Goal: Task Accomplishment & Management: Use online tool/utility

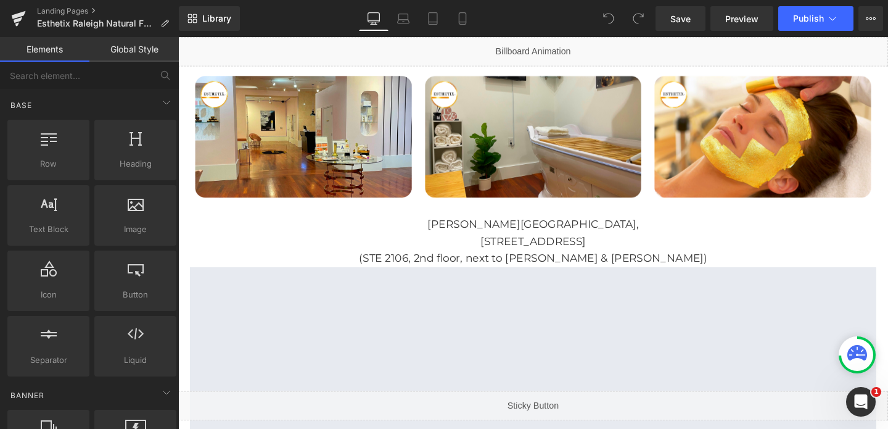
scroll to position [2221, 0]
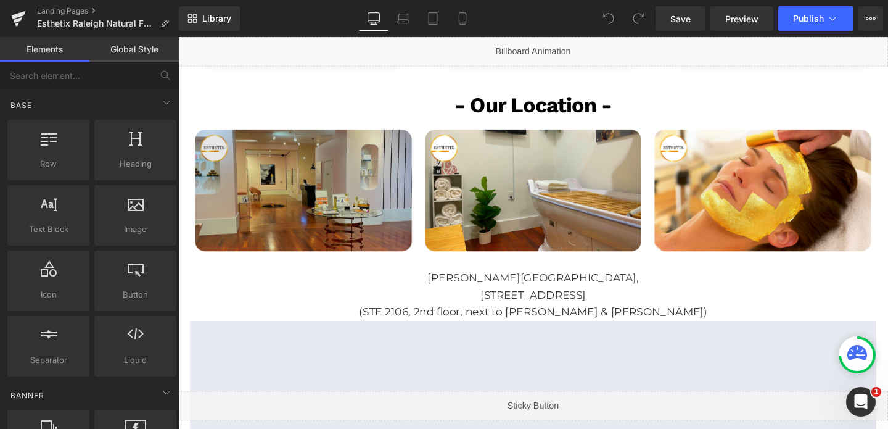
click at [353, 179] on img at bounding box center [310, 198] width 239 height 167
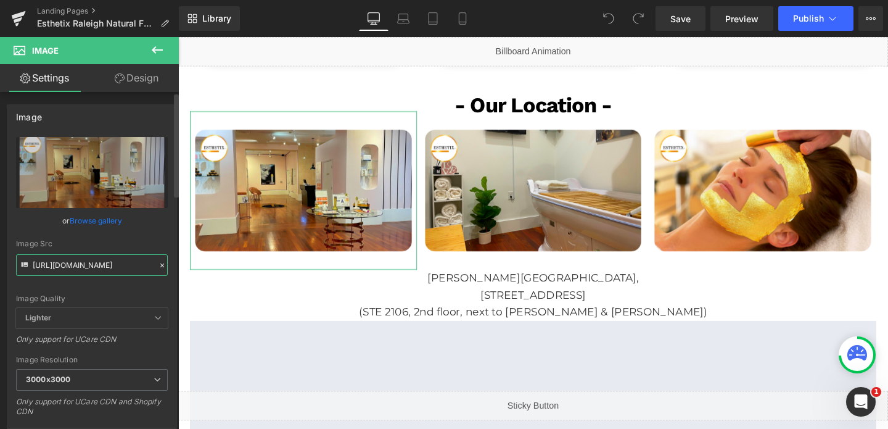
click at [107, 256] on input "https://cdn.shopify.com/s/files/1/0570/4895/7112/files/25_3000x3000.png?v=16357…" at bounding box center [92, 265] width 152 height 22
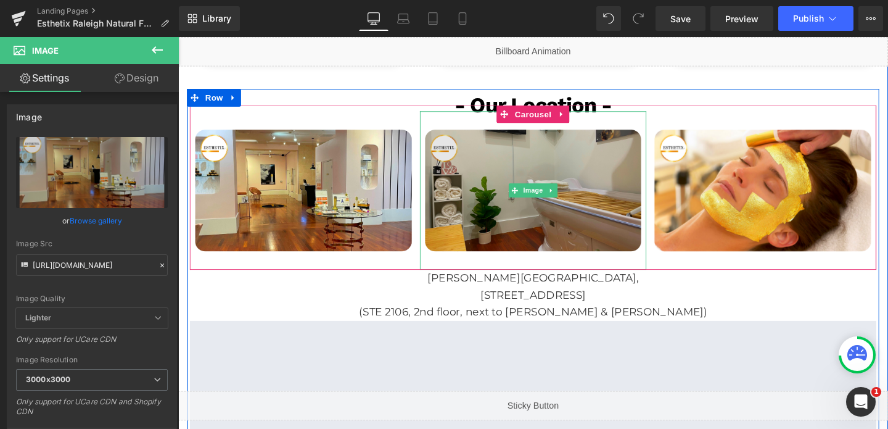
click at [528, 148] on img at bounding box center [551, 198] width 239 height 167
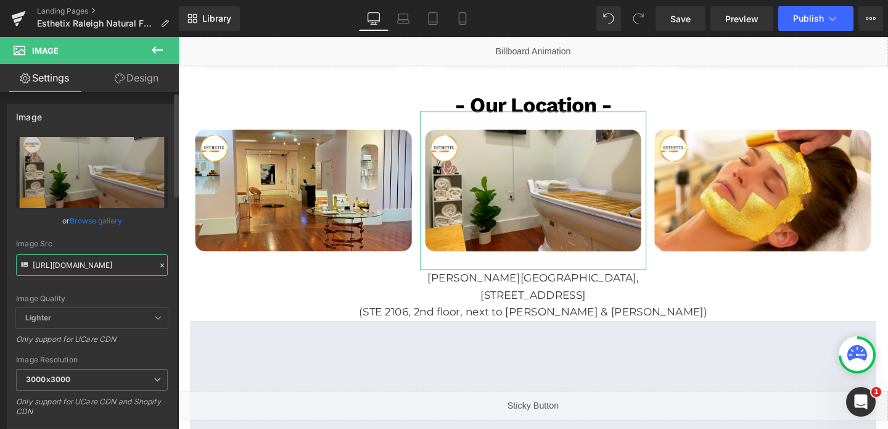
click at [91, 267] on input "https://cdn.shopify.com/s/files/1/0570/4895/7112/files/26_3000x3000.png?v=16357…" at bounding box center [92, 265] width 152 height 22
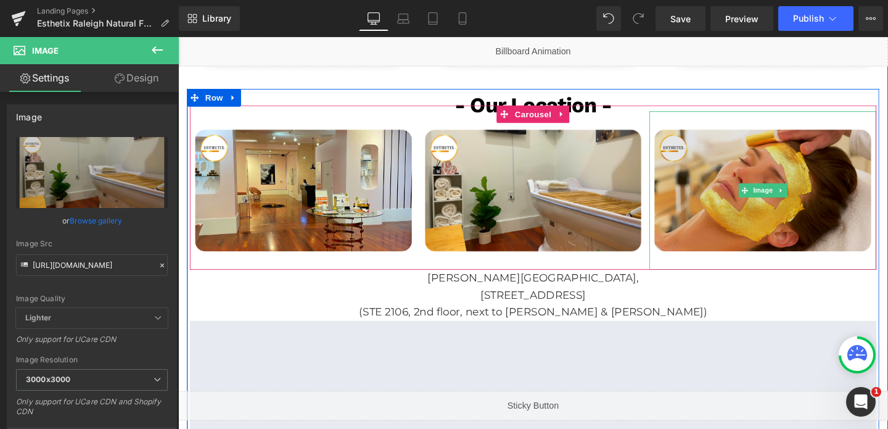
click at [697, 197] on img at bounding box center [792, 198] width 239 height 167
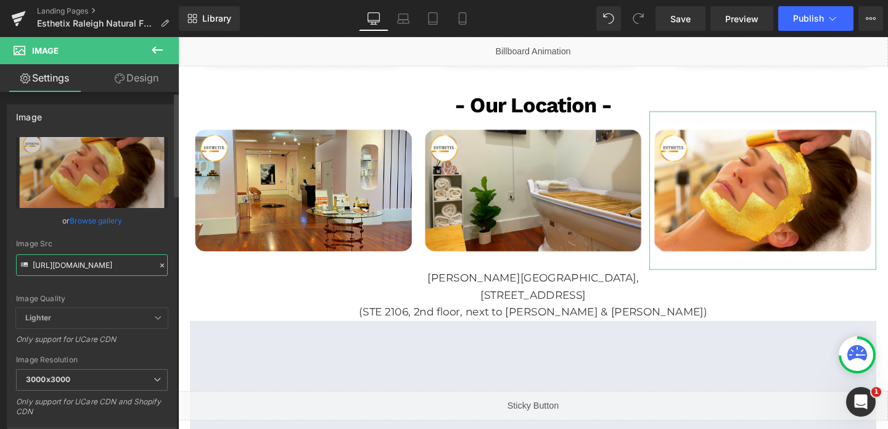
click at [127, 265] on input "https://cdn.shopify.com/s/files/1/0570/4895/7112/files/28_3000x3000.png?v=16357…" at bounding box center [92, 265] width 152 height 22
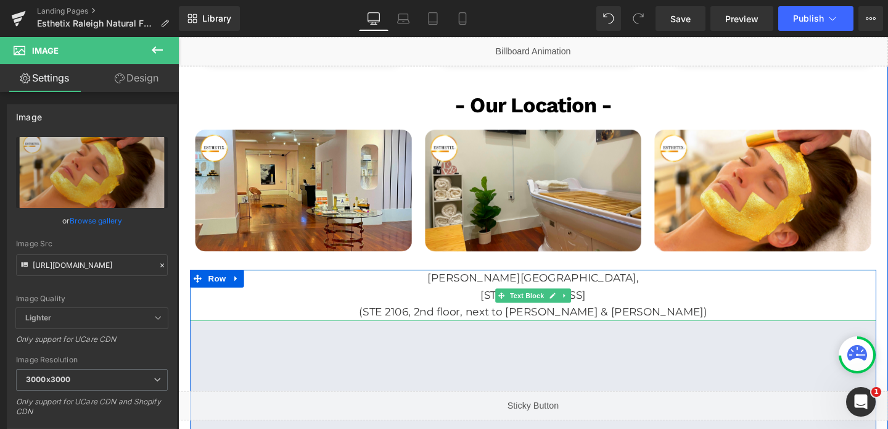
click at [553, 281] on p "[PERSON_NAME][GEOGRAPHIC_DATA]," at bounding box center [551, 290] width 721 height 18
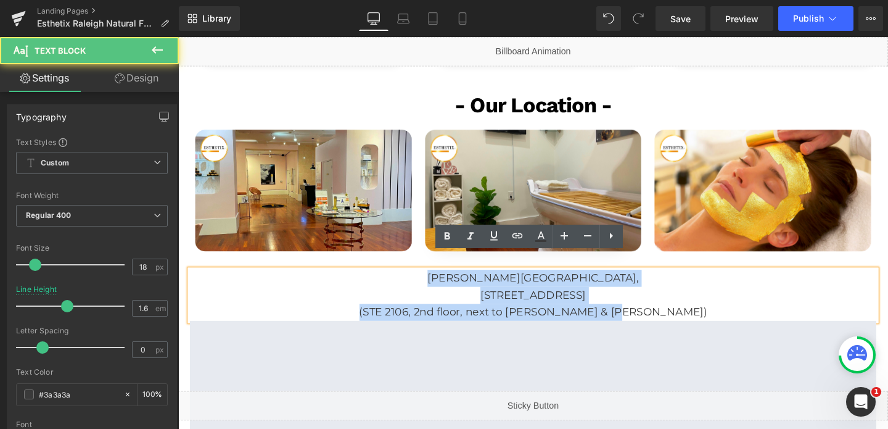
drag, startPoint x: 489, startPoint y: 273, endPoint x: 732, endPoint y: 319, distance: 247.2
click at [732, 319] on div "Crabtree Valley Mall, 4325 Glenwood Ave, Raleigh, NC 27612 (STE 2106, 2nd floor…" at bounding box center [551, 431] width 721 height 300
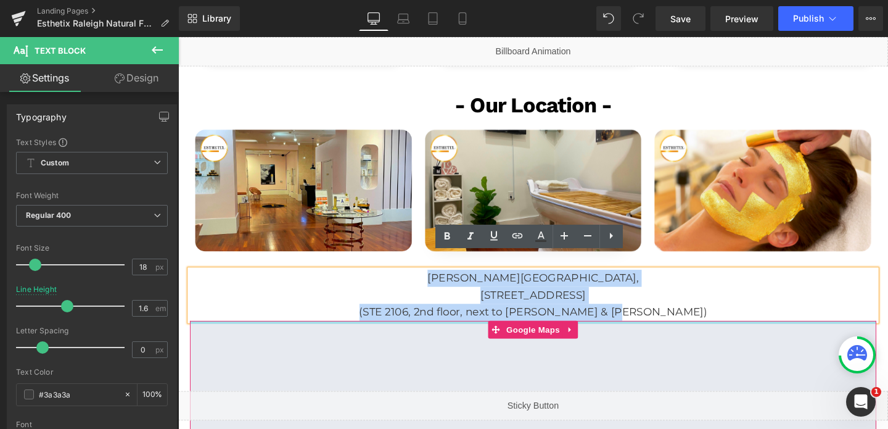
copy div "Crabtree Valley Mall, 4325 Glenwood Ave, Raleigh, NC 27612 (STE 2106, 2nd floor…"
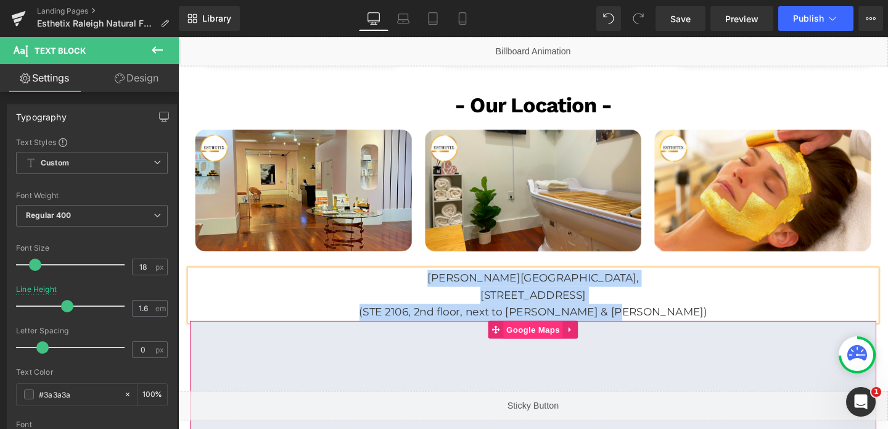
click at [565, 335] on span "Google Maps" at bounding box center [551, 344] width 62 height 18
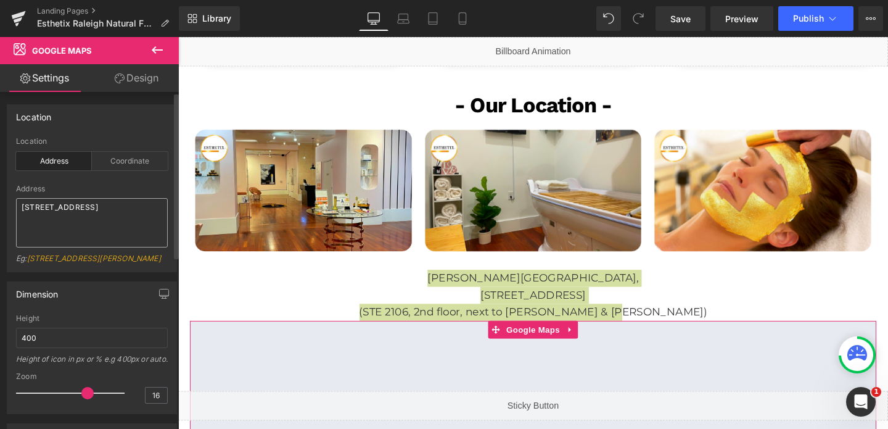
click at [56, 210] on textarea "[STREET_ADDRESS]" at bounding box center [92, 222] width 152 height 49
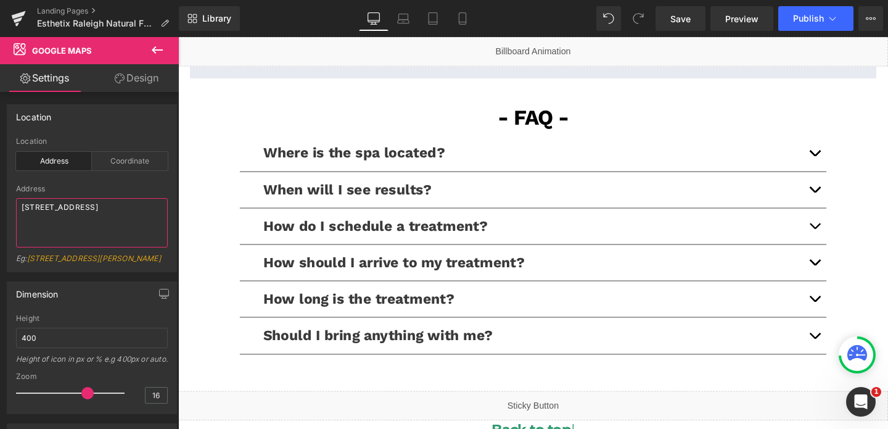
scroll to position [2723, 0]
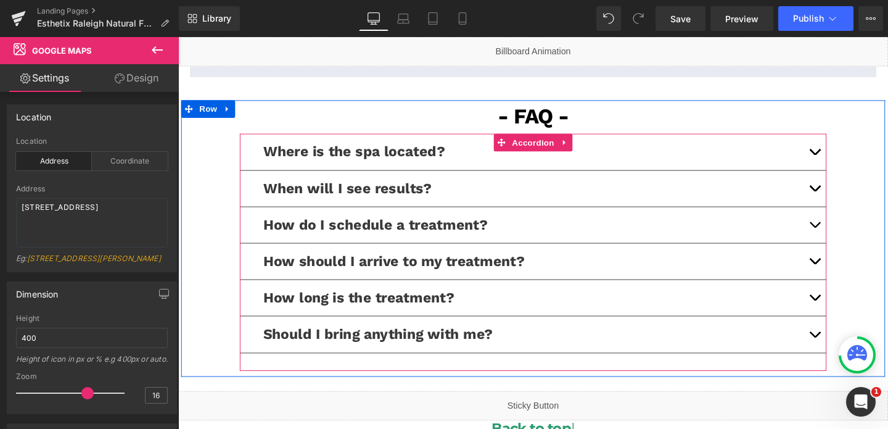
click at [849, 139] on button "button" at bounding box center [847, 158] width 25 height 38
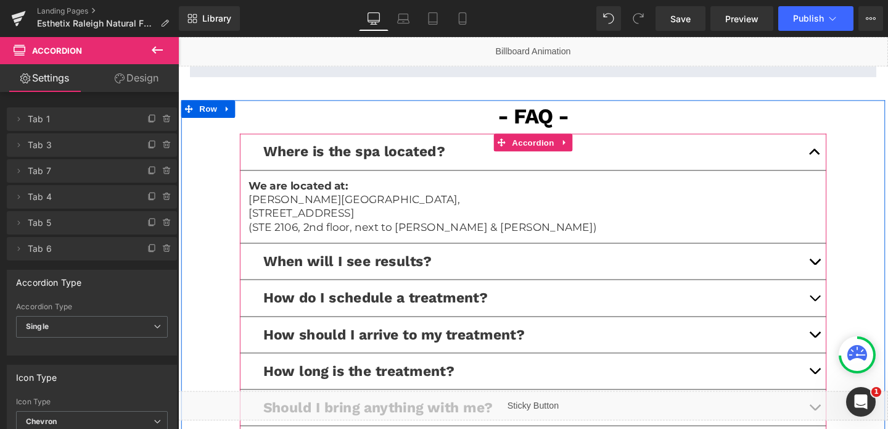
click at [847, 276] on span "button" at bounding box center [847, 276] width 0 height 0
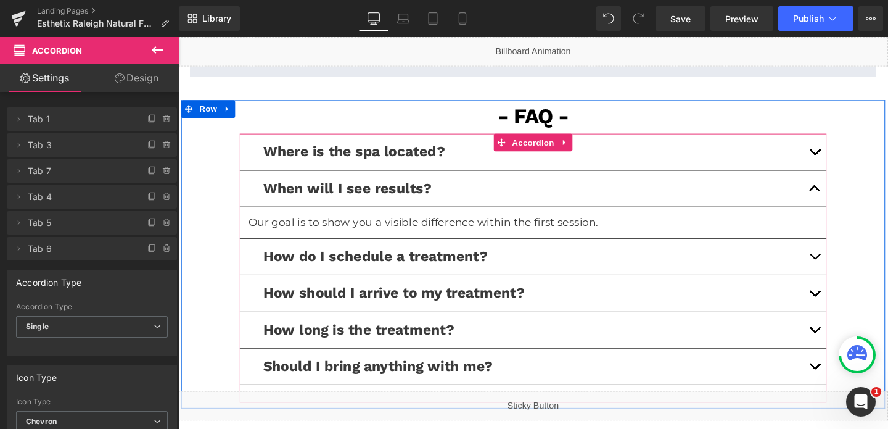
click at [847, 147] on button "button" at bounding box center [847, 158] width 25 height 38
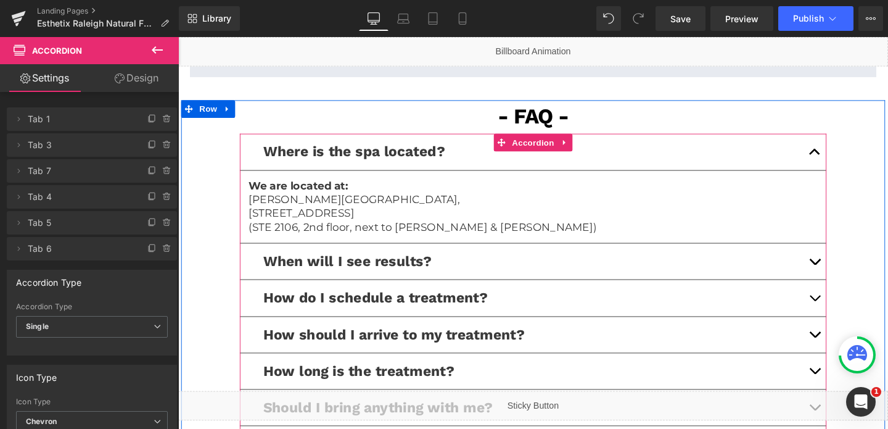
click at [849, 254] on button "button" at bounding box center [847, 273] width 25 height 38
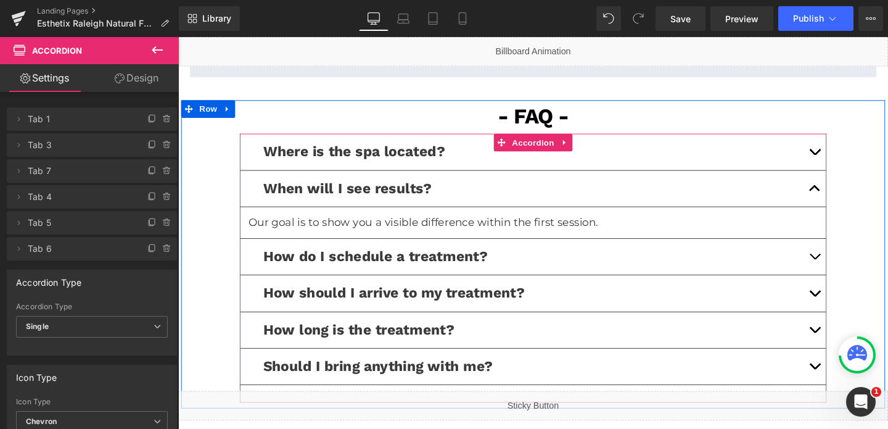
click at [845, 255] on button "button" at bounding box center [847, 268] width 25 height 38
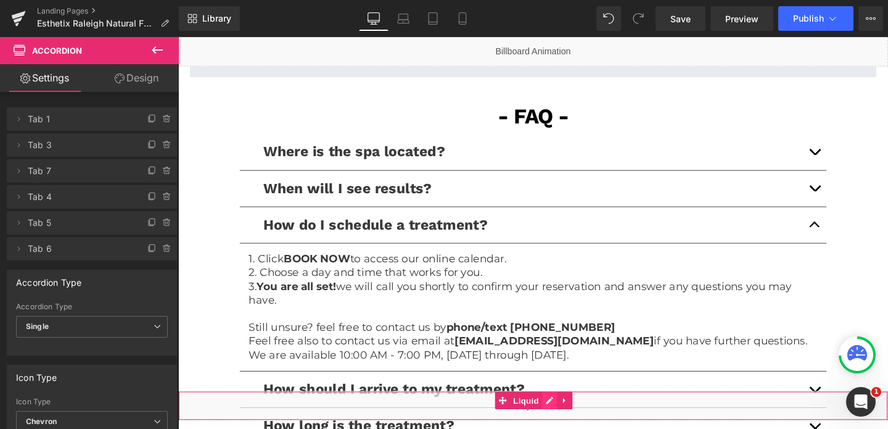
click at [570, 420] on div "Liquid" at bounding box center [551, 424] width 746 height 31
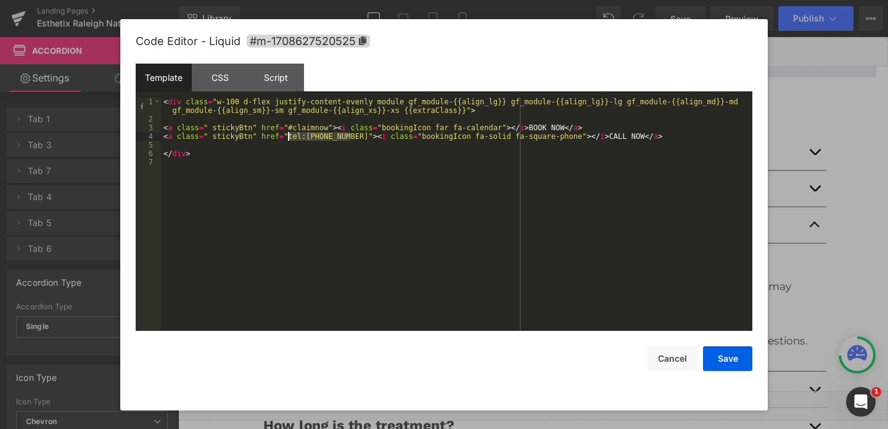
drag, startPoint x: 350, startPoint y: 136, endPoint x: 288, endPoint y: 138, distance: 62.3
click at [288, 138] on div "< div class = "w-100 d-flex justify-content-evenly module gf_module-{{align_lg}…" at bounding box center [456, 226] width 591 height 259
click at [672, 355] on button "Cancel" at bounding box center [671, 358] width 49 height 25
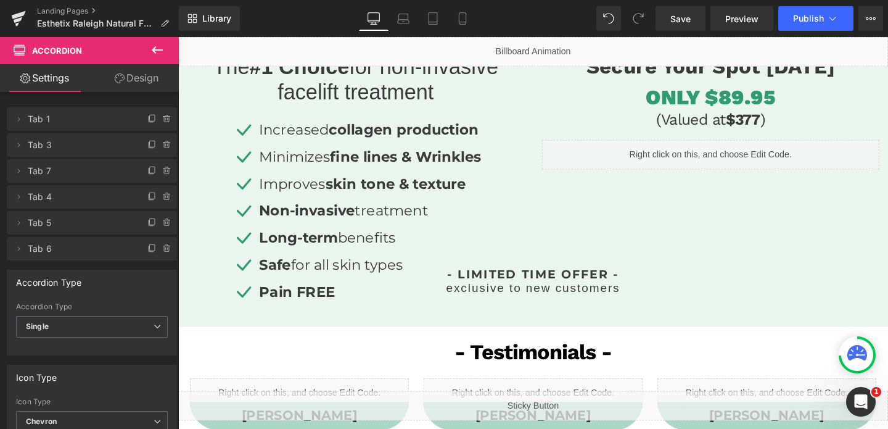
scroll to position [0, 0]
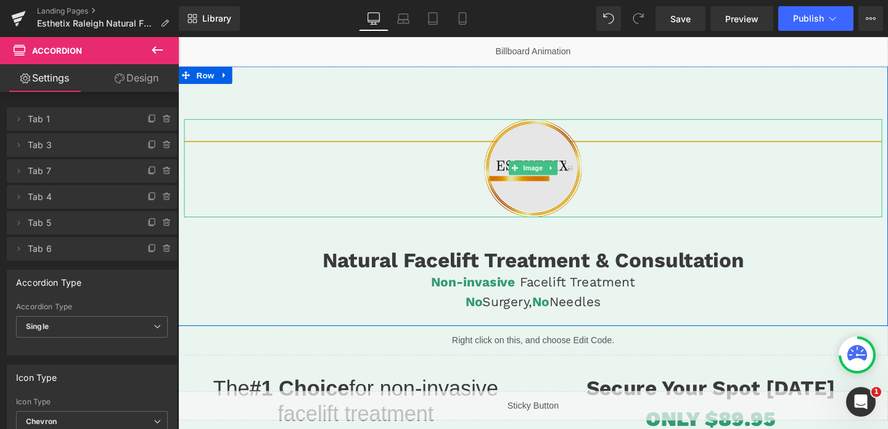
click at [558, 189] on img at bounding box center [551, 174] width 147 height 103
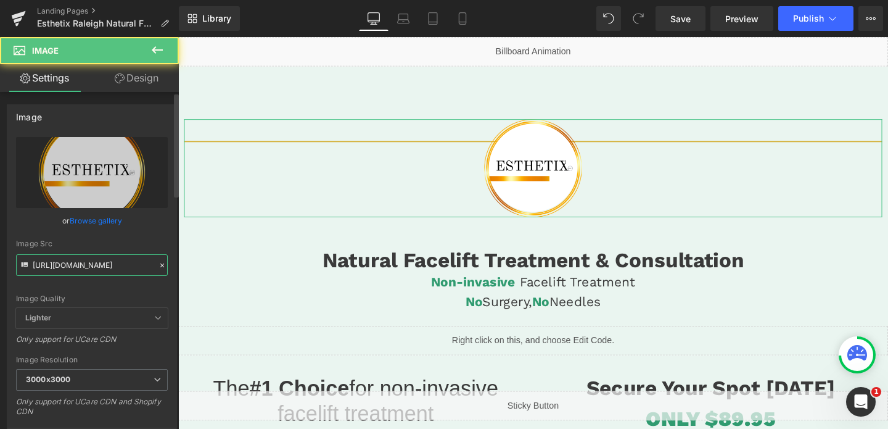
click at [98, 269] on input "https://cdn.shopify.com/s/files/1/0570/4895/7112/files/Esthetix_Logo_3000x3000.…" at bounding box center [92, 265] width 152 height 22
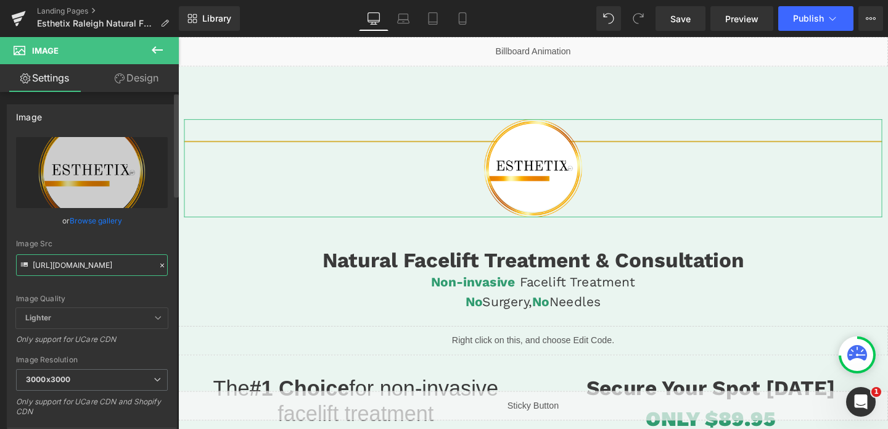
click at [98, 269] on input "https://cdn.shopify.com/s/files/1/0570/4895/7112/files/Esthetix_Logo_3000x3000.…" at bounding box center [92, 265] width 152 height 22
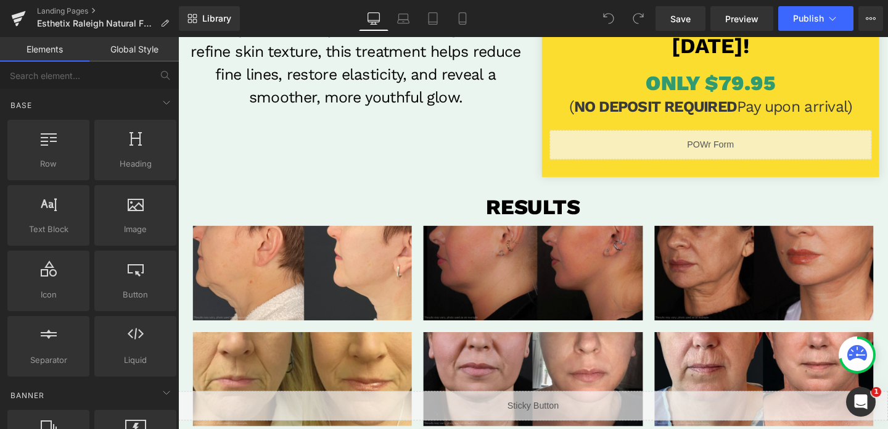
scroll to position [398, 0]
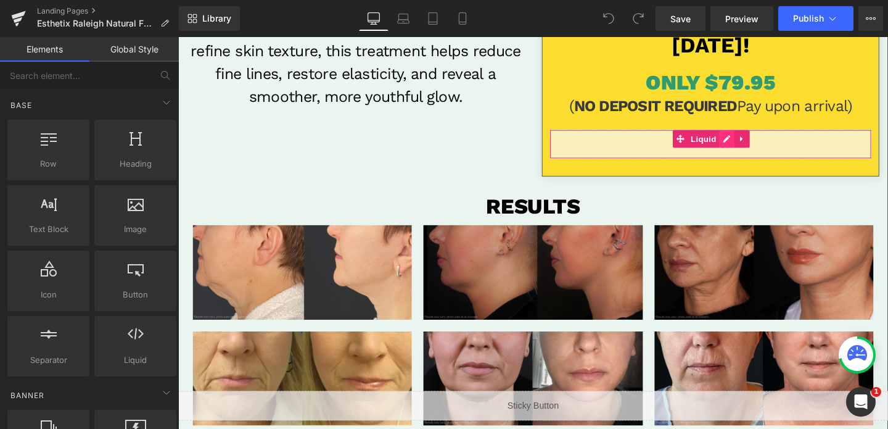
click at [747, 145] on div "Liquid" at bounding box center [738, 149] width 339 height 31
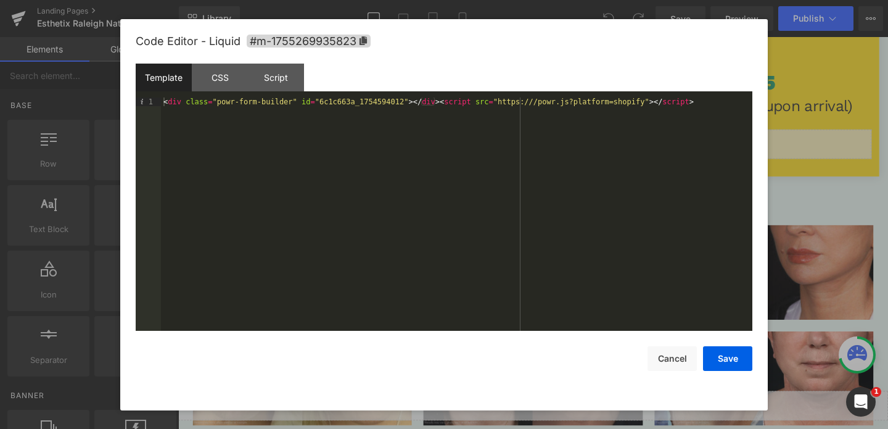
click at [402, 105] on div "< div class = "powr-form-builder" id = "6c1c663a_1754594012" > </ div > < scrip…" at bounding box center [456, 222] width 591 height 250
click at [727, 355] on button "Save" at bounding box center [727, 358] width 49 height 25
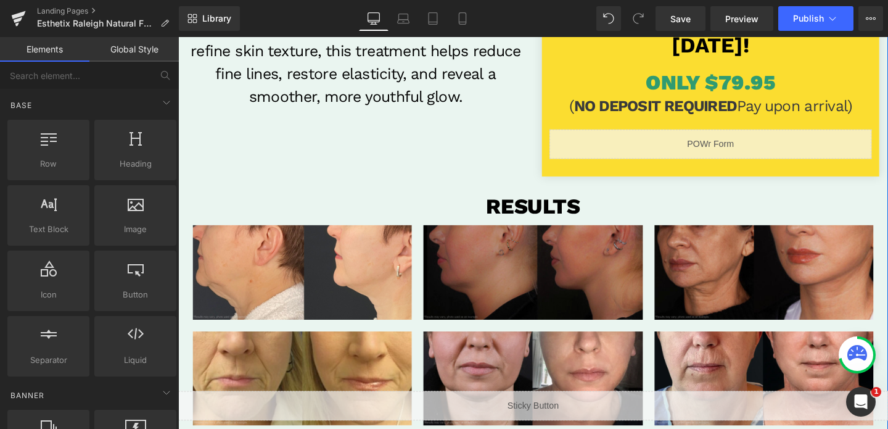
scroll to position [0, 0]
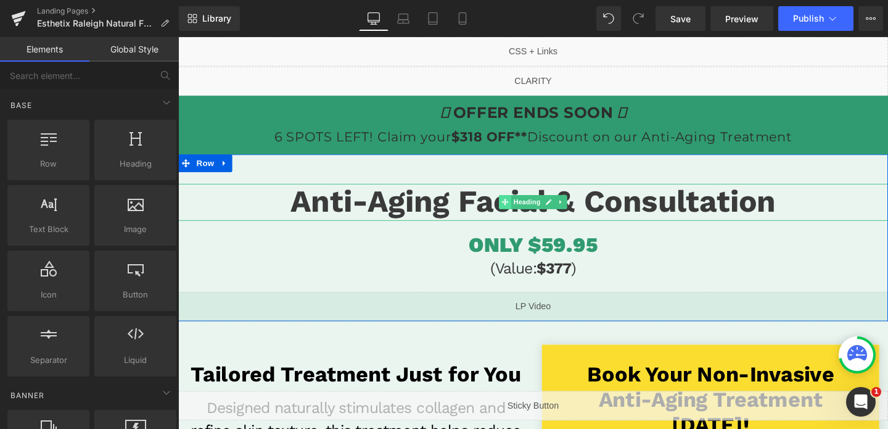
click at [524, 211] on icon at bounding box center [522, 210] width 7 height 7
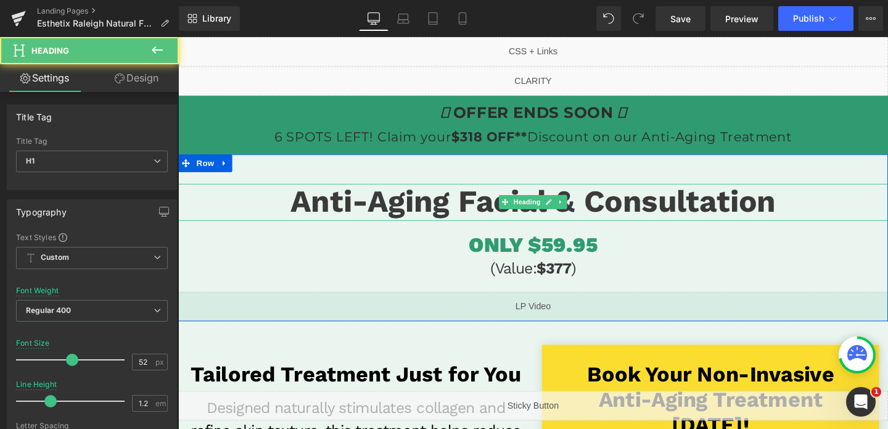
click at [489, 208] on span "Anti-Aging Facial & Consultation" at bounding box center [552, 210] width 510 height 38
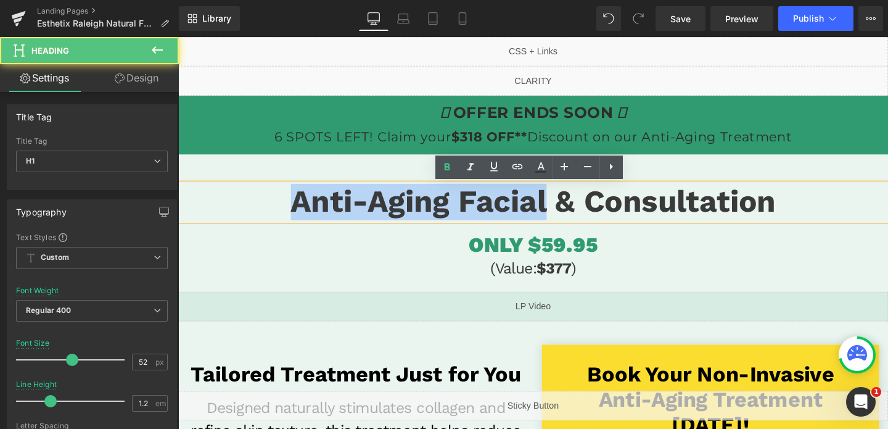
drag, startPoint x: 564, startPoint y: 210, endPoint x: 279, endPoint y: 221, distance: 285.7
click at [279, 221] on h1 "Anti-Aging Facial & Consultation" at bounding box center [551, 210] width 746 height 38
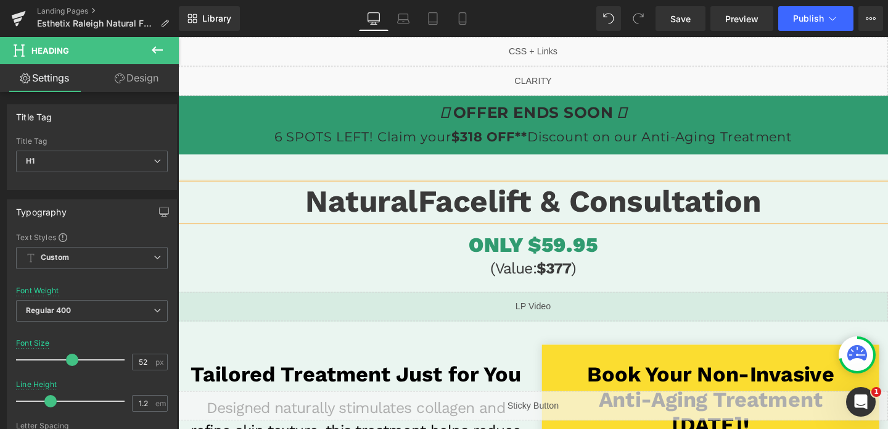
click at [432, 219] on span "NaturalFacelift & Consultation" at bounding box center [551, 210] width 479 height 38
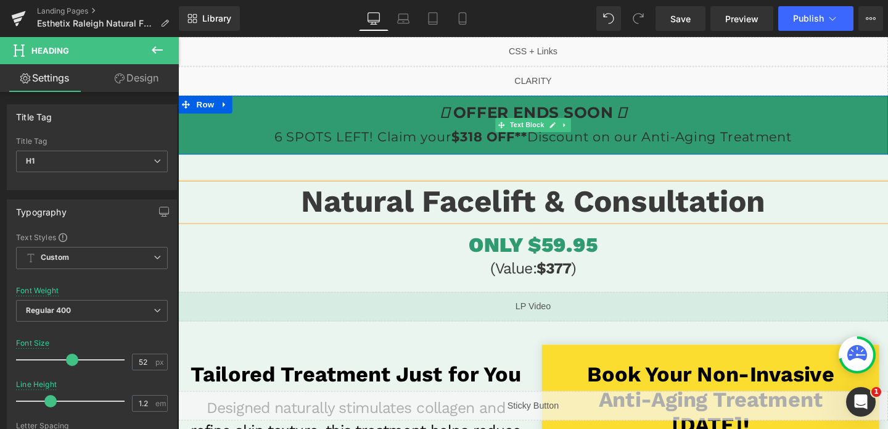
click at [650, 150] on p "OFFER ENDS SOON 6 SPOTS LEFT! Claim your $318 OFF** Discount on our Anti-Aging …" at bounding box center [551, 129] width 746 height 49
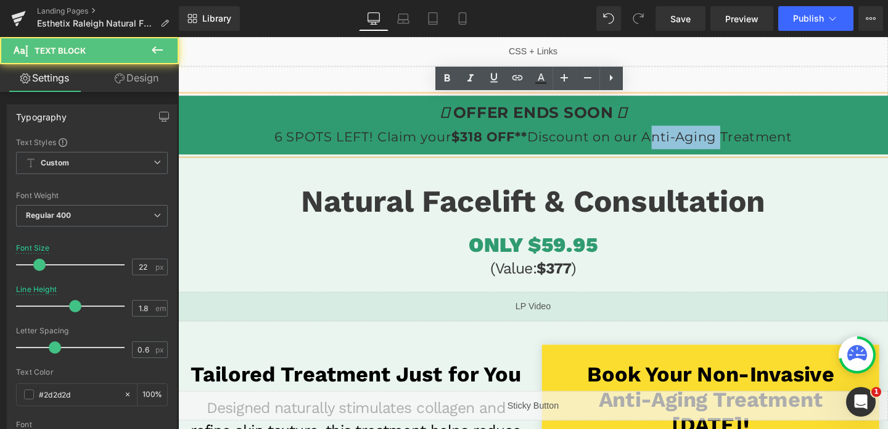
drag, startPoint x: 671, startPoint y: 141, endPoint x: 747, endPoint y: 141, distance: 75.9
click at [747, 141] on p "OFFER ENDS SOON 6 SPOTS LEFT! Claim your $318 OFF** Discount on our Anti-Aging …" at bounding box center [551, 129] width 746 height 49
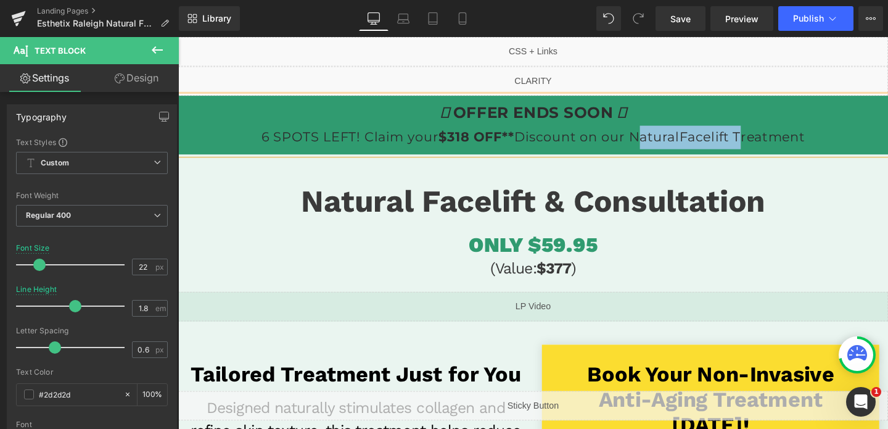
drag, startPoint x: 764, startPoint y: 145, endPoint x: 661, endPoint y: 152, distance: 103.2
click at [661, 152] on p "OFFER ENDS SOON 6 SPOTS LEFT! Claim your $318 OFF** Discount on our NaturalFace…" at bounding box center [551, 129] width 746 height 49
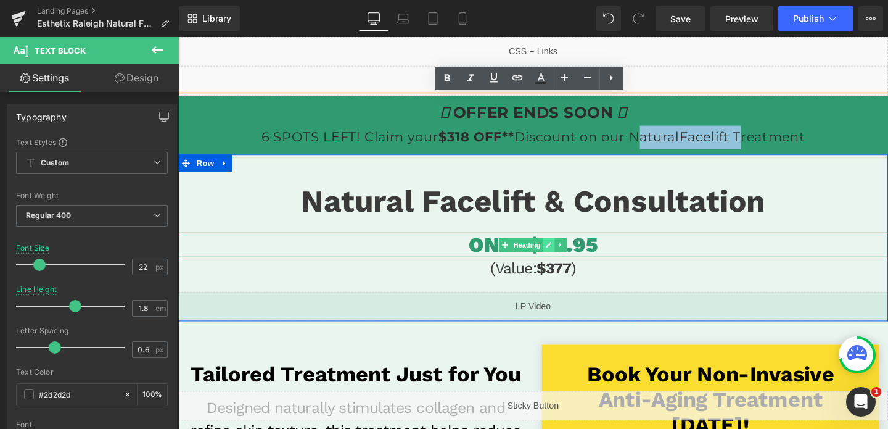
click at [566, 253] on icon at bounding box center [567, 255] width 7 height 7
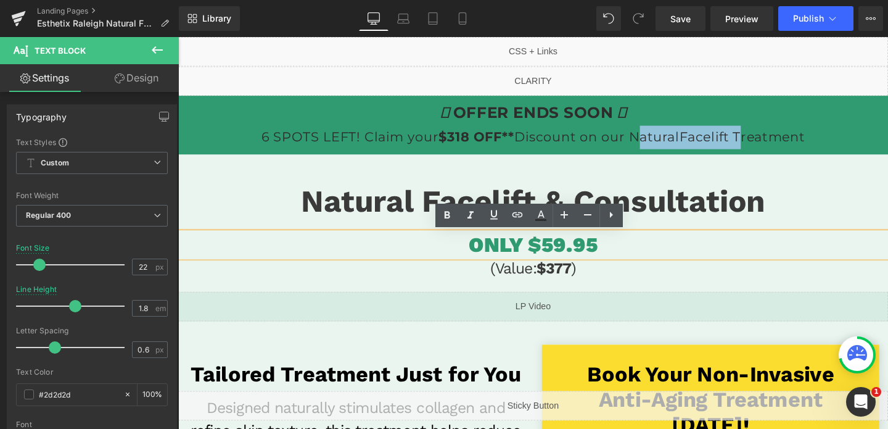
click at [567, 258] on span "ONLY $59.95" at bounding box center [551, 255] width 135 height 26
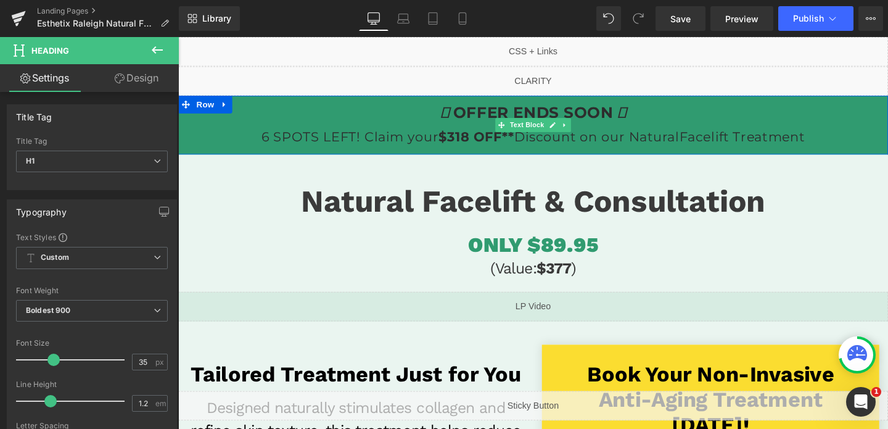
click at [479, 145] on strong "$318 OFF**" at bounding box center [491, 142] width 80 height 17
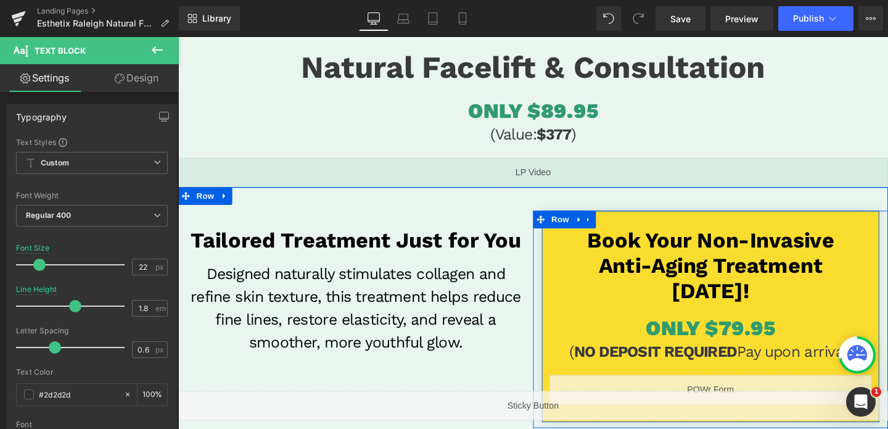
scroll to position [179, 0]
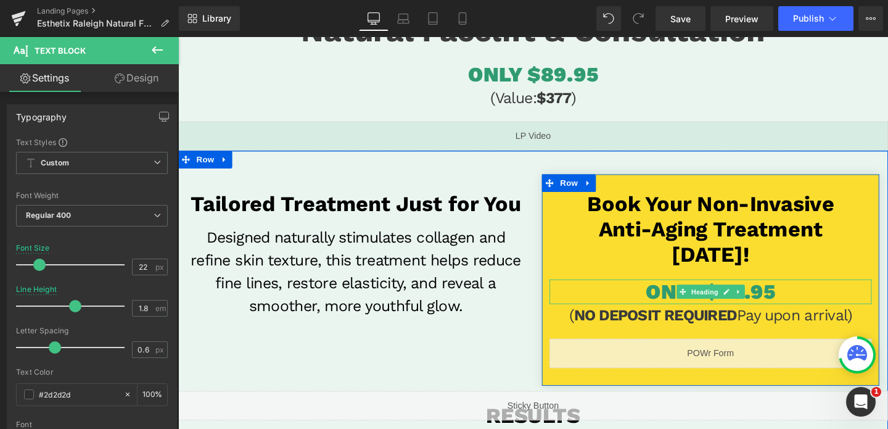
click at [792, 305] on span "ONLY $79.95" at bounding box center [738, 305] width 136 height 26
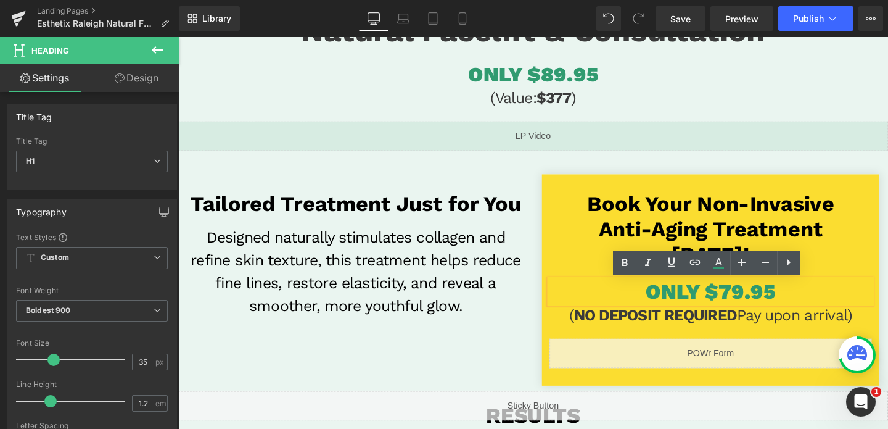
click at [762, 306] on span "ONLY $79.95" at bounding box center [738, 305] width 136 height 26
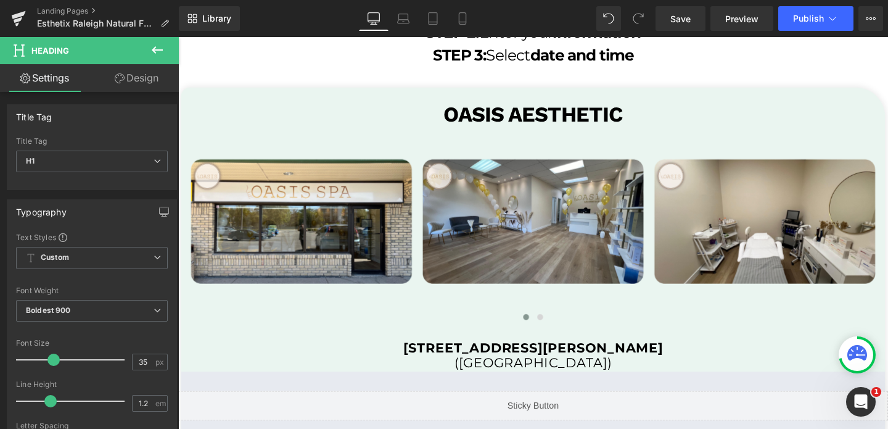
scroll to position [2412, 0]
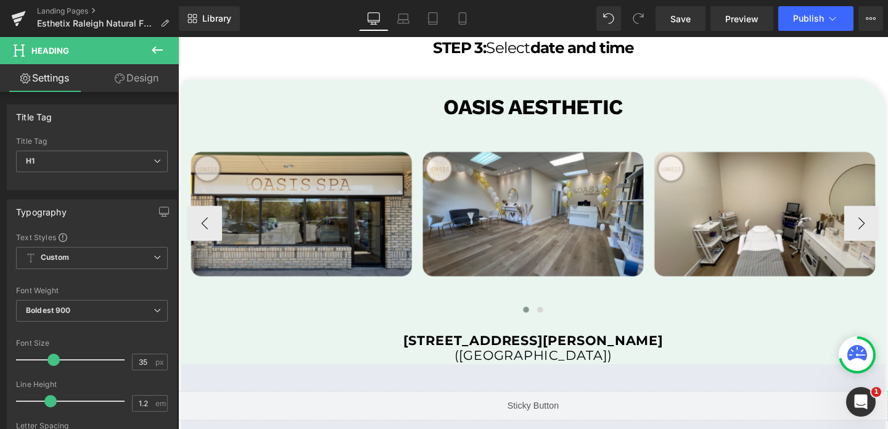
click at [389, 256] on img at bounding box center [307, 217] width 240 height 168
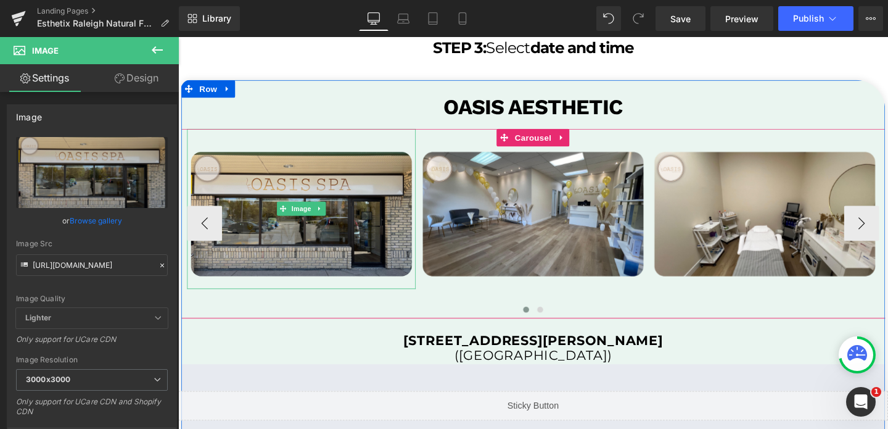
click at [344, 255] on img at bounding box center [307, 217] width 240 height 168
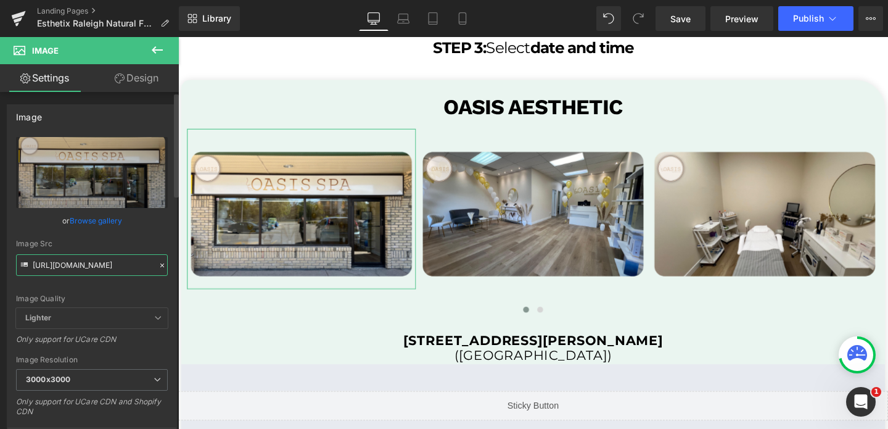
click at [129, 267] on input "https://cdn.shopify.com/s/files/1/0570/4895/7112/files/Henderson_px_3000x3000.p…" at bounding box center [92, 265] width 152 height 22
paste input "25_3000x3000.png?v=1635735933"
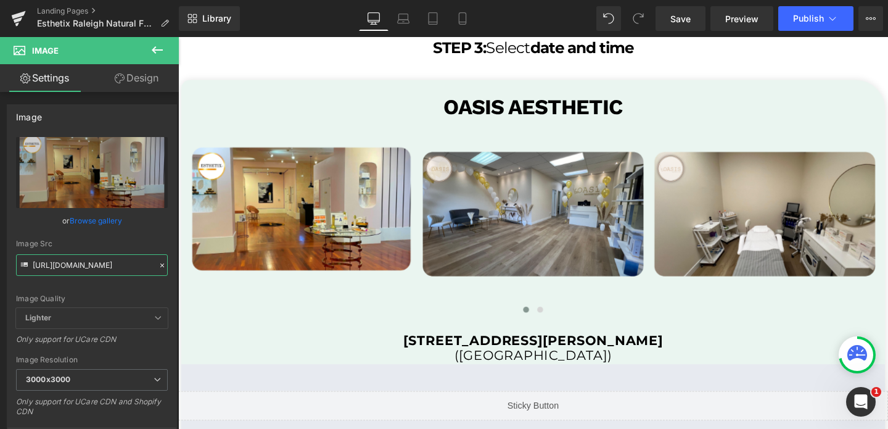
type input "https://cdn.shopify.com/s/files/1/0570/4895/7112/files/25_3000x3000.png?v=16357…"
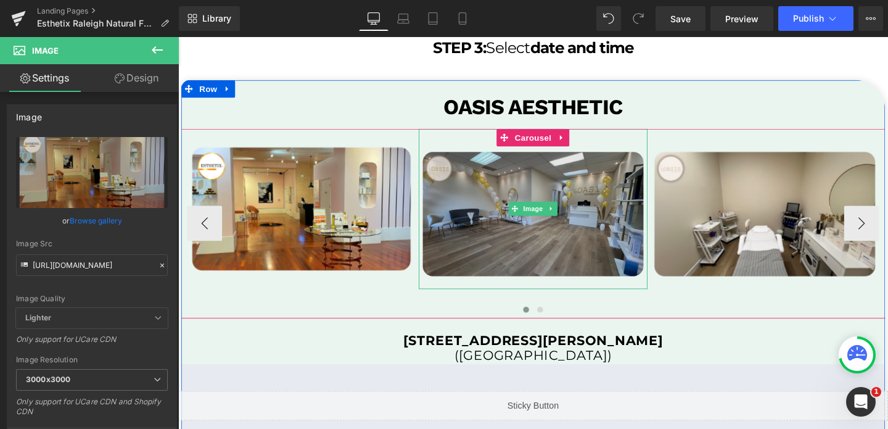
click at [577, 180] on img at bounding box center [551, 217] width 240 height 168
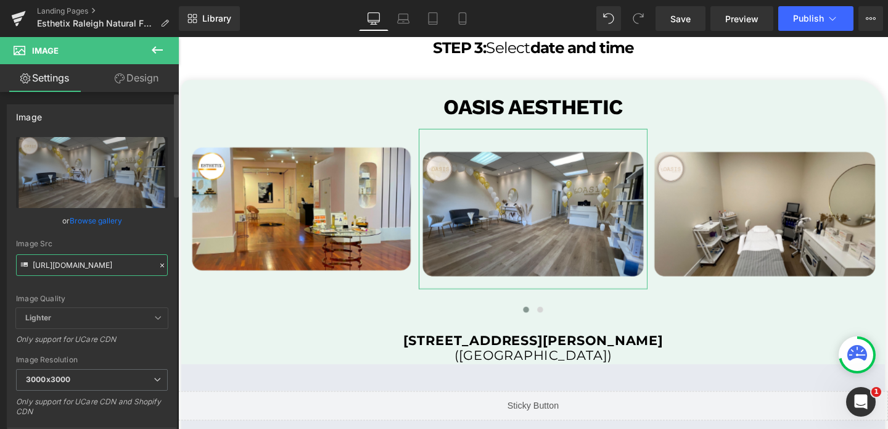
click at [89, 268] on input "https://cdn.shopify.com/s/files/1/0570/4895/7112/files/Henderson_px_2_3000x3000…" at bounding box center [92, 265] width 152 height 22
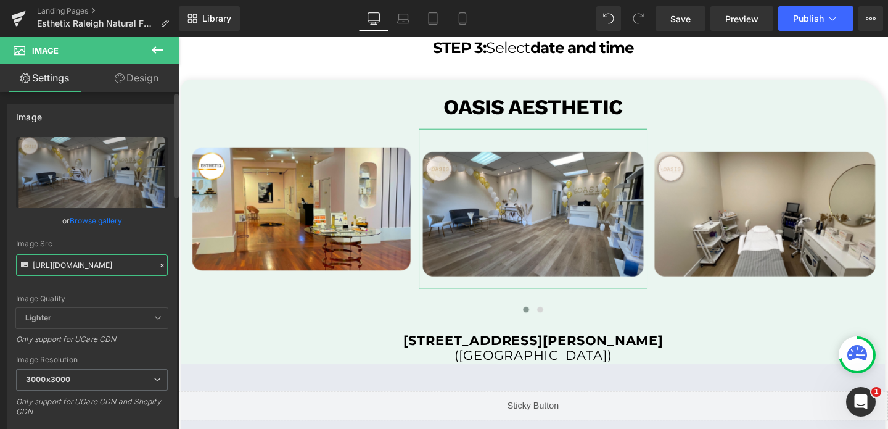
paste input "26_3000x3000.png?v=1635735933"
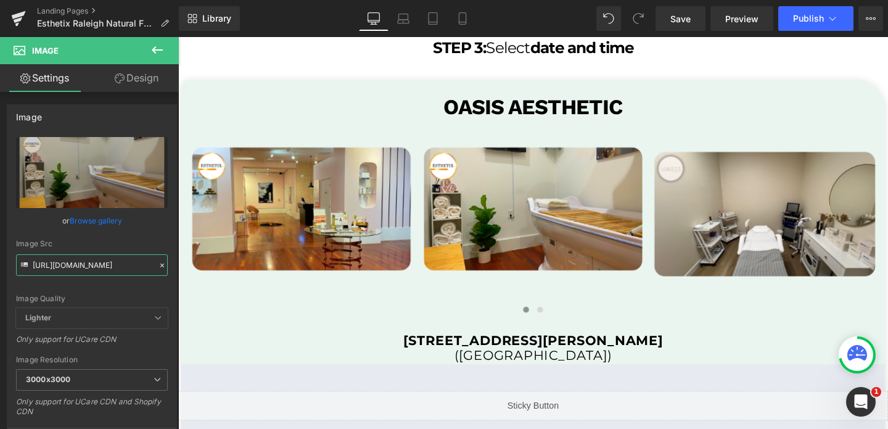
type input "https://cdn.shopify.com/s/files/1/0570/4895/7112/files/26_3000x3000.png?v=16357…"
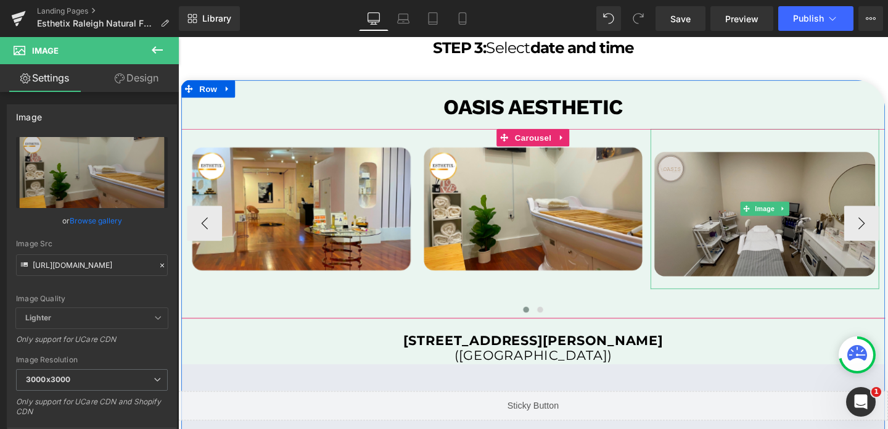
click at [703, 198] on img at bounding box center [795, 217] width 240 height 168
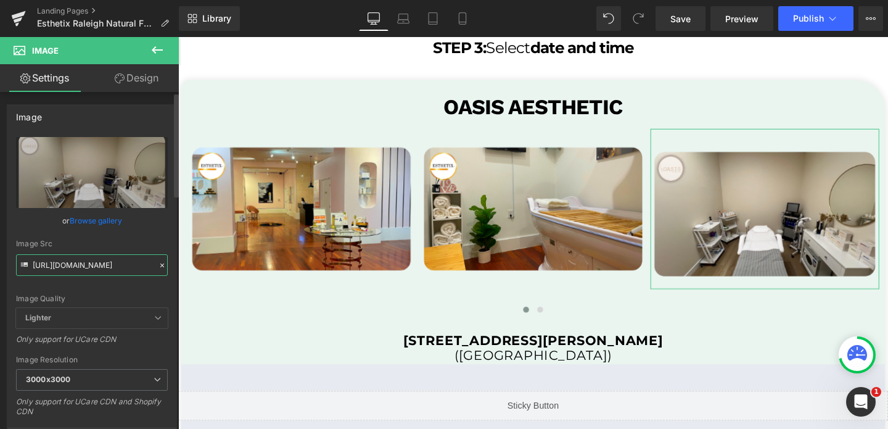
click at [120, 261] on input "https://cdn.shopify.com/s/files/1/0570/4895/7112/files/Henderson_px_3_3000x3000…" at bounding box center [92, 265] width 152 height 22
paste input "28_3000x3000.png?v=1635735934"
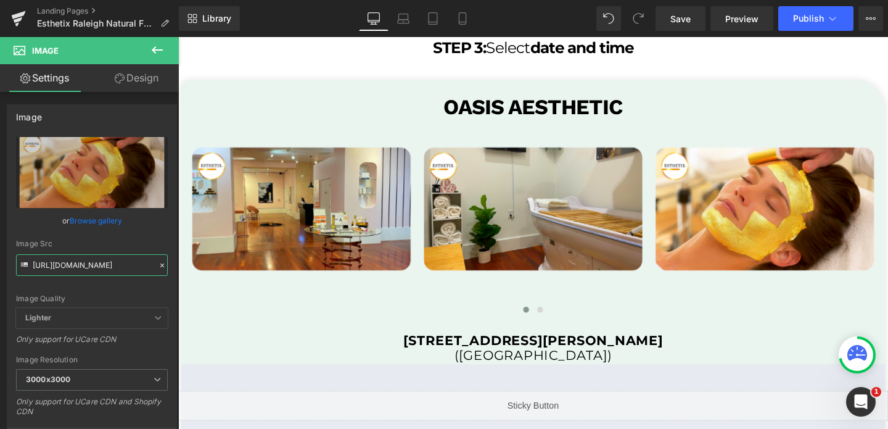
type input "https://cdn.shopify.com/s/files/1/0570/4895/7112/files/28_3000x3000.png?v=16357…"
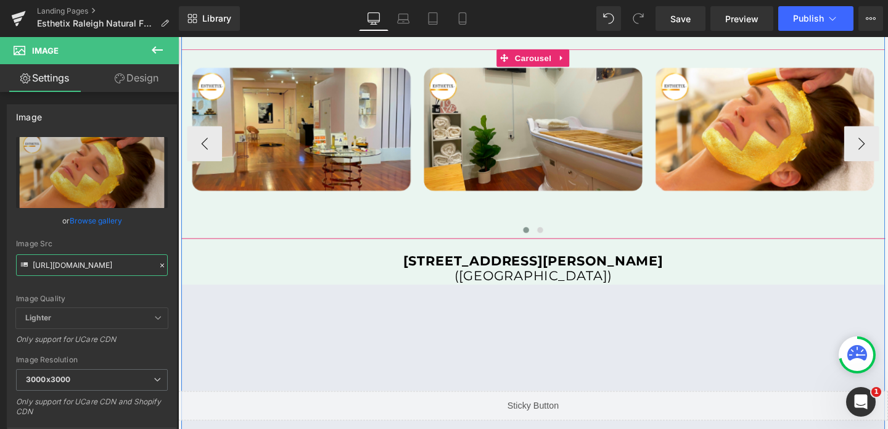
scroll to position [2496, 0]
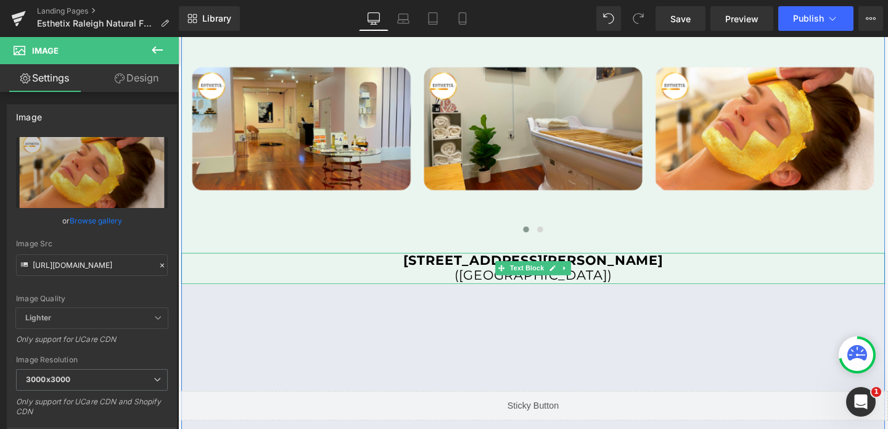
click at [486, 267] on b "1919 Henderson Hwy, Winnipeg MB, R2G1P4" at bounding box center [551, 271] width 273 height 17
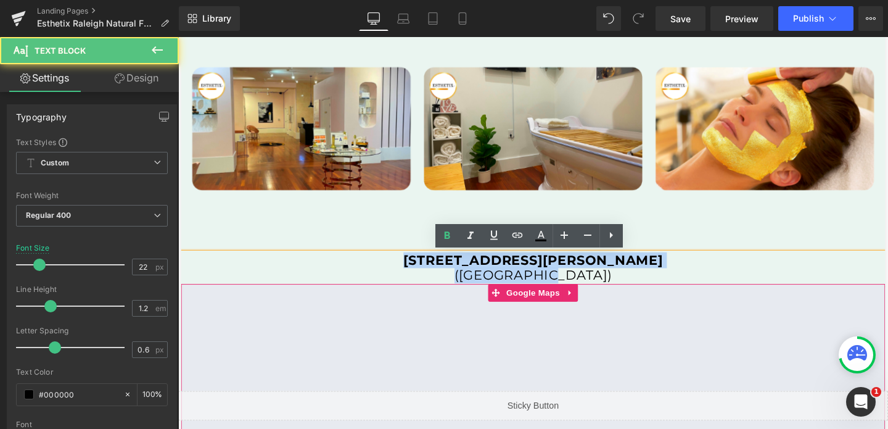
drag, startPoint x: 389, startPoint y: 268, endPoint x: 623, endPoint y: 300, distance: 235.9
click at [623, 300] on div "OASIS AESTHETIC Text Block Image Image Image Image" at bounding box center [551, 279] width 740 height 530
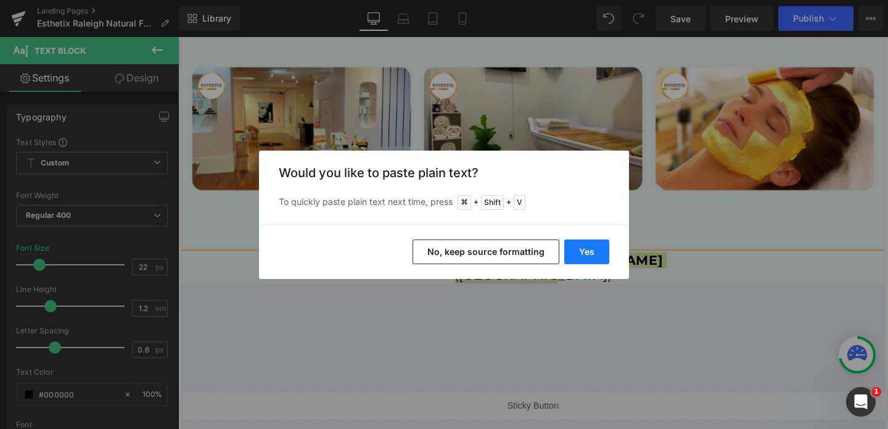
click at [590, 251] on button "Yes" at bounding box center [586, 251] width 45 height 25
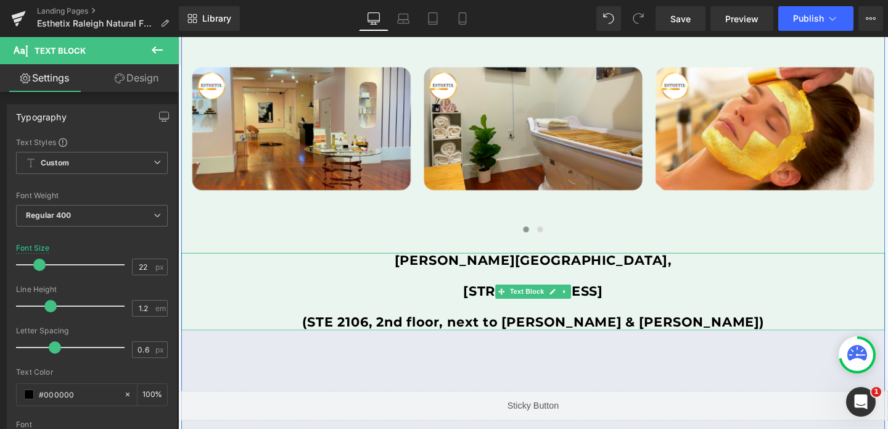
click at [484, 293] on p at bounding box center [551, 288] width 740 height 16
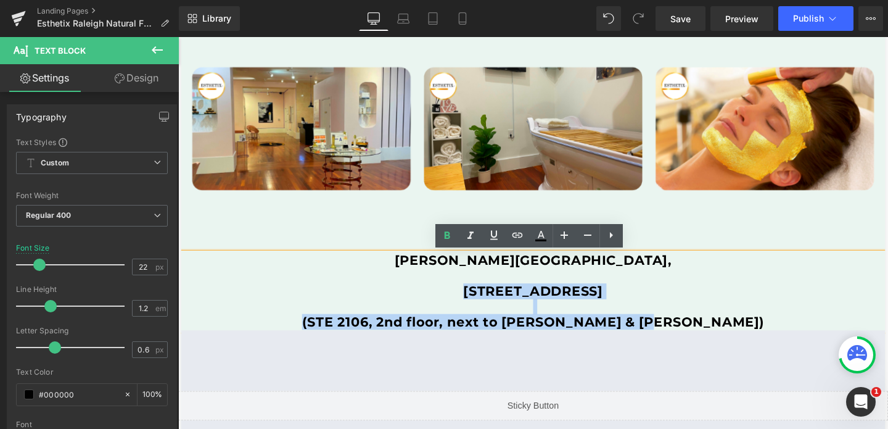
drag, startPoint x: 408, startPoint y: 303, endPoint x: 747, endPoint y: 342, distance: 342.0
click at [747, 342] on div "[PERSON_NAME][GEOGRAPHIC_DATA][STREET_ADDRESS] (STE 2106, 2nd floor, next to [P…" at bounding box center [551, 304] width 740 height 81
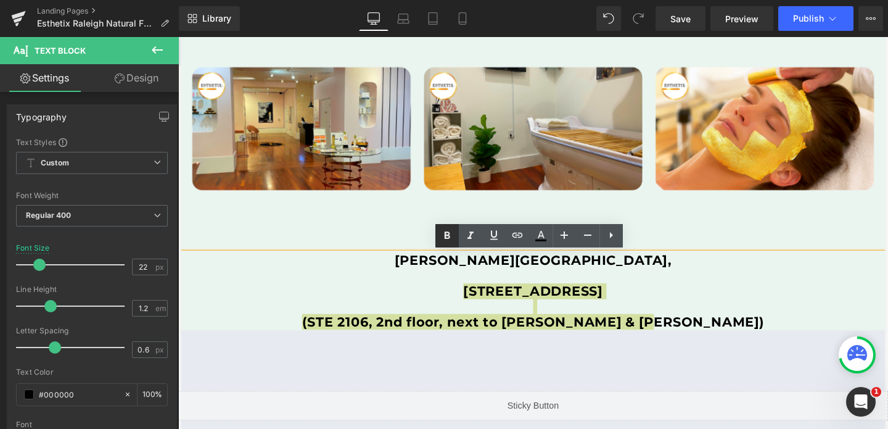
click at [443, 236] on icon at bounding box center [447, 235] width 15 height 15
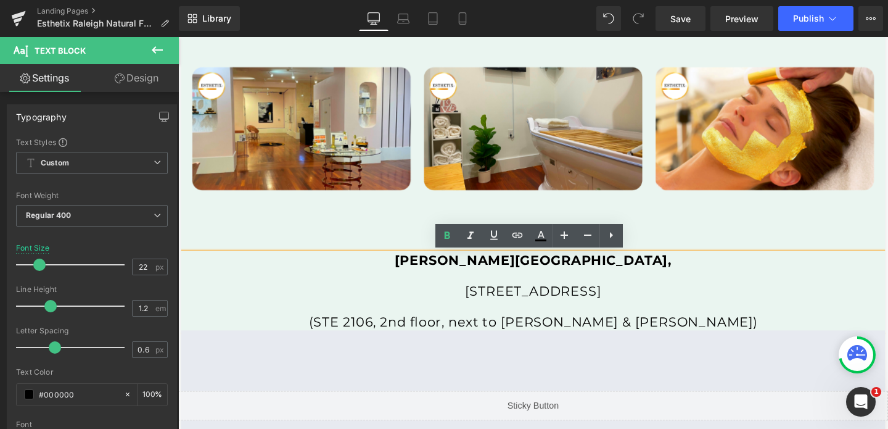
click at [376, 337] on p "(STE 2106, 2nd floor, next to [PERSON_NAME] & [PERSON_NAME])" at bounding box center [551, 337] width 740 height 16
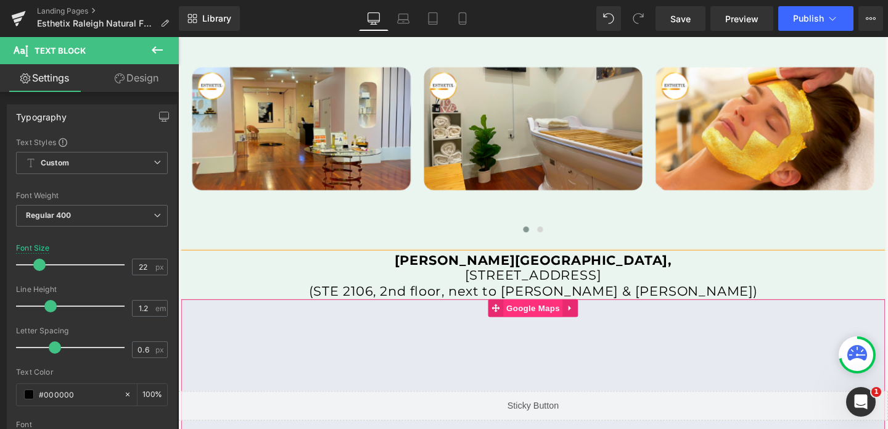
click at [567, 326] on span "Google Maps" at bounding box center [551, 322] width 62 height 18
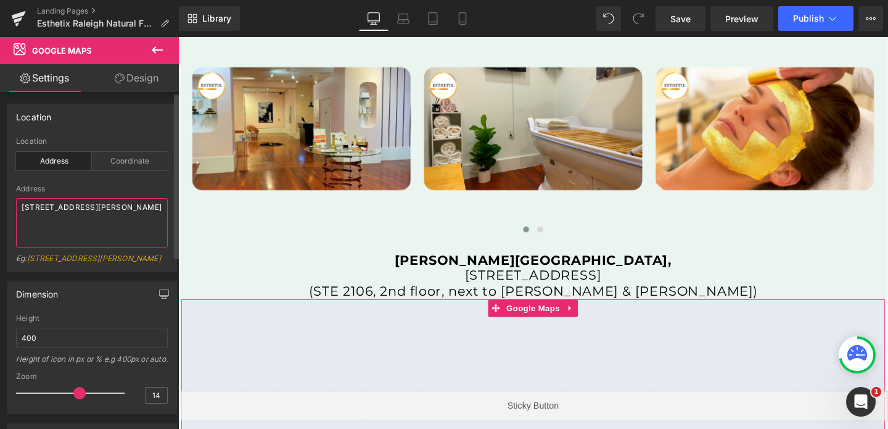
click at [78, 210] on textarea "1919 Henderson Hwy, Winnipeg MB, R2G1P4" at bounding box center [92, 222] width 152 height 49
paste textarea "[STREET_ADDRESS]"
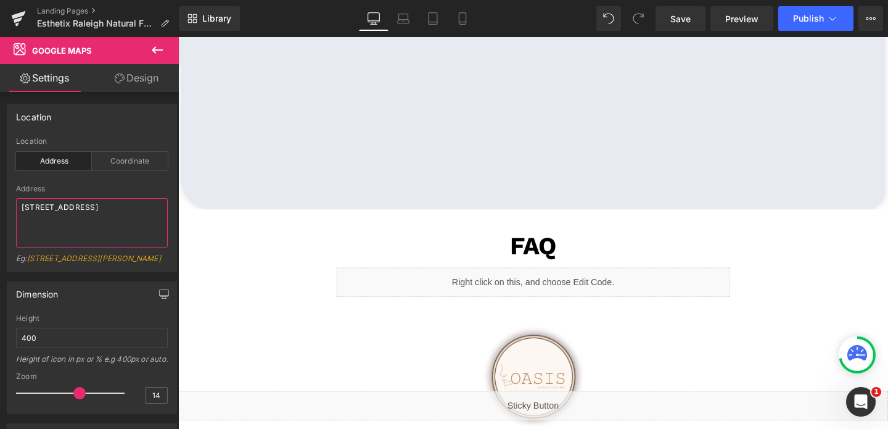
scroll to position [2911, 0]
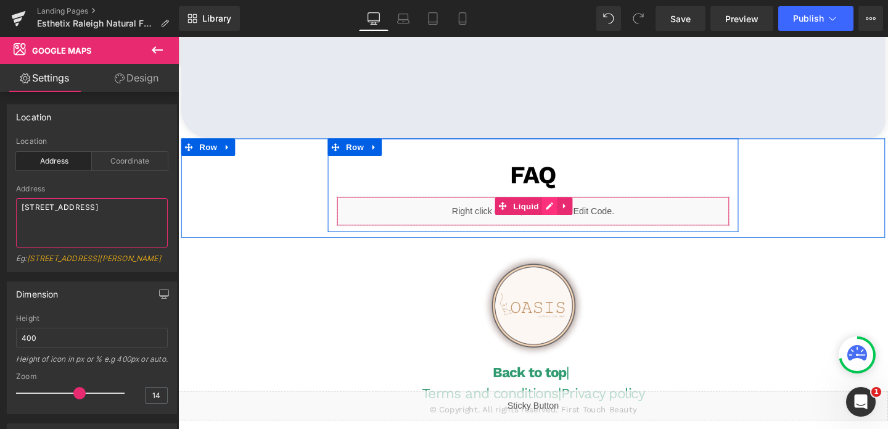
click at [565, 216] on div "Liquid" at bounding box center [551, 220] width 413 height 31
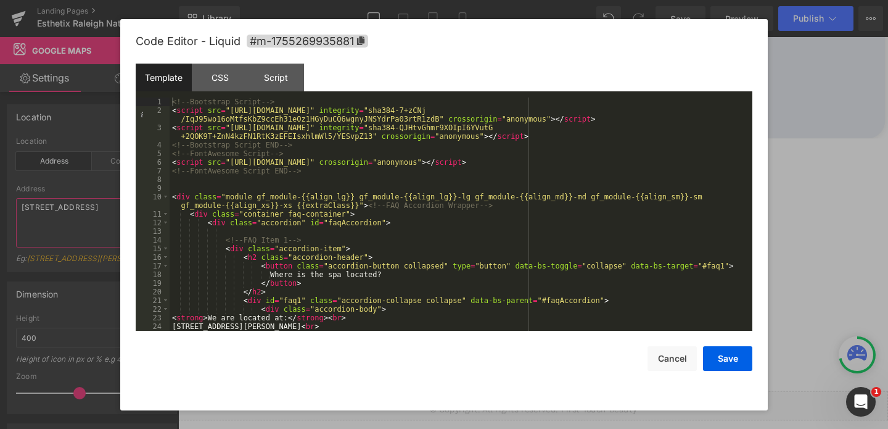
type textarea "[STREET_ADDRESS]"
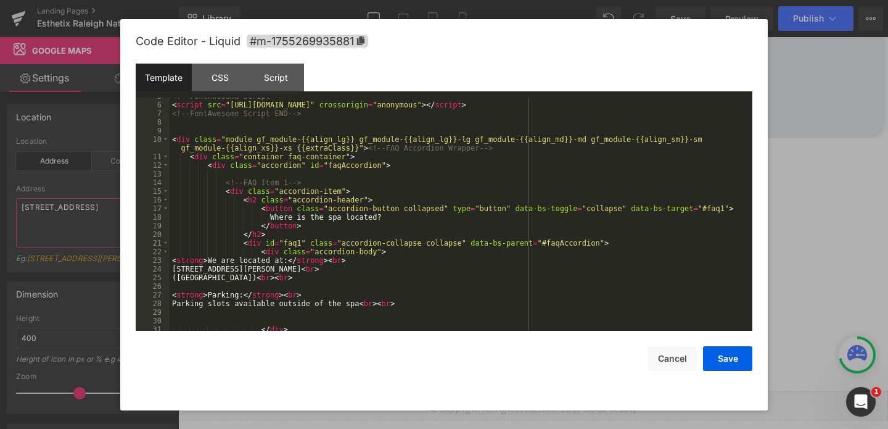
scroll to position [171, 0]
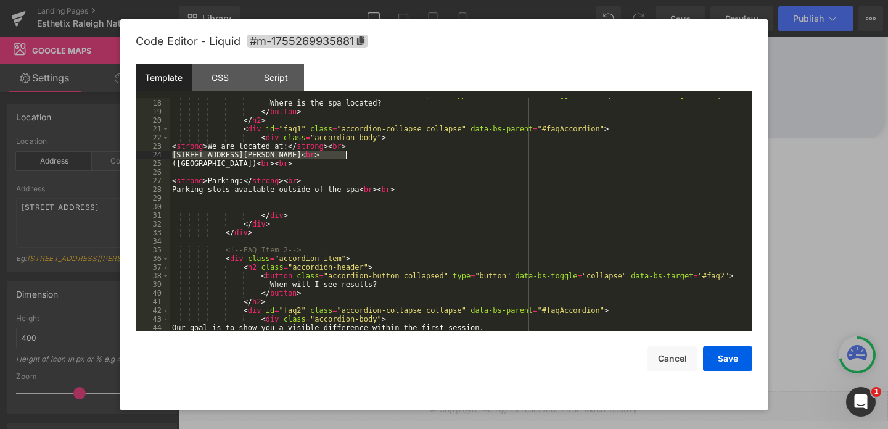
drag, startPoint x: 171, startPoint y: 153, endPoint x: 344, endPoint y: 155, distance: 172.7
click at [344, 155] on div "< button class = "accordion-button collapsed" type = "button" data-bs-toggle = …" at bounding box center [459, 215] width 578 height 250
click at [711, 361] on button "Save" at bounding box center [727, 358] width 49 height 25
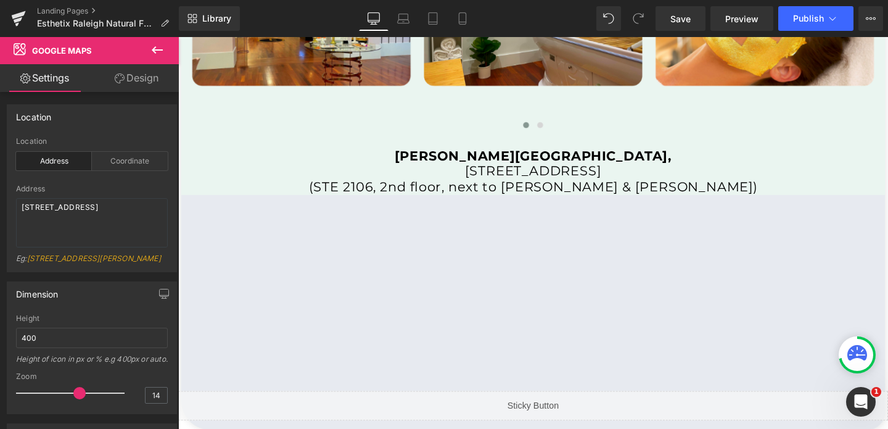
scroll to position [2605, 0]
click at [573, 176] on div "[PERSON_NAME][GEOGRAPHIC_DATA][STREET_ADDRESS] (STE 2106, 2nd floor, next to [P…" at bounding box center [551, 179] width 740 height 49
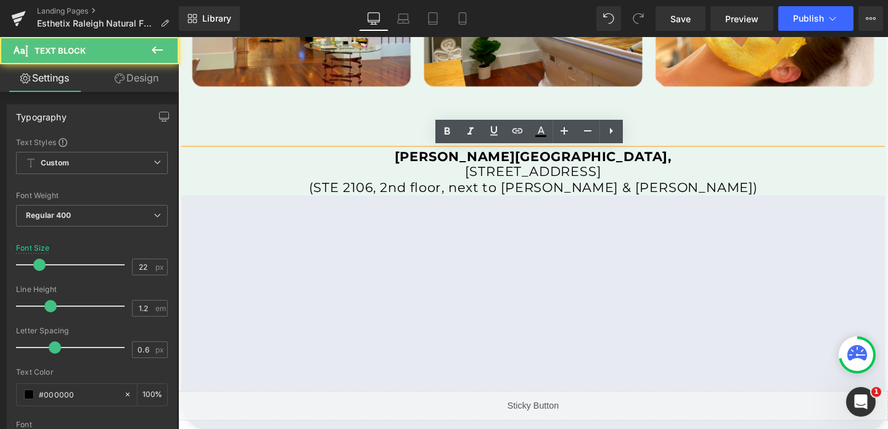
click at [529, 176] on span "[STREET_ADDRESS]" at bounding box center [552, 178] width 144 height 17
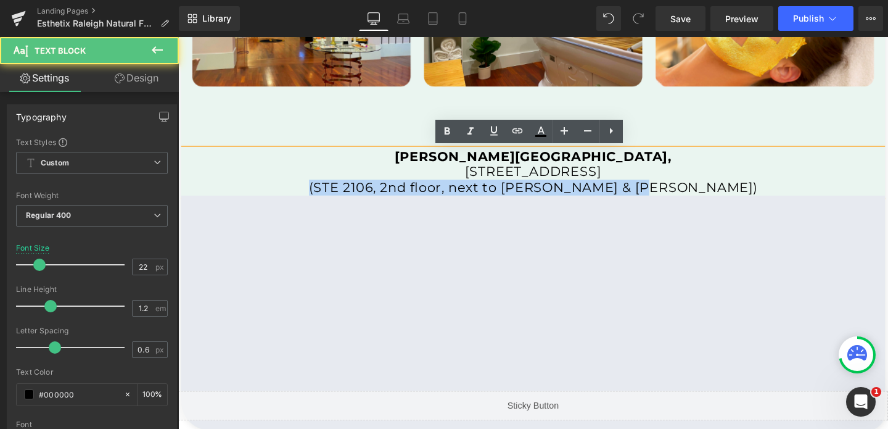
drag, startPoint x: 380, startPoint y: 194, endPoint x: 742, endPoint y: 197, distance: 362.0
click at [742, 197] on p "(STE 2106, 2nd floor, next to [PERSON_NAME] & [PERSON_NAME])" at bounding box center [551, 195] width 740 height 16
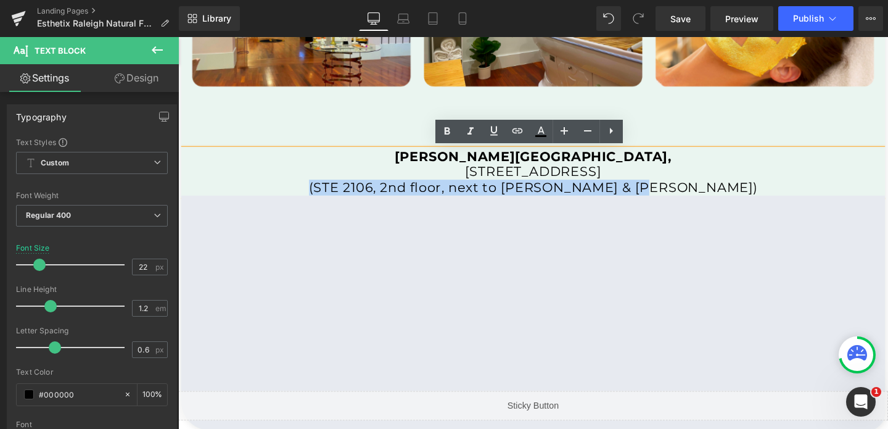
copy span "(STE 2106, 2nd floor, next to [PERSON_NAME] & [PERSON_NAME])"
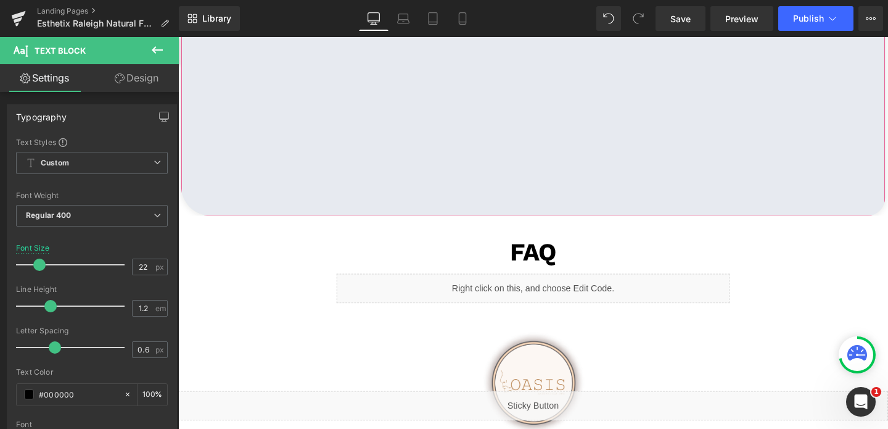
scroll to position [2890, 0]
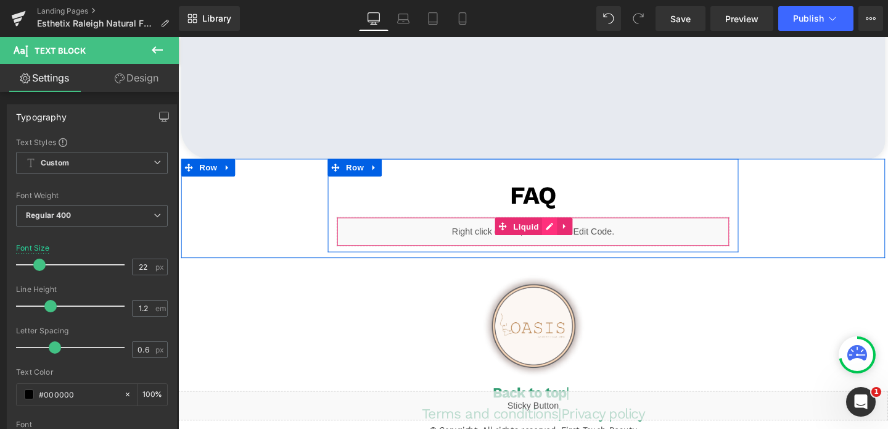
click at [569, 236] on div "Liquid" at bounding box center [551, 241] width 413 height 31
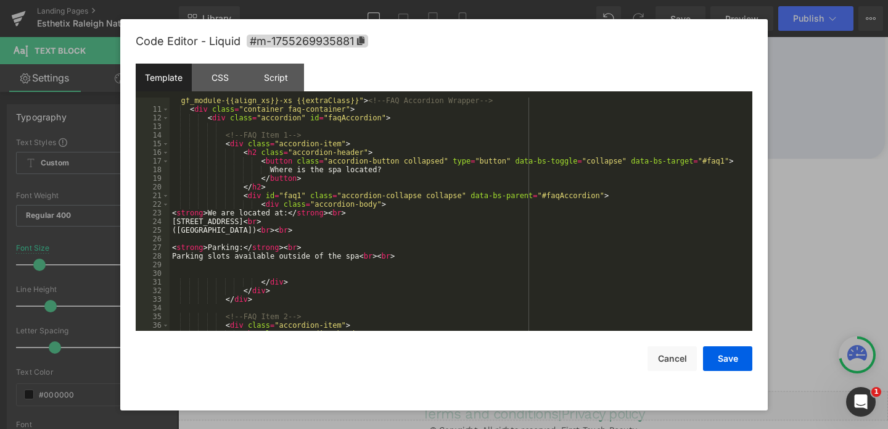
scroll to position [104, 0]
click at [190, 236] on div "< div class = "module gf_module-{{align_lg}} gf_module-{{align_lg}}-lg gf_modul…" at bounding box center [459, 217] width 578 height 259
drag, startPoint x: 224, startPoint y: 231, endPoint x: 163, endPoint y: 232, distance: 61.1
click at [163, 232] on pre "10 11 12 13 14 15 16 17 18 19 20 21 22 23 24 25 26 27 28 29 30 31 32 33 34 35 3…" at bounding box center [444, 213] width 617 height 233
drag, startPoint x: 353, startPoint y: 220, endPoint x: 155, endPoint y: 224, distance: 198.0
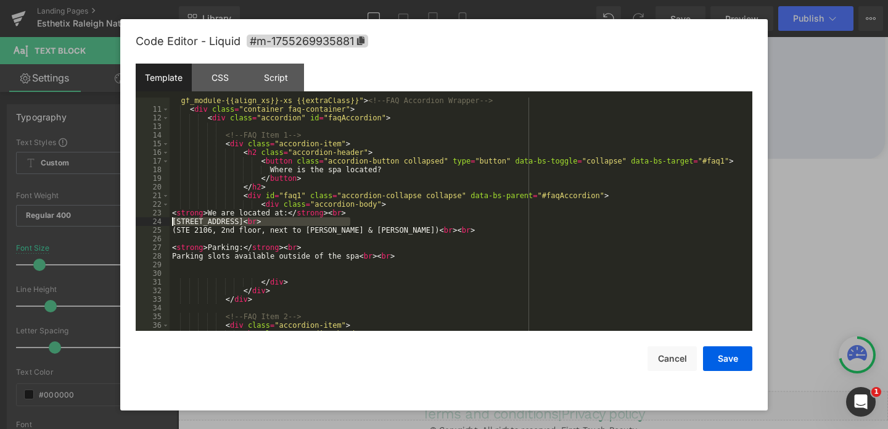
click at [155, 224] on pre "10 11 12 13 14 15 16 17 18 19 20 21 22 23 24 25 26 27 28 29 30 31 32 33 34 35 3…" at bounding box center [444, 213] width 617 height 233
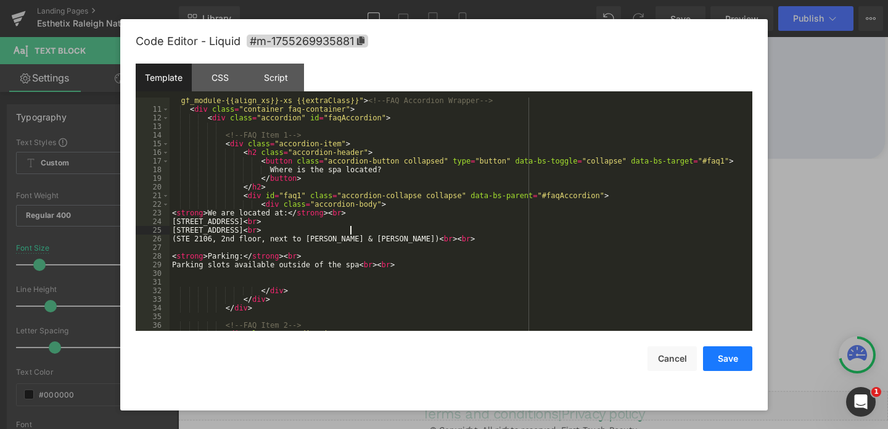
click at [744, 363] on button "Save" at bounding box center [727, 358] width 49 height 25
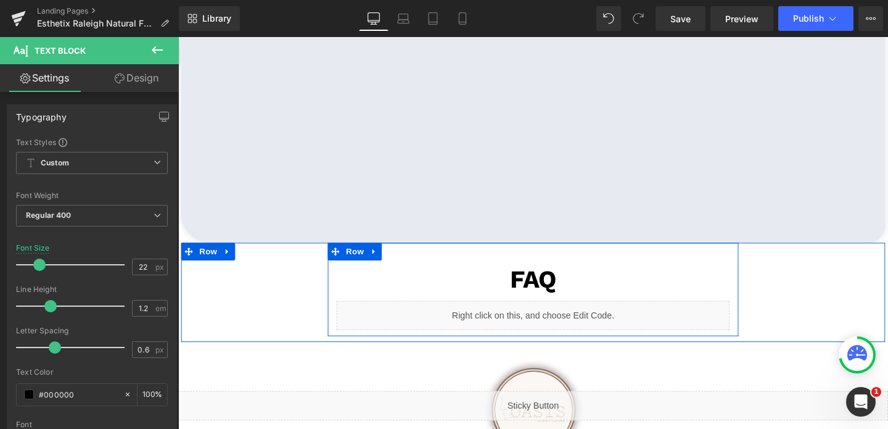
scroll to position [2597, 0]
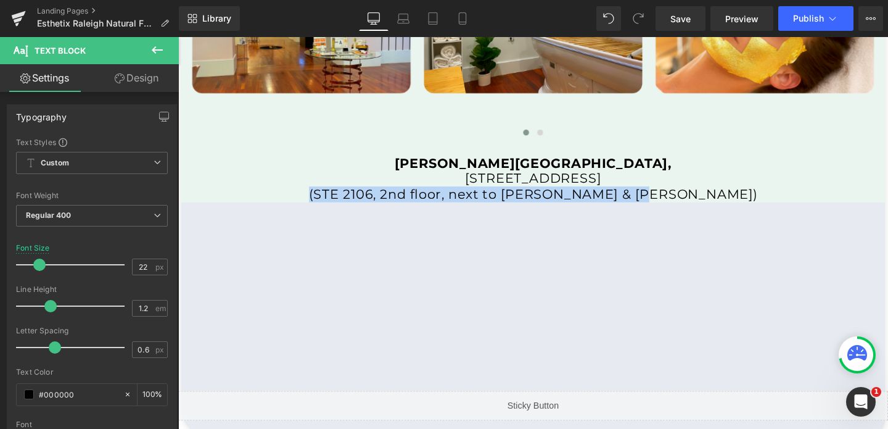
click at [564, 173] on strong "[PERSON_NAME][GEOGRAPHIC_DATA]," at bounding box center [551, 170] width 291 height 17
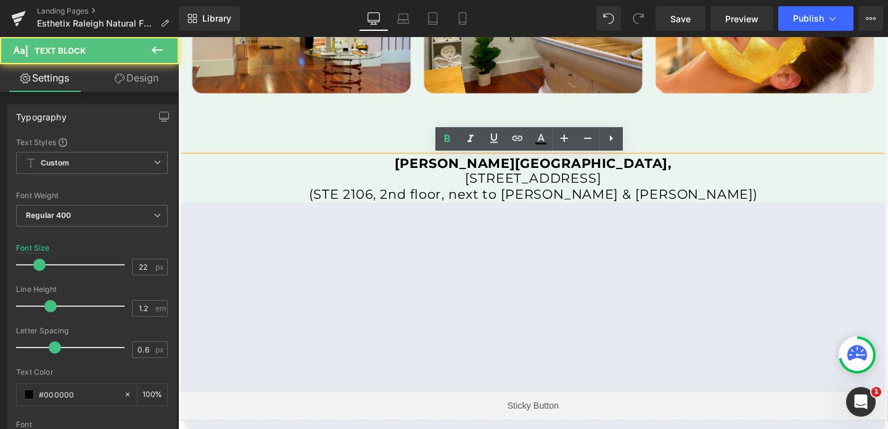
click at [575, 173] on strong "[PERSON_NAME][GEOGRAPHIC_DATA]," at bounding box center [551, 170] width 291 height 17
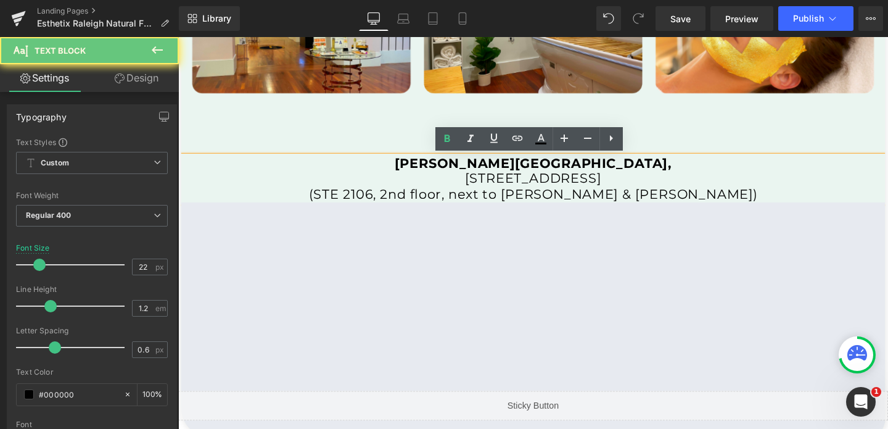
click at [575, 173] on strong "[PERSON_NAME][GEOGRAPHIC_DATA]," at bounding box center [551, 170] width 291 height 17
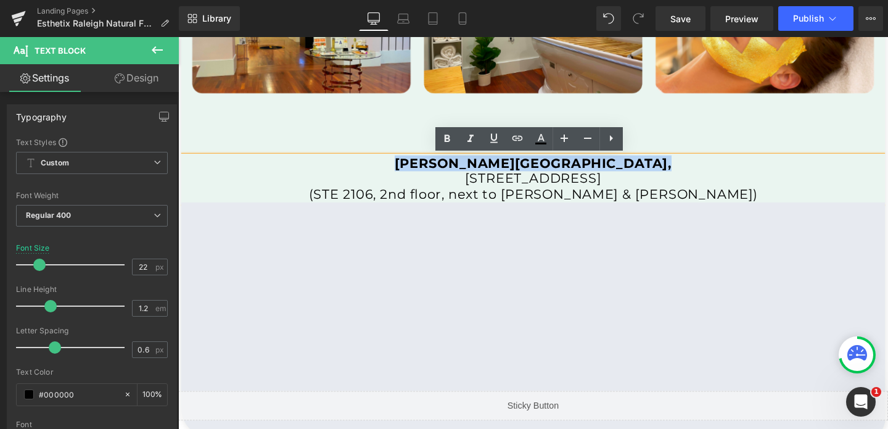
copy strong "[PERSON_NAME][GEOGRAPHIC_DATA],"
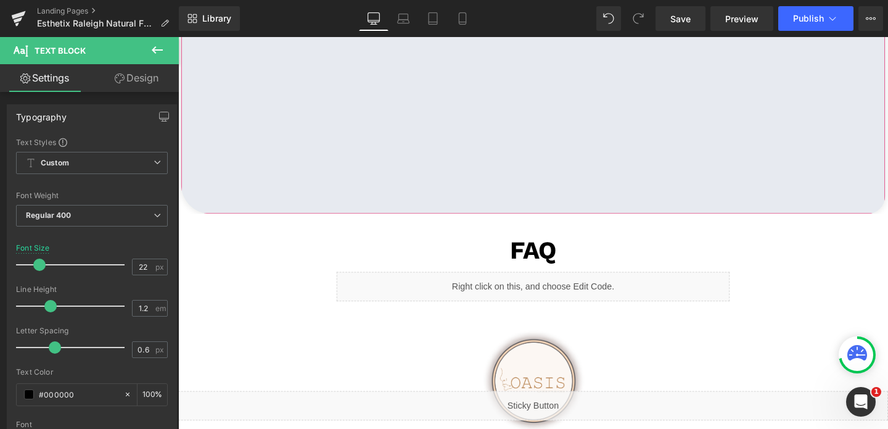
scroll to position [2882, 0]
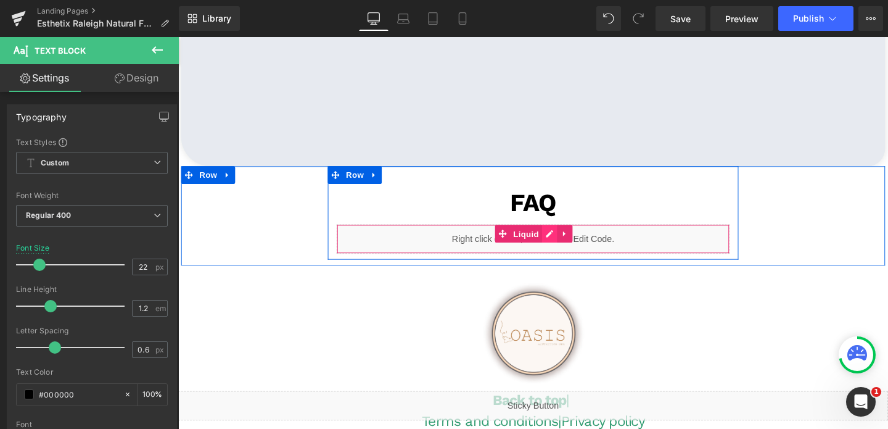
click at [566, 246] on div "Liquid" at bounding box center [551, 249] width 413 height 31
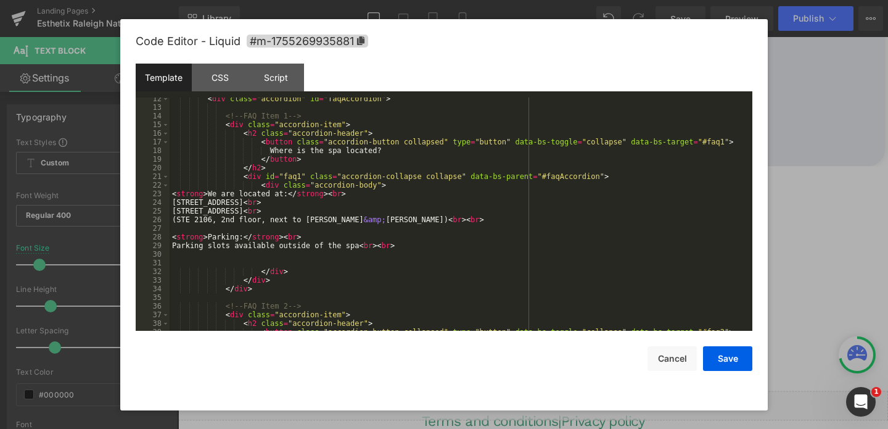
scroll to position [144, 0]
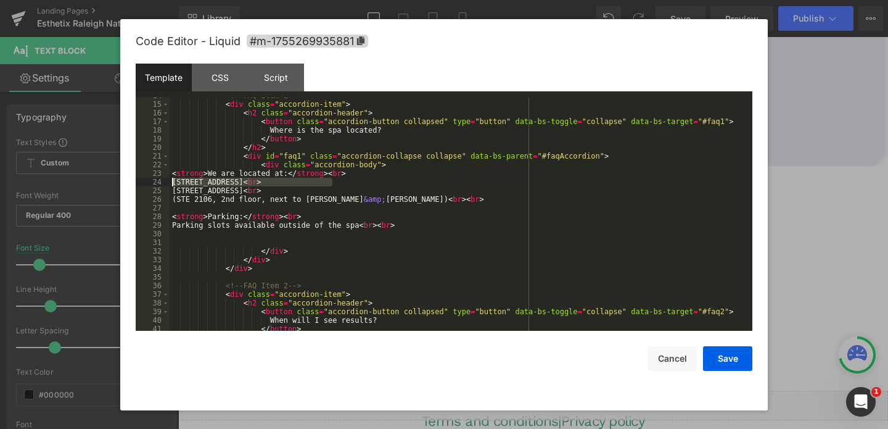
drag, startPoint x: 331, startPoint y: 181, endPoint x: 135, endPoint y: 180, distance: 196.1
click at [135, 180] on div "Code Editor - Liquid #m-1755269935881 Template CSS Script Data 14 15 16 17 18 1…" at bounding box center [443, 214] width 647 height 391
click at [721, 353] on button "Save" at bounding box center [727, 358] width 49 height 25
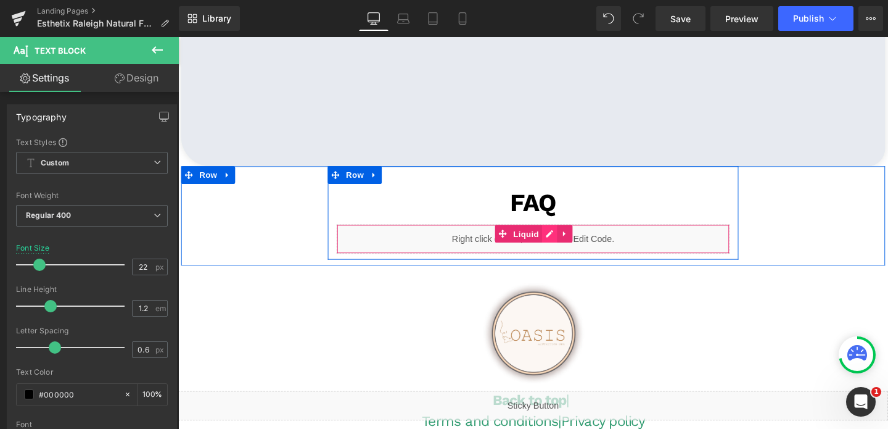
click at [570, 243] on div "Liquid" at bounding box center [551, 249] width 413 height 31
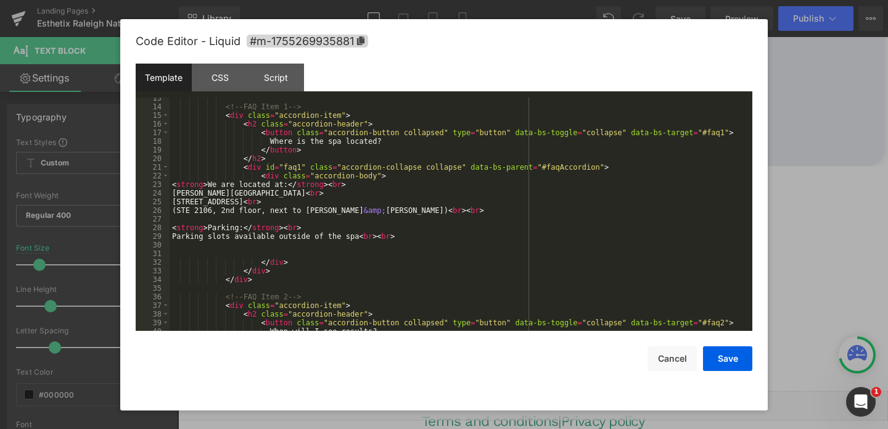
scroll to position [133, 0]
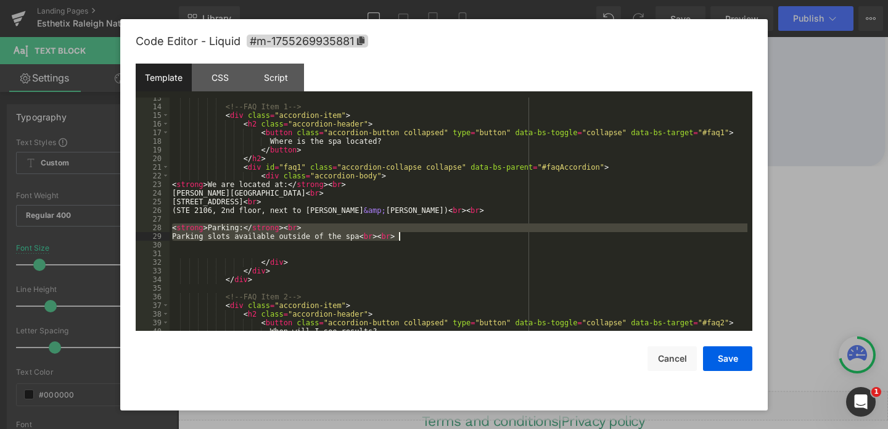
drag, startPoint x: 171, startPoint y: 226, endPoint x: 426, endPoint y: 237, distance: 255.5
click at [426, 237] on div "<!-- FAQ Item 1 --> < div class = "accordion-item" > < h2 class = "accordion-he…" at bounding box center [459, 219] width 578 height 250
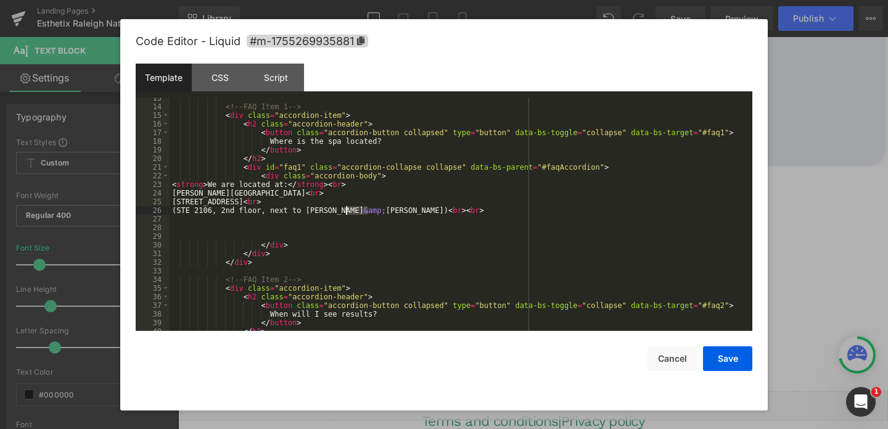
drag, startPoint x: 370, startPoint y: 211, endPoint x: 347, endPoint y: 212, distance: 23.5
click at [347, 212] on div "<!-- FAQ Item 1 --> < div class = "accordion-item" > < h2 class = "accordion-he…" at bounding box center [459, 219] width 578 height 250
click at [726, 360] on button "Save" at bounding box center [727, 358] width 49 height 25
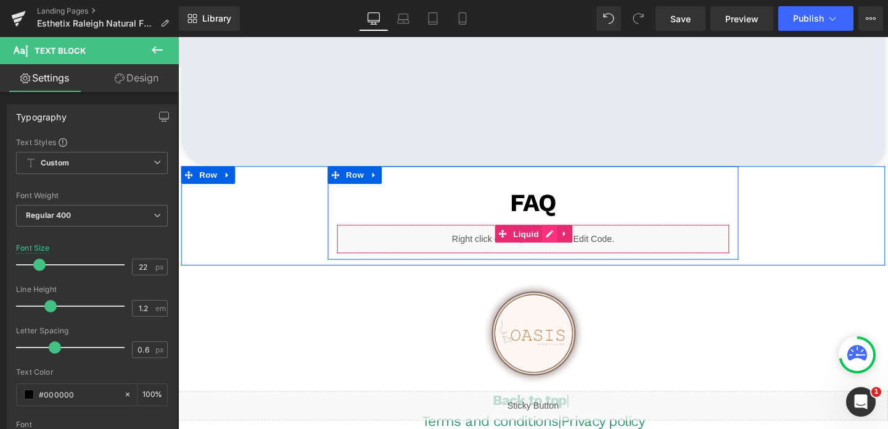
click at [571, 242] on div "Liquid" at bounding box center [551, 249] width 413 height 31
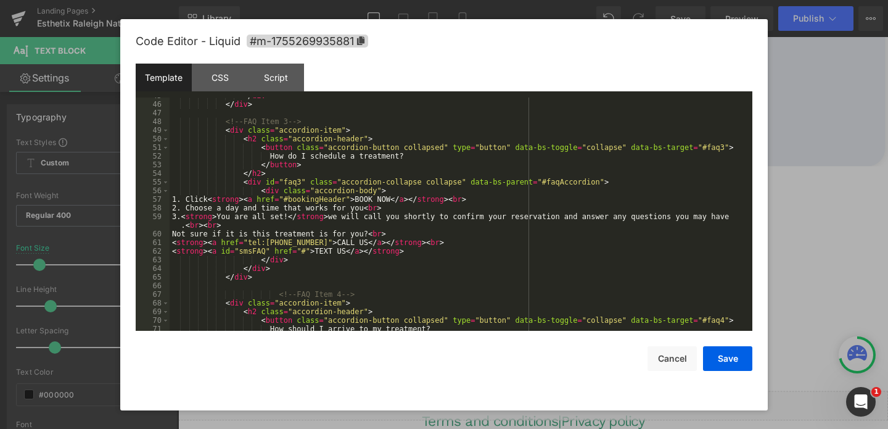
scroll to position [411, 0]
drag, startPoint x: 310, startPoint y: 240, endPoint x: 249, endPoint y: 243, distance: 61.7
click at [249, 243] on div "</ div > </ div > <!-- FAQ Item 3 --> < div class = "accordion-item" > < h2 cla…" at bounding box center [459, 216] width 578 height 250
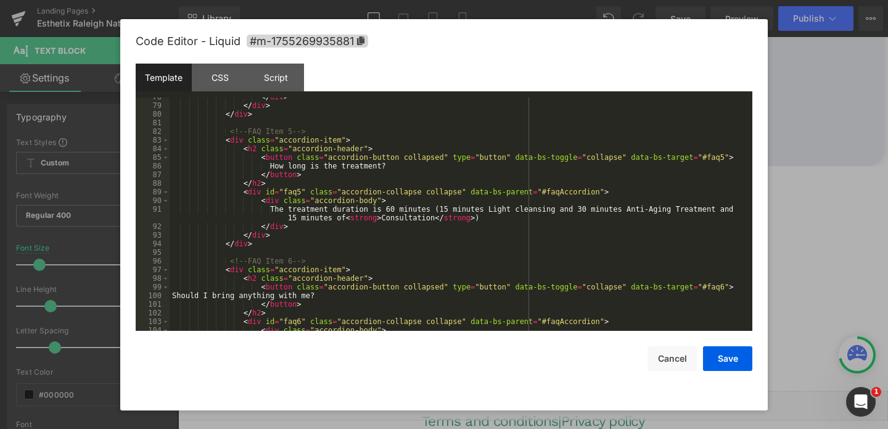
scroll to position [709, 0]
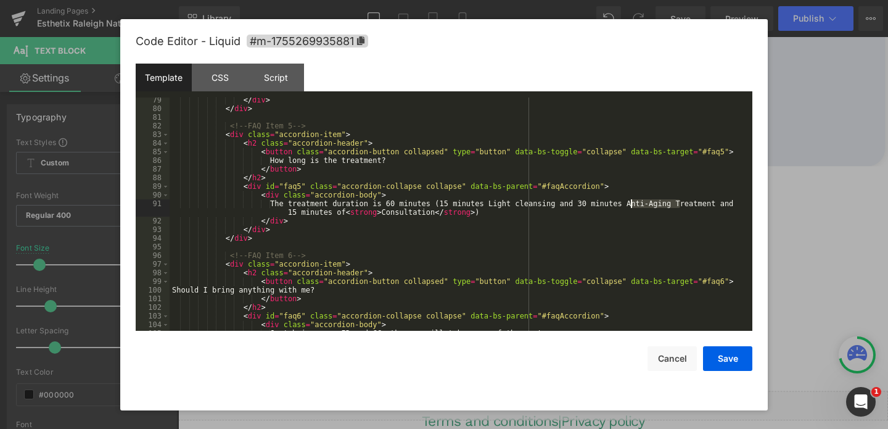
drag, startPoint x: 680, startPoint y: 200, endPoint x: 632, endPoint y: 203, distance: 47.6
click at [632, 203] on div "</ div > </ div > <!-- FAQ Item 5 --> < div class = "accordion-item" > < h2 cla…" at bounding box center [459, 221] width 578 height 250
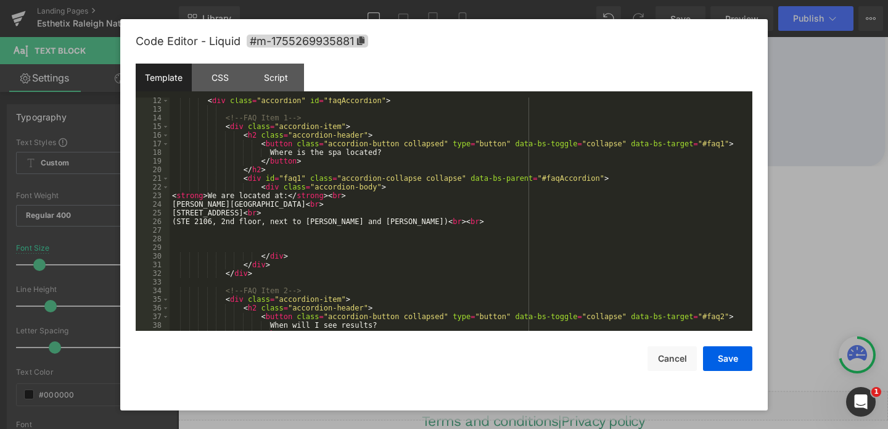
scroll to position [121, 0]
click at [715, 358] on button "Save" at bounding box center [727, 358] width 49 height 25
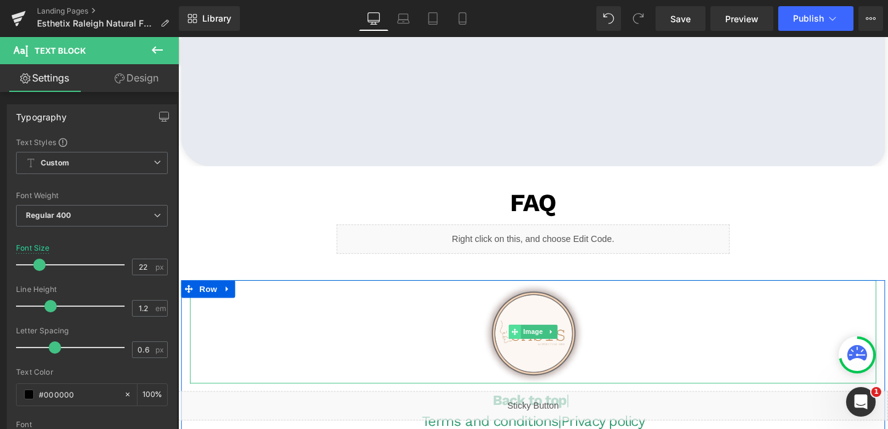
click at [536, 349] on span at bounding box center [531, 346] width 13 height 15
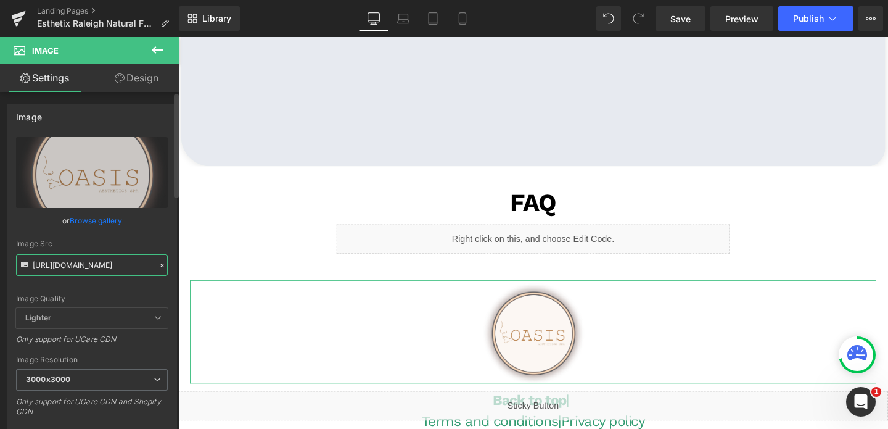
click at [118, 268] on input "https://cdn.shopify.com/s/files/1/0570/4895/7112/files/Oasis_Logo1_3000x3000.pn…" at bounding box center [92, 265] width 152 height 22
paste input "Esthetix_Logo_3000x3000.png?v=1641592286"
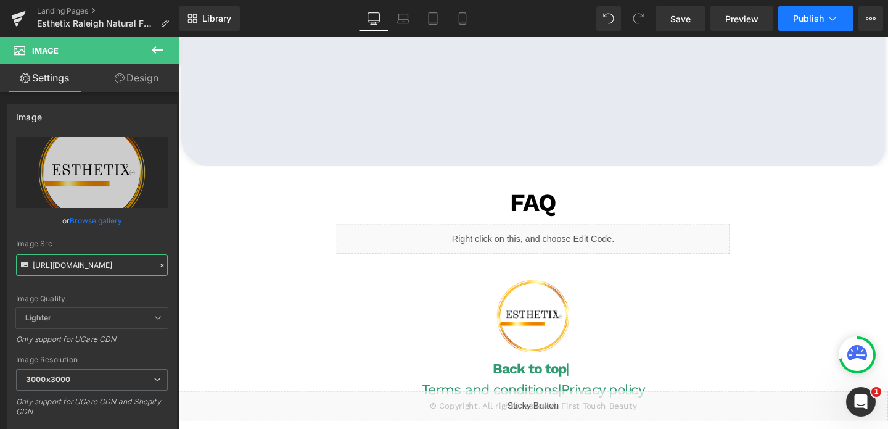
type input "https://cdn.shopify.com/s/files/1/0570/4895/7112/files/Esthetix_Logo_3000x3000.…"
click at [805, 17] on span "Publish" at bounding box center [808, 19] width 31 height 10
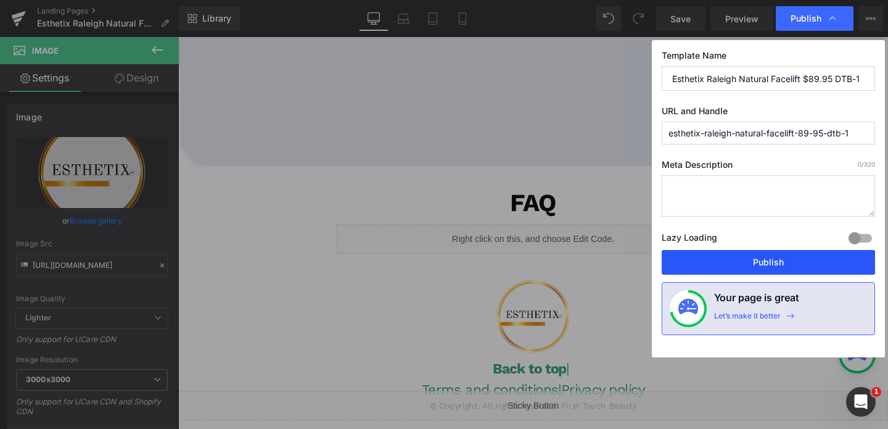
click at [746, 259] on button "Publish" at bounding box center [768, 262] width 213 height 25
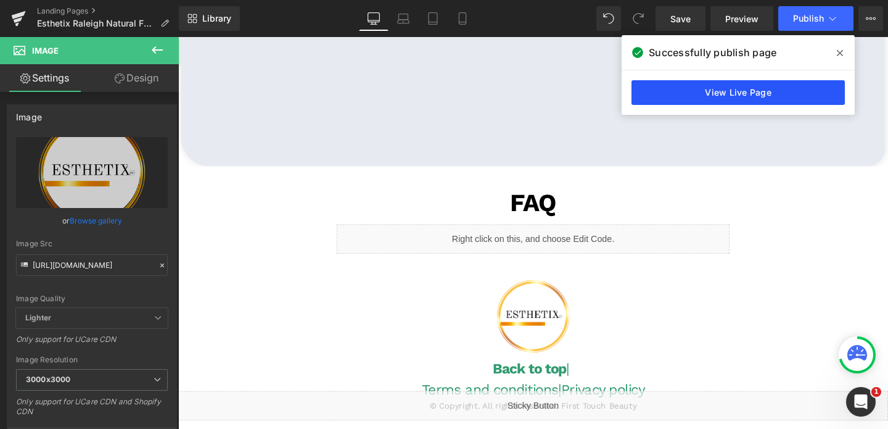
click at [664, 101] on link "View Live Page" at bounding box center [737, 92] width 213 height 25
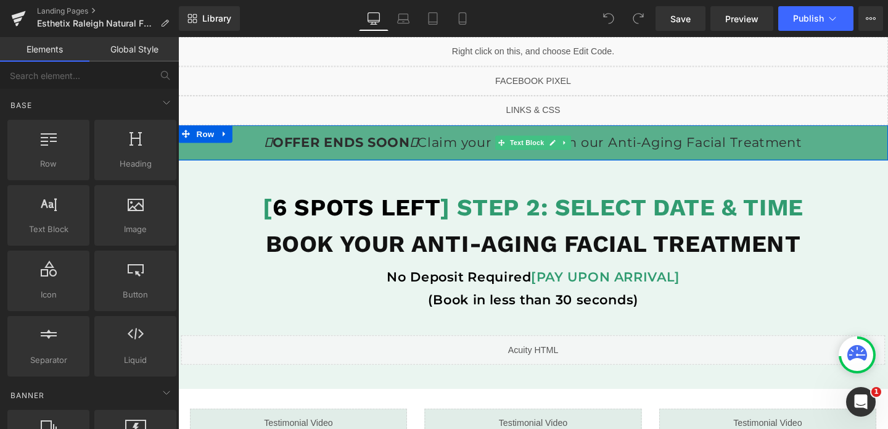
click at [683, 147] on p "OFFER ENDS SOON Claim your discount on our Anti-Aging Facial Treatment" at bounding box center [551, 148] width 746 height 25
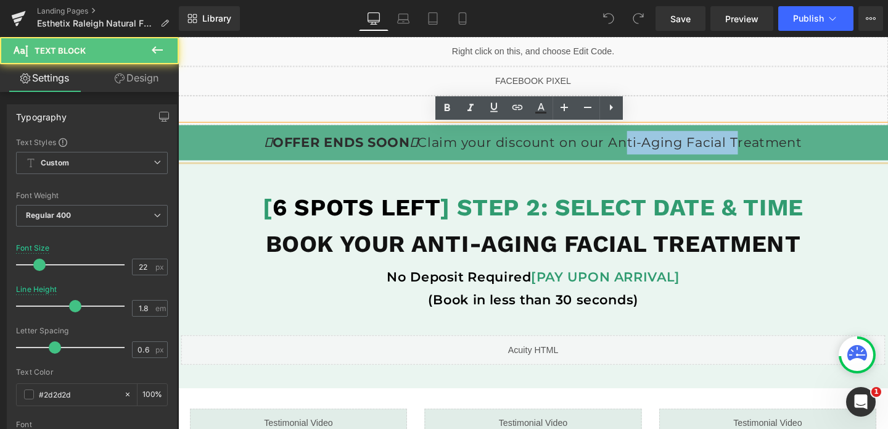
drag, startPoint x: 762, startPoint y: 148, endPoint x: 639, endPoint y: 148, distance: 122.1
click at [639, 148] on p "OFFER ENDS SOON Claim your discount on our Anti-Aging Facial Treatment" at bounding box center [551, 148] width 746 height 25
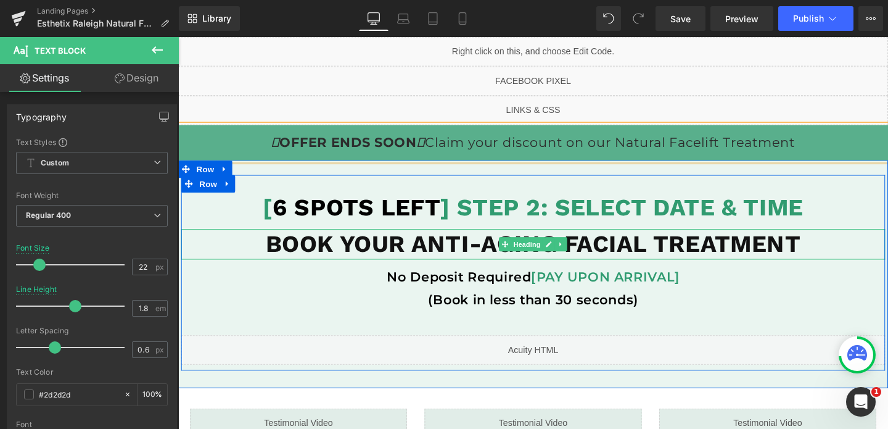
click at [607, 256] on b "BOOK YOUR ANTI-AGING FACIAL TREATMENT" at bounding box center [551, 254] width 562 height 29
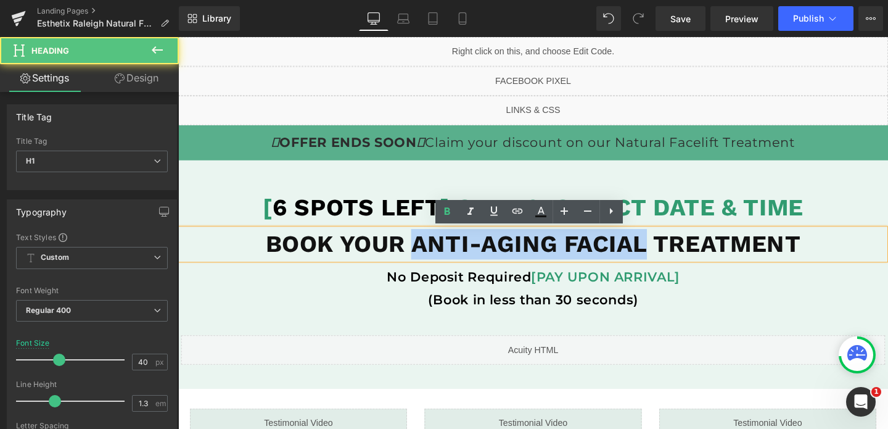
drag, startPoint x: 668, startPoint y: 252, endPoint x: 427, endPoint y: 261, distance: 241.9
click at [427, 261] on b "BOOK YOUR ANTI-AGING FACIAL TREATMENT" at bounding box center [551, 254] width 562 height 29
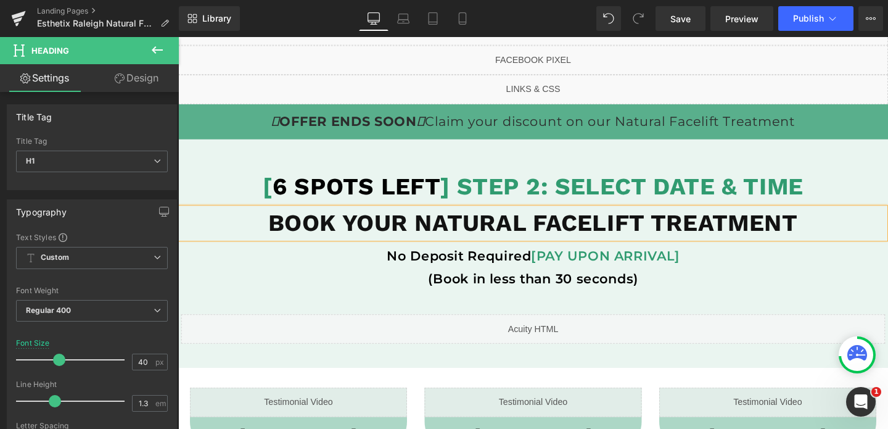
scroll to position [23, 0]
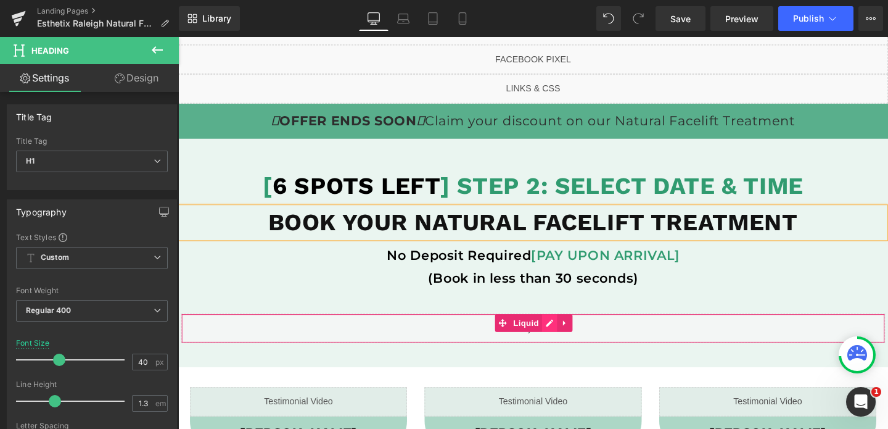
click at [572, 339] on div "Liquid" at bounding box center [551, 342] width 740 height 31
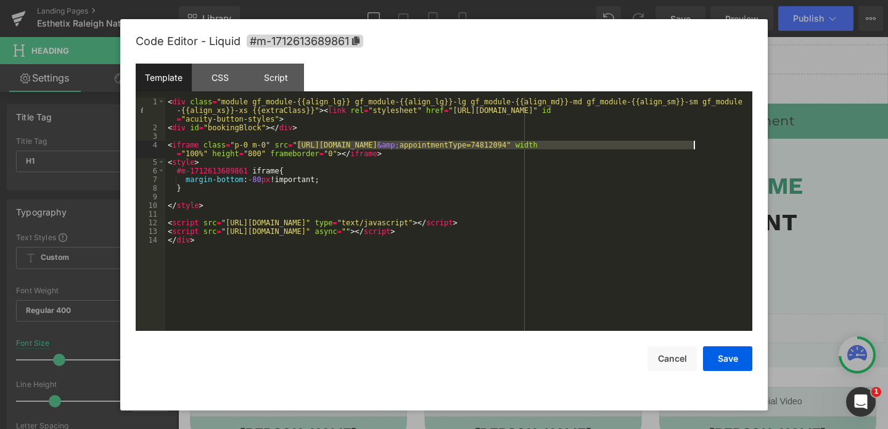
drag, startPoint x: 296, startPoint y: 145, endPoint x: 693, endPoint y: 149, distance: 397.1
click at [693, 149] on div "< div class = "module gf_module-{{align_lg}} gf_module-{{align_lg}}-lg gf_modul…" at bounding box center [458, 231] width 587 height 268
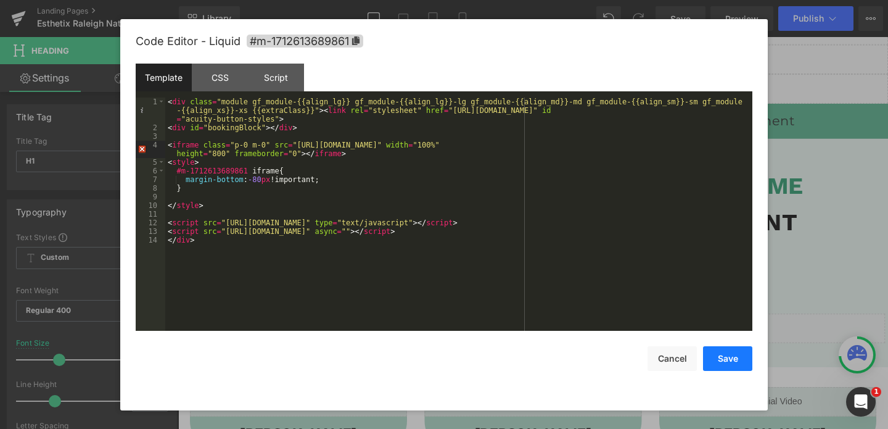
click at [724, 356] on button "Save" at bounding box center [727, 358] width 49 height 25
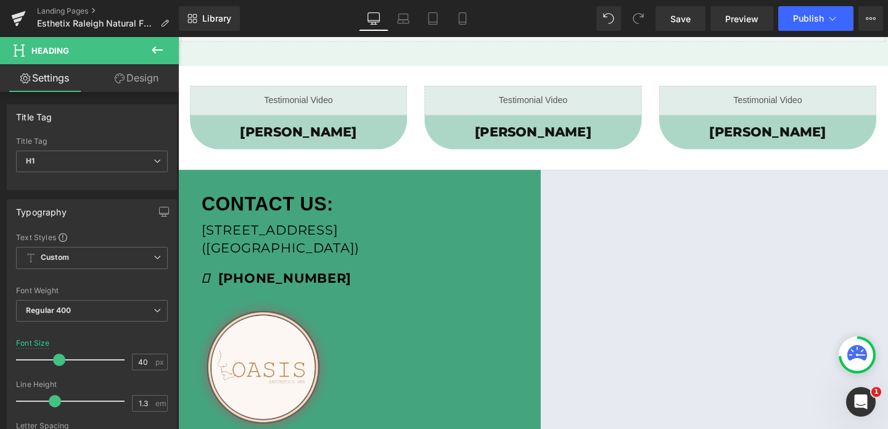
scroll to position [340, 0]
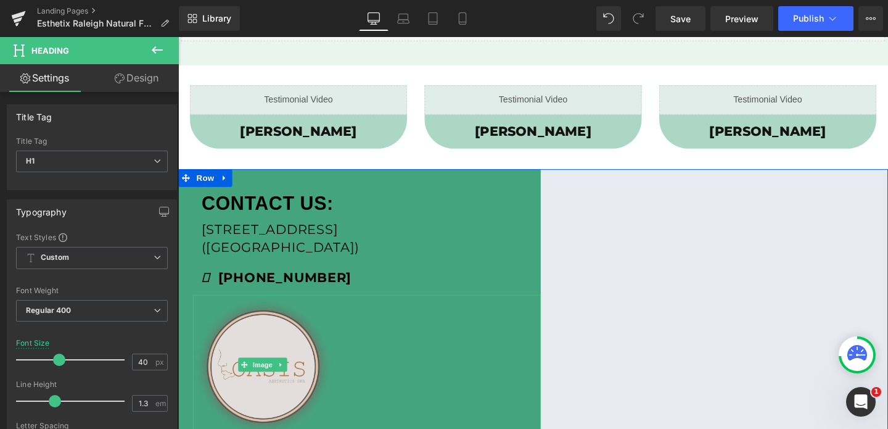
click at [281, 351] on img at bounding box center [267, 381] width 146 height 146
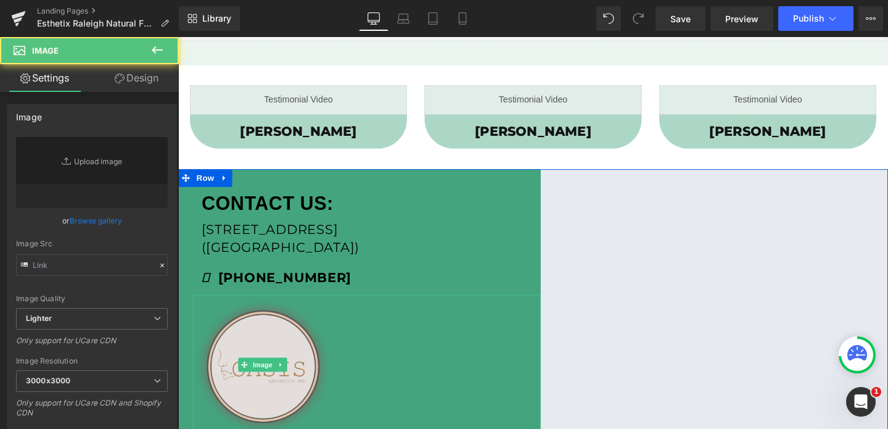
type input "[URL][DOMAIN_NAME]"
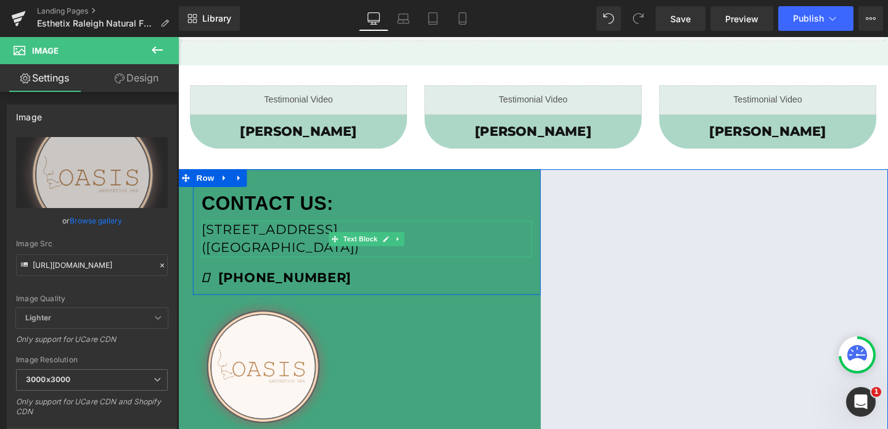
click at [260, 237] on p "[STREET_ADDRESS]" at bounding box center [376, 239] width 347 height 19
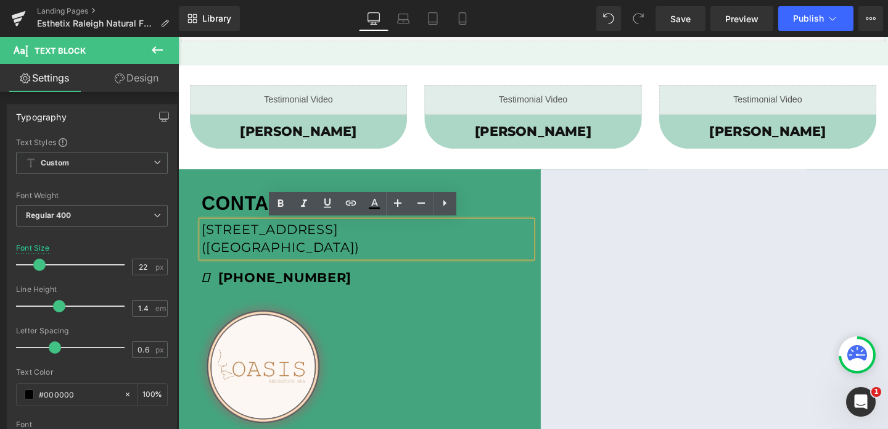
drag, startPoint x: 202, startPoint y: 240, endPoint x: 203, endPoint y: 233, distance: 7.5
click at [203, 233] on div "[STREET_ADDRESS] ([GEOGRAPHIC_DATA])" at bounding box center [376, 249] width 347 height 38
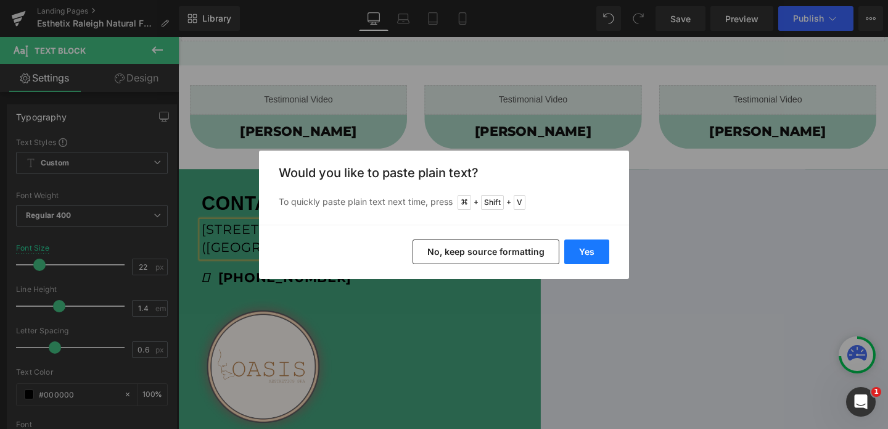
click at [594, 245] on button "Yes" at bounding box center [586, 251] width 45 height 25
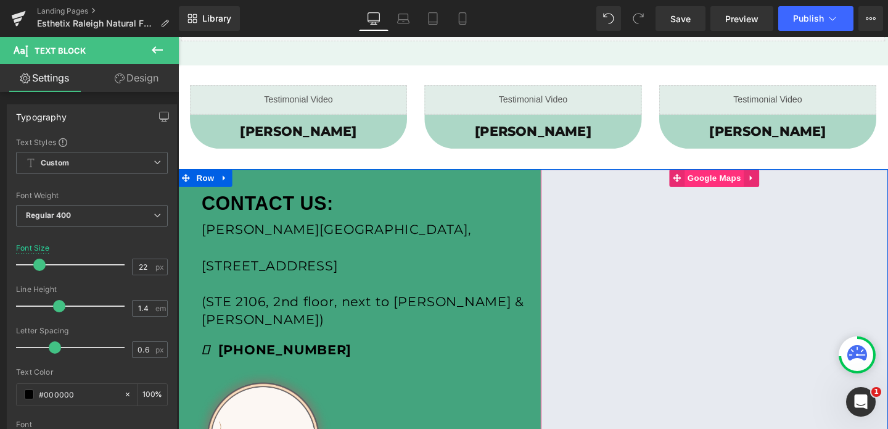
click at [760, 185] on span "Google Maps" at bounding box center [741, 185] width 62 height 18
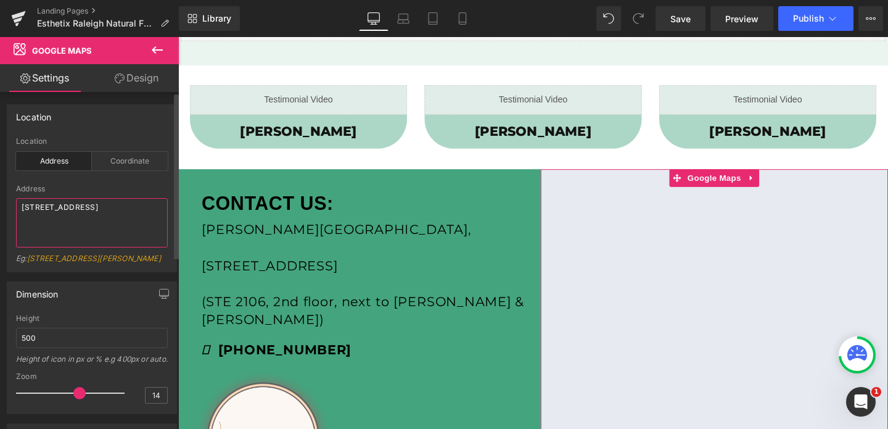
click at [84, 213] on textarea "[STREET_ADDRESS]" at bounding box center [92, 222] width 152 height 49
paste textarea "[STREET_ADDRESS]"
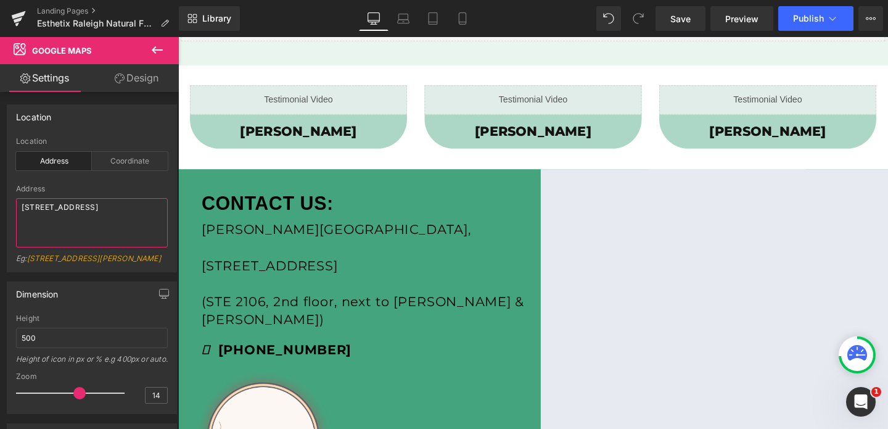
type textarea "[STREET_ADDRESS]"
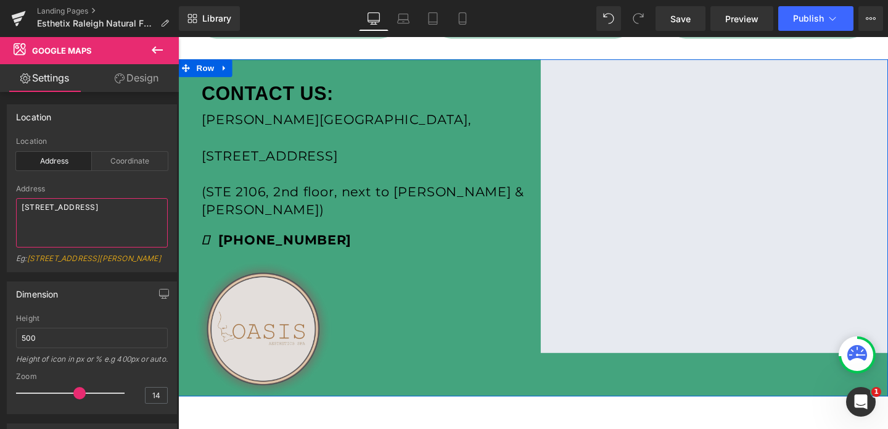
scroll to position [466, 0]
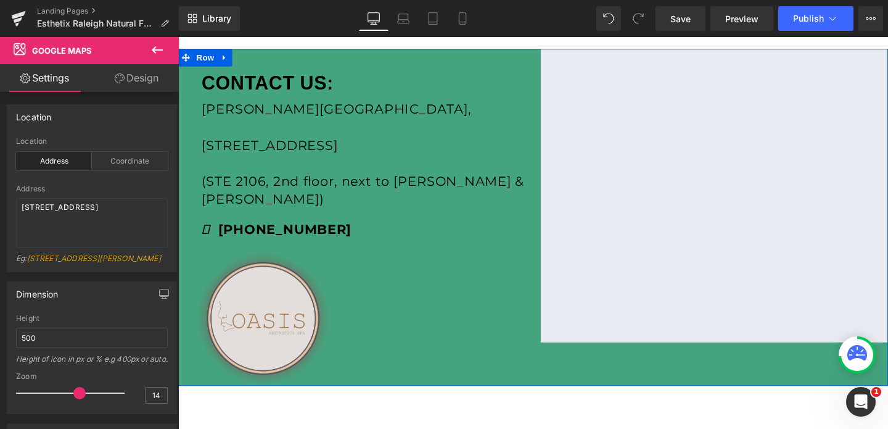
click at [276, 292] on img at bounding box center [267, 330] width 146 height 146
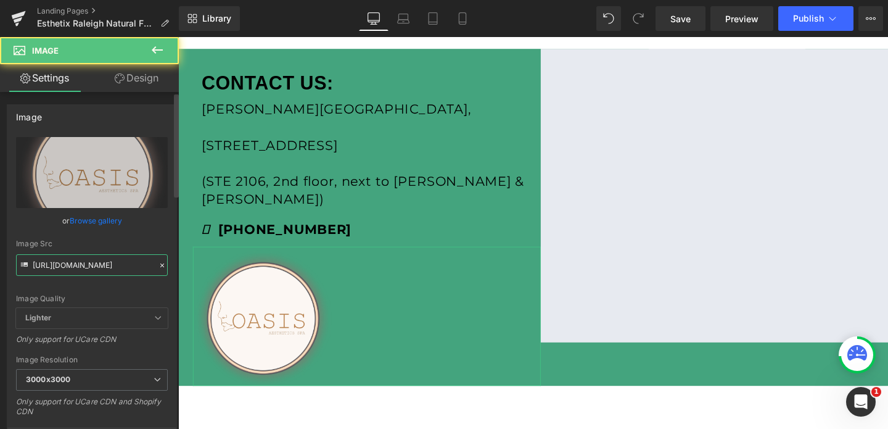
click at [60, 267] on input "[URL][DOMAIN_NAME]" at bounding box center [92, 265] width 152 height 22
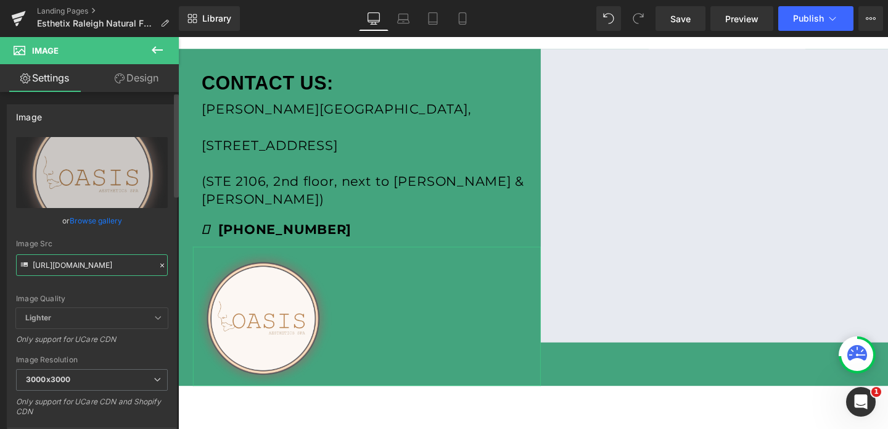
click at [60, 267] on input "[URL][DOMAIN_NAME]" at bounding box center [92, 265] width 152 height 22
paste input "Esthetix_Logo_3000x3000.png?v=1641592286"
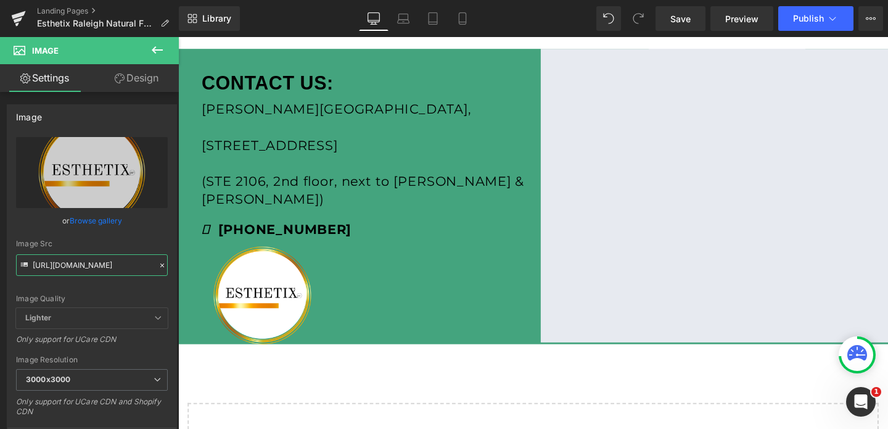
type input "[URL][DOMAIN_NAME]"
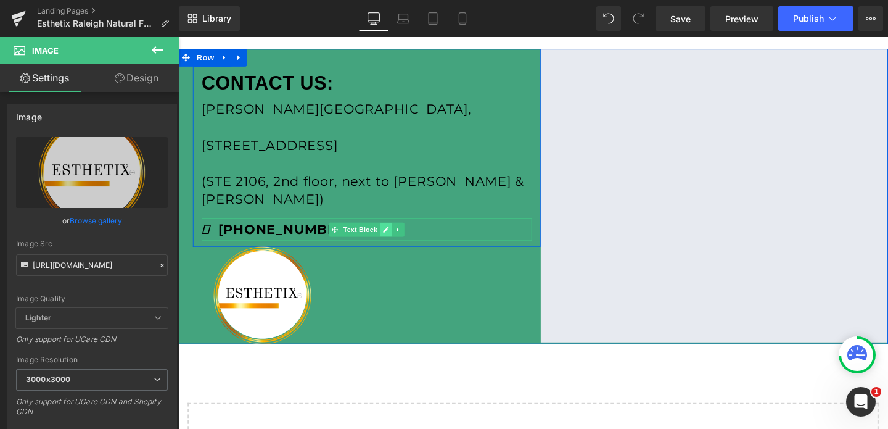
click at [396, 232] on link at bounding box center [396, 239] width 13 height 15
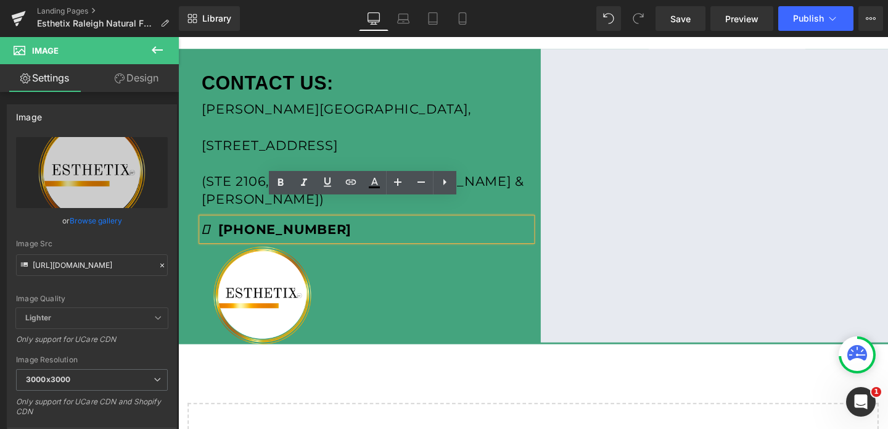
click at [358, 227] on p "[PHONE_NUMBER]" at bounding box center [376, 239] width 347 height 25
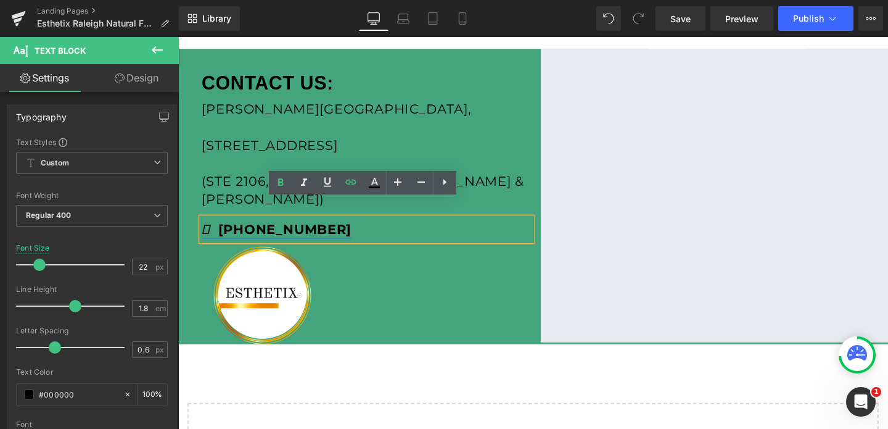
click at [316, 231] on strong "[PHONE_NUMBER]" at bounding box center [281, 239] width 157 height 17
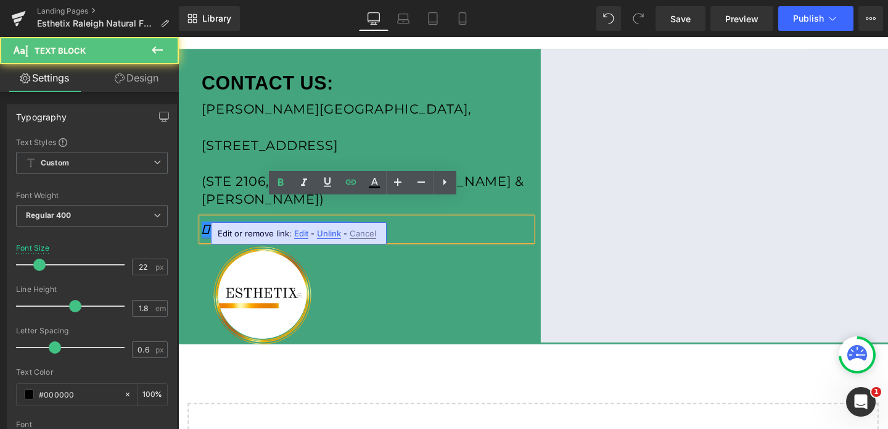
click at [316, 231] on strong "[PHONE_NUMBER]" at bounding box center [281, 239] width 157 height 17
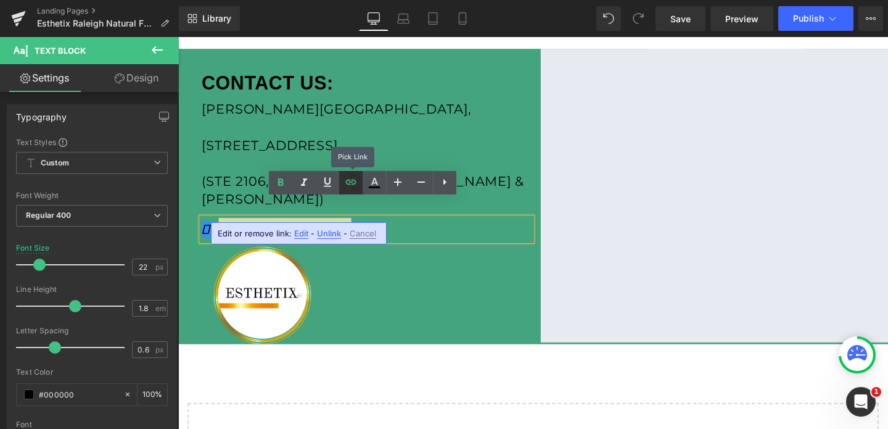
click at [348, 191] on link at bounding box center [350, 182] width 23 height 23
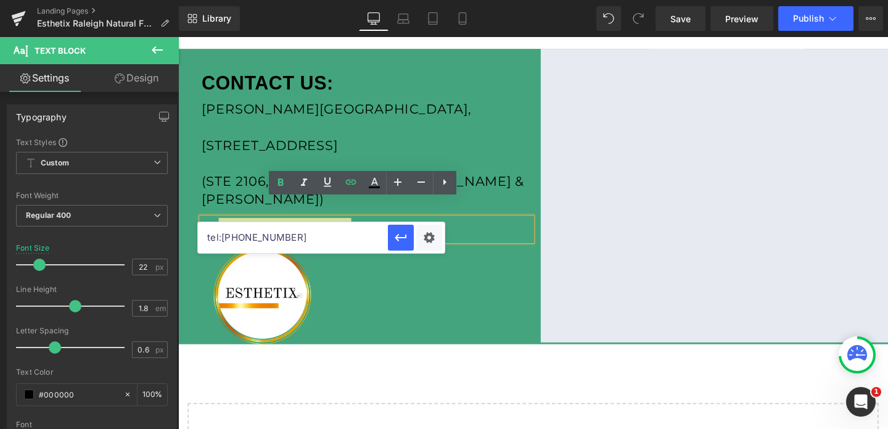
click at [277, 247] on input "tel:[PHONE_NUMBER]" at bounding box center [293, 237] width 190 height 31
paste input "9196700716"
type input "tel:[PHONE_NUMBER]"
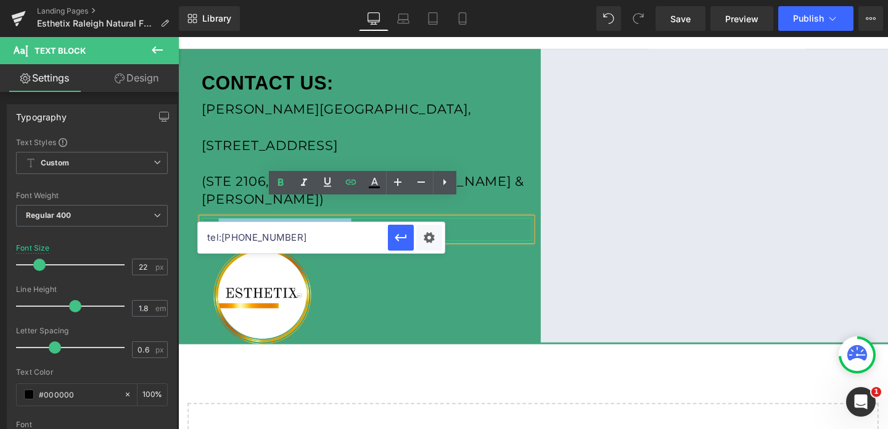
click at [249, 231] on strong "[PHONE_NUMBER]" at bounding box center [281, 239] width 157 height 17
click at [397, 237] on icon "button" at bounding box center [401, 237] width 12 height 7
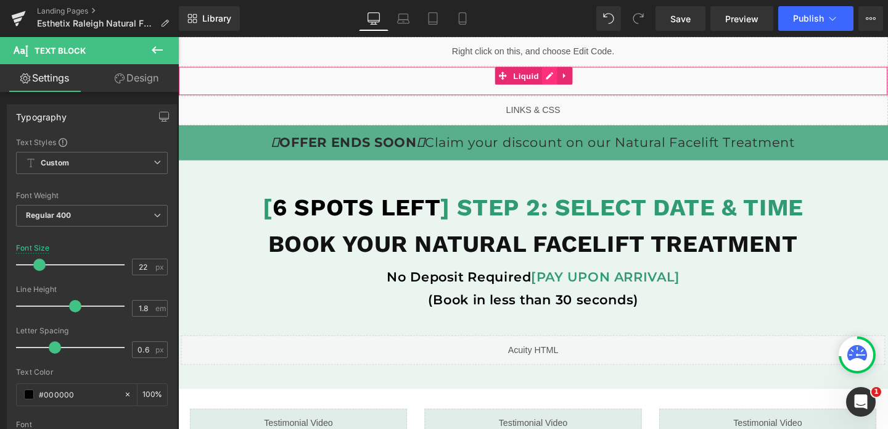
click at [568, 81] on div "Liquid" at bounding box center [551, 83] width 746 height 31
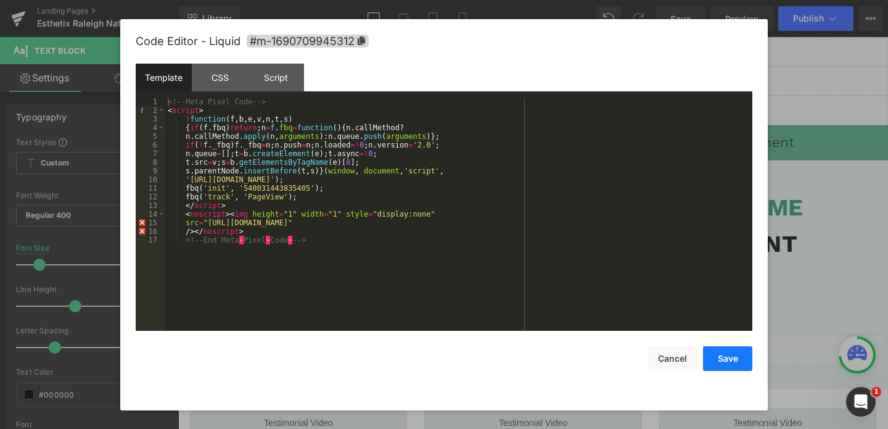
click at [719, 351] on button "Save" at bounding box center [727, 358] width 49 height 25
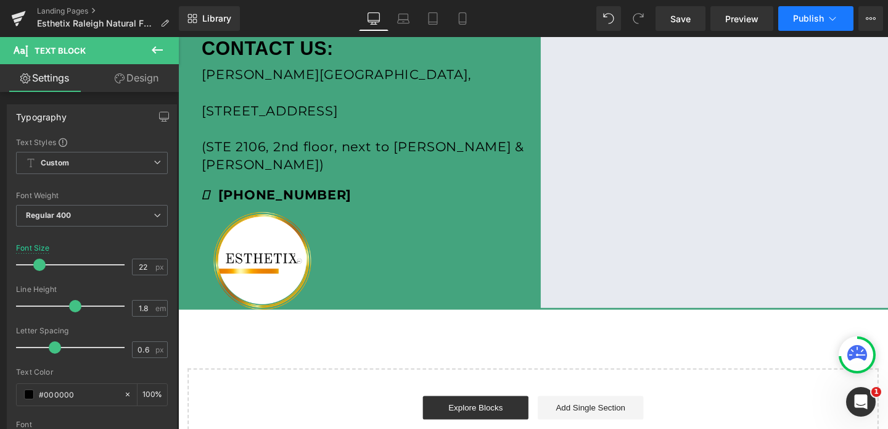
scroll to position [494, 0]
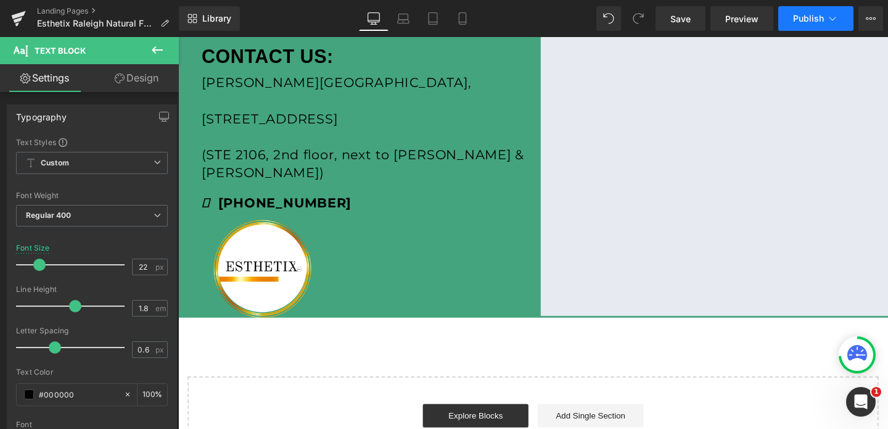
click at [797, 30] on button "Publish" at bounding box center [815, 18] width 75 height 25
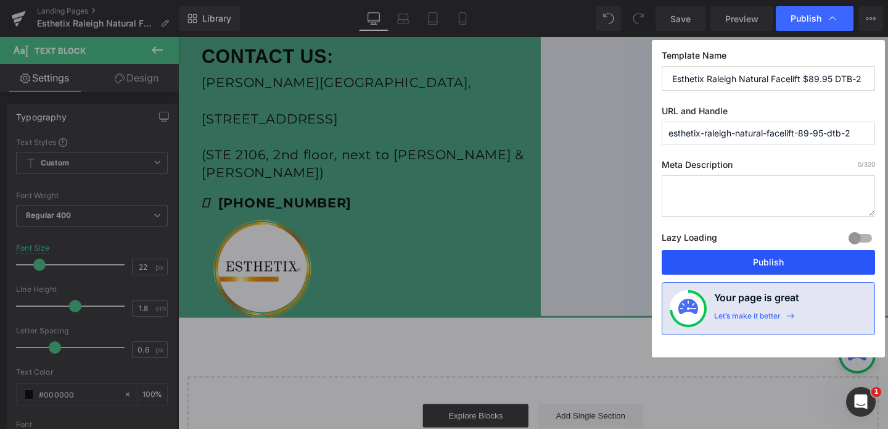
click at [762, 258] on button "Publish" at bounding box center [768, 262] width 213 height 25
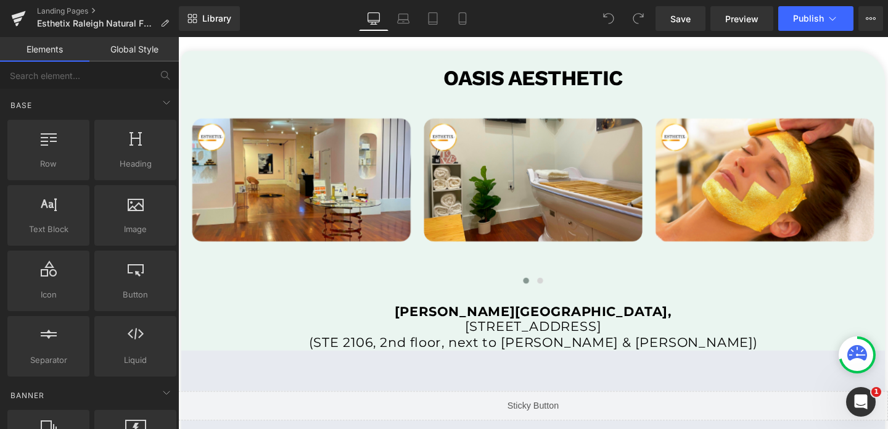
scroll to position [2436, 0]
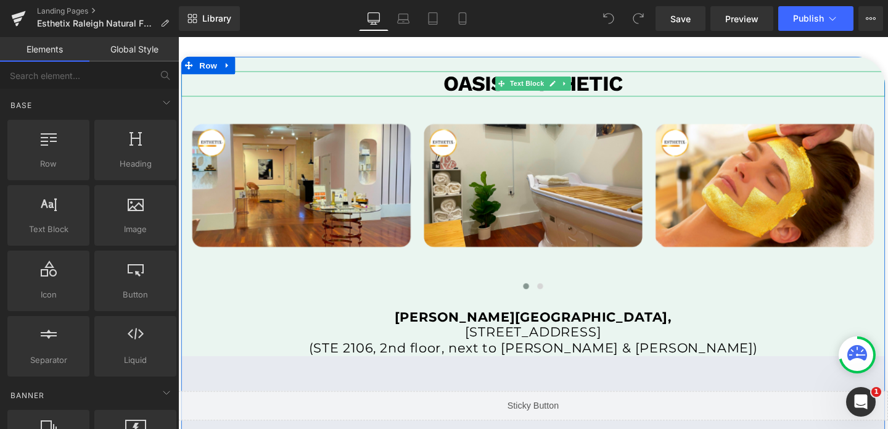
click at [617, 89] on b "OASIS AESTHETIC" at bounding box center [552, 86] width 188 height 26
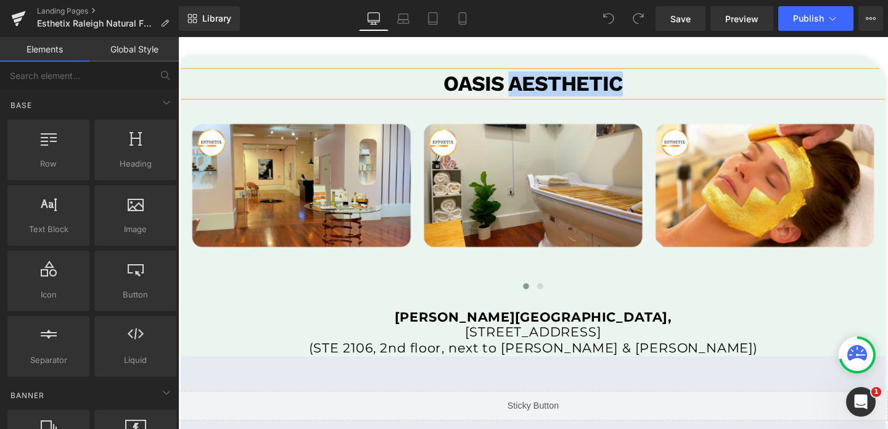
click at [617, 89] on b "OASIS AESTHETIC" at bounding box center [552, 86] width 188 height 26
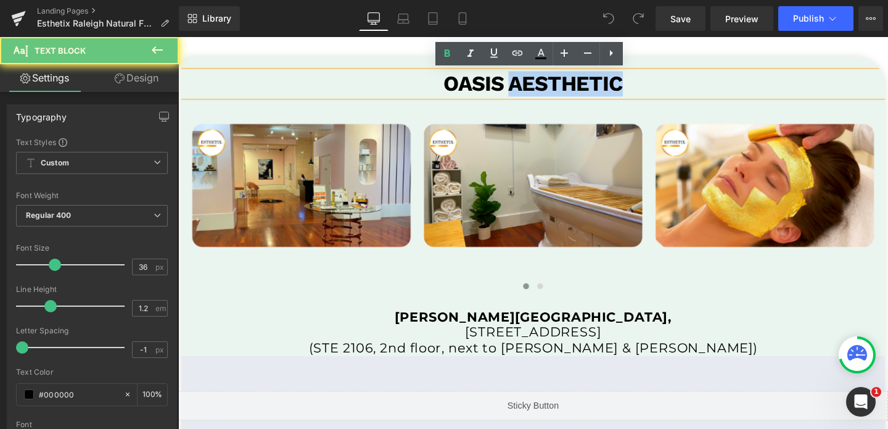
click at [617, 89] on b "OASIS AESTHETIC" at bounding box center [552, 86] width 188 height 26
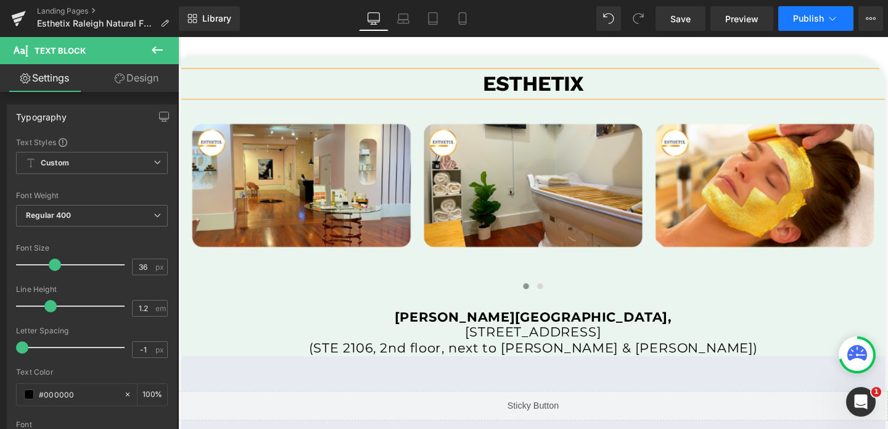
click at [801, 15] on span "Publish" at bounding box center [808, 19] width 31 height 10
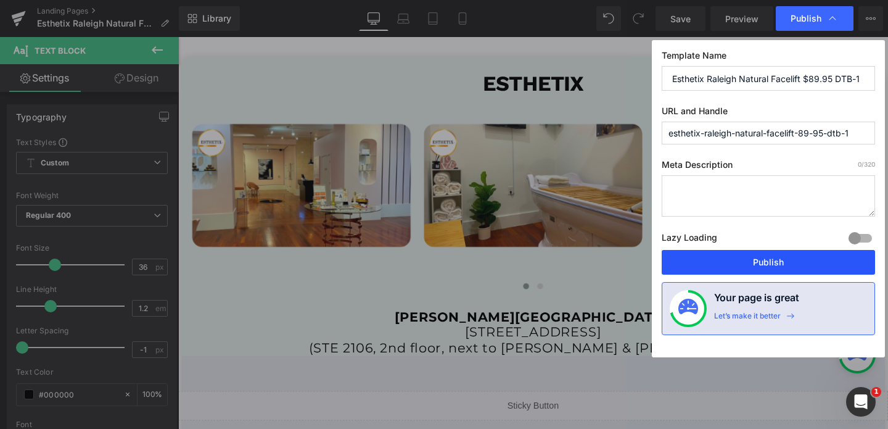
click at [744, 260] on button "Publish" at bounding box center [768, 262] width 213 height 25
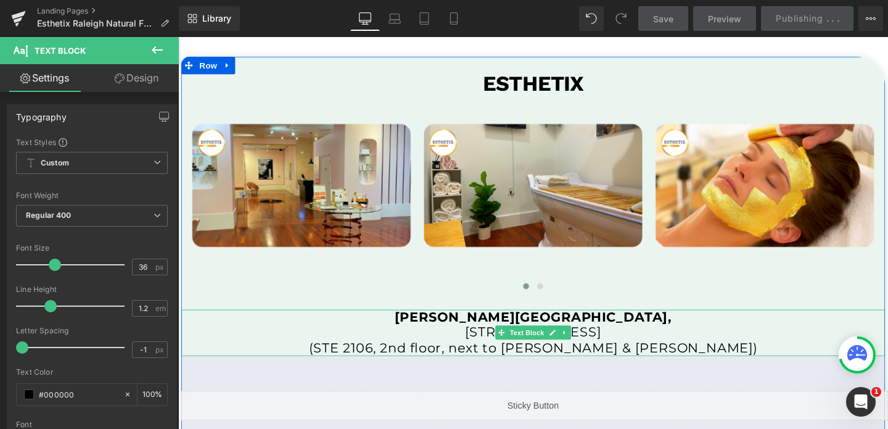
click at [508, 337] on strong "[PERSON_NAME][GEOGRAPHIC_DATA]," at bounding box center [551, 331] width 291 height 17
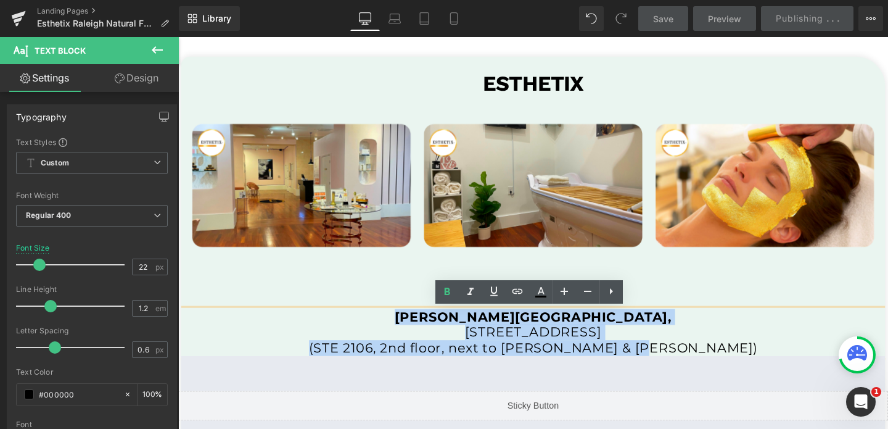
drag, startPoint x: 468, startPoint y: 329, endPoint x: 730, endPoint y: 361, distance: 264.0
click at [730, 361] on div "Crabtree Valley Mall, 4325 Glenwood Ave, Raleigh, NC 27612 (STE 2106, 2nd floor…" at bounding box center [551, 347] width 740 height 49
copy div "Crabtree Valley Mall, 4325 Glenwood Ave, Raleigh, NC 27612 (STE 2106, 2nd floor…"
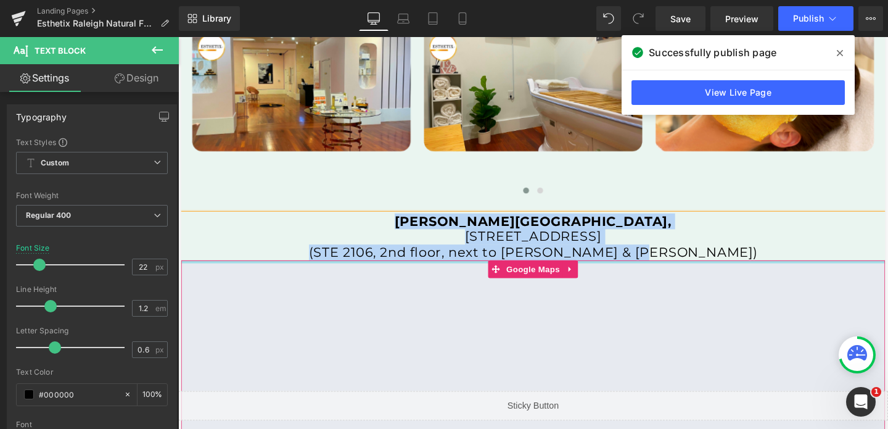
scroll to position [2562, 0]
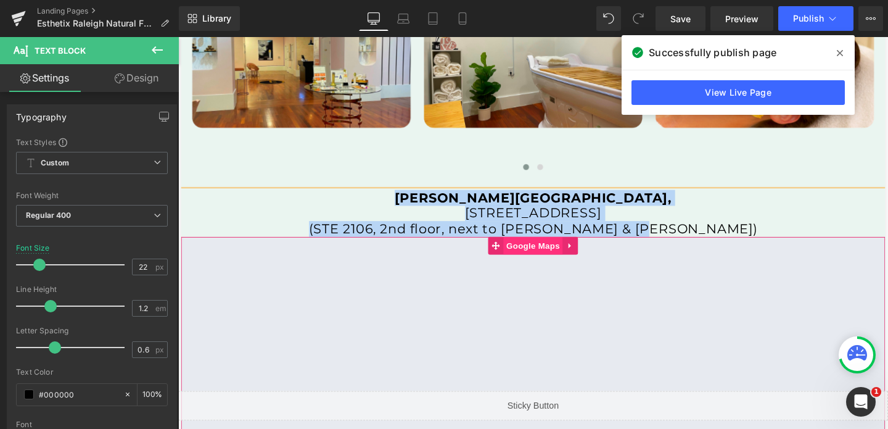
click at [554, 254] on span "Google Maps" at bounding box center [551, 256] width 62 height 18
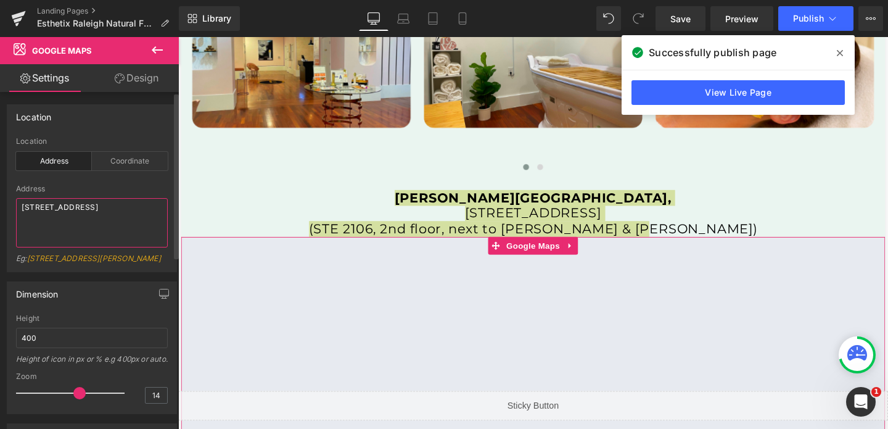
click at [39, 212] on textarea "[STREET_ADDRESS]" at bounding box center [92, 222] width 152 height 49
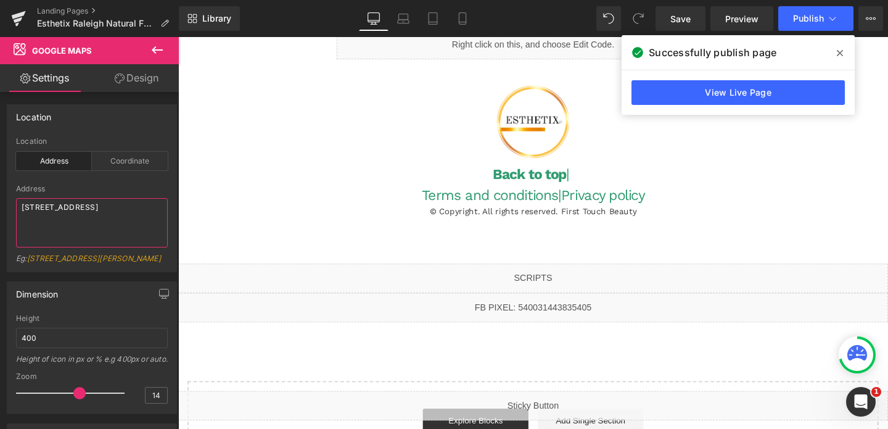
scroll to position [3116, 0]
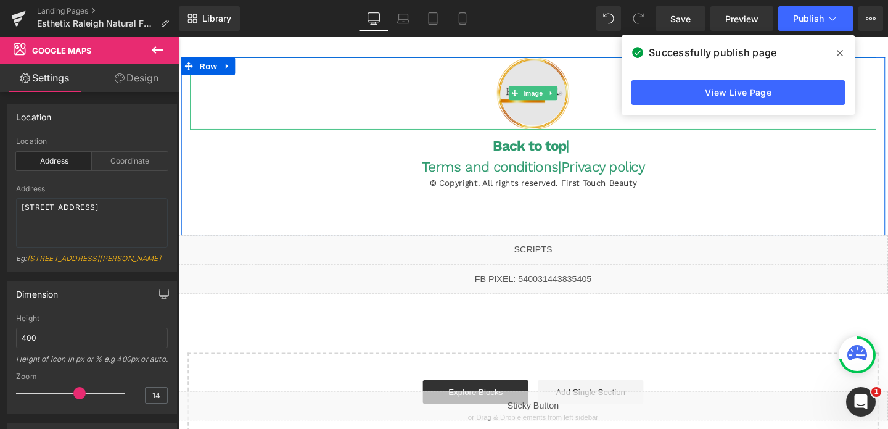
click at [593, 76] on img at bounding box center [551, 97] width 109 height 76
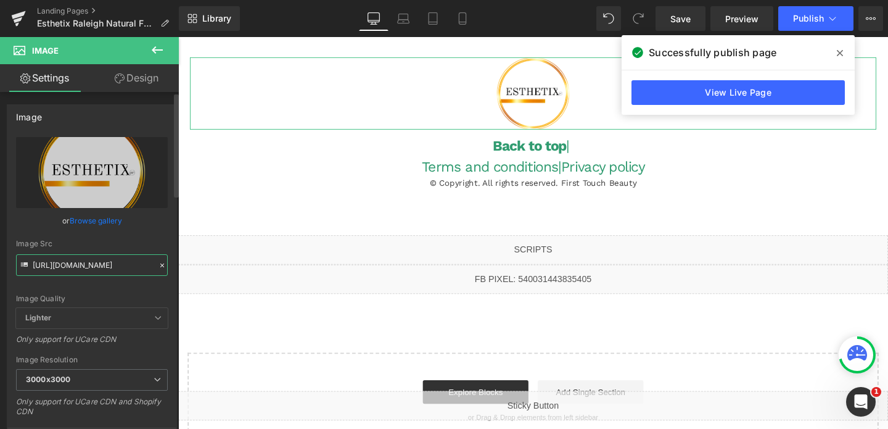
click at [78, 266] on input "[URL][DOMAIN_NAME]" at bounding box center [92, 265] width 152 height 22
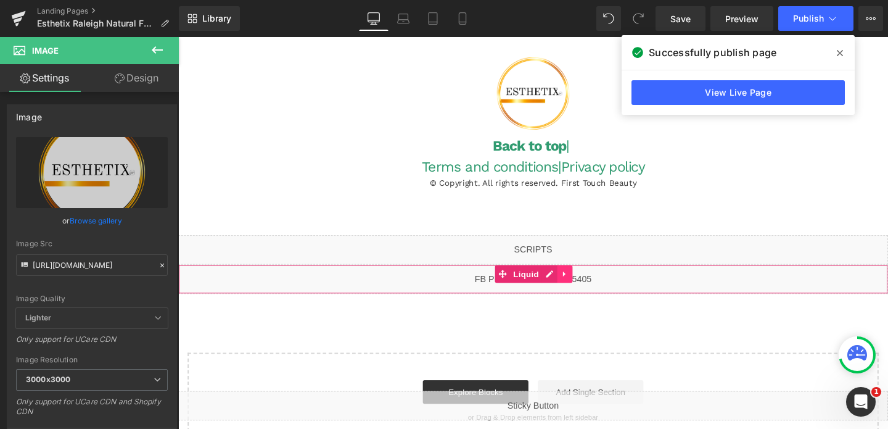
click at [588, 290] on link at bounding box center [585, 286] width 16 height 18
click at [591, 290] on link at bounding box center [593, 286] width 16 height 18
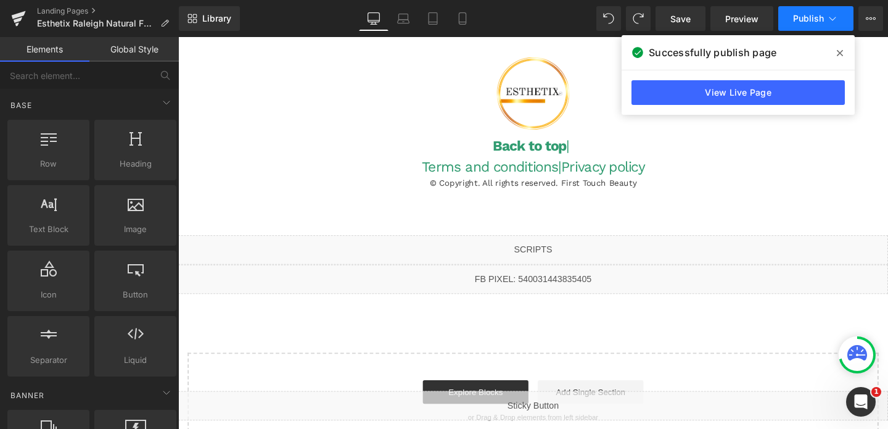
click at [808, 21] on span "Publish" at bounding box center [808, 19] width 31 height 10
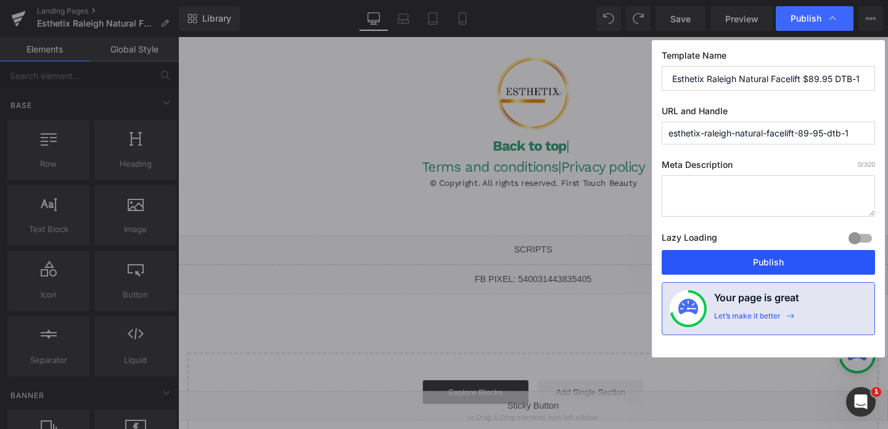
click at [754, 256] on button "Publish" at bounding box center [768, 262] width 213 height 25
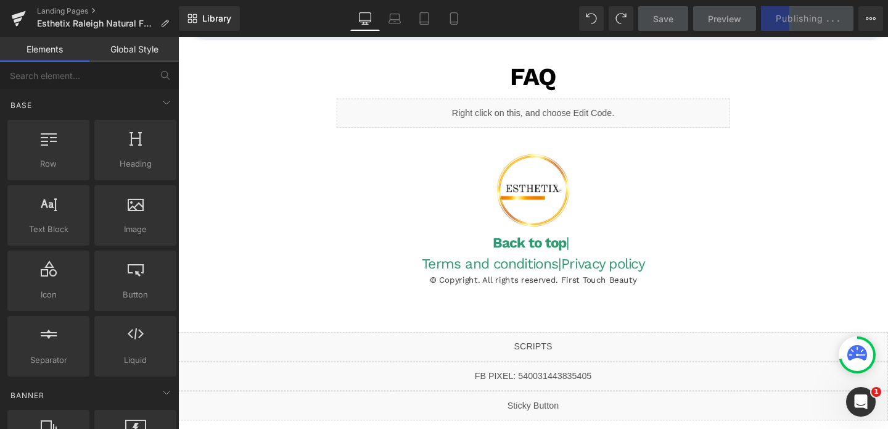
scroll to position [2896, 0]
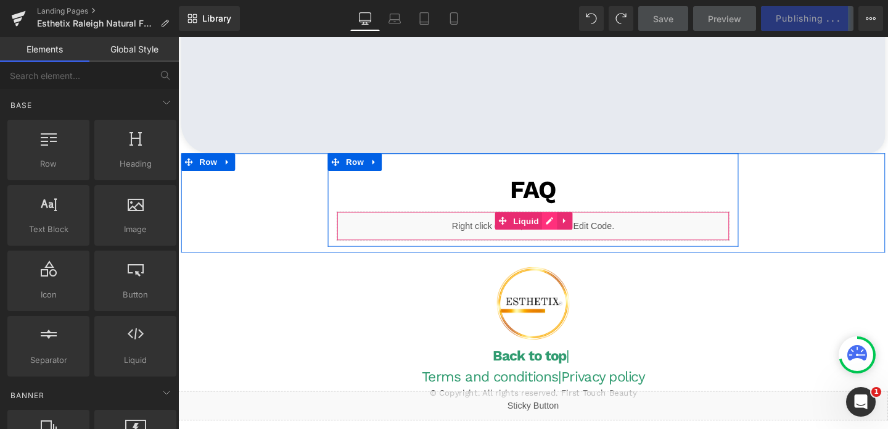
click at [570, 227] on div "Liquid" at bounding box center [551, 235] width 413 height 31
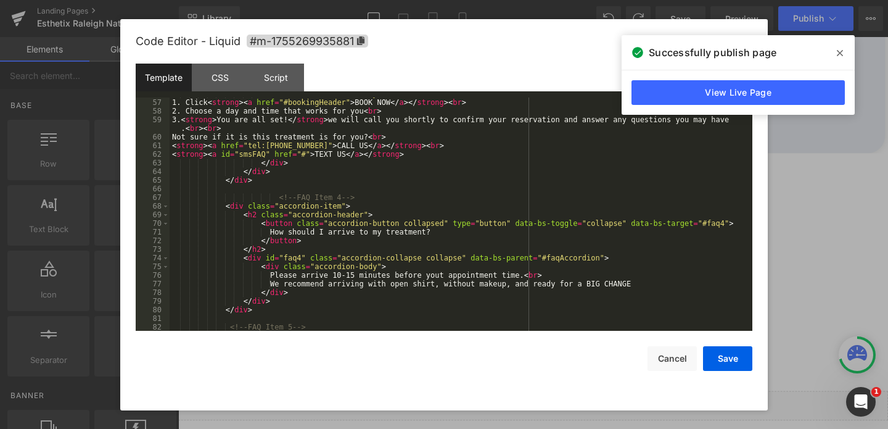
scroll to position [513, 0]
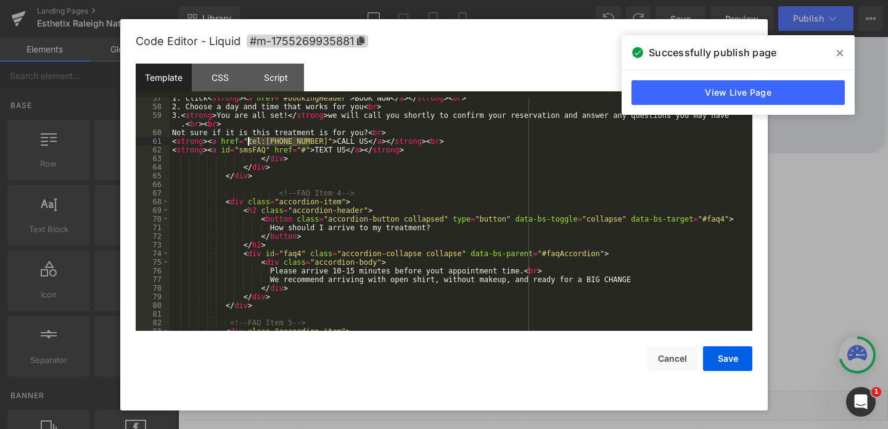
drag, startPoint x: 311, startPoint y: 139, endPoint x: 248, endPoint y: 143, distance: 63.0
click at [248, 143] on div "1. Click < strong > < a href = "#bookingHeader" > BOOK NOW </ a > </ strong > <…" at bounding box center [459, 219] width 578 height 250
click at [703, 91] on link "View Live Page" at bounding box center [737, 92] width 213 height 25
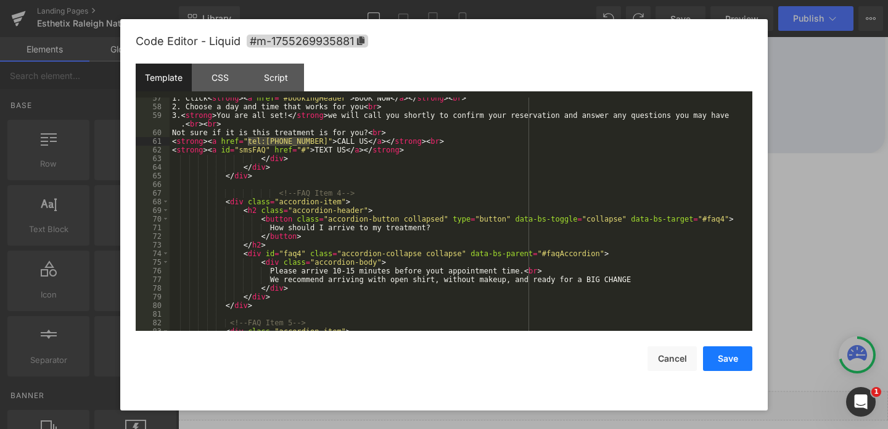
click at [717, 357] on button "Save" at bounding box center [727, 358] width 49 height 25
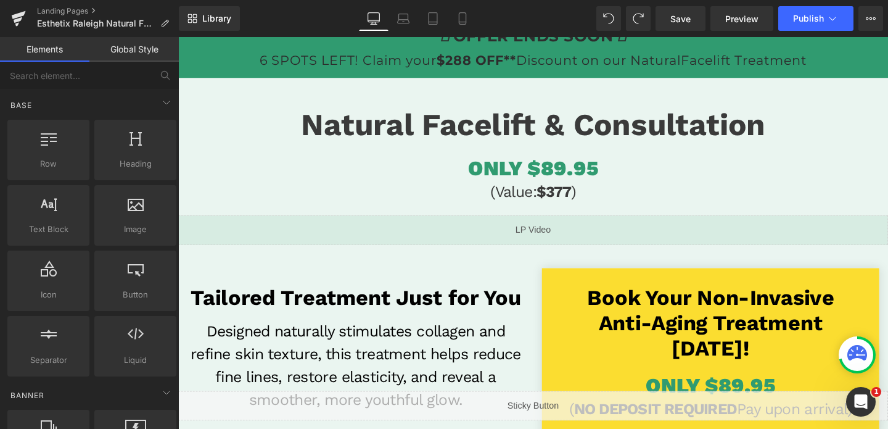
scroll to position [369, 0]
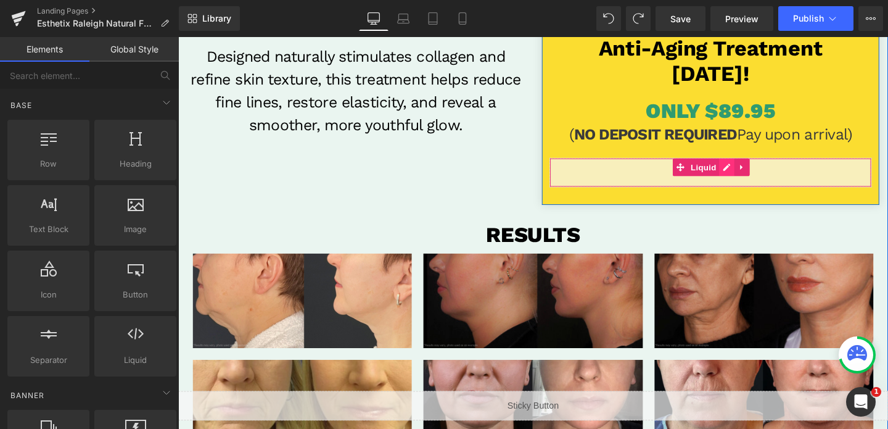
click at [761, 179] on div "Liquid" at bounding box center [738, 179] width 339 height 31
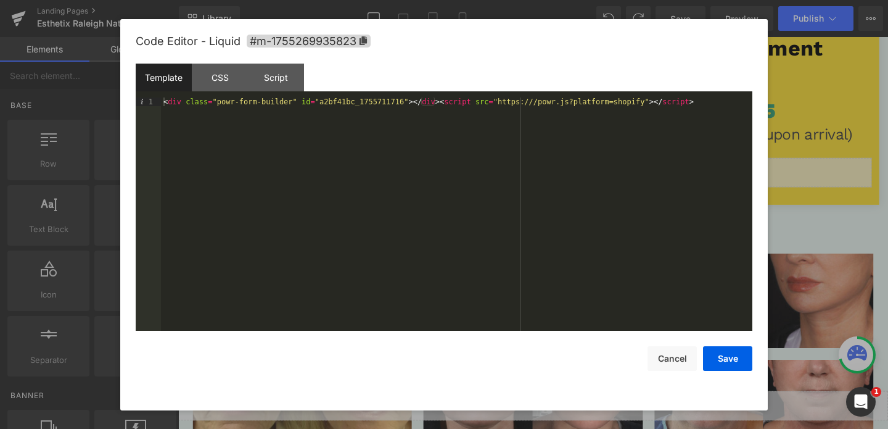
click at [416, 101] on div "< div class = "powr-form-builder" id = "a2bf41bc_1755711716" > </ div > < scrip…" at bounding box center [456, 222] width 591 height 250
click at [727, 350] on button "Save" at bounding box center [727, 358] width 49 height 25
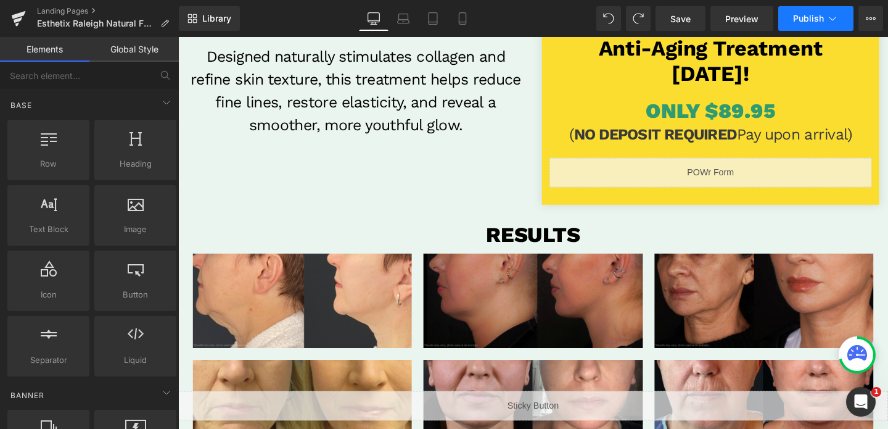
click at [783, 25] on button "Publish" at bounding box center [815, 18] width 75 height 25
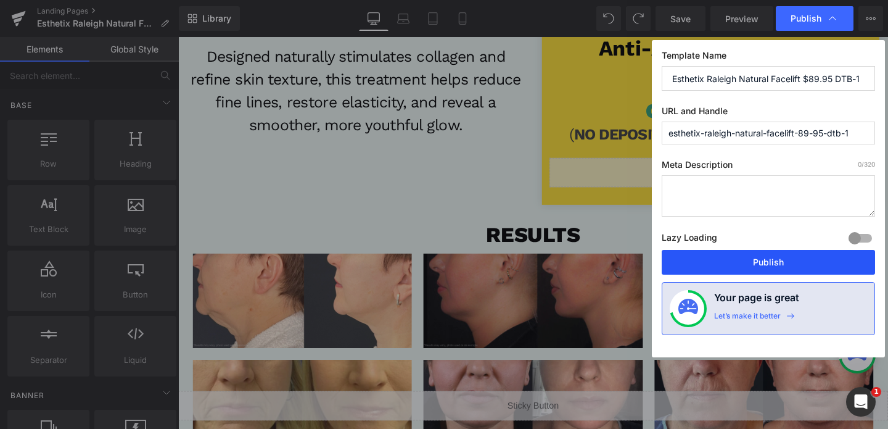
click at [727, 260] on button "Publish" at bounding box center [768, 262] width 213 height 25
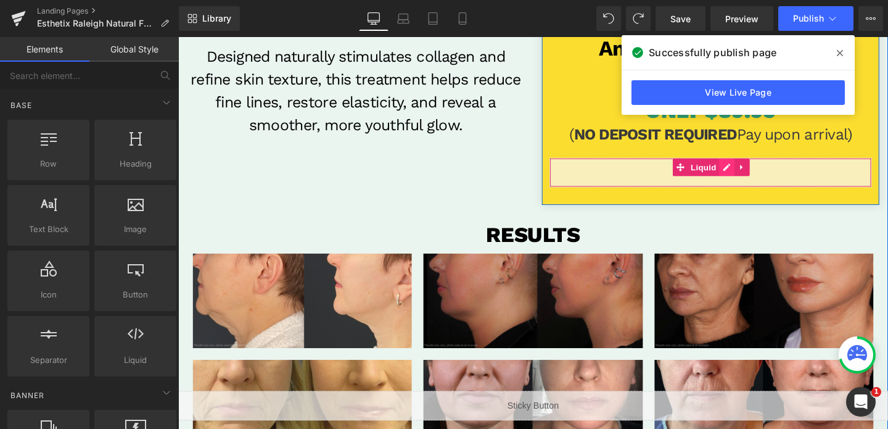
click at [756, 174] on div "Liquid" at bounding box center [738, 179] width 339 height 31
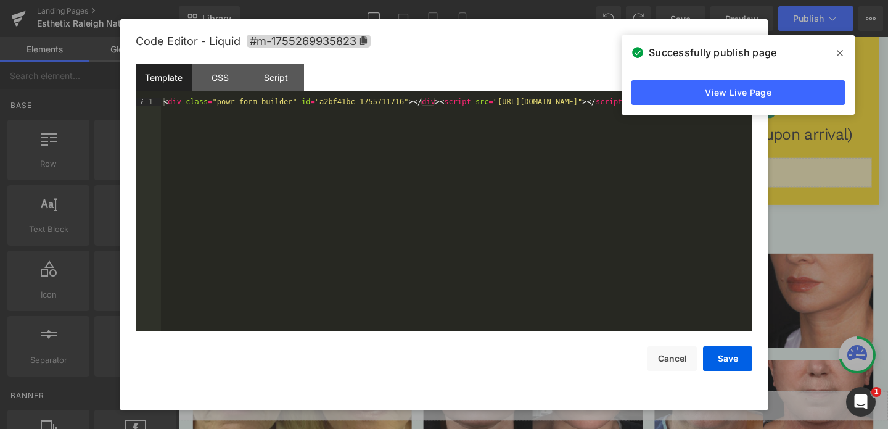
click at [377, 103] on div "< div class = "powr-form-builder" id = "a2bf41bc_1755711716" > </ div > < scrip…" at bounding box center [456, 222] width 591 height 250
click at [715, 349] on button "Save" at bounding box center [727, 358] width 49 height 25
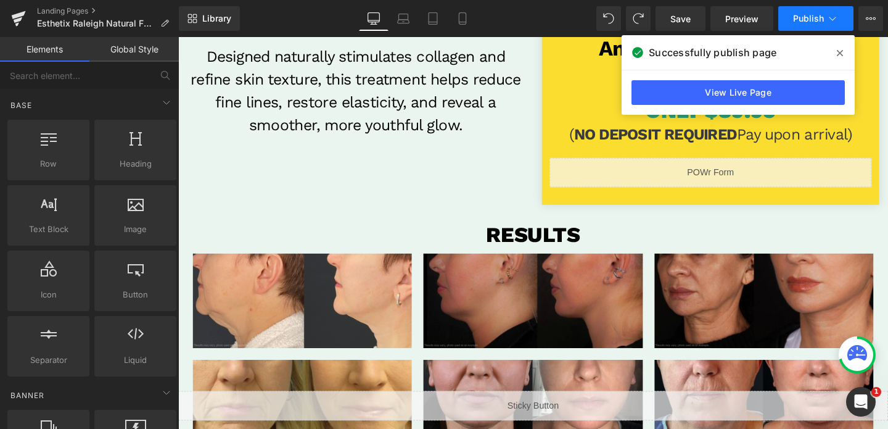
click at [802, 25] on button "Publish" at bounding box center [815, 18] width 75 height 25
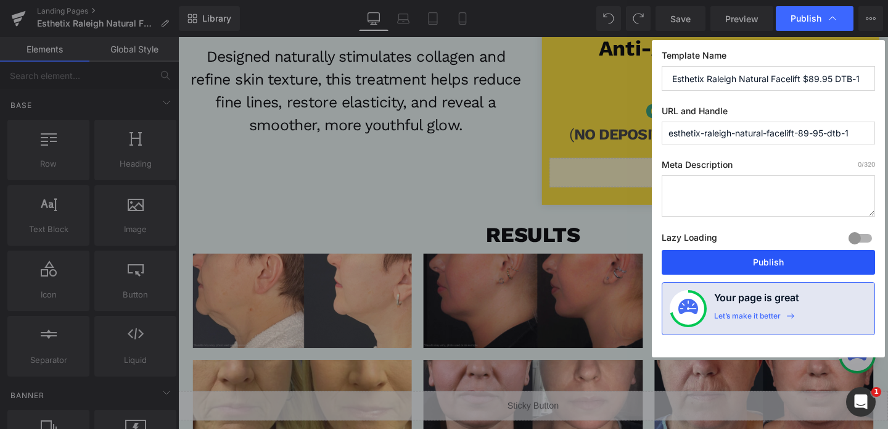
click at [756, 265] on button "Publish" at bounding box center [768, 262] width 213 height 25
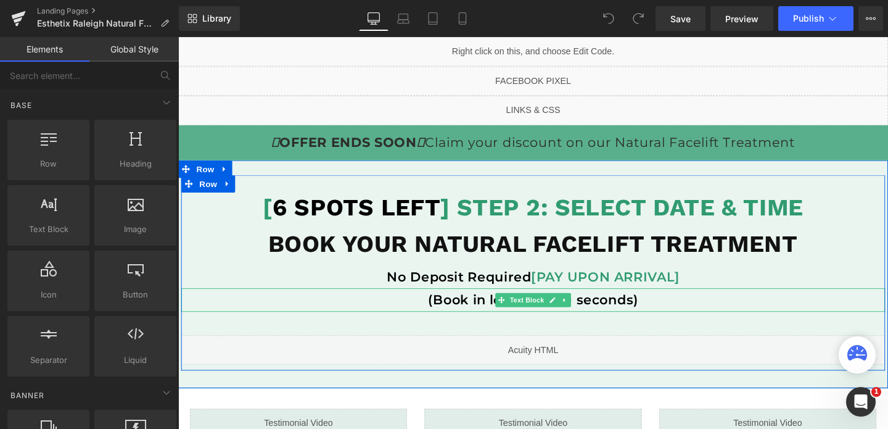
scroll to position [14, 0]
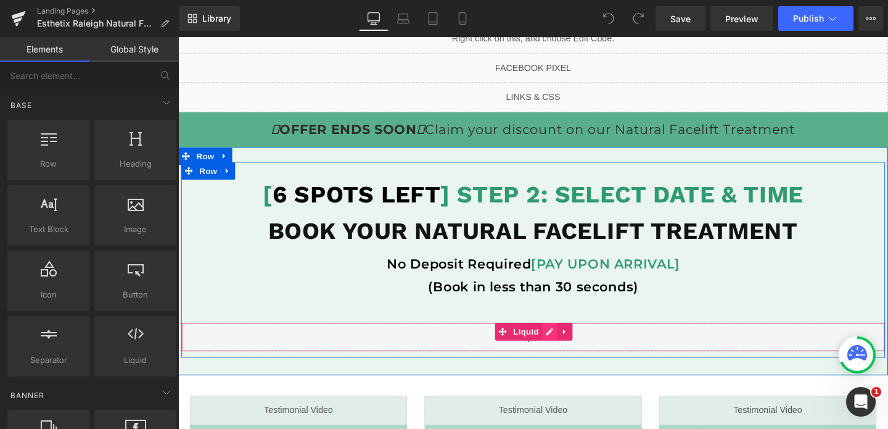
click div "Liquid"
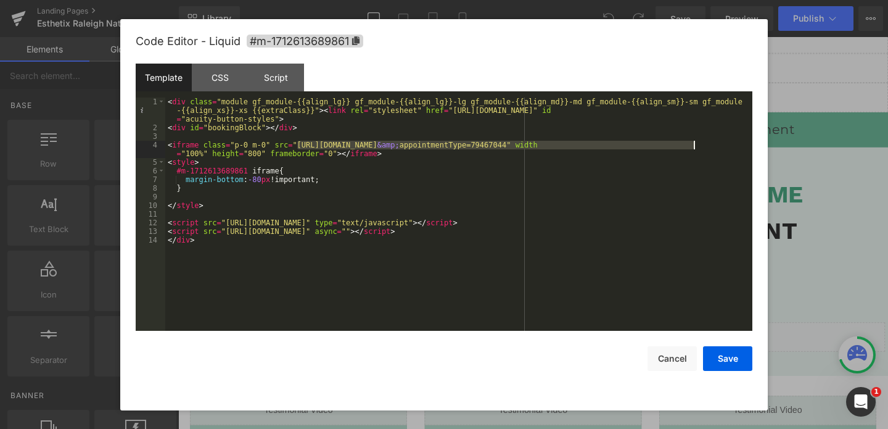
drag, startPoint x: 297, startPoint y: 145, endPoint x: 694, endPoint y: 142, distance: 397.1
click div "< div class = "module gf_module-{{align_lg}} gf_module-{{align_lg}}-lg gf_modul…"
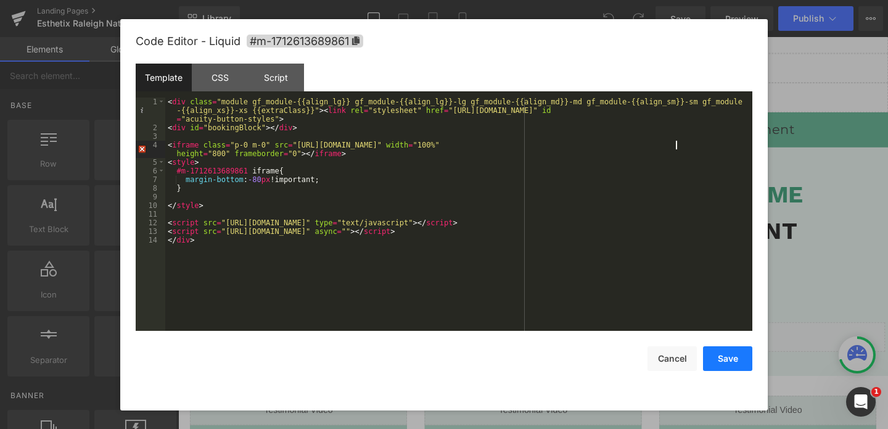
click button "Save"
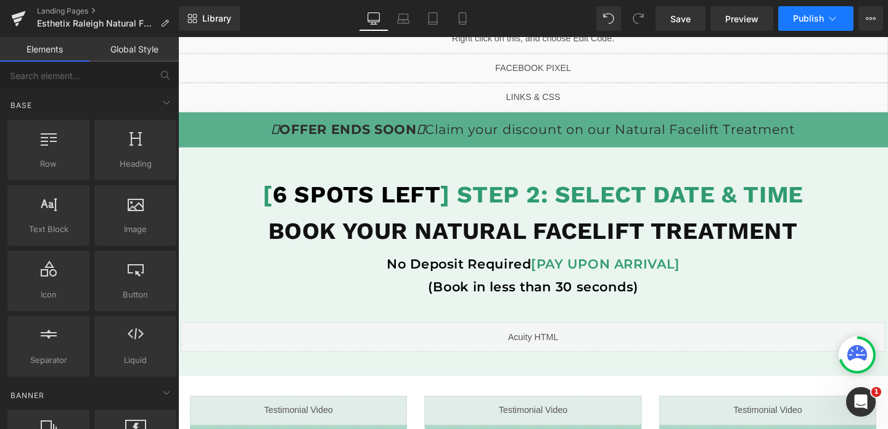
click button "Publish"
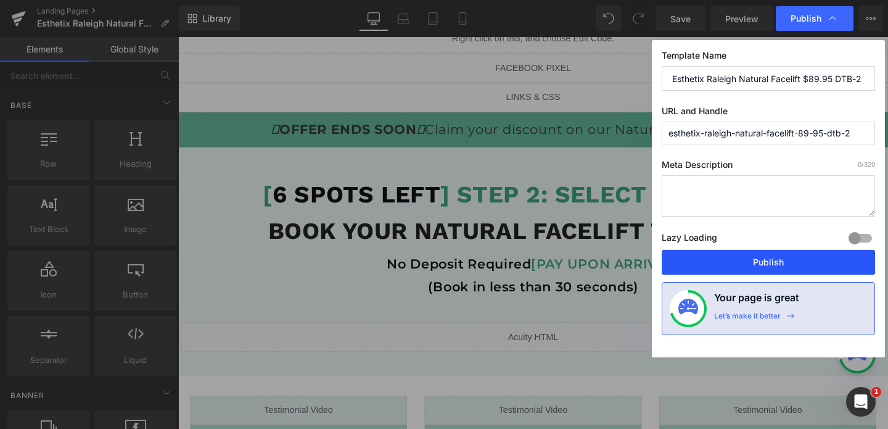
click button "Publish"
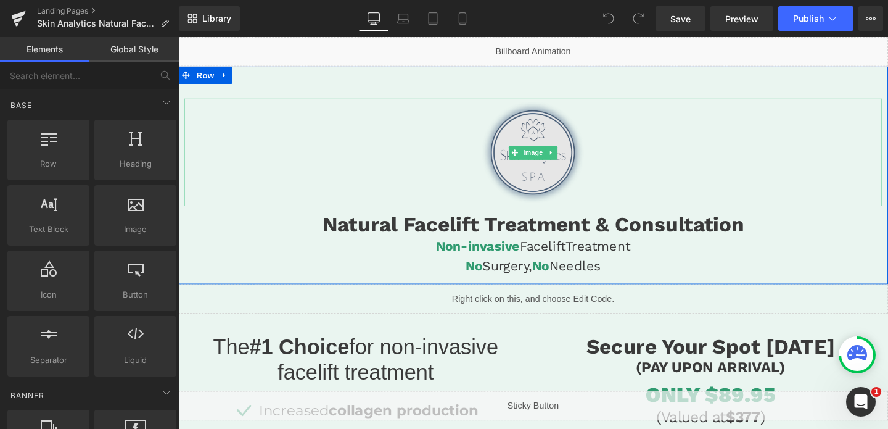
click at [531, 135] on img at bounding box center [552, 158] width 162 height 113
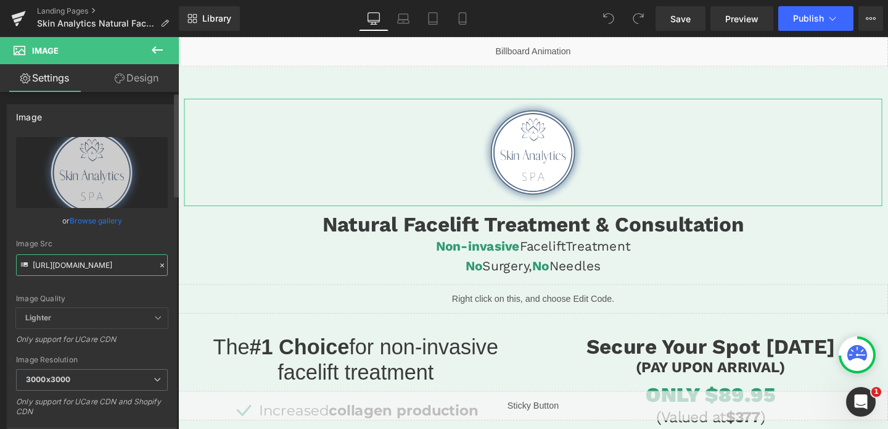
click at [75, 269] on input "[URL][DOMAIN_NAME]" at bounding box center [92, 265] width 152 height 22
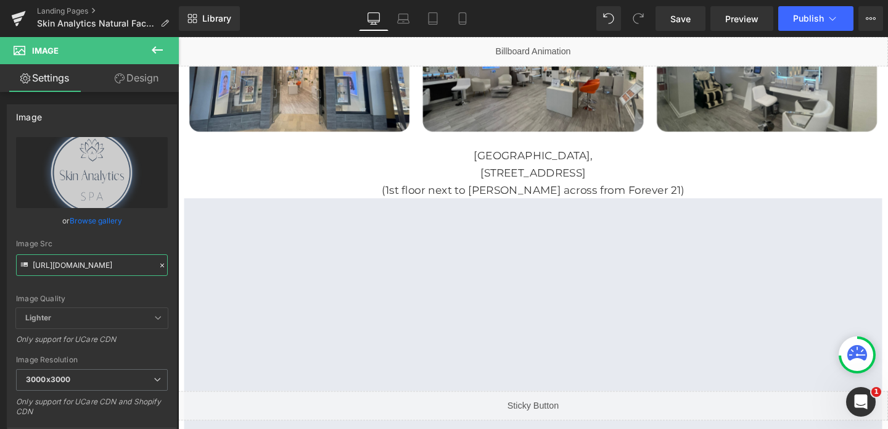
scroll to position [2295, 0]
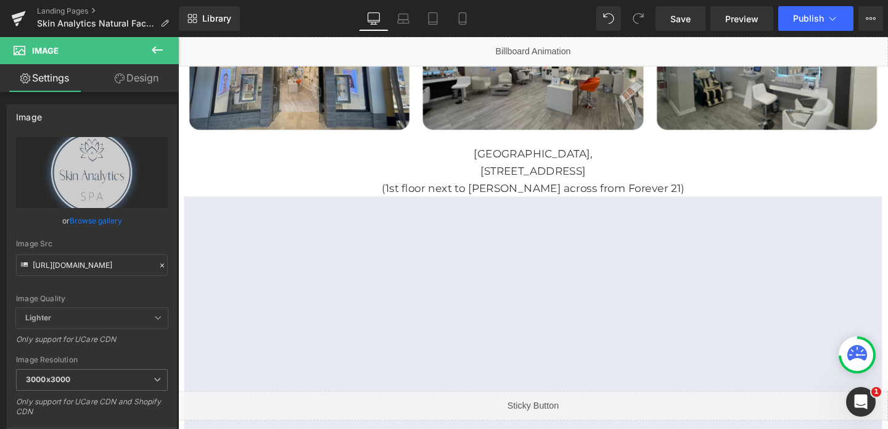
click at [509, 152] on p "[GEOGRAPHIC_DATA]," at bounding box center [551, 161] width 734 height 18
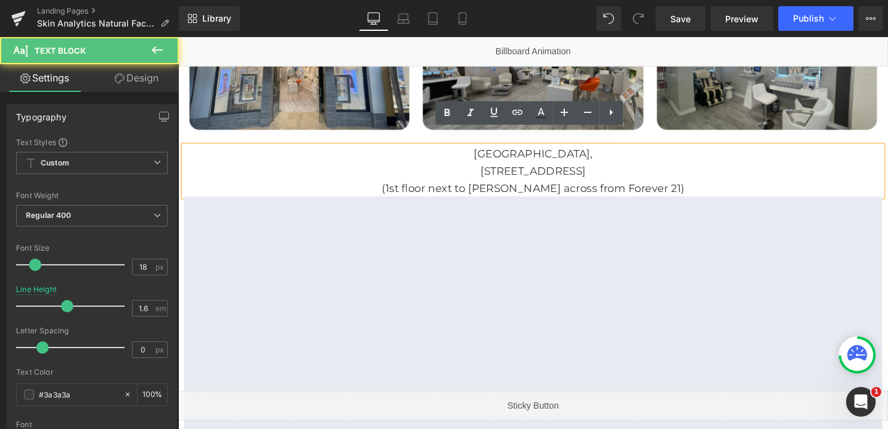
click at [508, 152] on p "[GEOGRAPHIC_DATA]," at bounding box center [551, 161] width 734 height 18
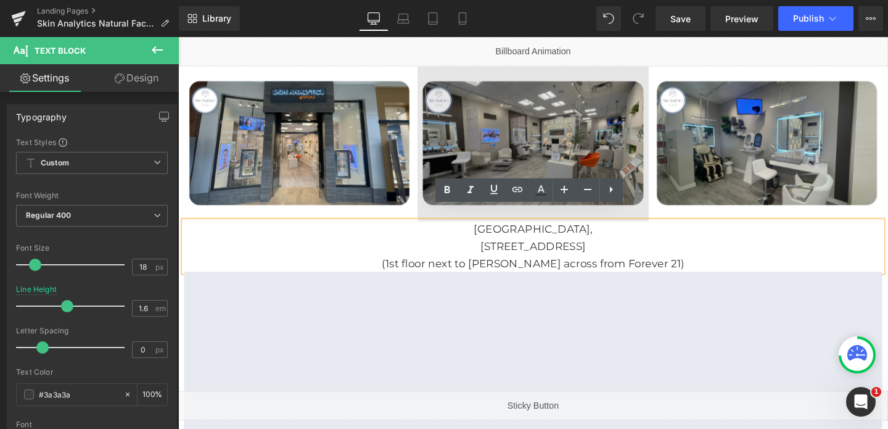
scroll to position [2213, 0]
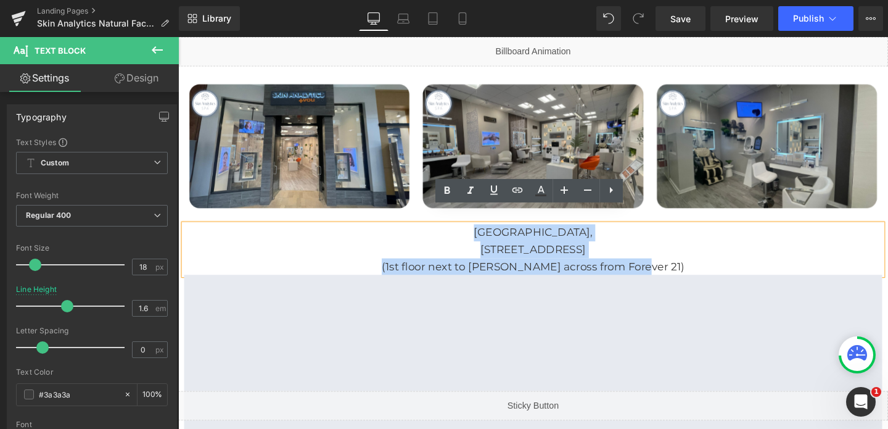
drag, startPoint x: 503, startPoint y: 225, endPoint x: 687, endPoint y: 259, distance: 186.9
click at [687, 259] on div "[GEOGRAPHIC_DATA][STREET_ADDRESS] (1st floor next to [PERSON_NAME] across from …" at bounding box center [551, 260] width 734 height 53
copy div "[GEOGRAPHIC_DATA][STREET_ADDRESS] (1st floor next to [PERSON_NAME] across from …"
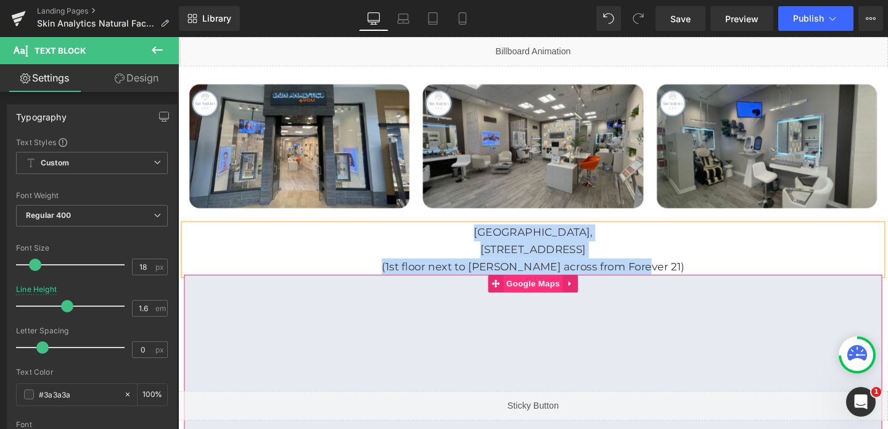
click at [558, 287] on span "Google Maps" at bounding box center [551, 296] width 62 height 18
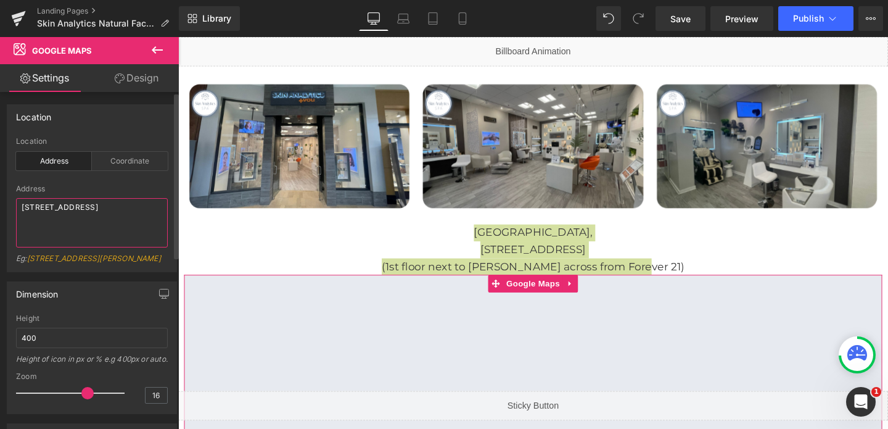
click at [65, 215] on textarea "[STREET_ADDRESS]" at bounding box center [92, 222] width 152 height 49
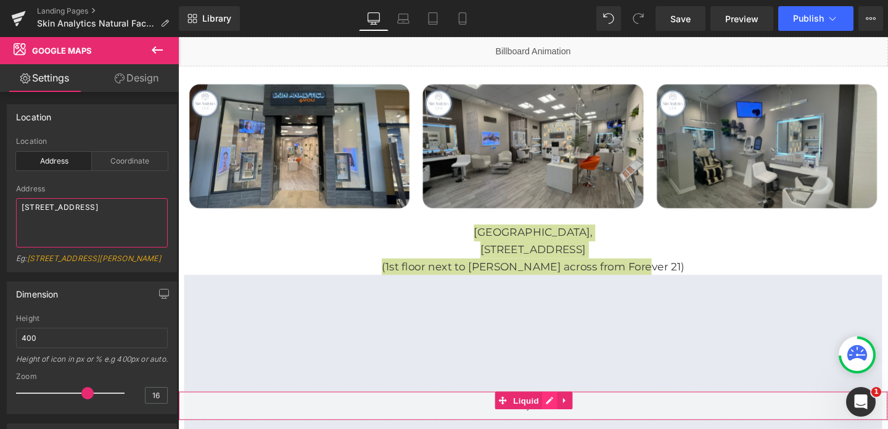
click at [573, 421] on div "Liquid" at bounding box center [551, 424] width 746 height 31
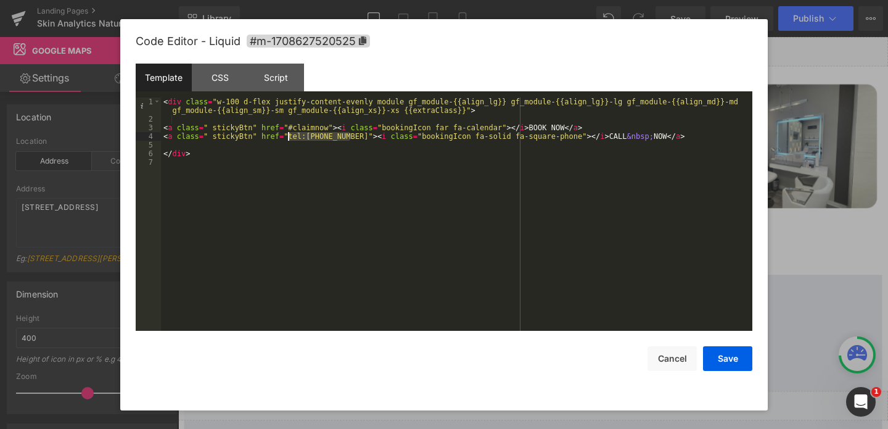
drag, startPoint x: 350, startPoint y: 136, endPoint x: 289, endPoint y: 138, distance: 61.1
click at [289, 138] on div "< div class = "w-100 d-flex justify-content-evenly module gf_module-{{align_lg}…" at bounding box center [456, 226] width 591 height 259
click at [681, 355] on button "Cancel" at bounding box center [671, 358] width 49 height 25
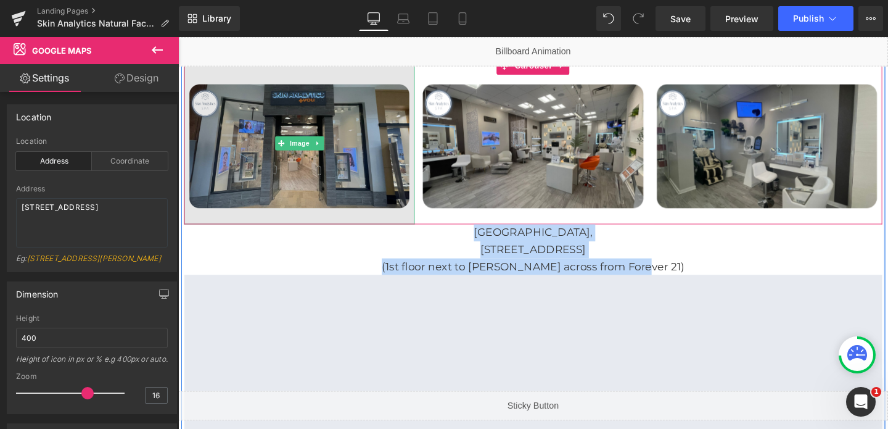
click at [331, 149] on img at bounding box center [305, 149] width 242 height 170
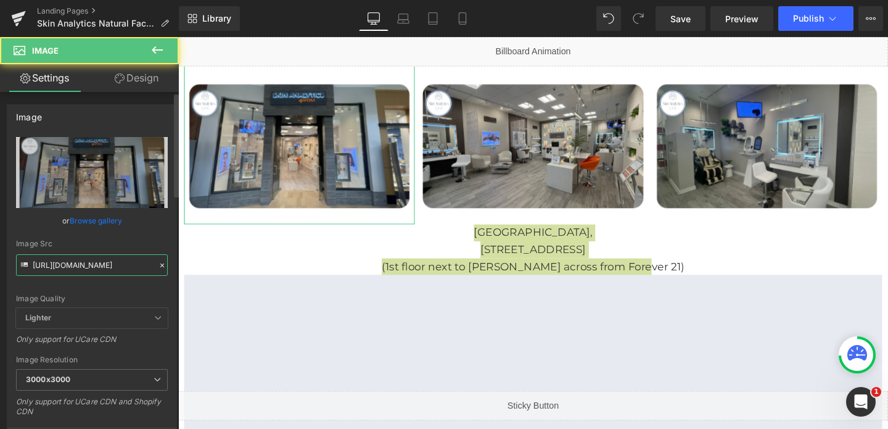
click at [52, 263] on input "[URL][DOMAIN_NAME]" at bounding box center [92, 265] width 152 height 22
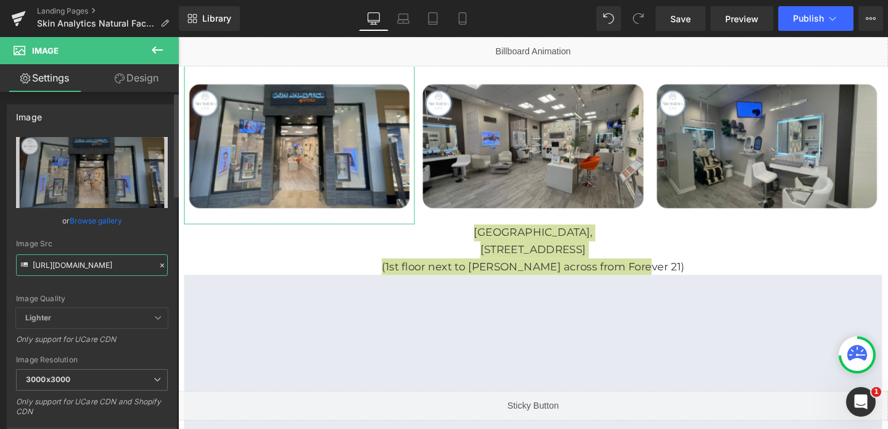
click at [52, 263] on input "[URL][DOMAIN_NAME]" at bounding box center [92, 265] width 152 height 22
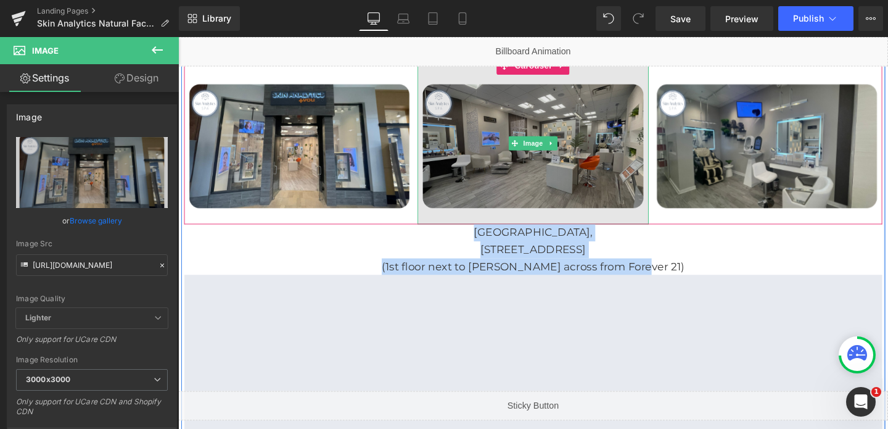
click at [502, 112] on img at bounding box center [551, 149] width 242 height 170
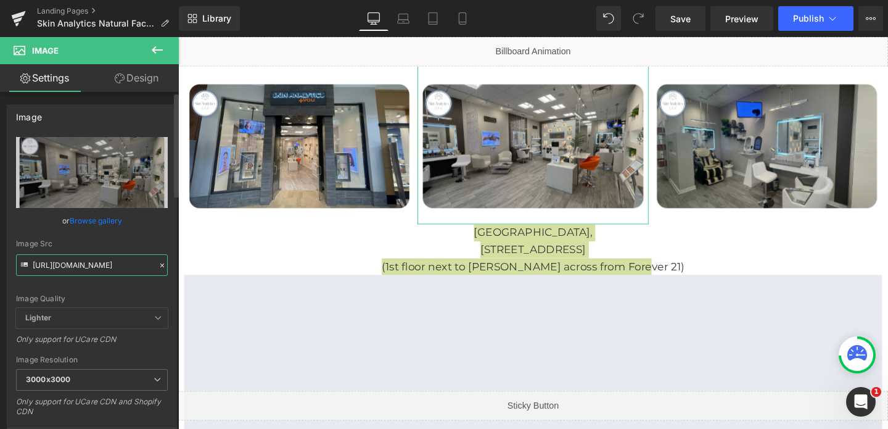
click at [123, 268] on input "[URL][DOMAIN_NAME]" at bounding box center [92, 265] width 152 height 22
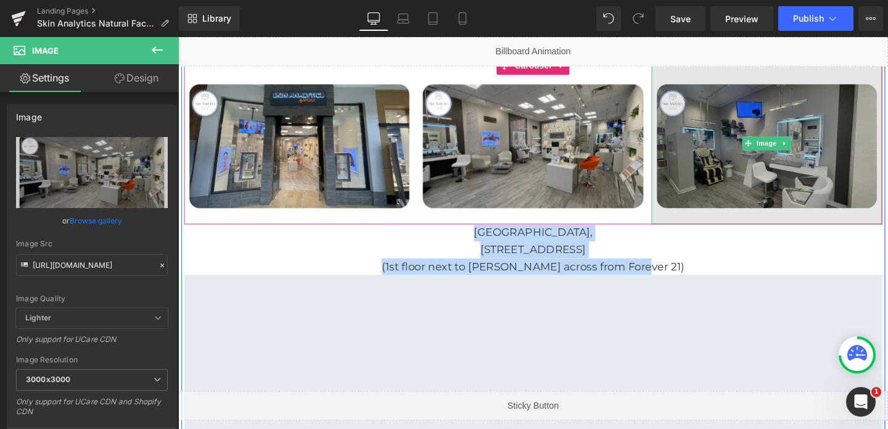
click at [746, 128] on img at bounding box center [797, 149] width 242 height 170
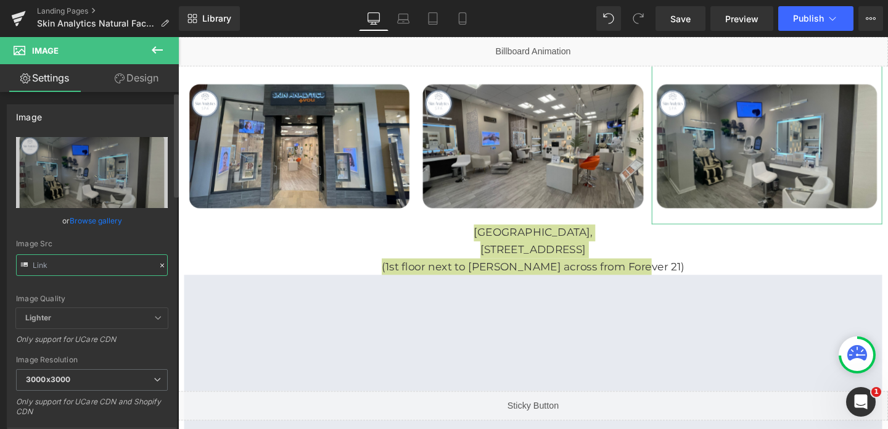
click at [82, 264] on input "text" at bounding box center [92, 265] width 152 height 22
type input "https://cdn.shopify.com/s/files/1/0570/4895/7112/files/165_3000x3000.png?v=1679…"
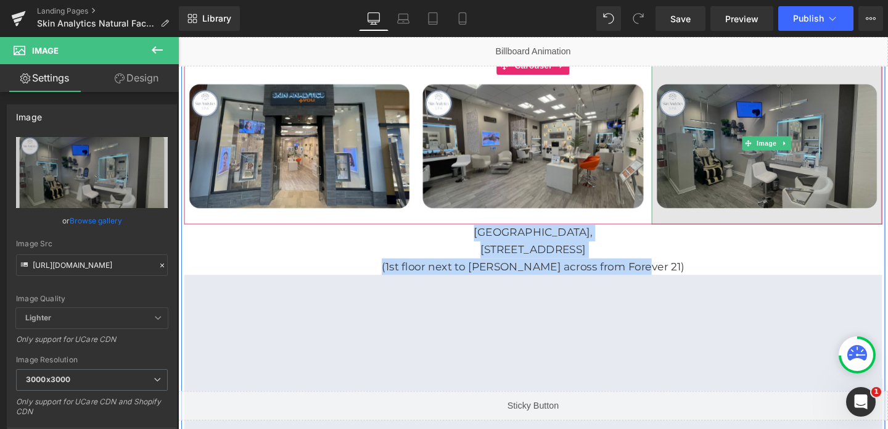
click at [887, 134] on img at bounding box center [797, 149] width 242 height 170
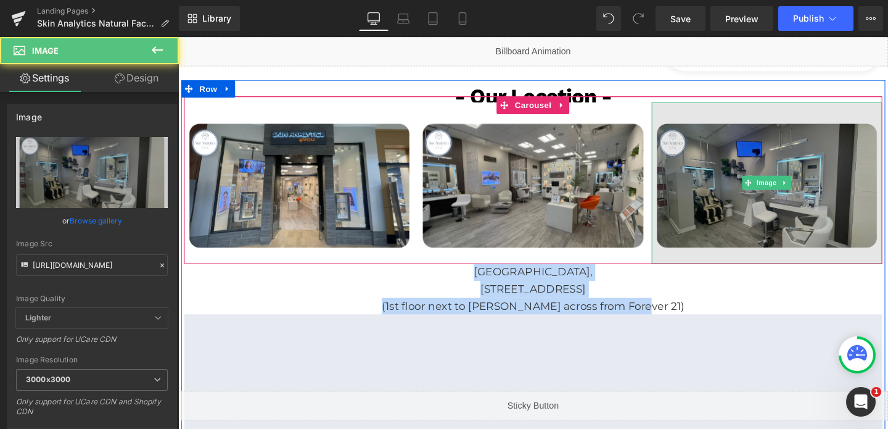
scroll to position [2166, 0]
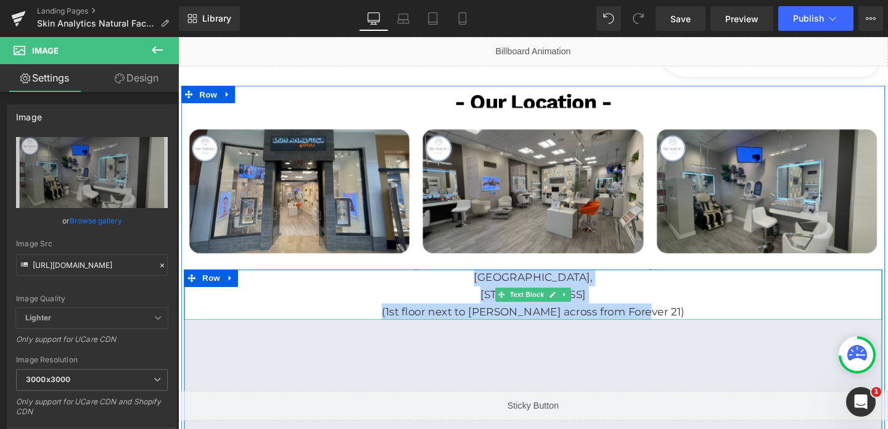
click at [468, 281] on p "Southpoint Mall," at bounding box center [551, 290] width 734 height 18
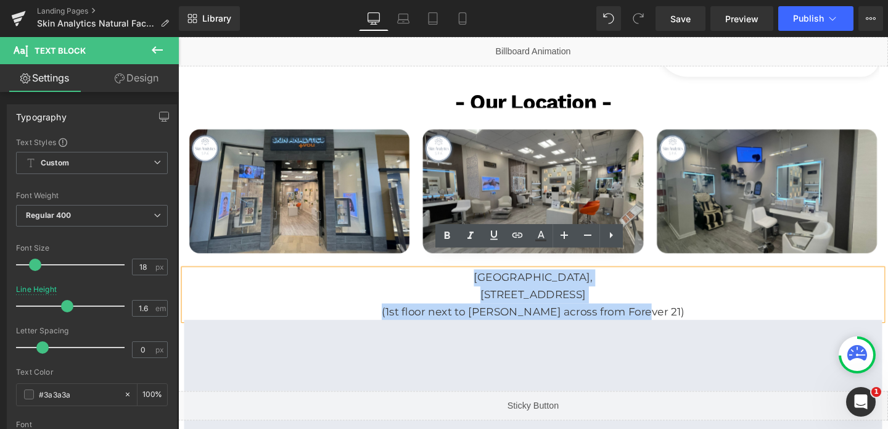
drag, startPoint x: 497, startPoint y: 269, endPoint x: 680, endPoint y: 308, distance: 186.5
click at [680, 308] on div "Southpoint Mall, 6910 Fayetteville Rd, Durham, NC 27713 (1st floor next to Macy…" at bounding box center [551, 307] width 734 height 53
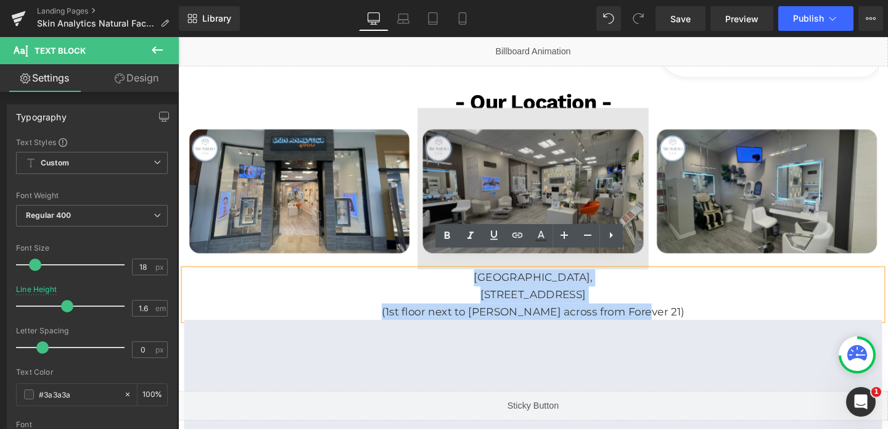
copy div "Southpoint Mall, 6910 Fayetteville Rd, Durham, NC 27713 (1st floor next to Macy…"
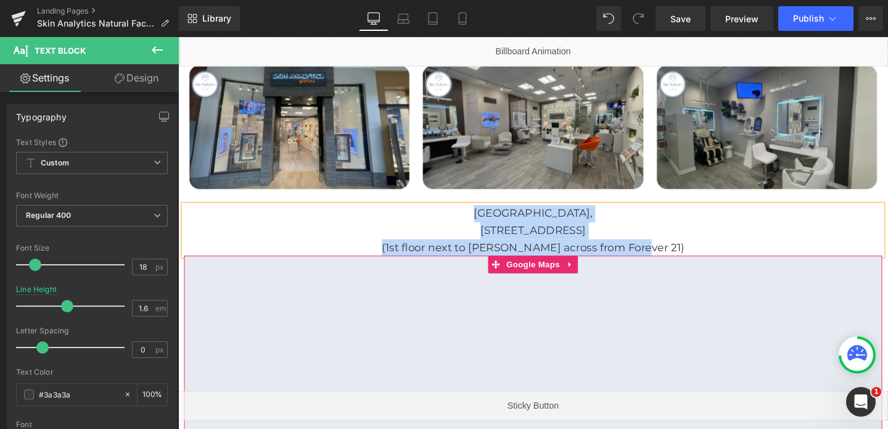
scroll to position [2256, 0]
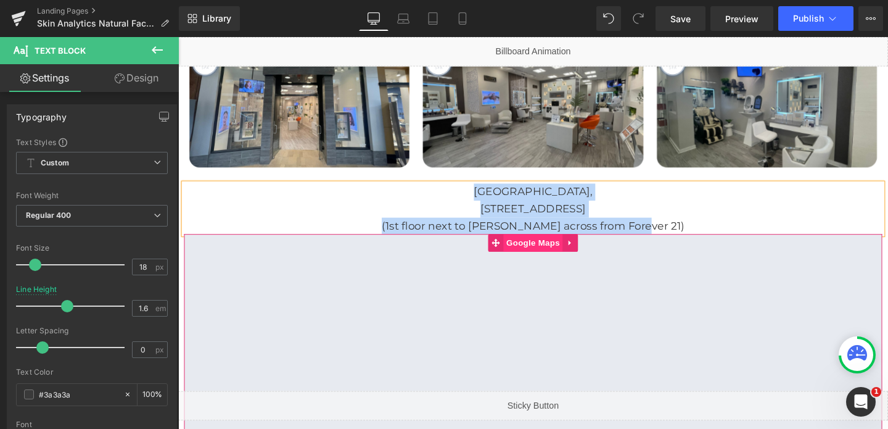
click at [551, 244] on span "Google Maps" at bounding box center [551, 253] width 62 height 18
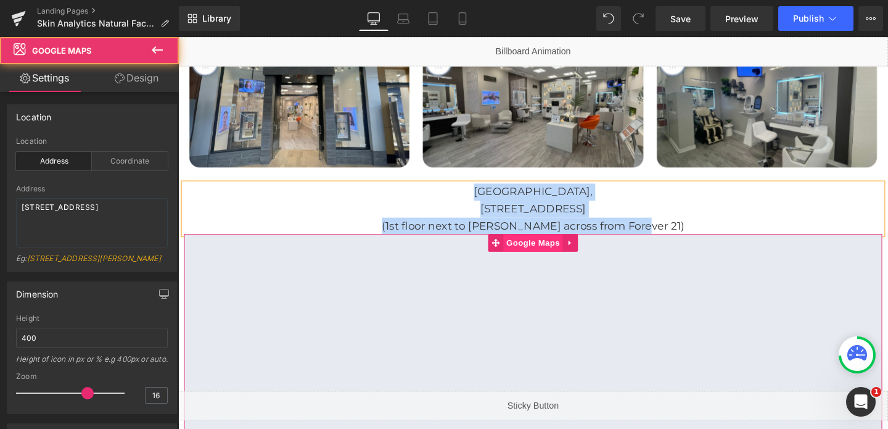
click at [551, 244] on span "Google Maps" at bounding box center [551, 253] width 62 height 18
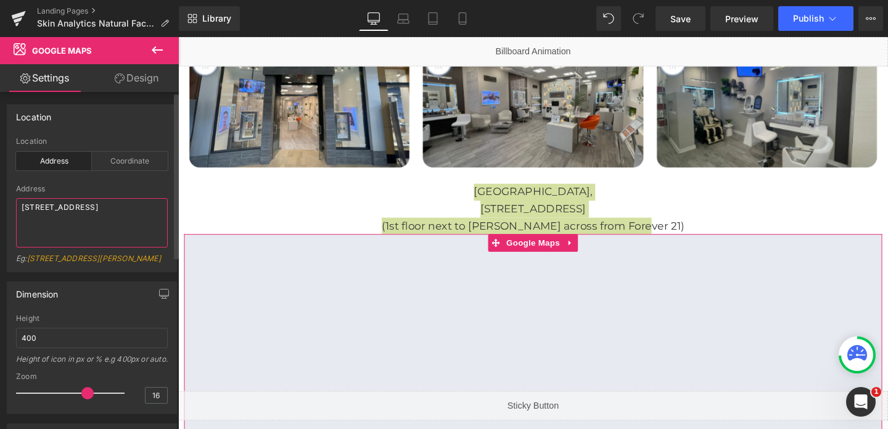
click at [32, 213] on textarea "6910 Fayetteville Rd, Durham, NC 27713" at bounding box center [92, 222] width 152 height 49
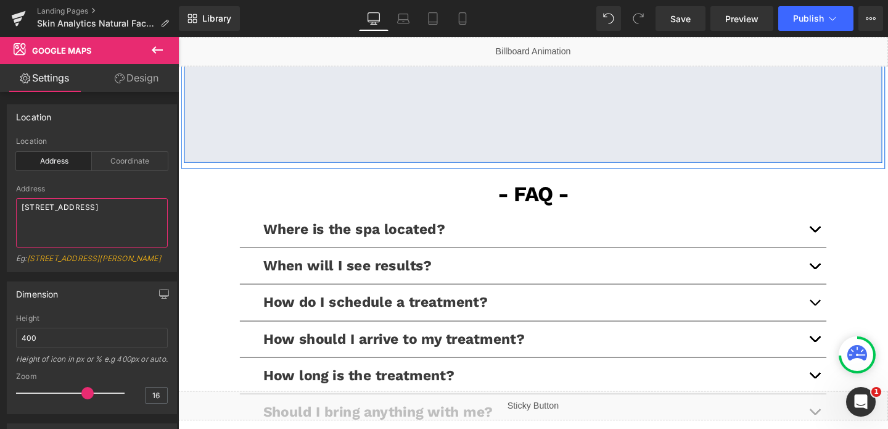
scroll to position [2579, 0]
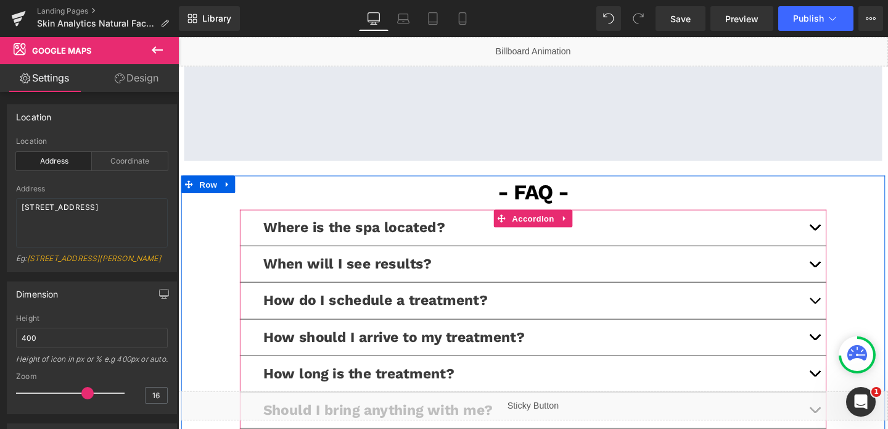
click at [848, 225] on button "button" at bounding box center [847, 237] width 25 height 38
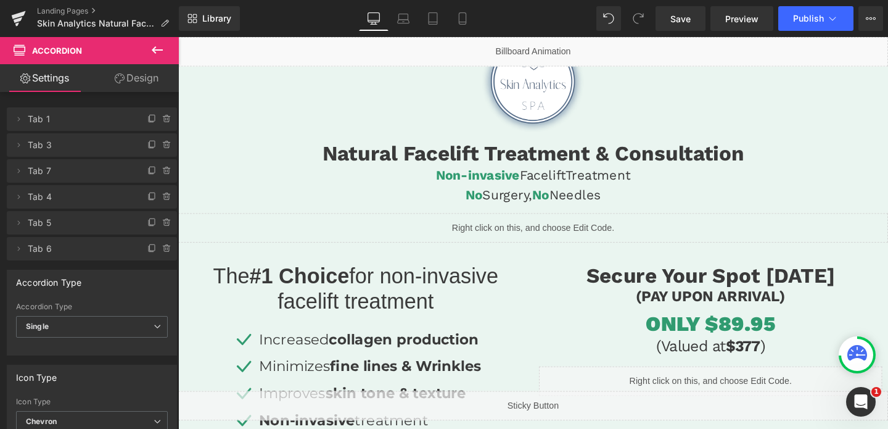
scroll to position [0, 0]
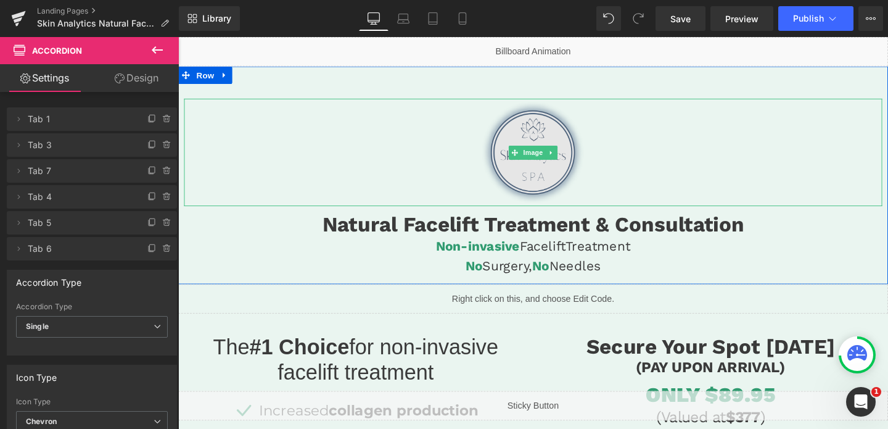
click at [556, 121] on img at bounding box center [552, 158] width 162 height 113
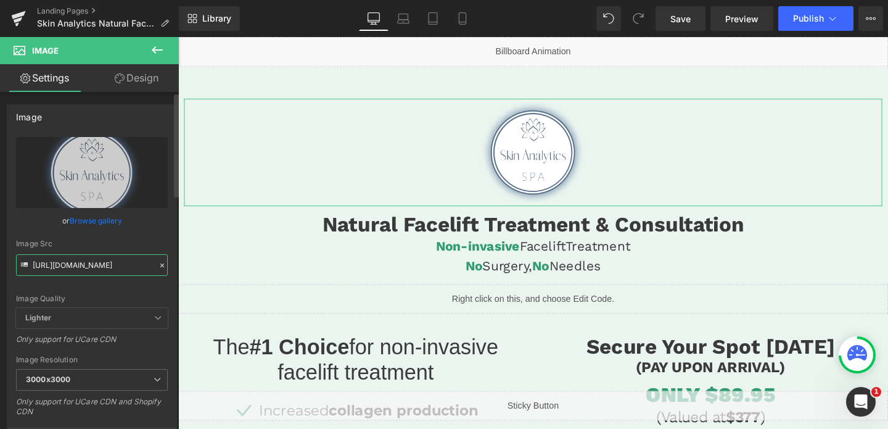
click at [75, 269] on input "https://cdn.shopify.com/s/files/1/0570/4895/7112/files/Skin_Analytics_Logo_3000…" at bounding box center [92, 265] width 152 height 22
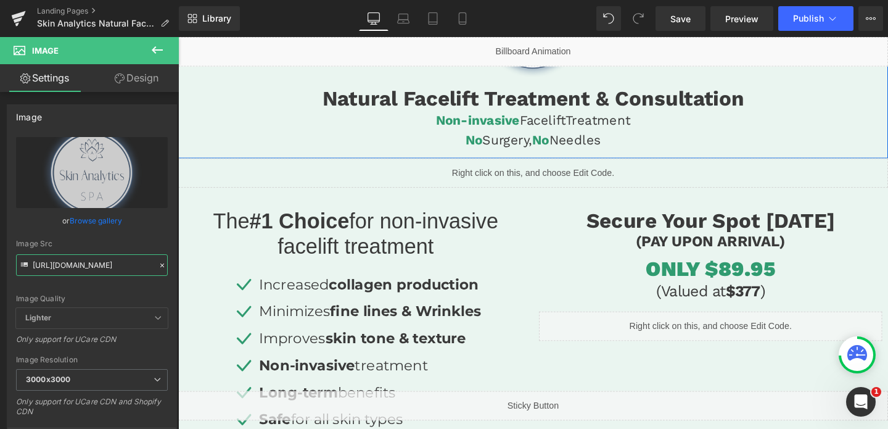
scroll to position [197, 0]
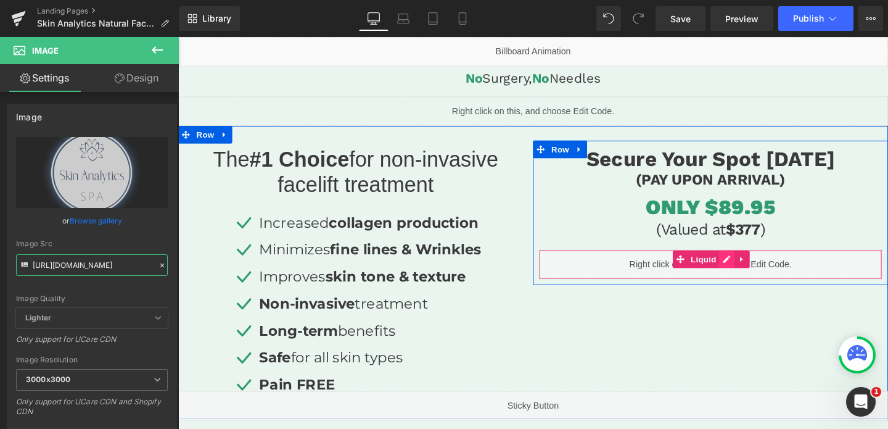
click at [754, 269] on div "Liquid" at bounding box center [737, 275] width 361 height 31
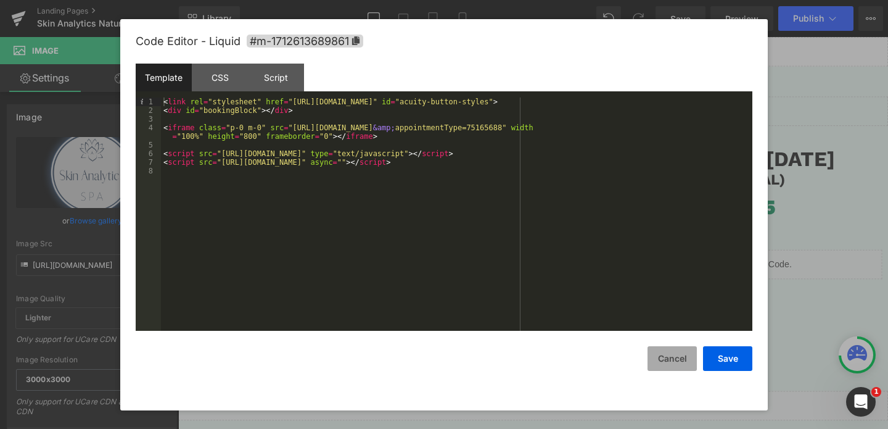
click at [679, 364] on button "Cancel" at bounding box center [671, 358] width 49 height 25
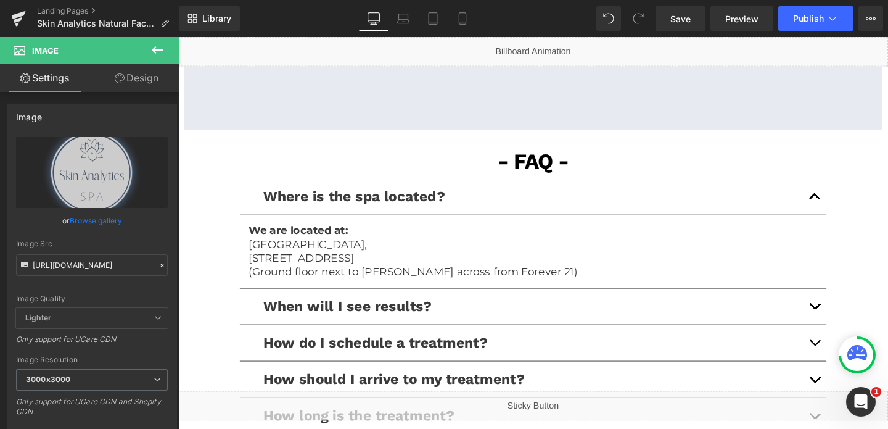
scroll to position [2170, 0]
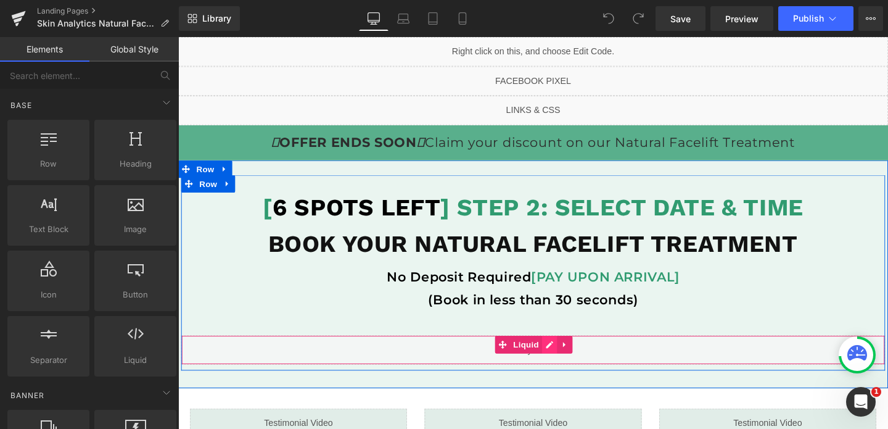
click at [567, 361] on div "Liquid" at bounding box center [551, 365] width 740 height 31
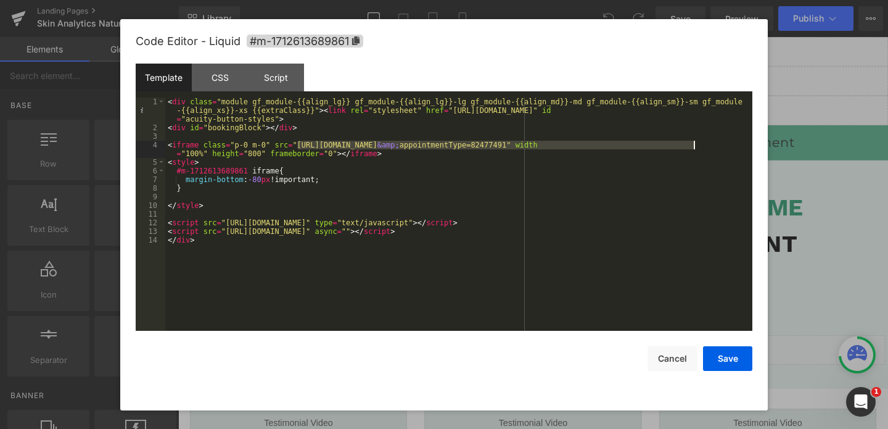
drag, startPoint x: 298, startPoint y: 144, endPoint x: 694, endPoint y: 143, distance: 396.5
click at [694, 143] on div "< div class = "module gf_module-{{align_lg}} gf_module-{{align_lg}}-lg gf_modul…" at bounding box center [458, 231] width 587 height 268
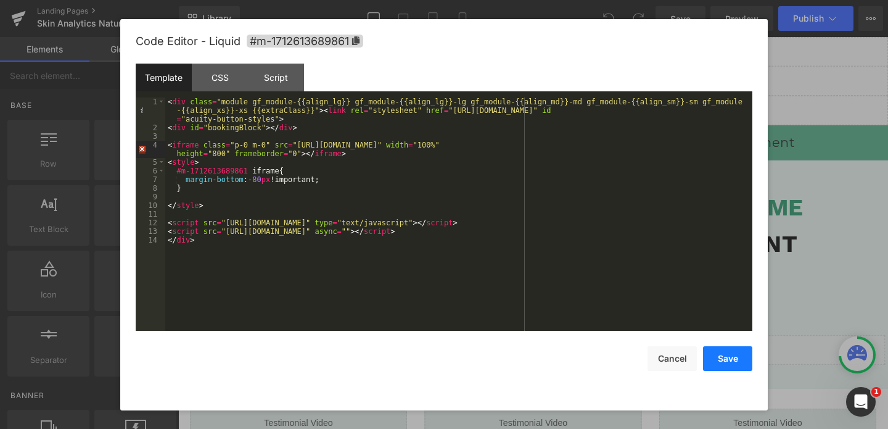
click at [723, 358] on button "Save" at bounding box center [727, 358] width 49 height 25
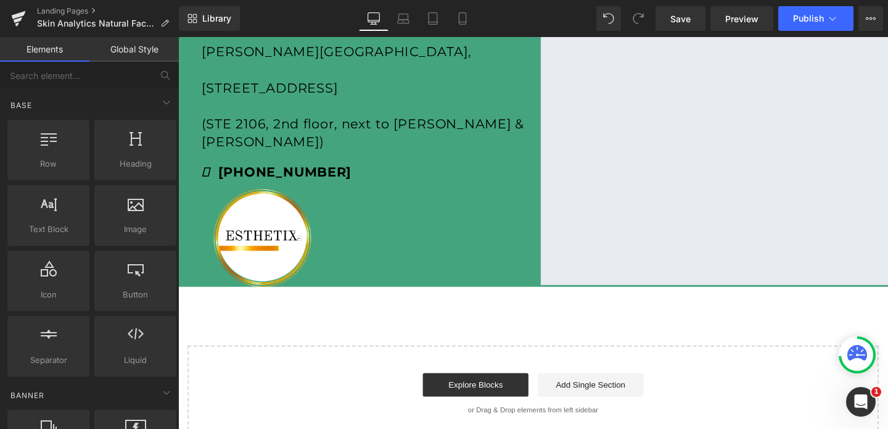
scroll to position [525, 0]
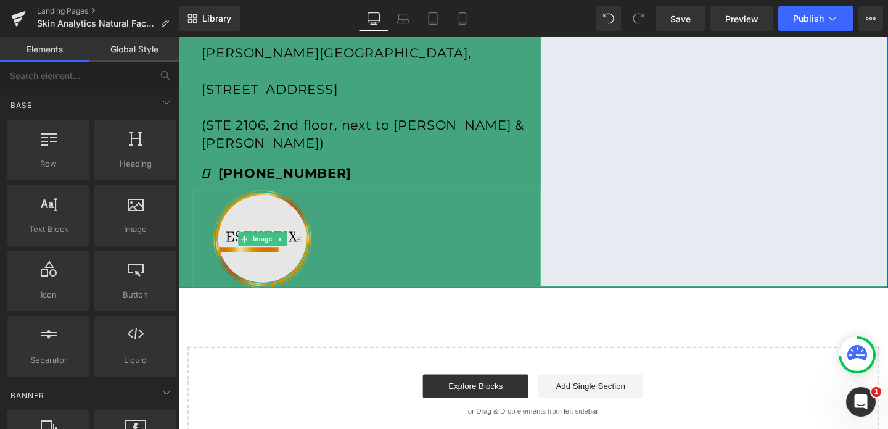
click at [258, 218] on img at bounding box center [267, 249] width 146 height 102
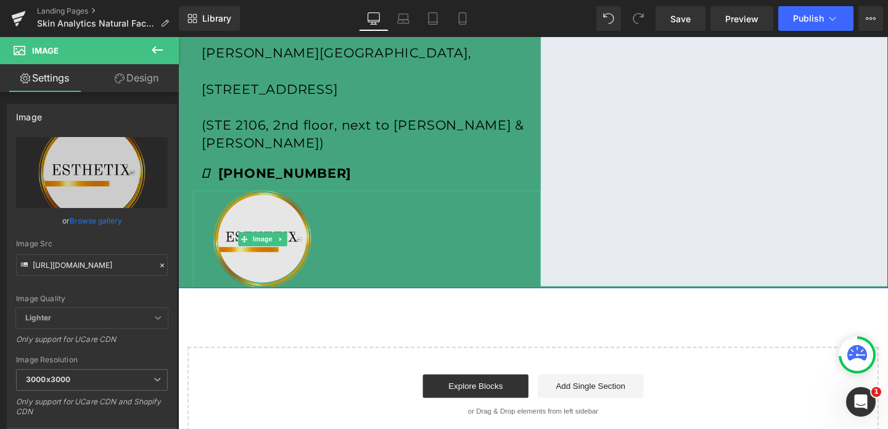
click at [282, 257] on img at bounding box center [267, 249] width 146 height 102
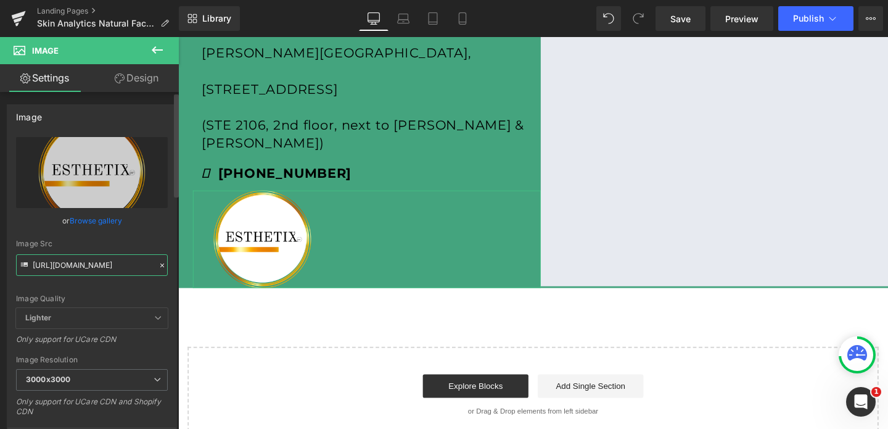
click at [70, 262] on input "[URL][DOMAIN_NAME]" at bounding box center [92, 265] width 152 height 22
paste input "Skin_Analytics_Logo_3000x3000.png?v=1679513263"
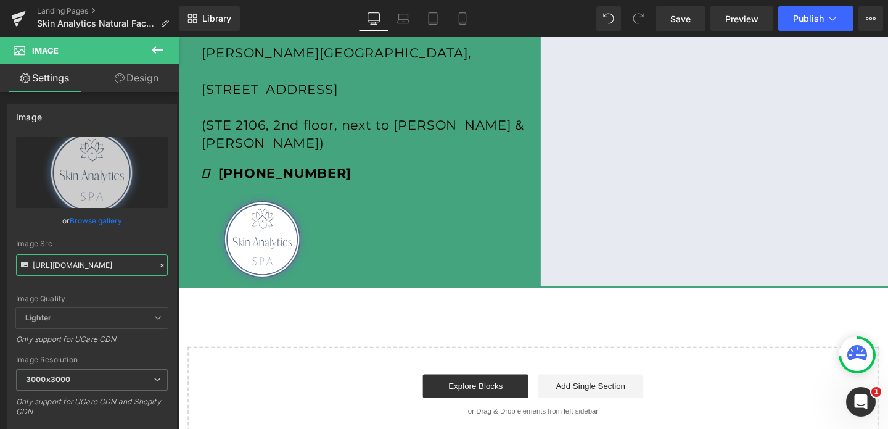
type input "[URL][DOMAIN_NAME]"
click at [245, 145] on div "CONTACT US: Text Block Crabtree Valley Mall, 4325 Glenwood Ave, Raleigh, NC 276…" at bounding box center [377, 100] width 366 height 183
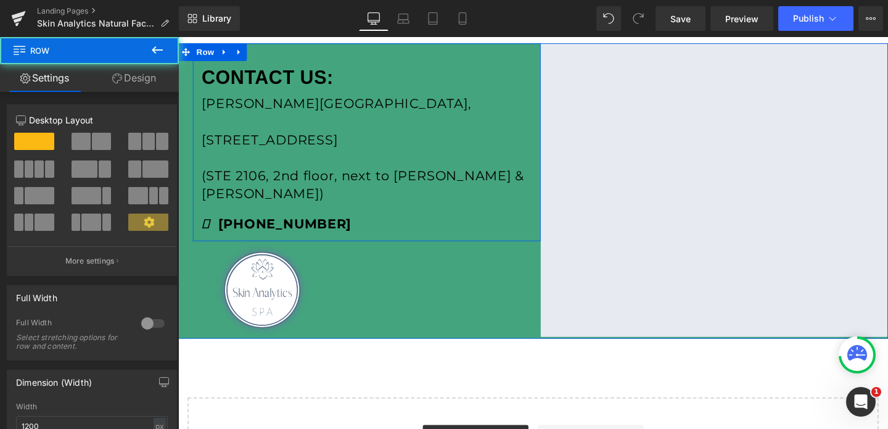
scroll to position [466, 0]
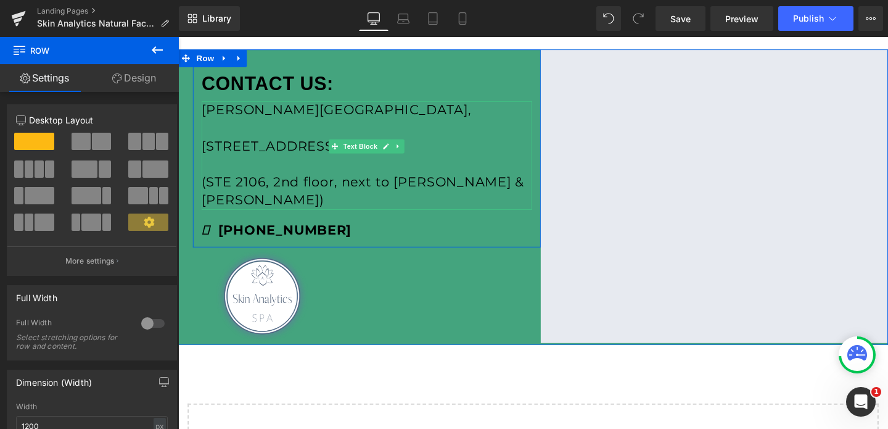
click at [234, 109] on p "[PERSON_NAME][GEOGRAPHIC_DATA]," at bounding box center [376, 113] width 347 height 19
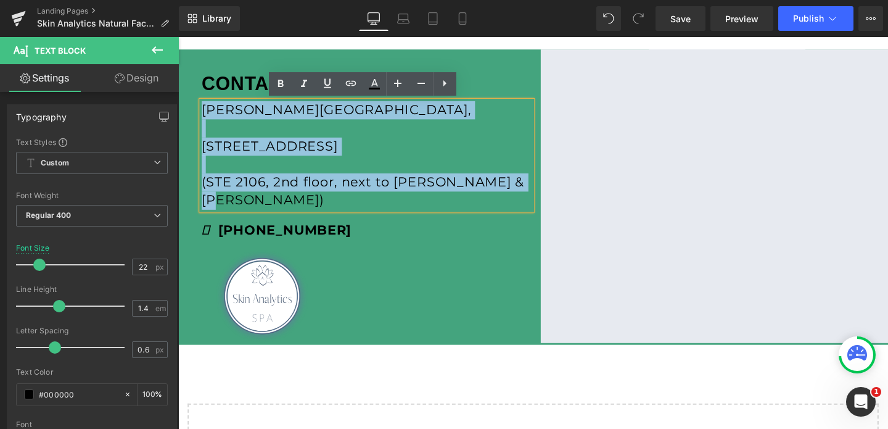
drag, startPoint x: 203, startPoint y: 112, endPoint x: 553, endPoint y: 192, distance: 358.7
click at [550, 192] on div "[PERSON_NAME][GEOGRAPHIC_DATA][STREET_ADDRESS] (STE 2106, 2nd floor, next to [P…" at bounding box center [376, 161] width 347 height 114
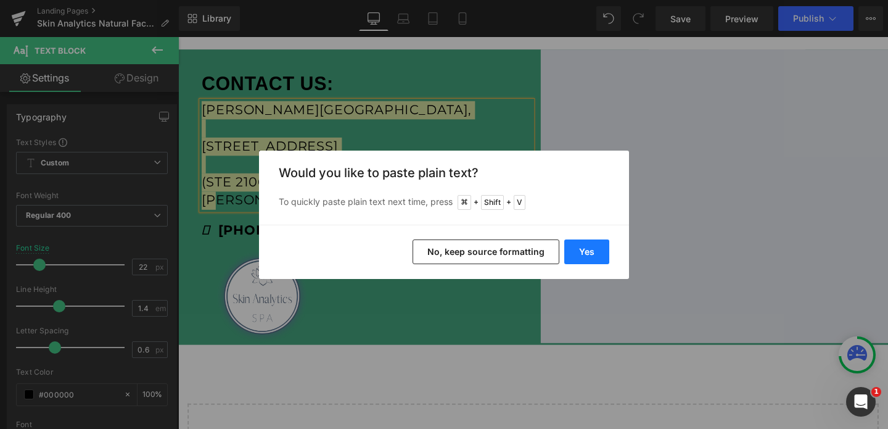
click at [593, 254] on button "Yes" at bounding box center [586, 251] width 45 height 25
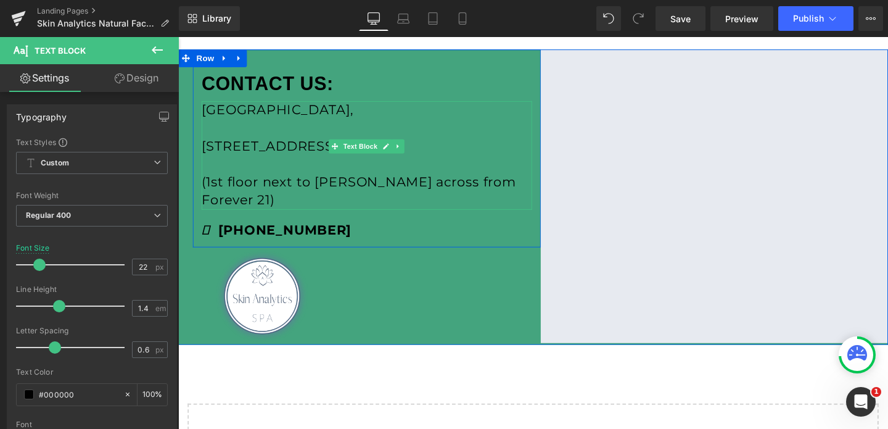
click at [208, 148] on p "[STREET_ADDRESS]" at bounding box center [376, 151] width 347 height 19
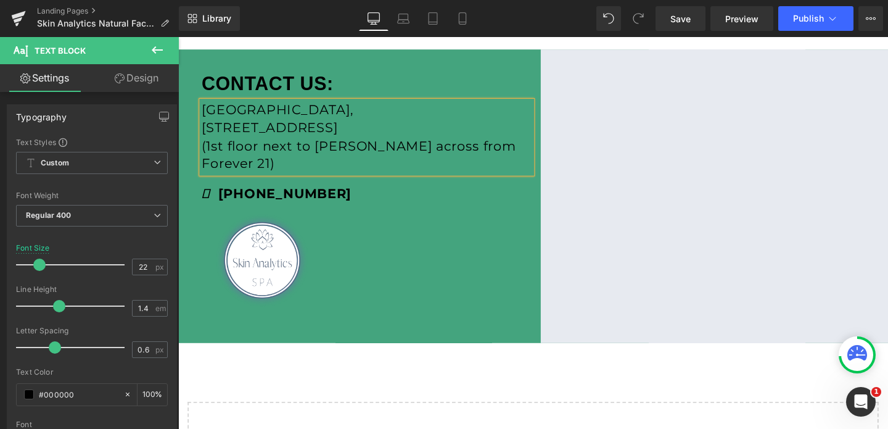
click at [546, 149] on p "(1st floor next to [PERSON_NAME] across from Forever 21)" at bounding box center [376, 161] width 347 height 38
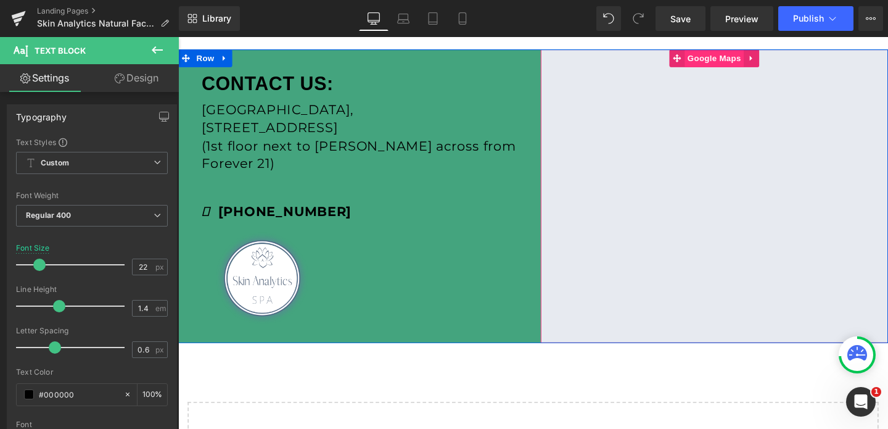
click at [744, 63] on span "Google Maps" at bounding box center [741, 59] width 62 height 18
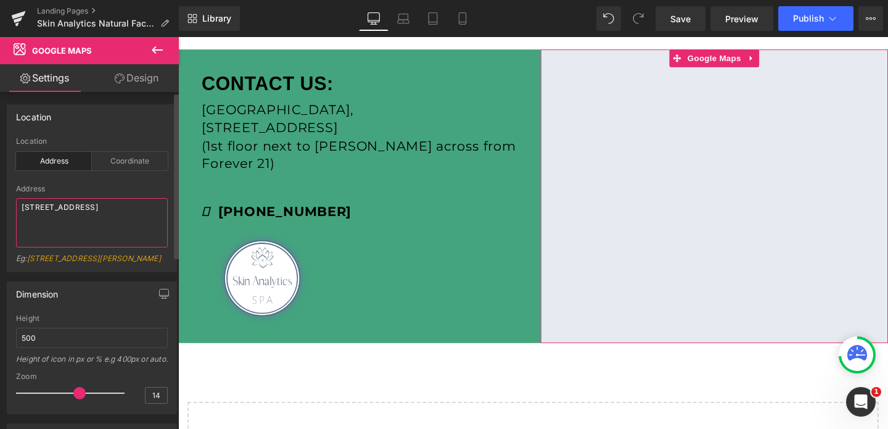
click at [95, 208] on textarea "[STREET_ADDRESS]" at bounding box center [92, 222] width 152 height 49
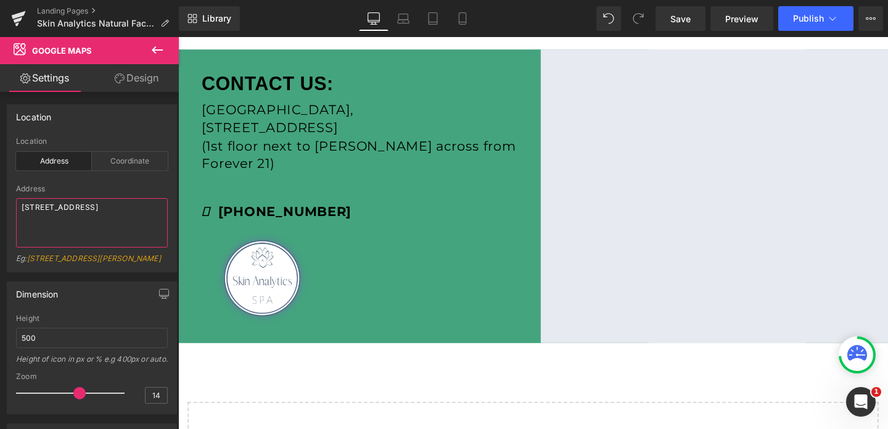
type textarea "[STREET_ADDRESS]"
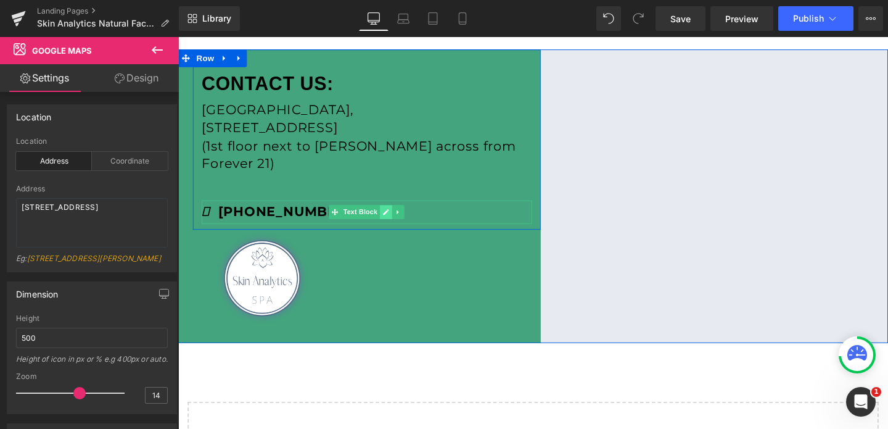
click at [397, 217] on icon at bounding box center [396, 220] width 7 height 7
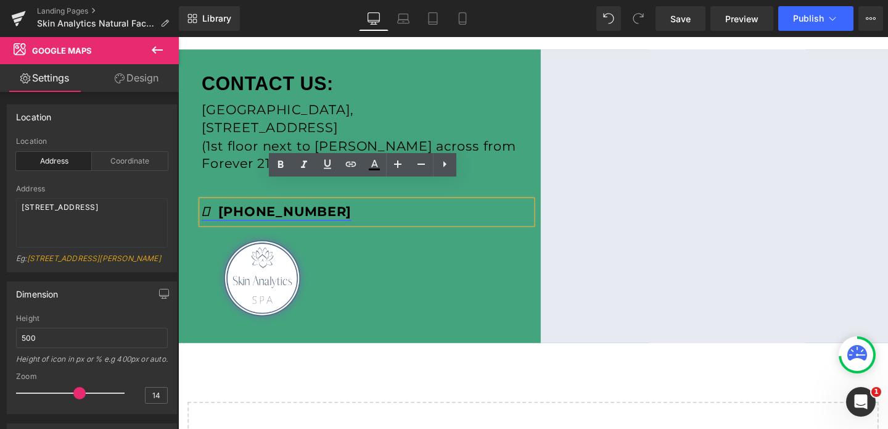
click at [300, 212] on strong "(919) 670-0716" at bounding box center [281, 220] width 157 height 17
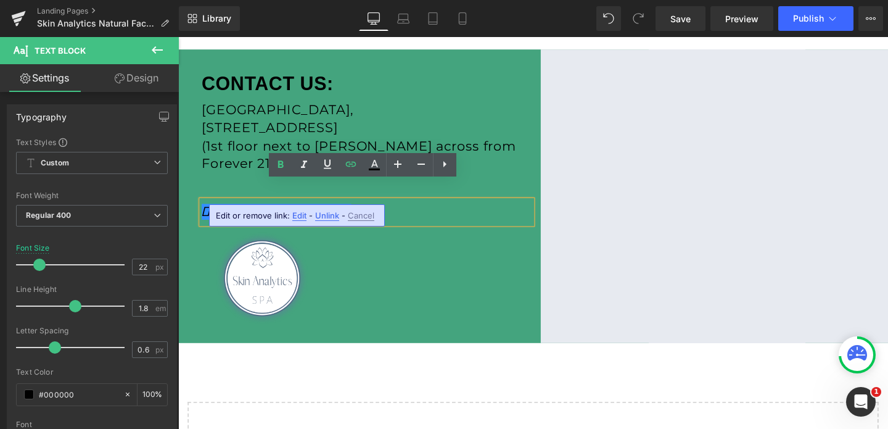
click at [300, 213] on span "Edit" at bounding box center [299, 215] width 14 height 10
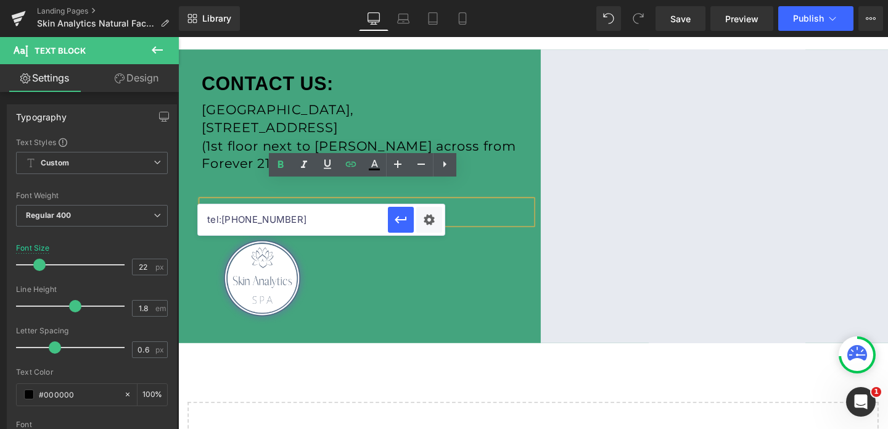
click at [272, 214] on input "tel:9196700716" at bounding box center [293, 219] width 190 height 31
paste input "95937"
click at [397, 223] on icon "button" at bounding box center [400, 219] width 15 height 15
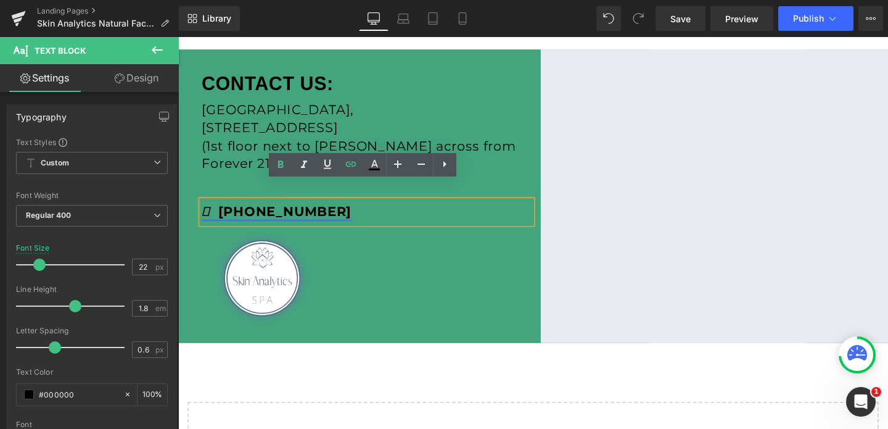
click at [263, 212] on strong "(919) 670-0716" at bounding box center [281, 220] width 157 height 17
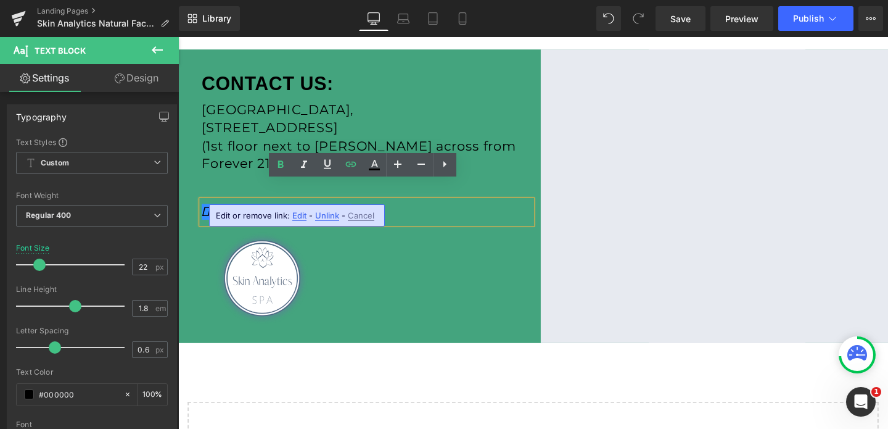
click at [297, 212] on span "Edit" at bounding box center [299, 215] width 14 height 10
type input "tel:9196959376"
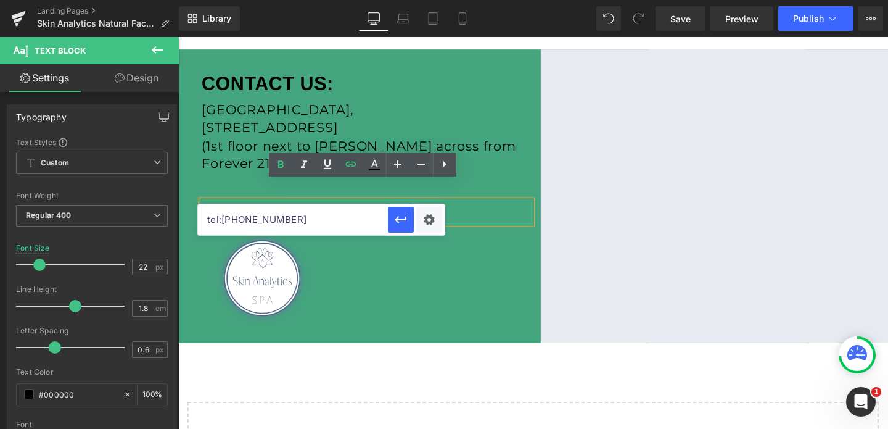
click at [243, 212] on strong "(919) 670-0716" at bounding box center [281, 220] width 157 height 17
click at [273, 212] on strong "(919) 670-0716" at bounding box center [281, 220] width 157 height 17
click at [306, 212] on strong "(919) 695-0716" at bounding box center [281, 220] width 157 height 17
click at [401, 217] on icon "button" at bounding box center [400, 219] width 15 height 15
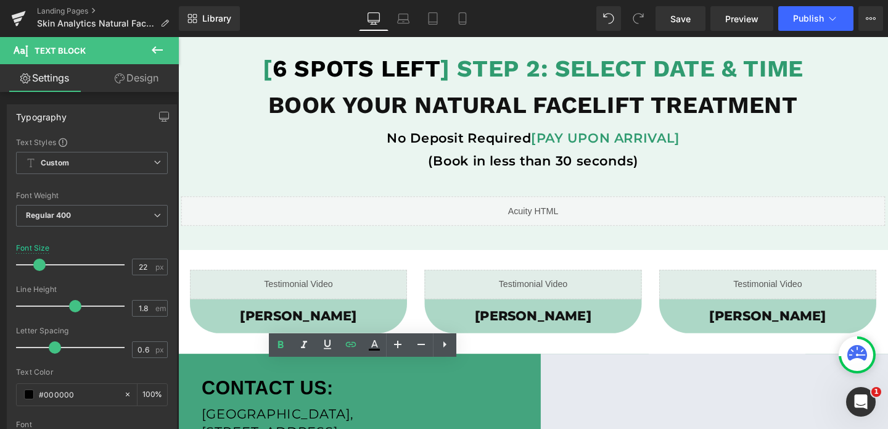
scroll to position [0, 0]
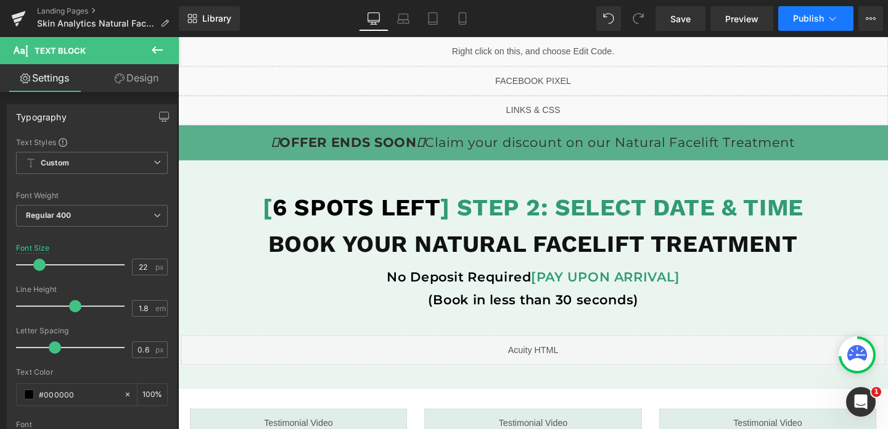
click at [789, 20] on button "Publish" at bounding box center [815, 18] width 75 height 25
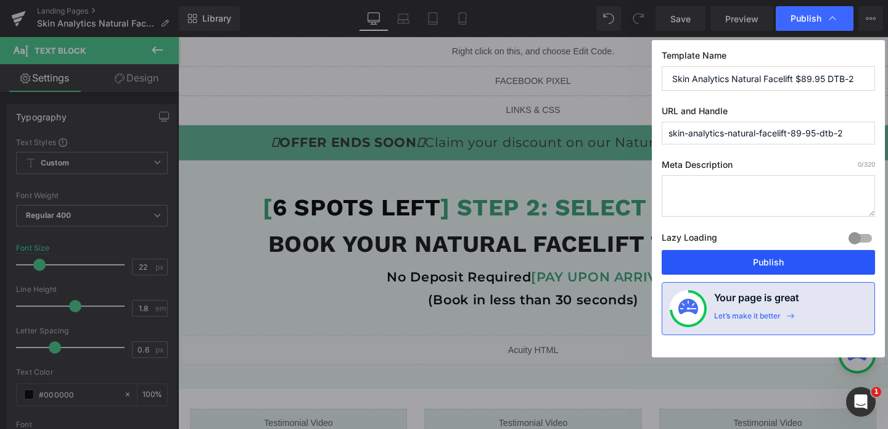
click at [765, 265] on button "Publish" at bounding box center [768, 262] width 213 height 25
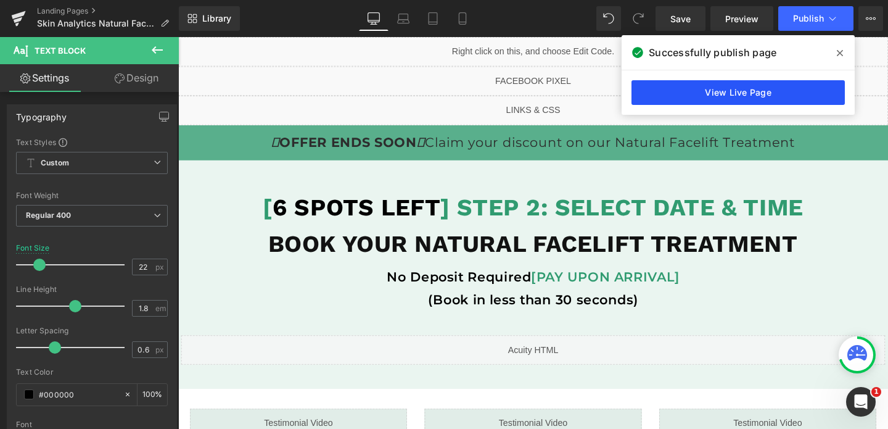
click at [722, 101] on link "View Live Page" at bounding box center [737, 92] width 213 height 25
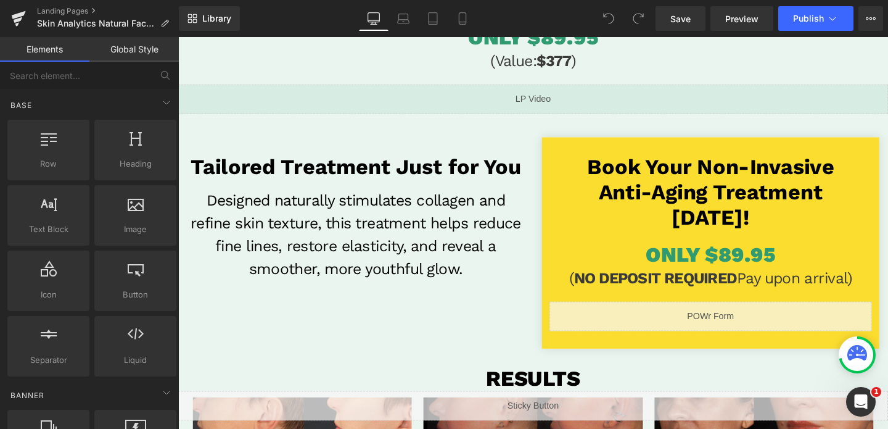
scroll to position [262, 0]
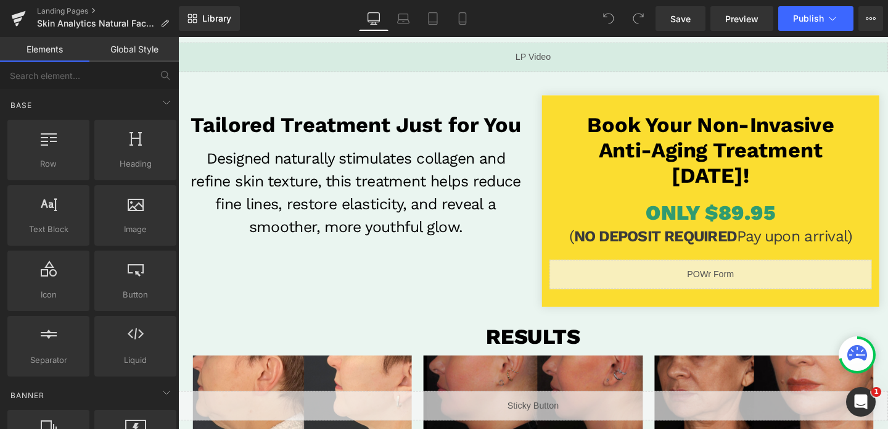
click at [739, 289] on div "Liquid" at bounding box center [738, 286] width 339 height 31
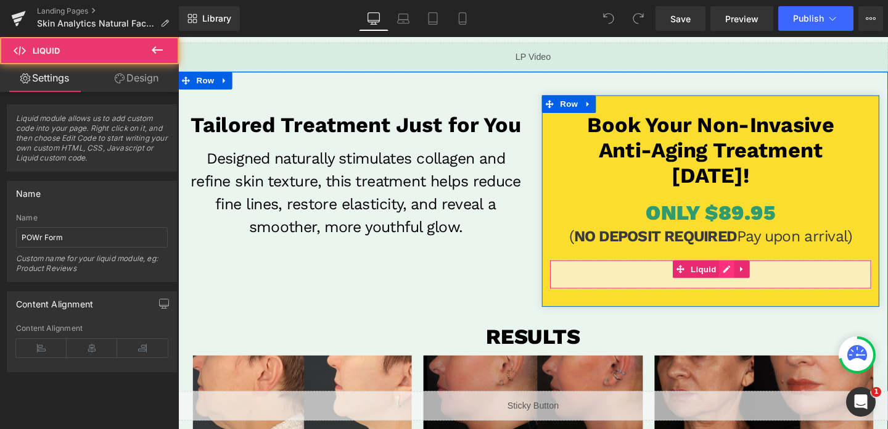
click at [757, 273] on div "Liquid" at bounding box center [738, 286] width 339 height 31
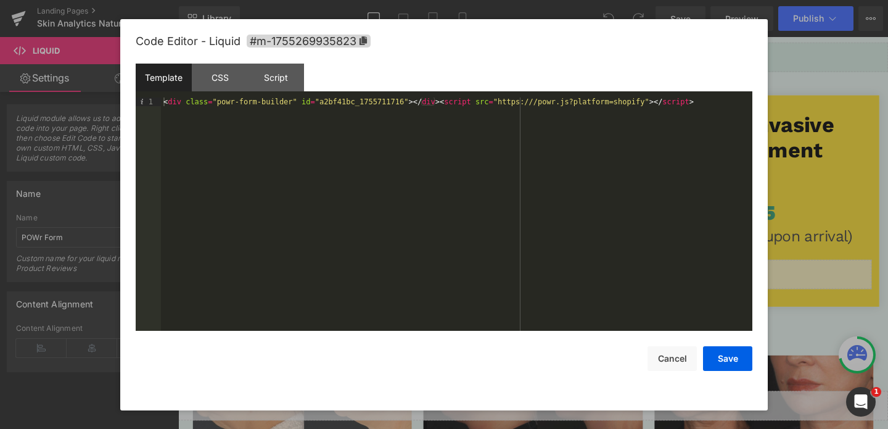
click at [300, 103] on div "< div class = "powr-form-builder" id = "a2bf41bc_1755711716" > </ div > < scrip…" at bounding box center [456, 222] width 591 height 250
click at [722, 369] on button "Save" at bounding box center [727, 358] width 49 height 25
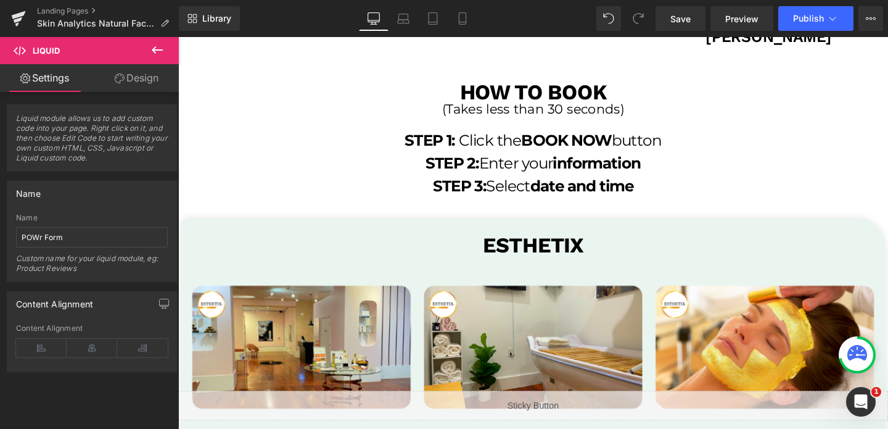
scroll to position [2269, 0]
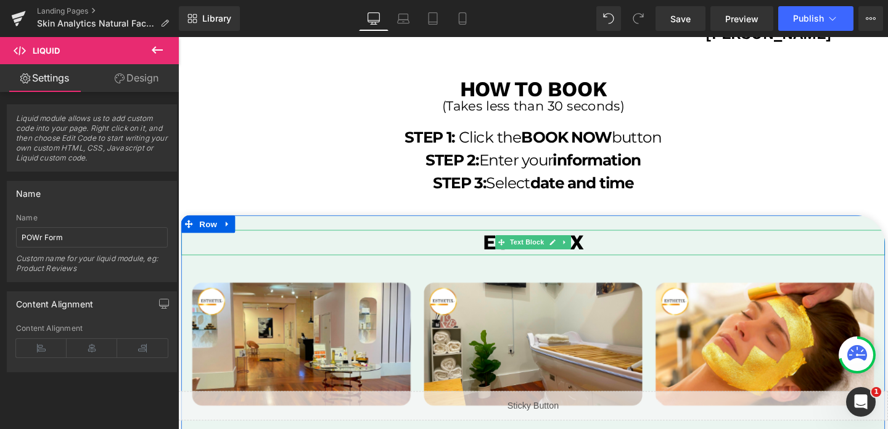
click at [612, 256] on p "esthetix" at bounding box center [551, 253] width 740 height 27
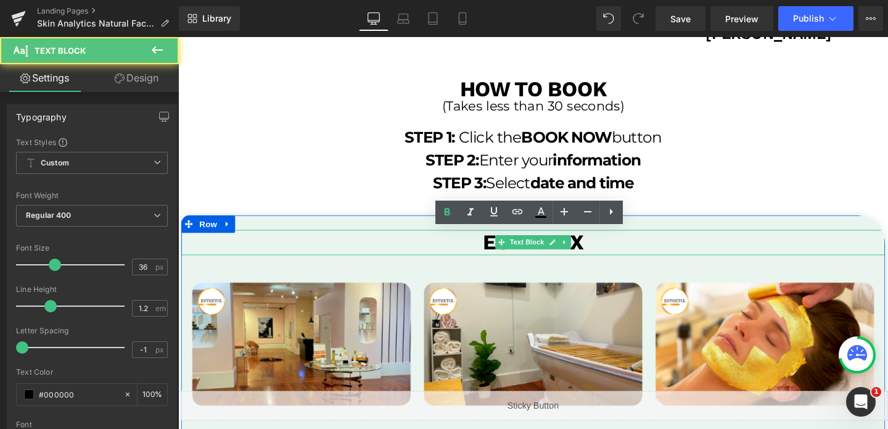
click at [612, 256] on p "esthetix" at bounding box center [551, 253] width 740 height 27
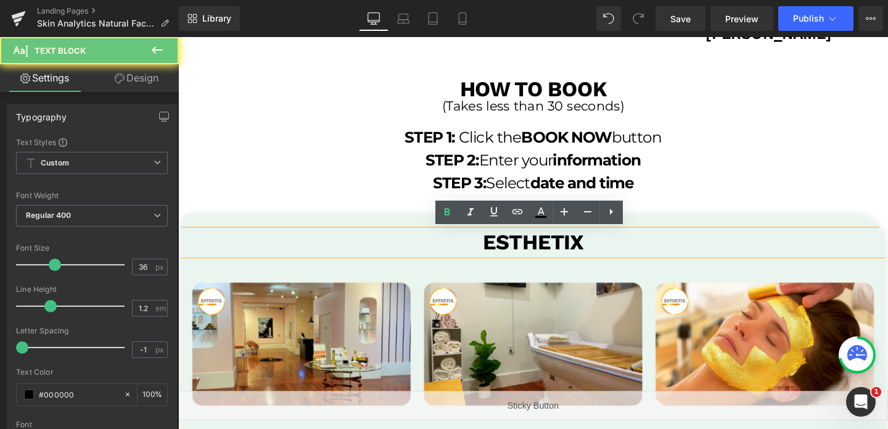
click at [612, 256] on p "esthetix" at bounding box center [551, 253] width 740 height 27
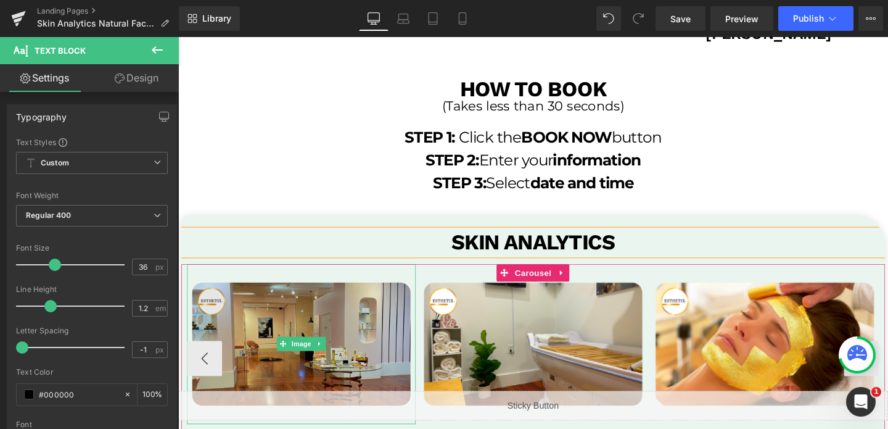
click at [265, 356] on img at bounding box center [307, 360] width 240 height 168
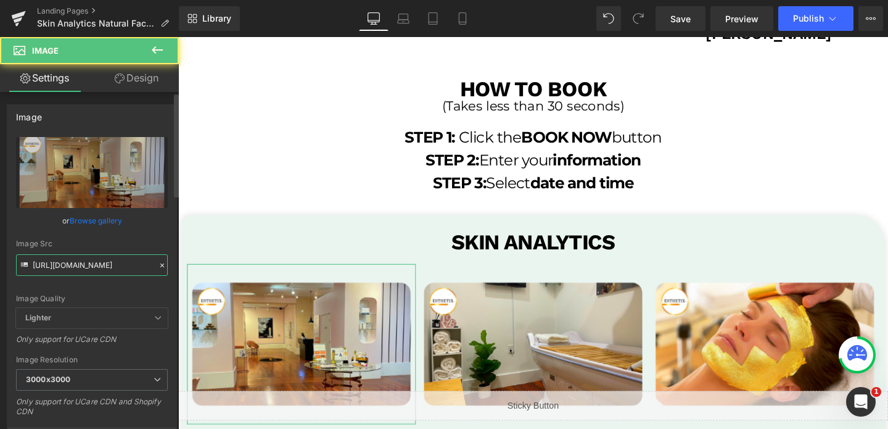
click at [136, 272] on input "https://cdn.shopify.com/s/files/1/0570/4895/7112/files/25_3000x3000.png?v=16357…" at bounding box center [92, 265] width 152 height 22
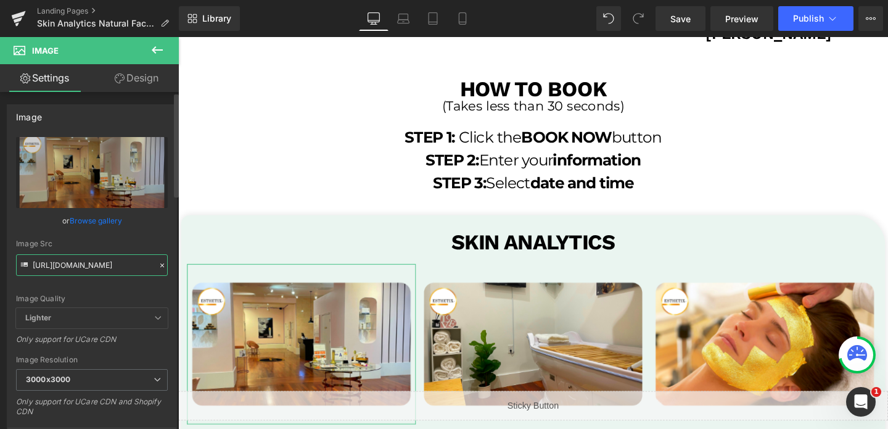
click at [136, 272] on input "https://cdn.shopify.com/s/files/1/0570/4895/7112/files/25_3000x3000.png?v=16357…" at bounding box center [92, 265] width 152 height 22
paste input "163_1ae67607-12bd-4417-b629-81889eefebcc_3000x3000.png?v=1679518745"
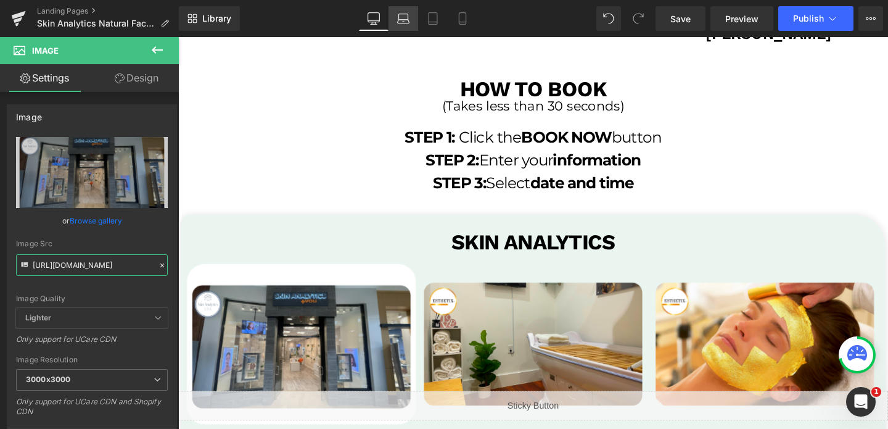
type input "https://cdn.shopify.com/s/files/1/0570/4895/7112/files/163_1ae67607-12bd-4417-b…"
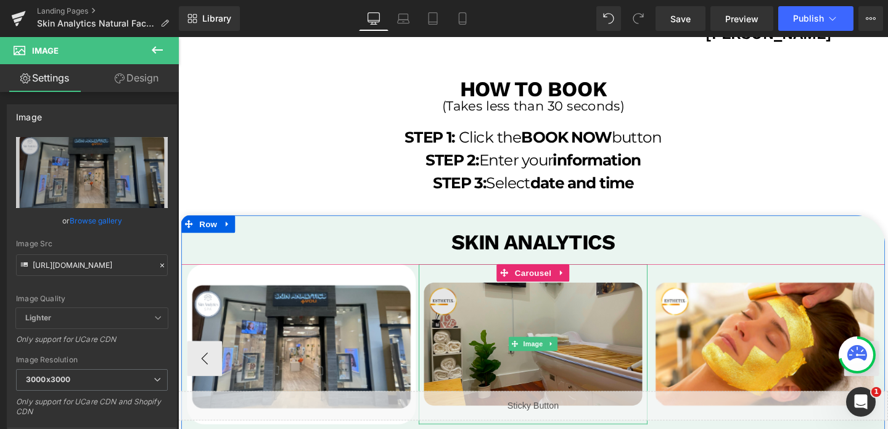
click at [491, 324] on img at bounding box center [551, 360] width 240 height 168
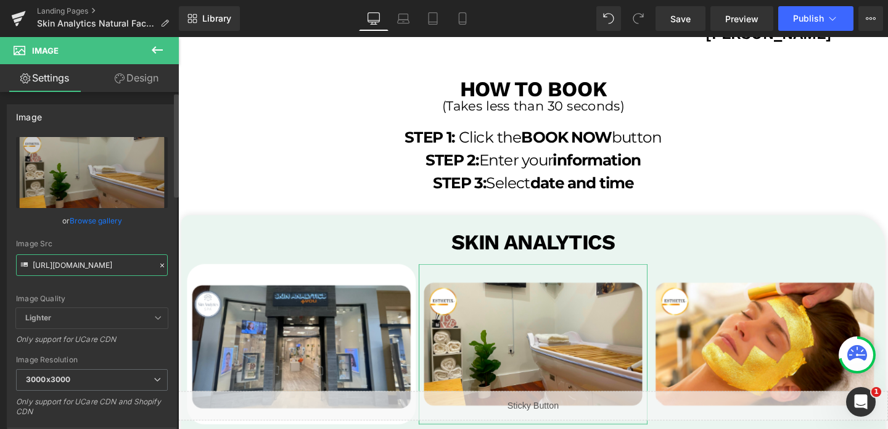
click at [96, 260] on input "https://cdn.shopify.com/s/files/1/0570/4895/7112/files/26_3000x3000.png?v=16357…" at bounding box center [92, 265] width 152 height 22
paste input "164_3000x3000.png?v=1679518745"
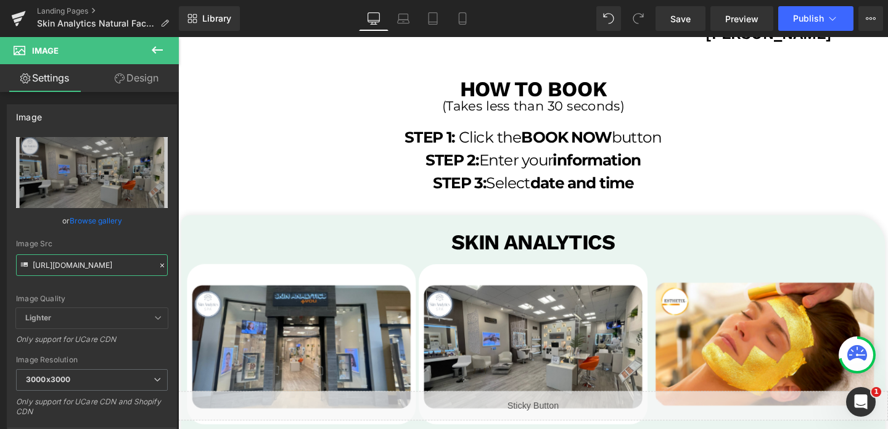
type input "https://cdn.shopify.com/s/files/1/0570/4895/7112/files/164_3000x3000.png?v=1679…"
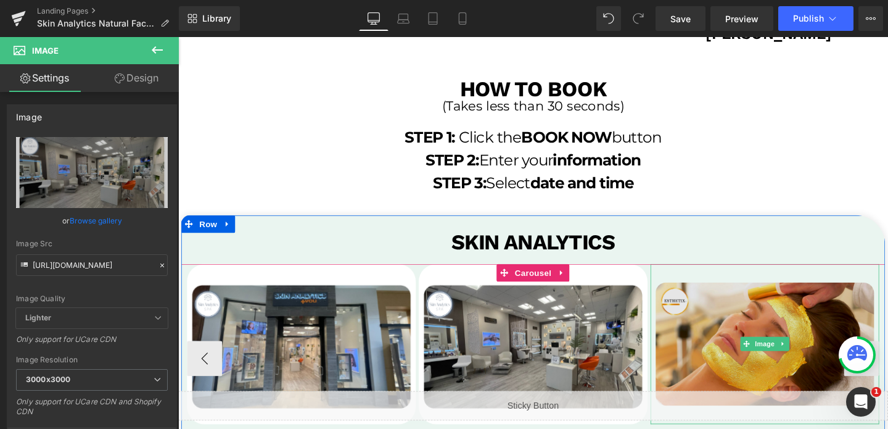
click at [745, 324] on img at bounding box center [795, 360] width 240 height 168
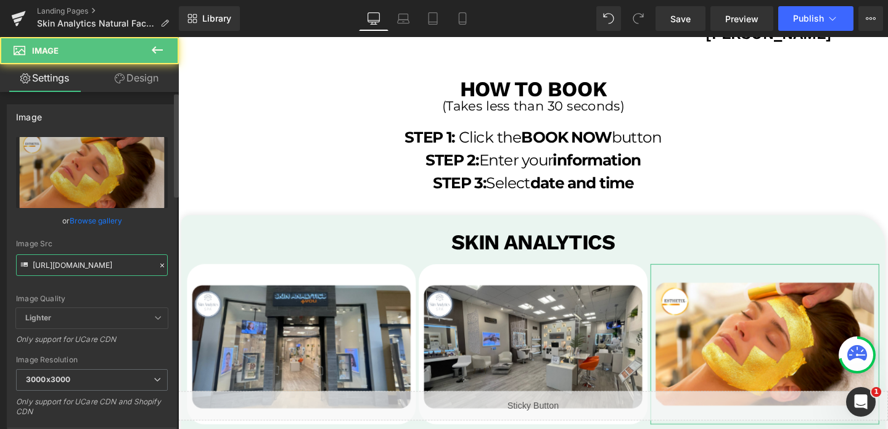
click at [47, 267] on input "https://cdn.shopify.com/s/files/1/0570/4895/7112/files/28_3000x3000.png?v=16357…" at bounding box center [92, 265] width 152 height 22
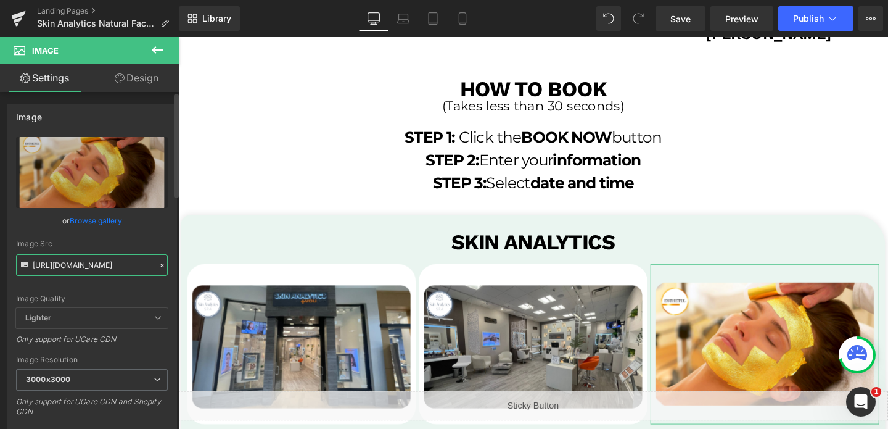
click at [47, 267] on input "https://cdn.shopify.com/s/files/1/0570/4895/7112/files/28_3000x3000.png?v=16357…" at bounding box center [92, 265] width 152 height 22
paste input "165_3000x3000.png?v=1679518745"
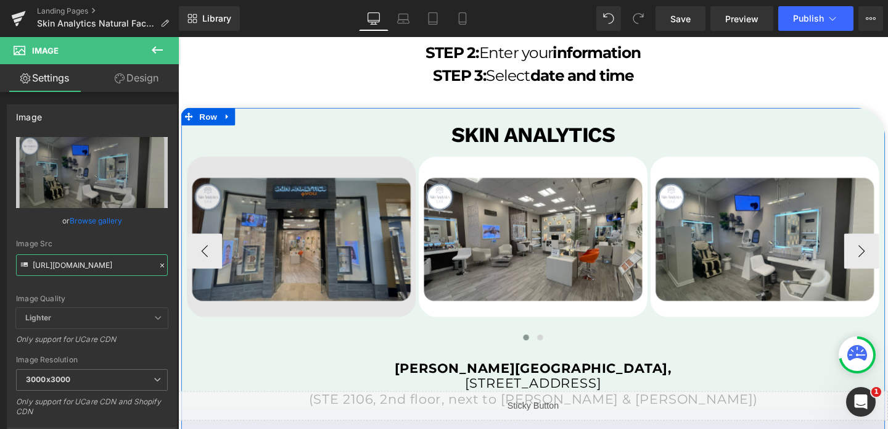
scroll to position [2430, 0]
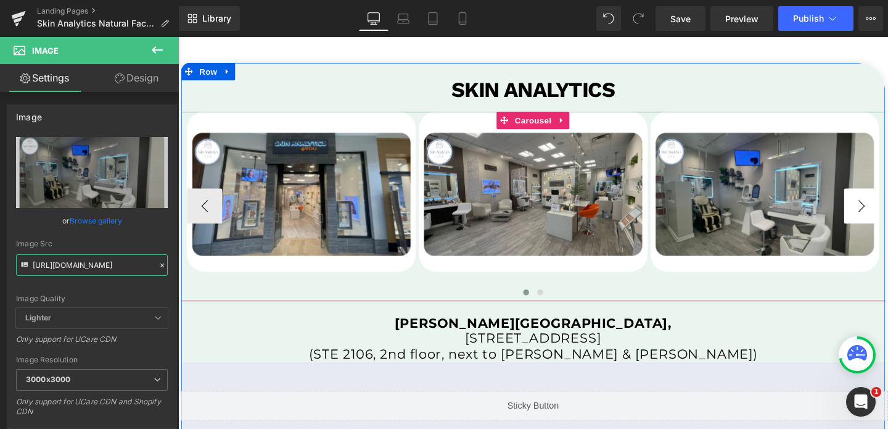
type input "https://cdn.shopify.com/s/files/1/0570/4895/7112/files/165_3000x3000.png?v=1679…"
click at [887, 214] on button "›" at bounding box center [896, 214] width 37 height 37
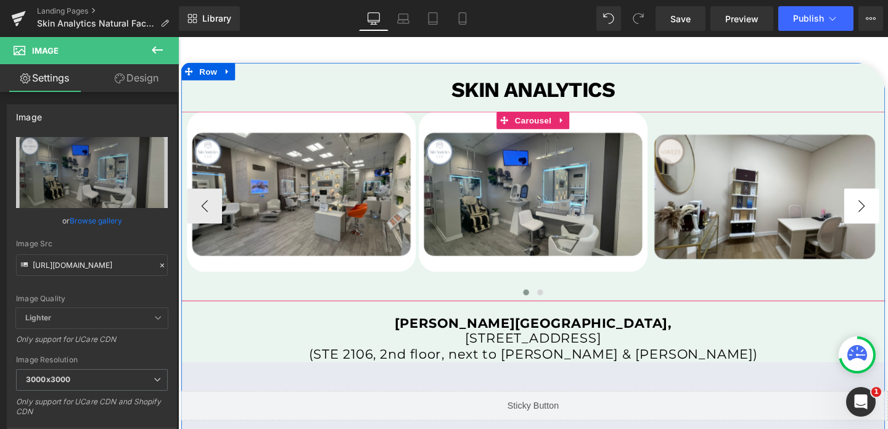
click at [887, 214] on button "›" at bounding box center [896, 214] width 37 height 37
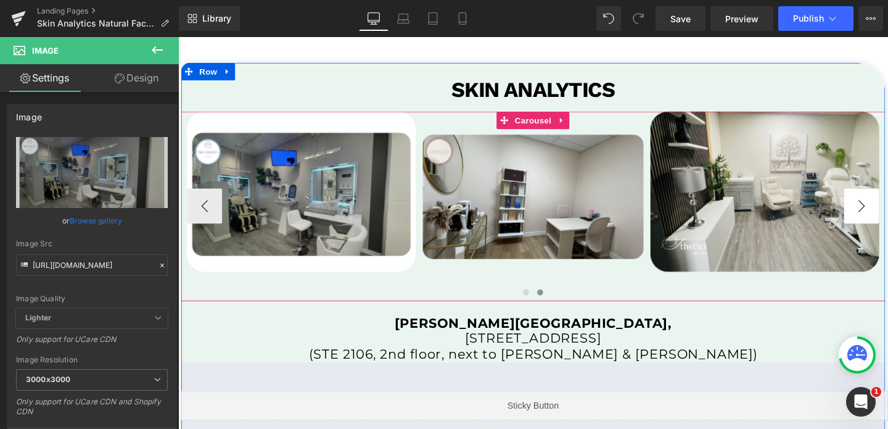
click at [887, 214] on button "›" at bounding box center [896, 214] width 37 height 37
click at [887, 211] on button "›" at bounding box center [896, 214] width 37 height 37
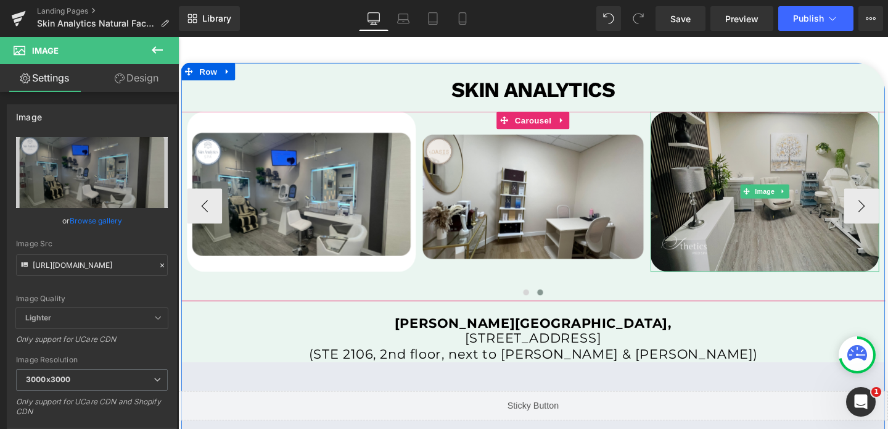
click at [800, 192] on link "Image" at bounding box center [788, 199] width 38 height 15
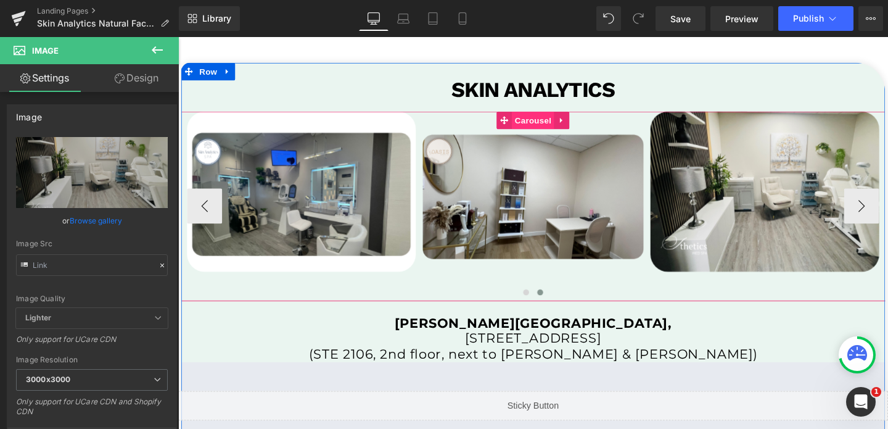
click at [543, 128] on span "Carousel" at bounding box center [551, 124] width 44 height 18
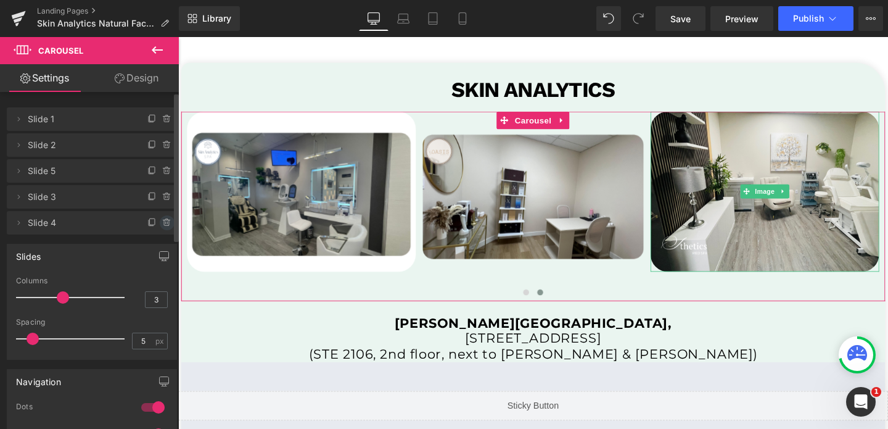
click at [162, 219] on icon at bounding box center [167, 223] width 10 height 10
click at [152, 223] on button "Delete" at bounding box center [153, 223] width 39 height 16
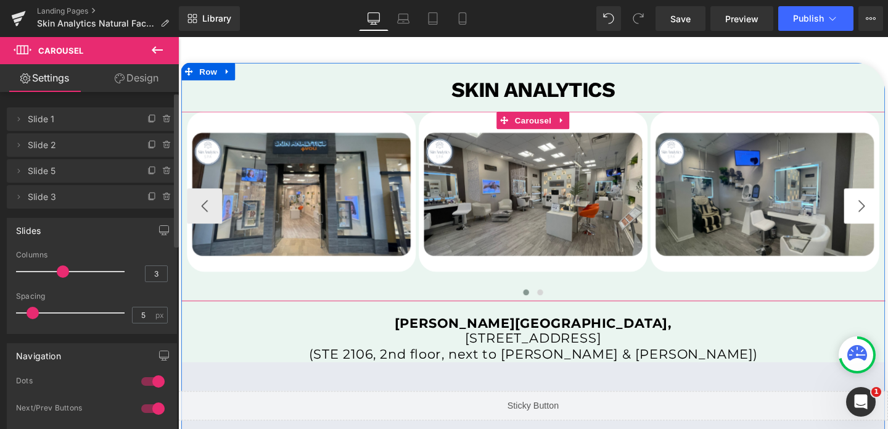
click at [887, 205] on button "›" at bounding box center [896, 214] width 37 height 37
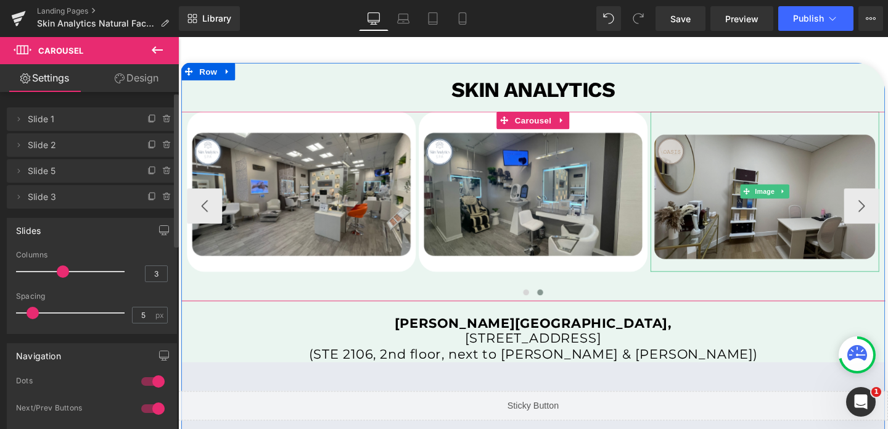
click at [815, 134] on img at bounding box center [795, 199] width 240 height 168
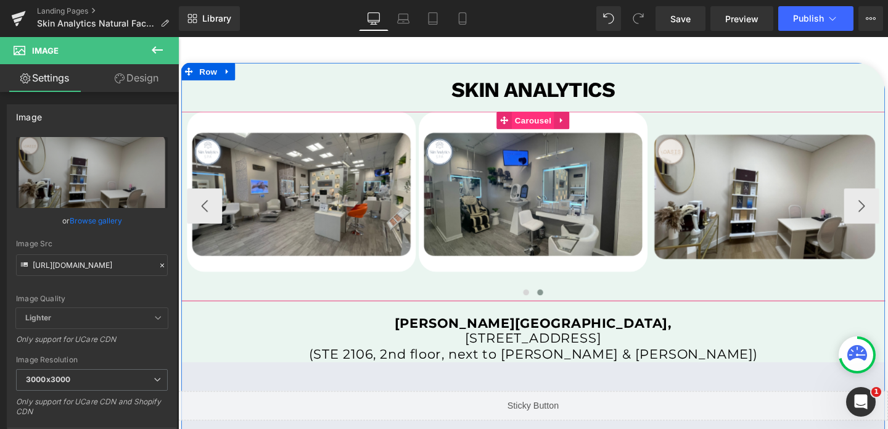
click at [550, 125] on span "Carousel" at bounding box center [551, 124] width 44 height 18
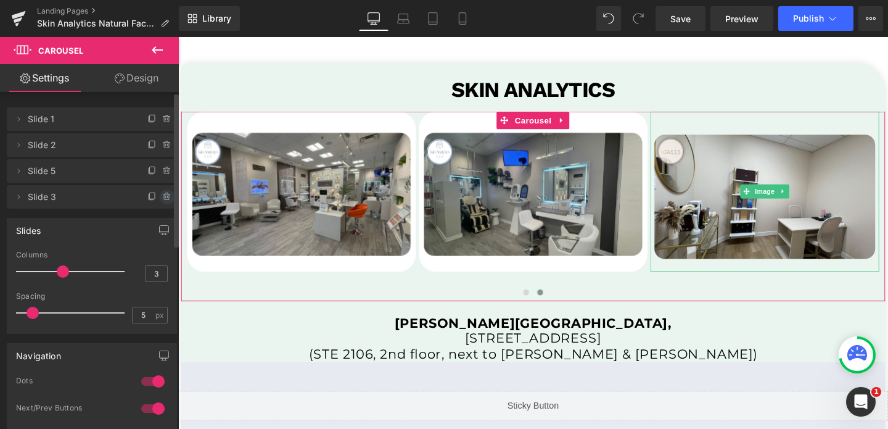
click at [163, 197] on icon at bounding box center [167, 197] width 10 height 10
click at [163, 197] on button "Delete" at bounding box center [153, 197] width 39 height 16
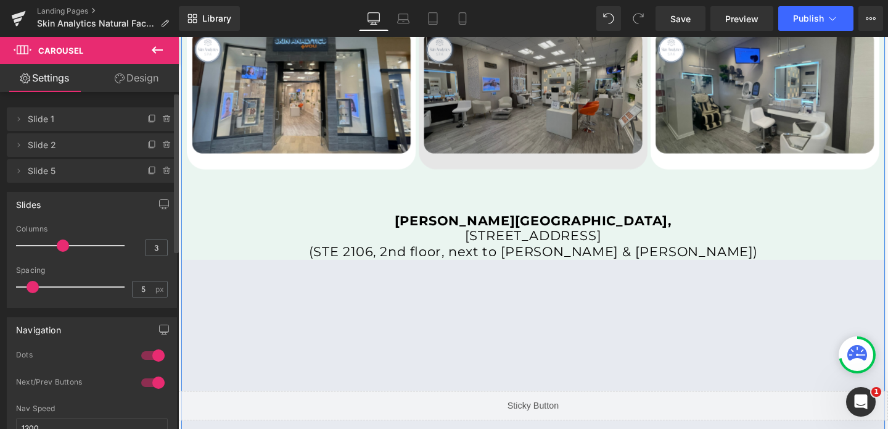
scroll to position [2554, 0]
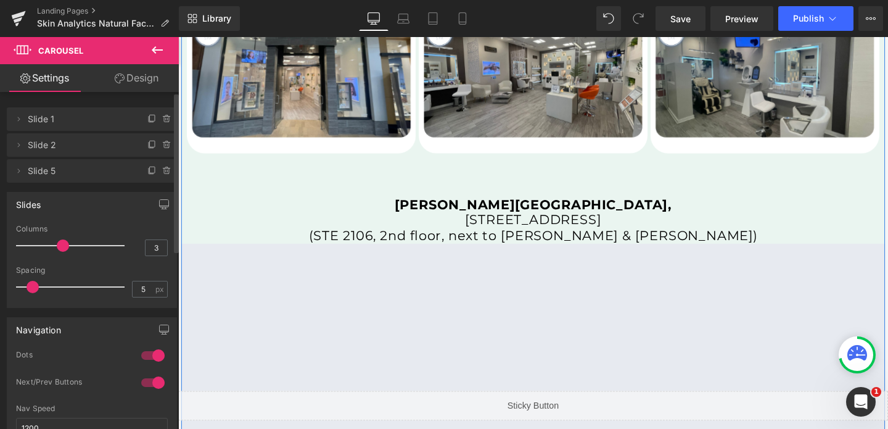
click at [551, 227] on div "Crabtree Valley Mall, 4325 Glenwood Ave, Raleigh, NC 27612 (STE 2106, 2nd floor…" at bounding box center [551, 229] width 740 height 49
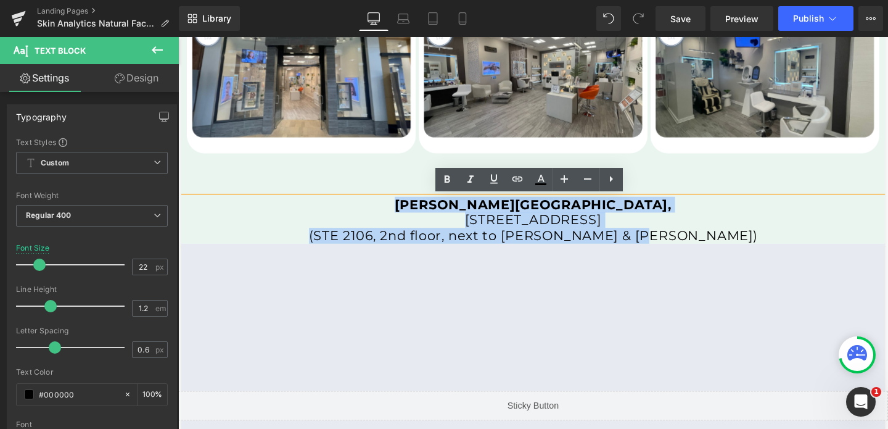
drag, startPoint x: 475, startPoint y: 207, endPoint x: 739, endPoint y: 240, distance: 265.9
click at [739, 240] on div "Crabtree Valley Mall, 4325 Glenwood Ave, Raleigh, NC 27612 (STE 2106, 2nd floor…" at bounding box center [551, 229] width 740 height 49
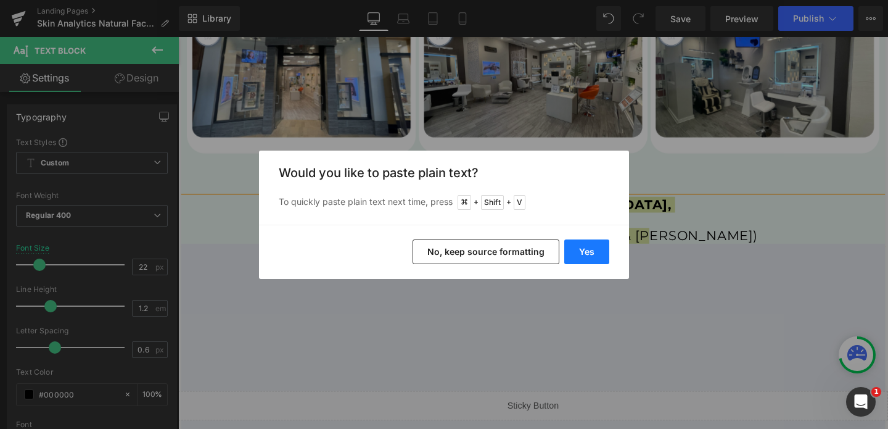
click at [593, 258] on button "Yes" at bounding box center [586, 251] width 45 height 25
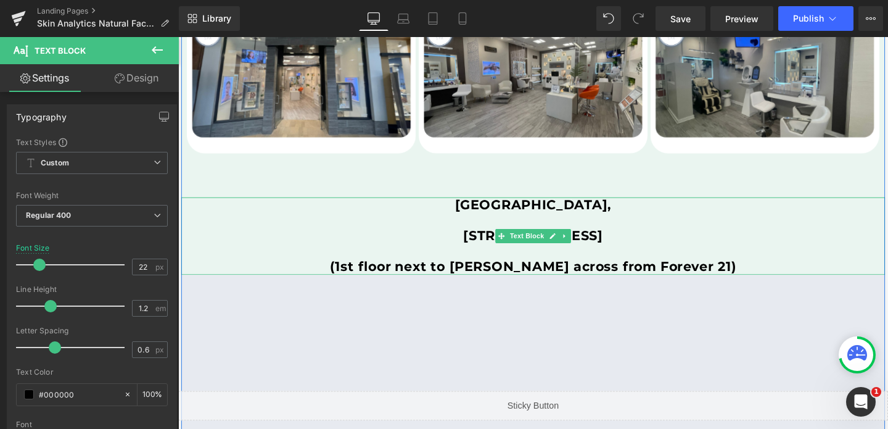
click at [374, 276] on p "(1st floor next to Macy's across from Forever 21)" at bounding box center [551, 278] width 740 height 16
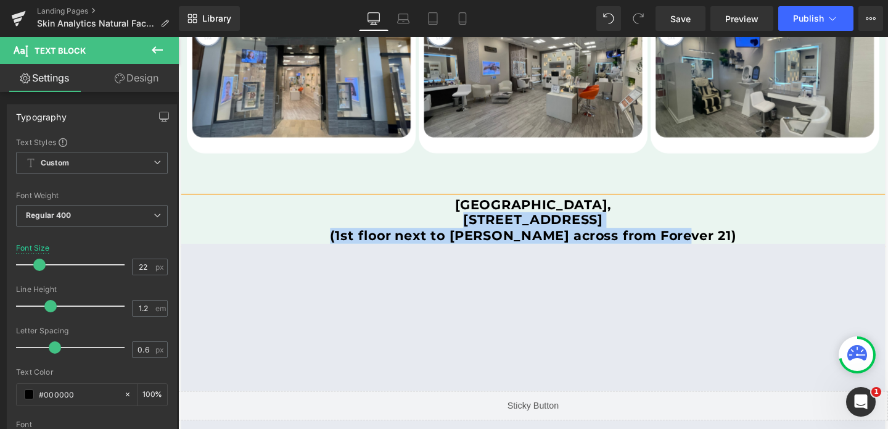
drag, startPoint x: 404, startPoint y: 229, endPoint x: 747, endPoint y: 239, distance: 343.6
click at [747, 239] on div "Southpoint Mall, 6910 Fayetteville Rd, Durham, NC 27713 (1st floor next to Macy…" at bounding box center [551, 229] width 740 height 49
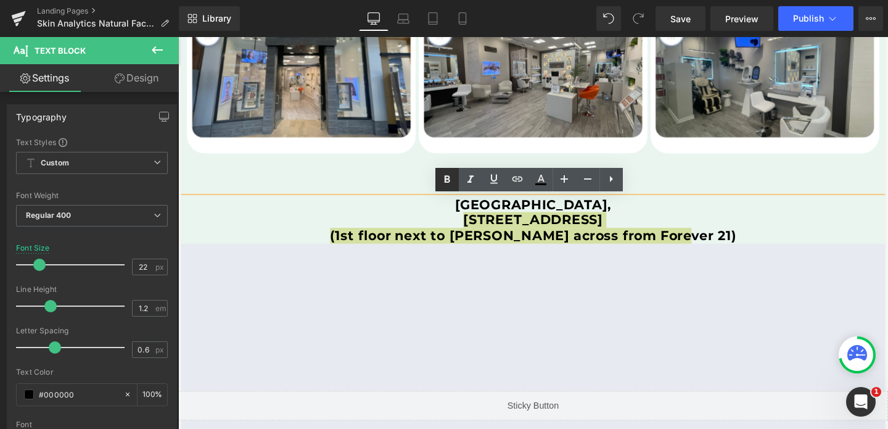
click at [445, 176] on icon at bounding box center [448, 179] width 6 height 7
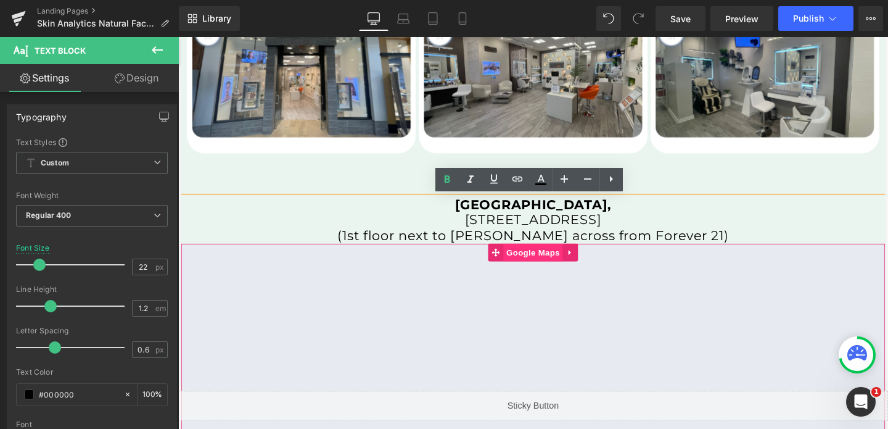
click at [554, 261] on span "Google Maps" at bounding box center [551, 263] width 62 height 18
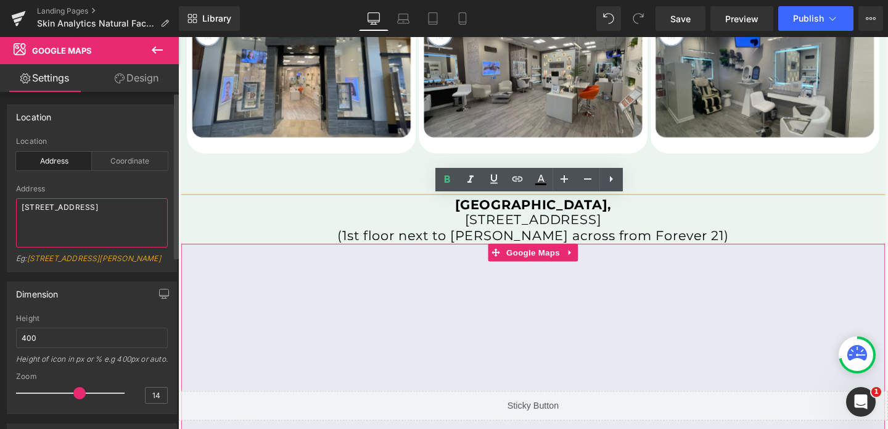
click at [86, 207] on textarea "4325 Glenwood Ave, Raleigh, NC 27612" at bounding box center [92, 222] width 152 height 49
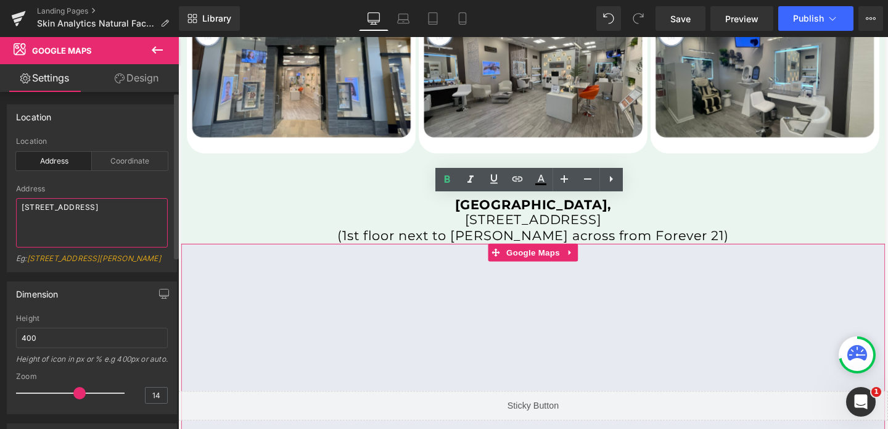
click at [86, 207] on textarea "4325 Glenwood Ave, Raleigh, NC 27612" at bounding box center [92, 222] width 152 height 49
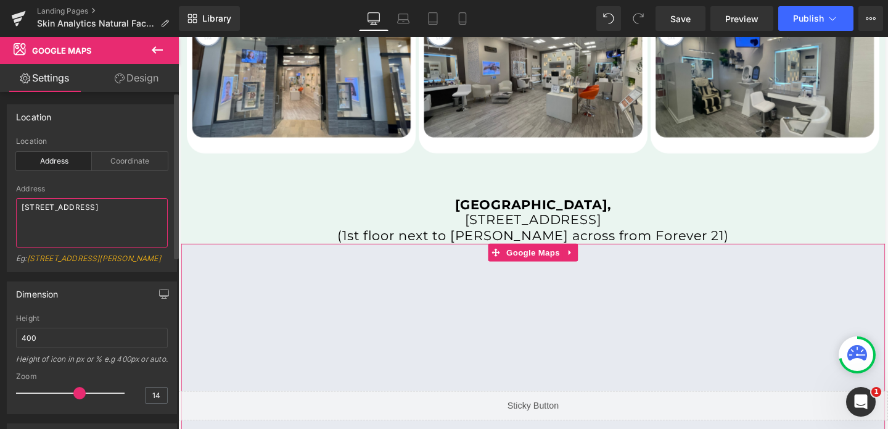
click at [86, 207] on textarea "4325 Glenwood Ave, Raleigh, NC 27612" at bounding box center [92, 222] width 152 height 49
type textarea "v"
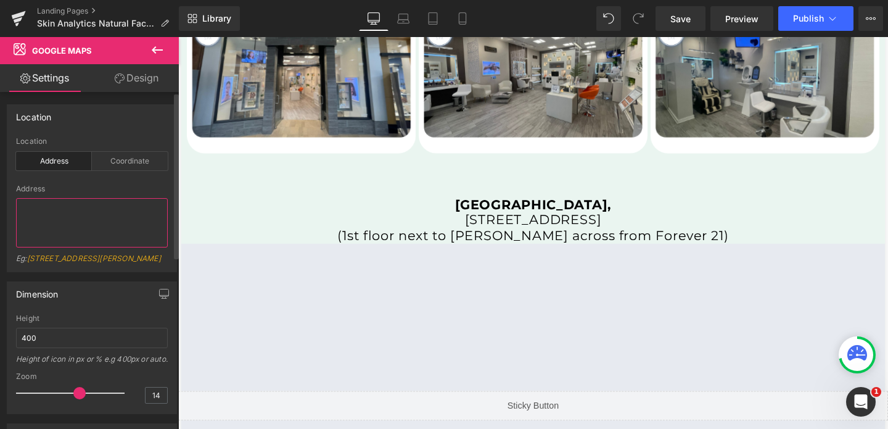
paste textarea "6910 Fayetteville Rd, Durham, NC 27713"
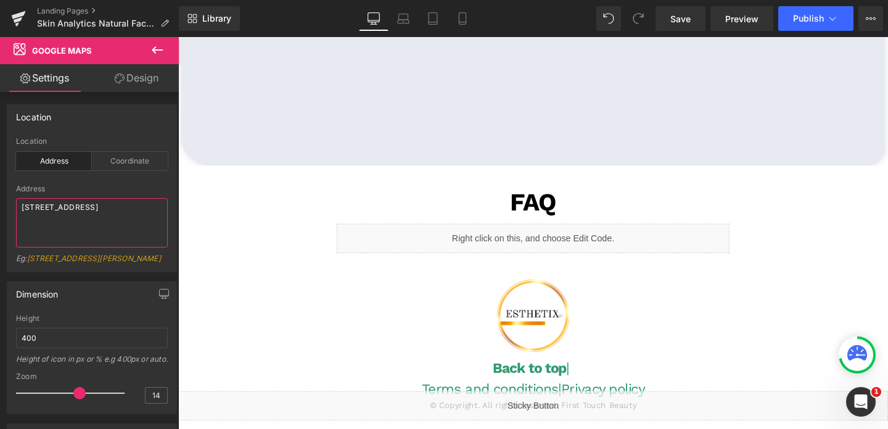
scroll to position [2885, 0]
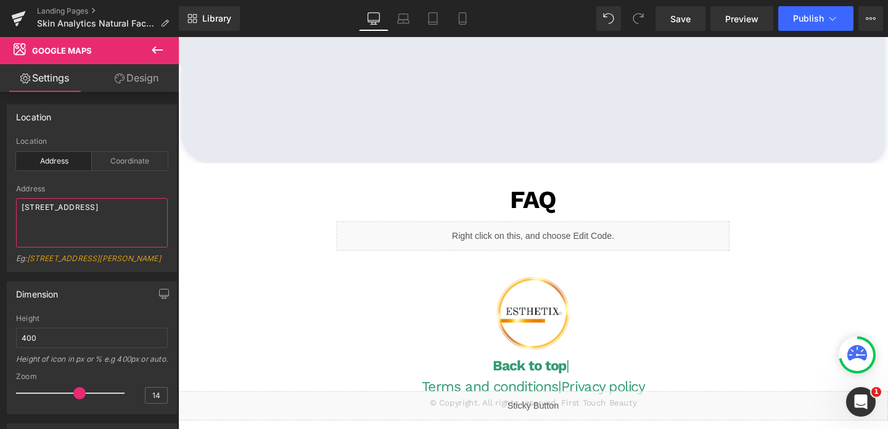
type textarea "6910 Fayetteville Rd, Durham, NC 27713"
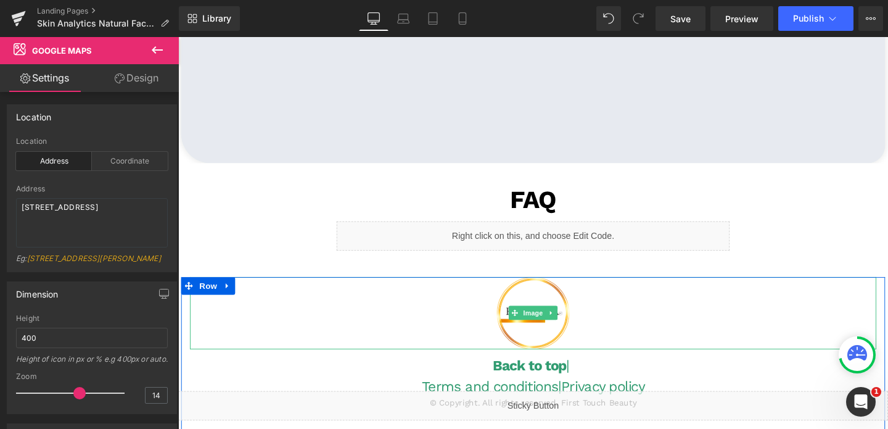
click at [491, 339] on div at bounding box center [551, 327] width 721 height 76
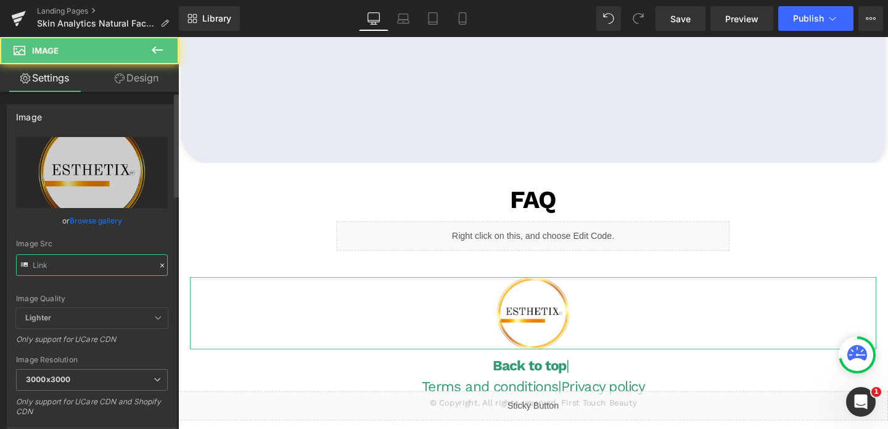
click at [112, 268] on input "text" at bounding box center [92, 265] width 152 height 22
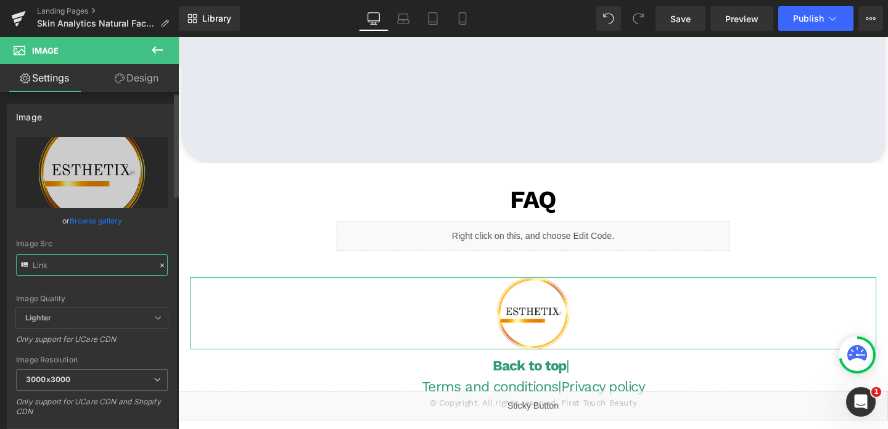
click at [112, 268] on input "text" at bounding box center [92, 265] width 152 height 22
paste input "Skin_Analytics_Logo_3000x3000.png?v=1679513263"
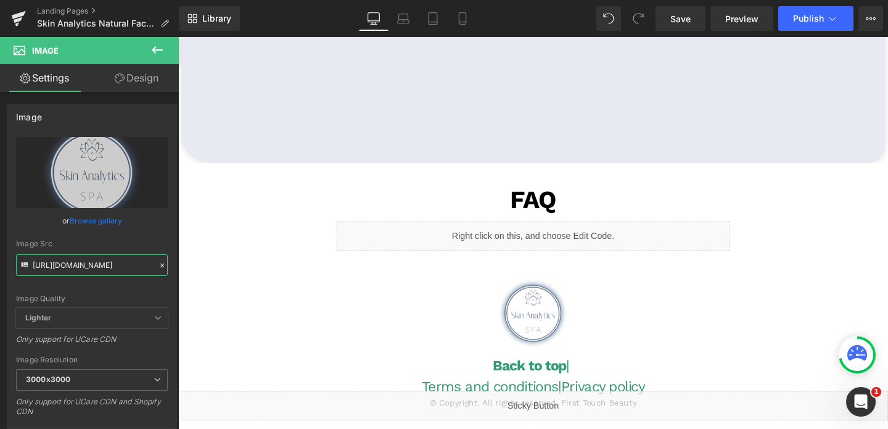
type input "https://cdn.shopify.com/s/files/1/0570/4895/7112/files/Skin_Analytics_Logo_3000…"
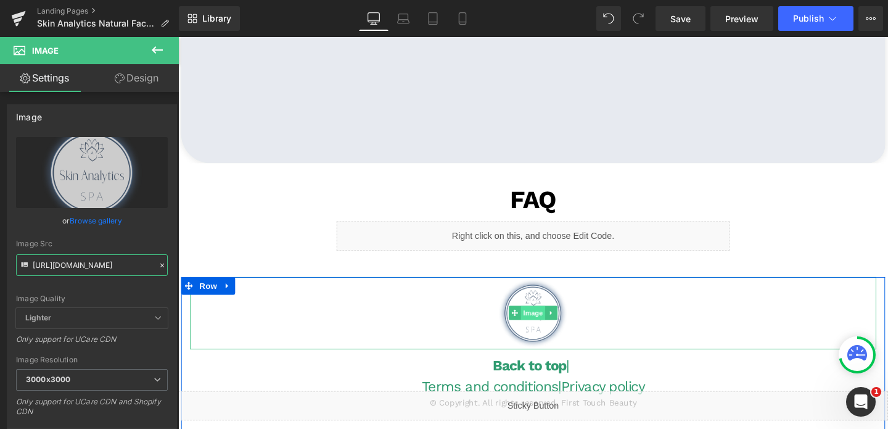
click at [543, 322] on span "Image" at bounding box center [551, 326] width 26 height 15
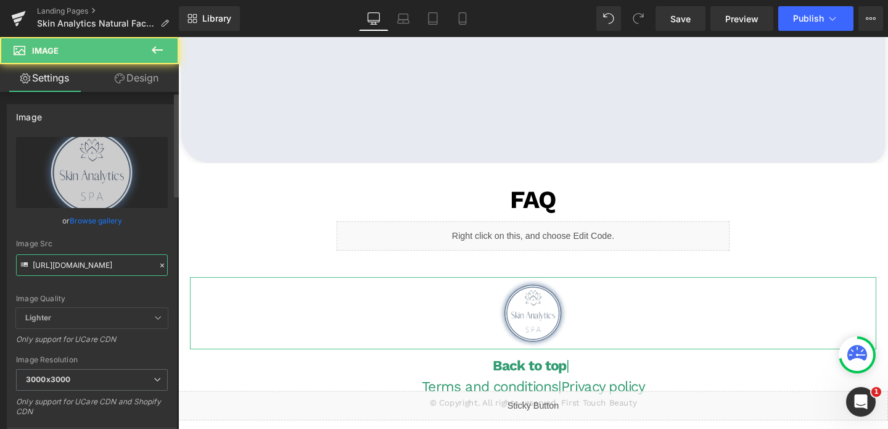
scroll to position [319, 0]
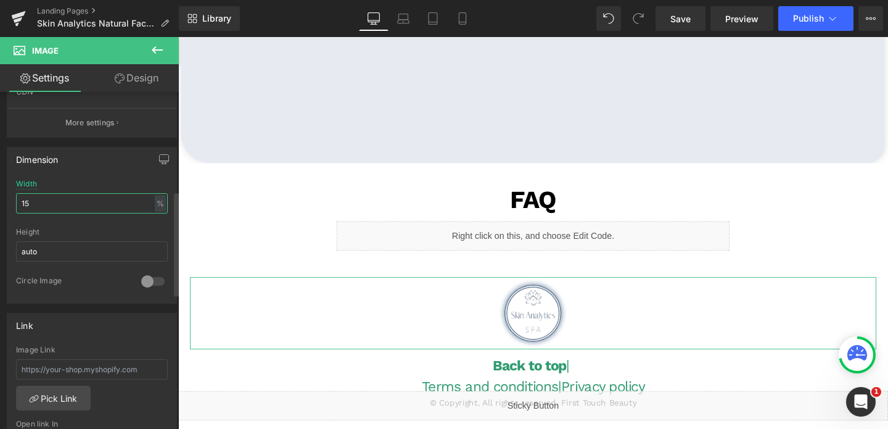
click at [54, 210] on input "15" at bounding box center [92, 203] width 152 height 20
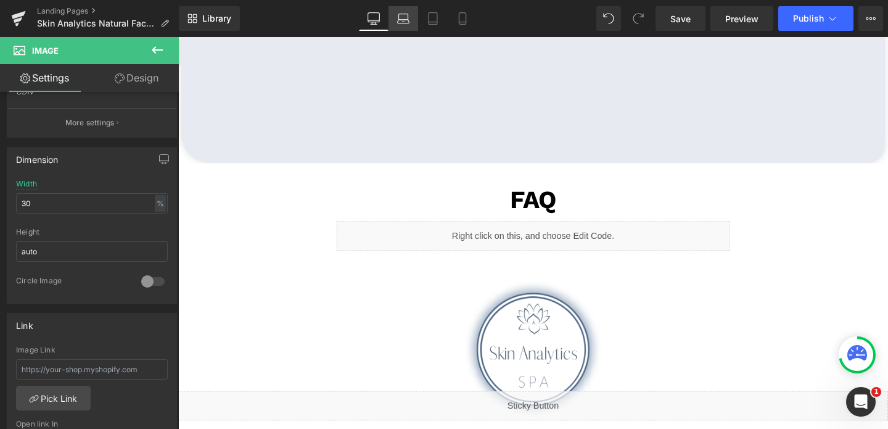
click at [397, 21] on link "Laptop" at bounding box center [403, 18] width 30 height 25
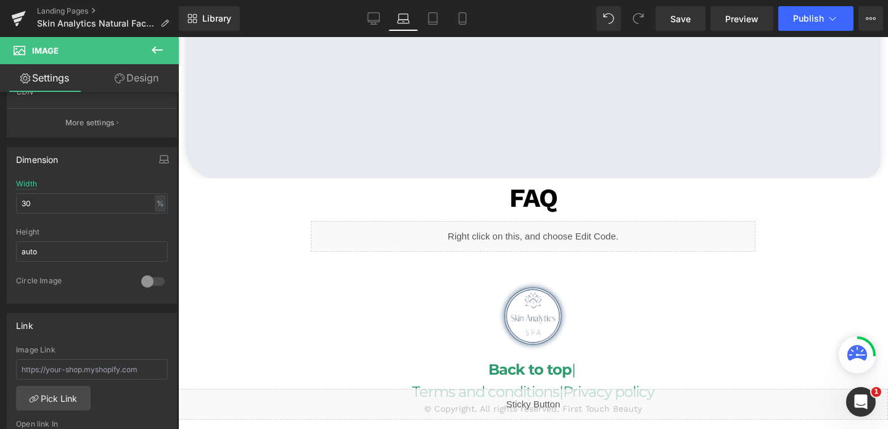
scroll to position [2932, 0]
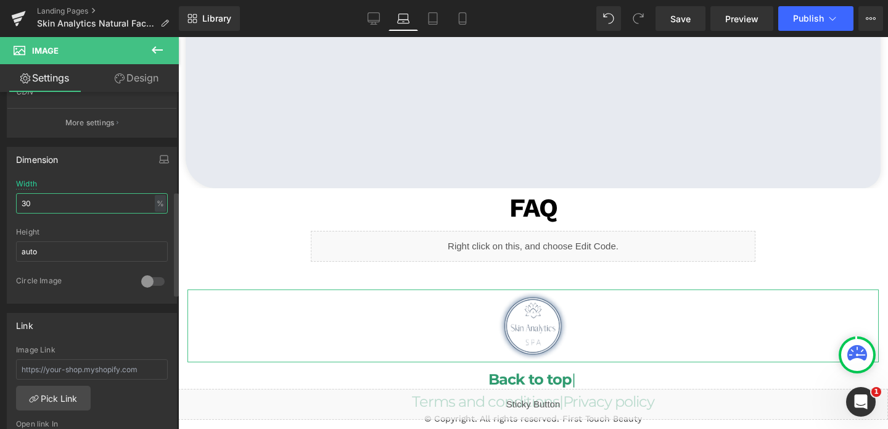
click at [51, 205] on input "30" at bounding box center [92, 203] width 152 height 20
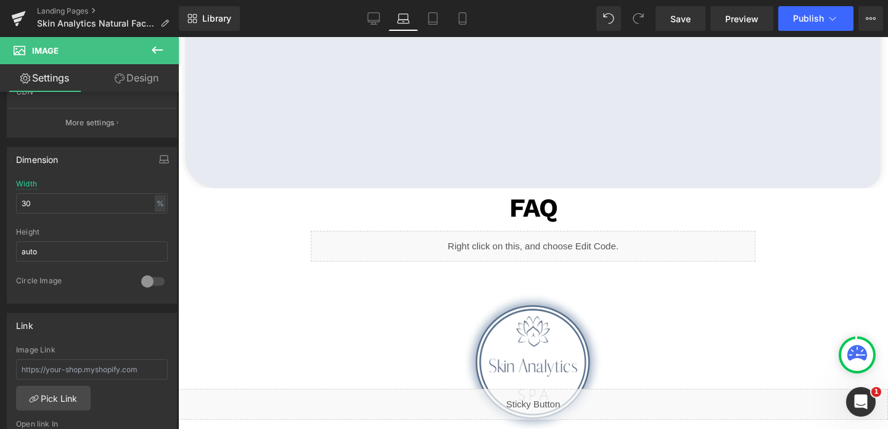
click at [429, 35] on div "Library Laptop Desktop Laptop Tablet Mobile Save Preview Publish Scheduled View…" at bounding box center [533, 18] width 709 height 37
click at [432, 22] on icon at bounding box center [433, 22] width 9 height 0
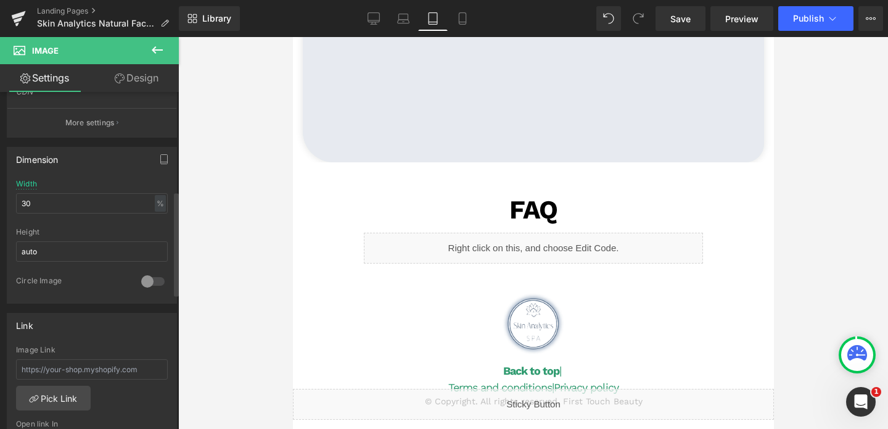
scroll to position [4598, 0]
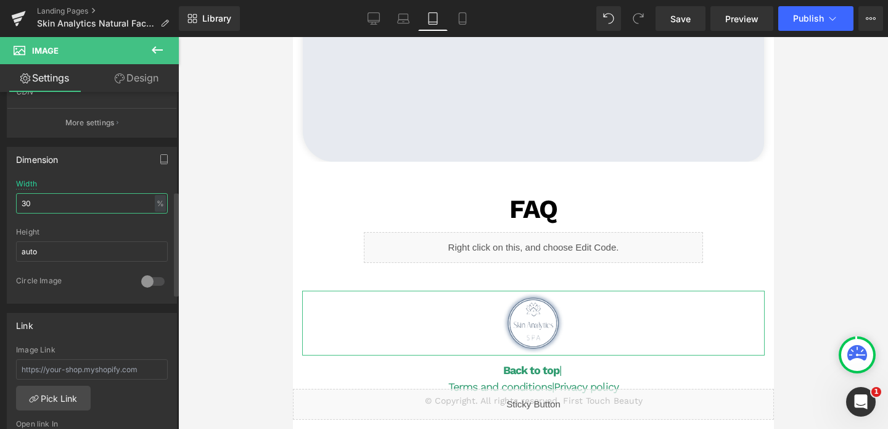
click at [52, 203] on input "30" at bounding box center [92, 203] width 152 height 20
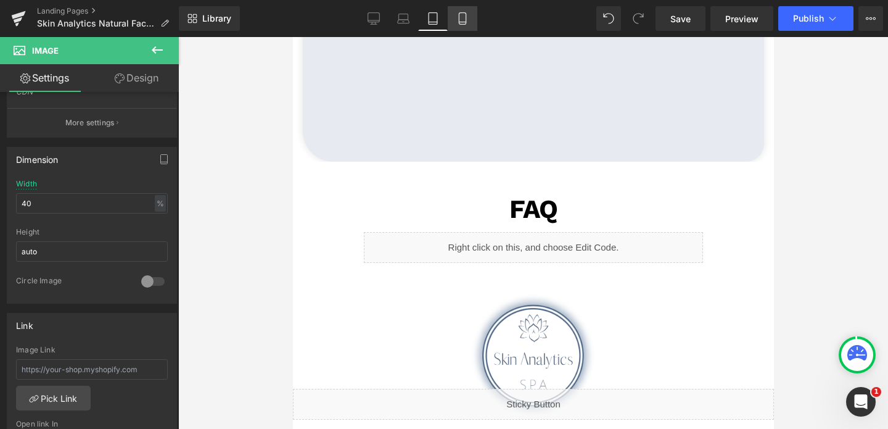
click at [467, 18] on icon at bounding box center [462, 18] width 12 height 12
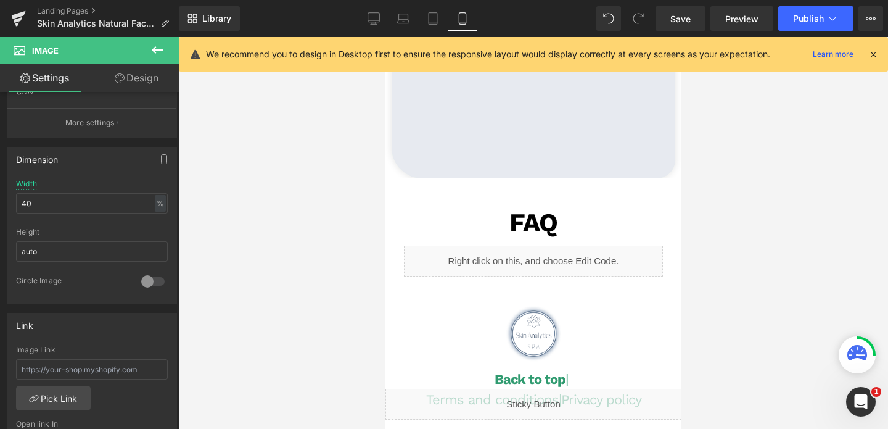
scroll to position [4279, 0]
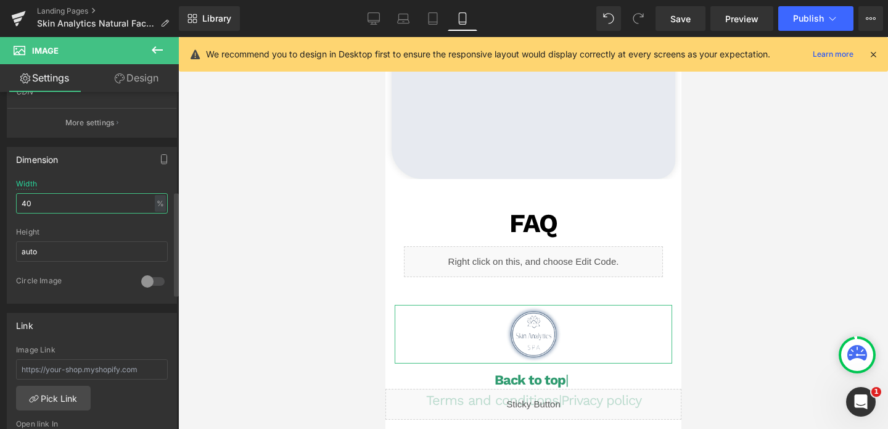
click at [90, 202] on input "40" at bounding box center [92, 203] width 152 height 20
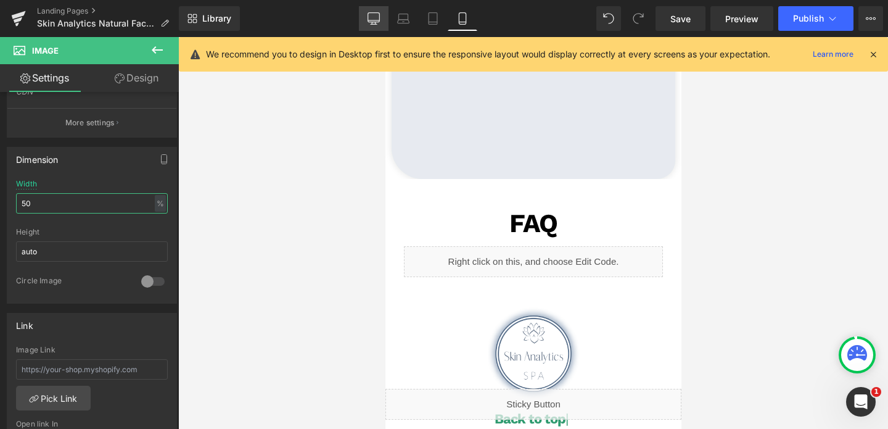
type input "50"
click at [375, 7] on link "Desktop" at bounding box center [374, 18] width 30 height 25
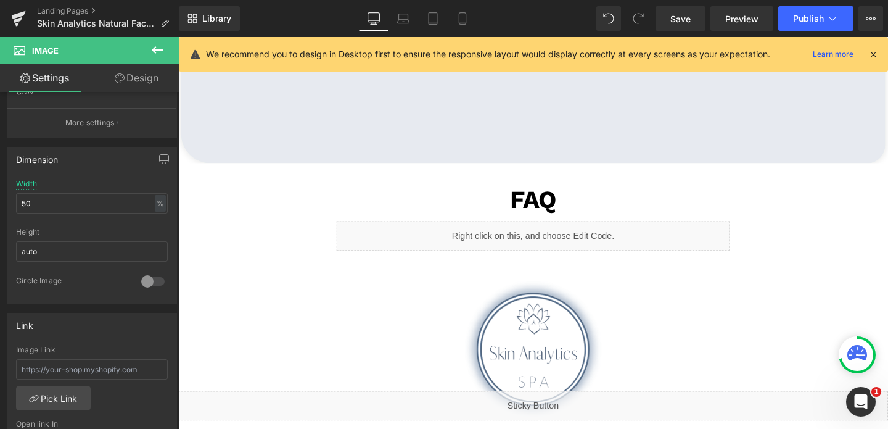
scroll to position [2885, 0]
click at [551, 247] on div "Liquid" at bounding box center [551, 246] width 413 height 31
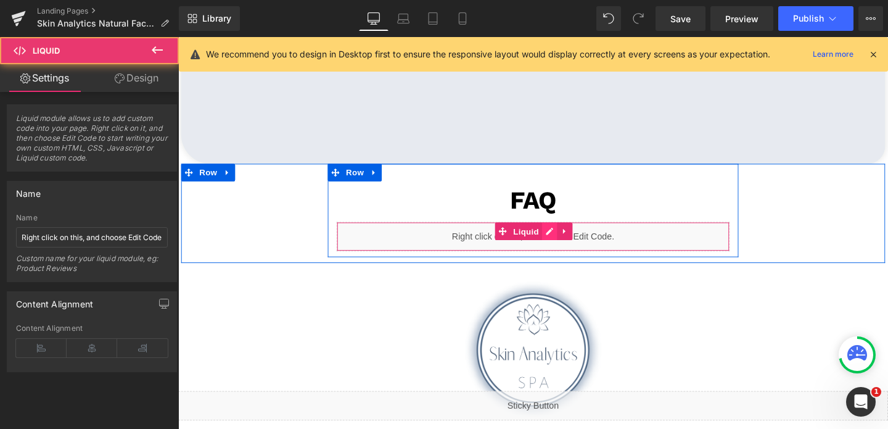
click at [570, 242] on div "Liquid" at bounding box center [551, 246] width 413 height 31
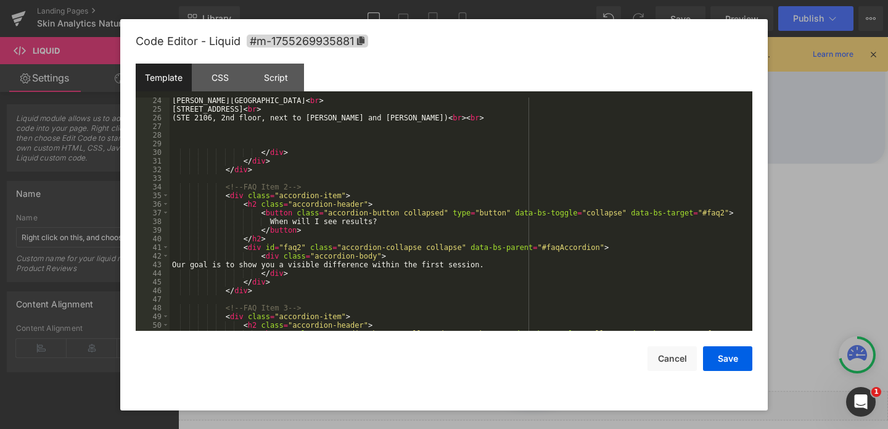
scroll to position [248, 0]
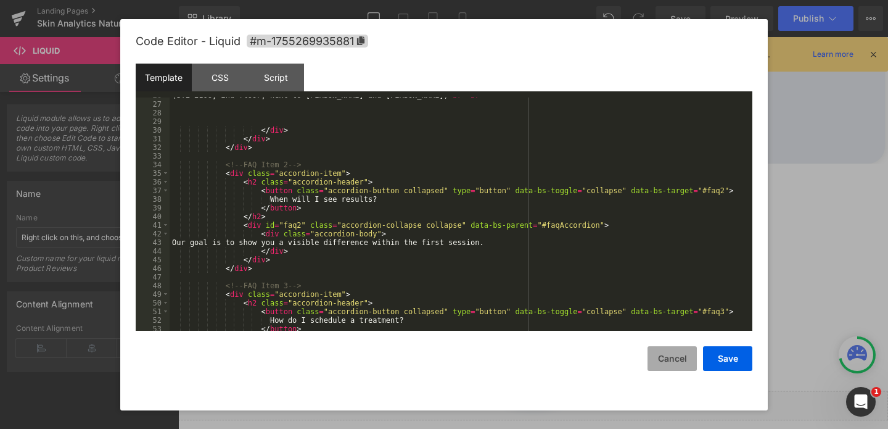
click at [667, 355] on button "Cancel" at bounding box center [671, 358] width 49 height 25
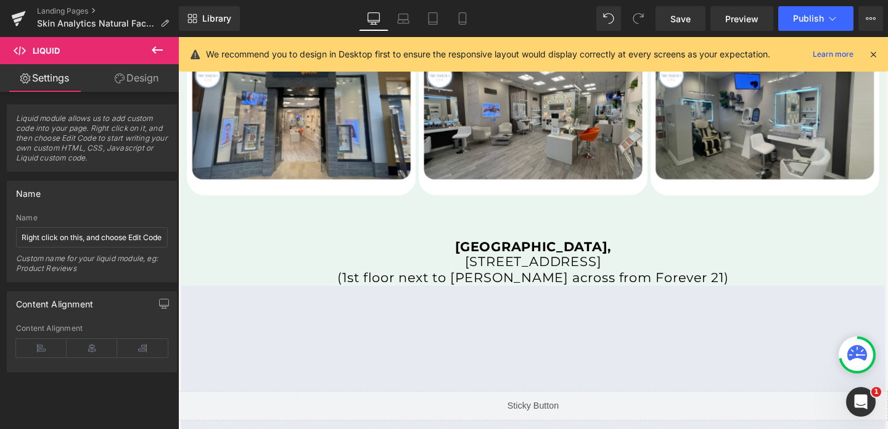
scroll to position [2496, 0]
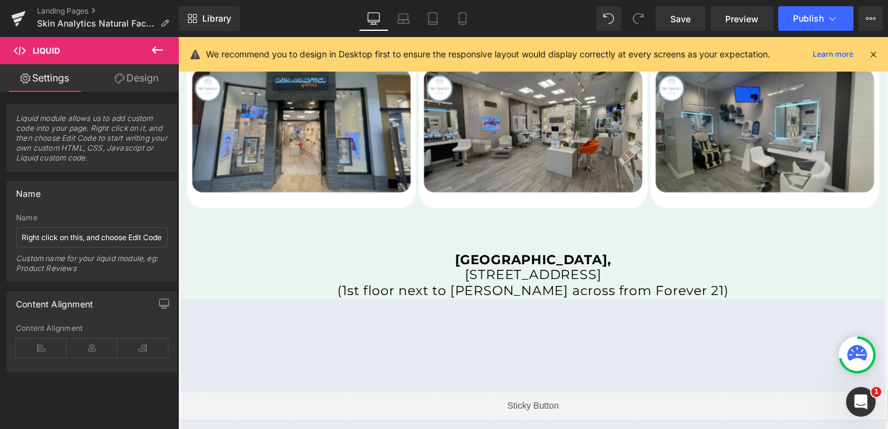
click at [543, 293] on div "Southpoint Mall, 6910 Fayetteville Rd, Durham, NC 27713 (1st floor next to Macy…" at bounding box center [551, 287] width 740 height 49
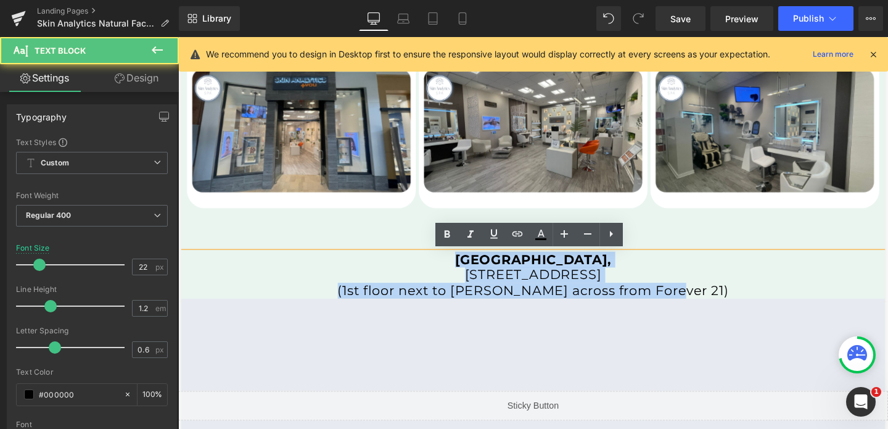
drag, startPoint x: 484, startPoint y: 271, endPoint x: 731, endPoint y: 298, distance: 248.7
click at [731, 298] on div "Southpoint Mall, 6910 Fayetteville Rd, Durham, NC 27713 (1st floor next to Macy…" at bounding box center [551, 287] width 740 height 49
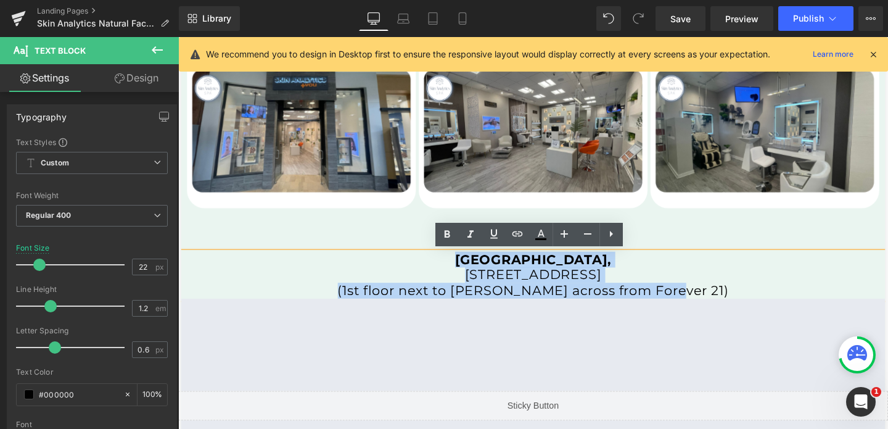
copy div "Southpoint Mall, 6910 Fayetteville Rd, Durham, NC 27713 (1st floor next to Macy…"
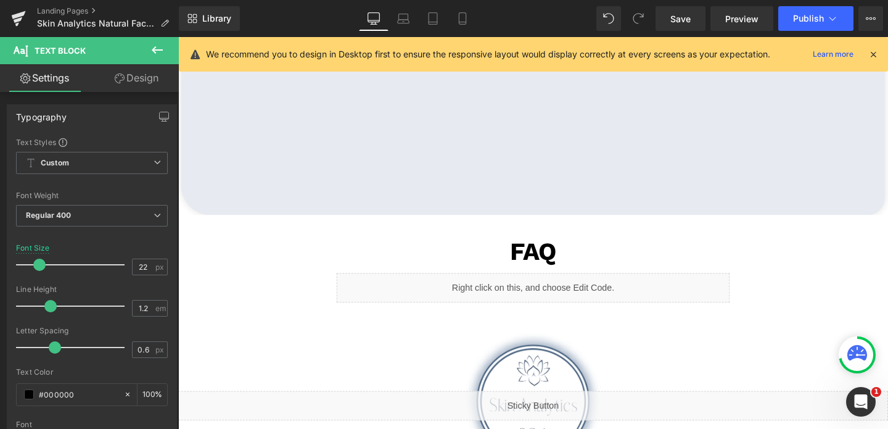
scroll to position [2838, 0]
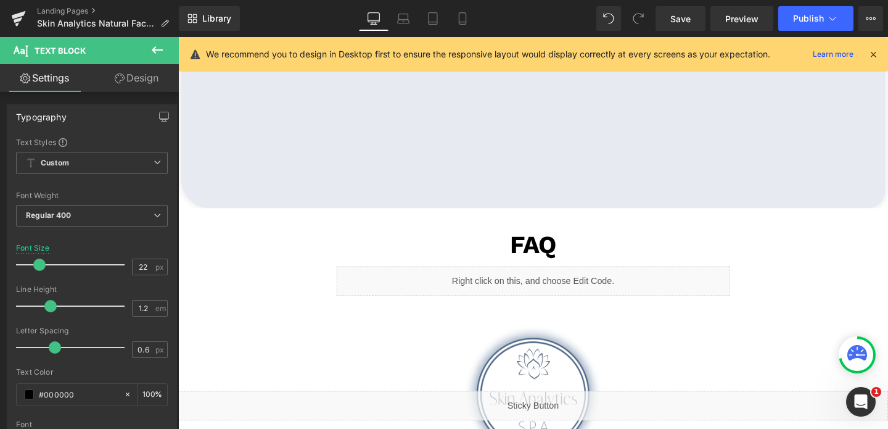
click at [572, 288] on div "Liquid" at bounding box center [551, 293] width 413 height 31
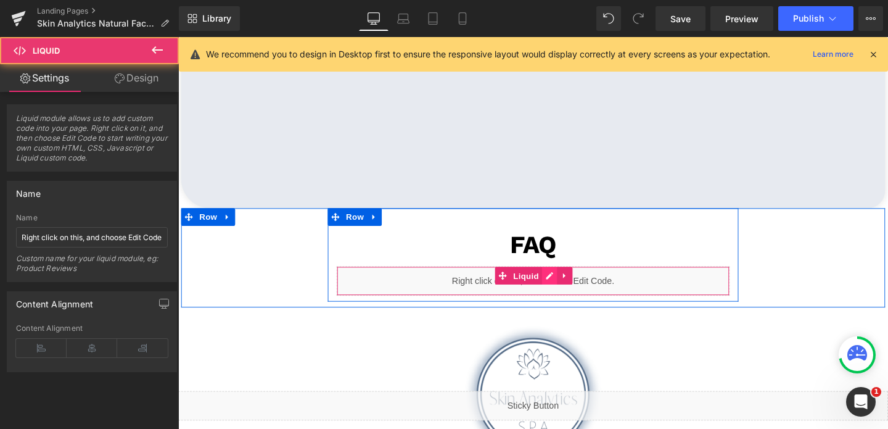
click at [564, 288] on div "Liquid" at bounding box center [551, 293] width 413 height 31
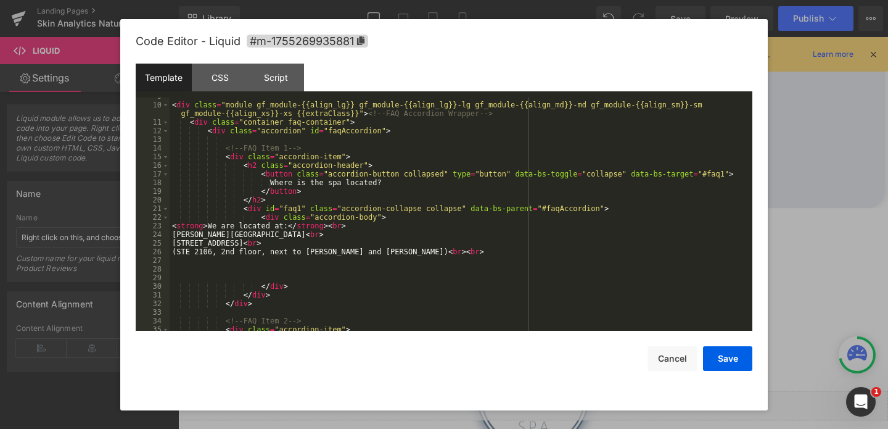
scroll to position [95, 0]
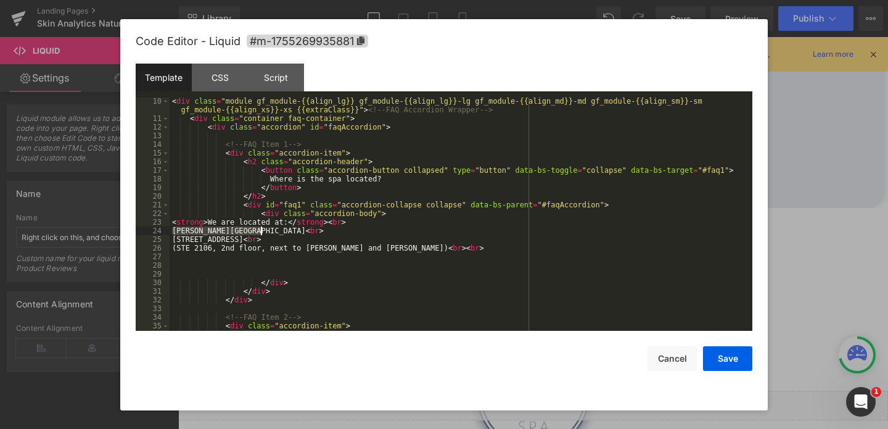
drag, startPoint x: 171, startPoint y: 231, endPoint x: 257, endPoint y: 229, distance: 85.1
click at [257, 229] on div "< div class = "module gf_module-{{align_lg}} gf_module-{{align_lg}}-lg gf_modul…" at bounding box center [459, 226] width 578 height 259
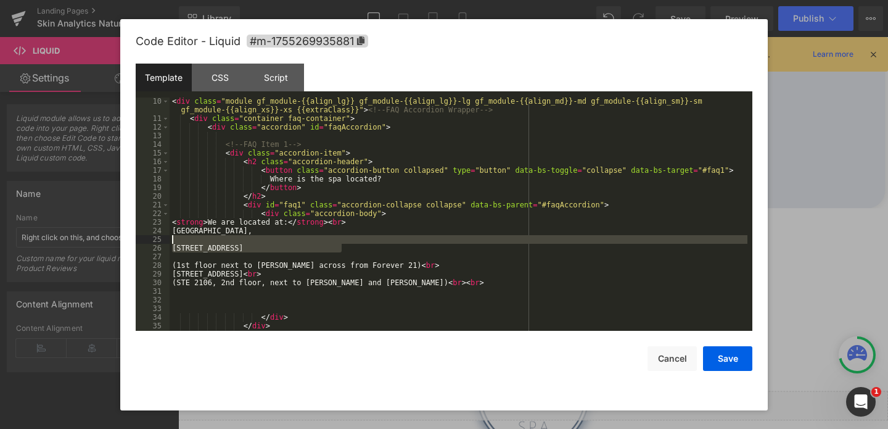
drag, startPoint x: 360, startPoint y: 245, endPoint x: 165, endPoint y: 239, distance: 195.6
click at [165, 239] on pre "10 11 12 13 14 15 16 17 18 19 20 21 22 23 24 25 26 27 28 29 30 31 32 33 34 35 3…" at bounding box center [444, 213] width 617 height 233
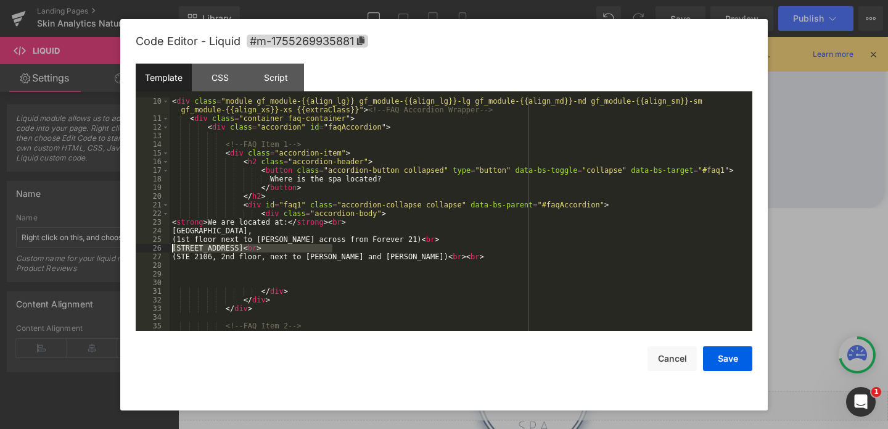
drag, startPoint x: 331, startPoint y: 248, endPoint x: 125, endPoint y: 251, distance: 205.4
click at [125, 251] on div "Code Editor - Liquid #m-1755269935881 Template CSS Script Data 10 11 12 13 14 1…" at bounding box center [443, 214] width 647 height 391
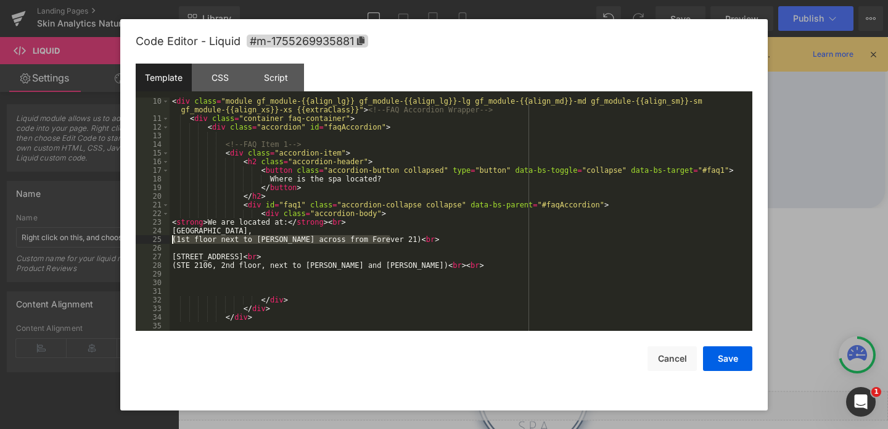
drag, startPoint x: 388, startPoint y: 239, endPoint x: 167, endPoint y: 241, distance: 221.4
click at [167, 241] on pre "10 11 12 13 14 15 16 17 18 19 20 21 22 23 24 25 26 27 28 29 30 31 32 33 34 35 3…" at bounding box center [444, 213] width 617 height 233
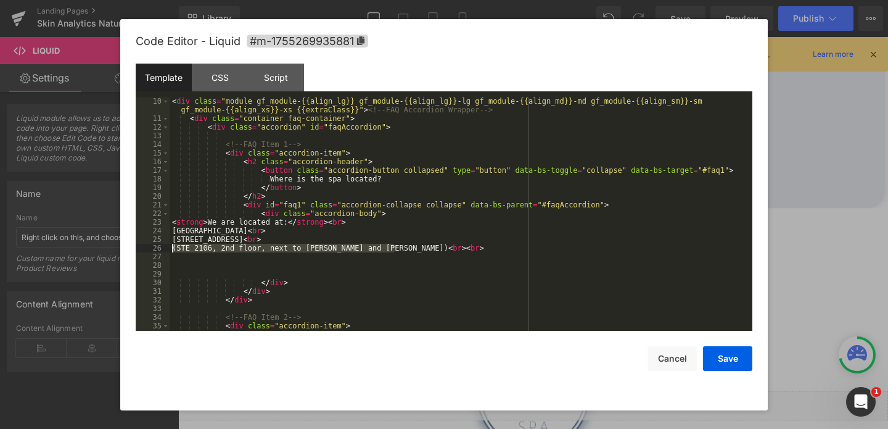
drag, startPoint x: 394, startPoint y: 246, endPoint x: 168, endPoint y: 247, distance: 225.7
click at [168, 247] on pre "10 11 12 13 14 15 16 17 18 19 20 21 22 23 24 25 26 27 28 29 30 31 32 33 34 35 3…" at bounding box center [444, 213] width 617 height 233
click at [725, 355] on button "Save" at bounding box center [727, 358] width 49 height 25
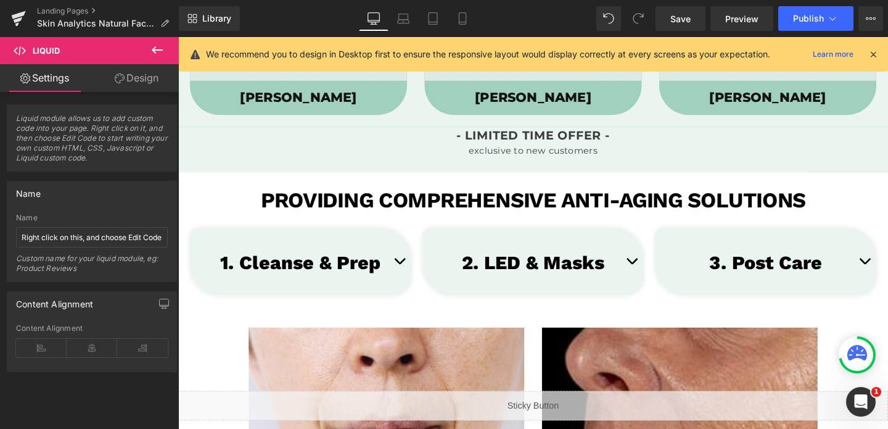
scroll to position [1228, 0]
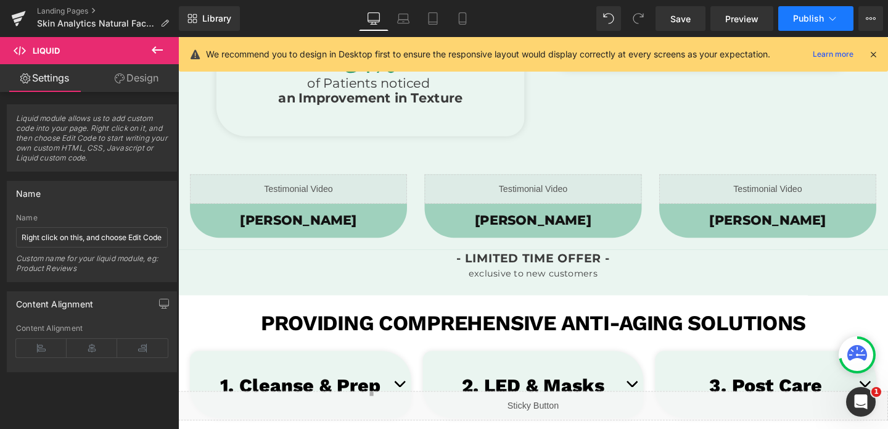
click at [803, 25] on button "Publish" at bounding box center [815, 18] width 75 height 25
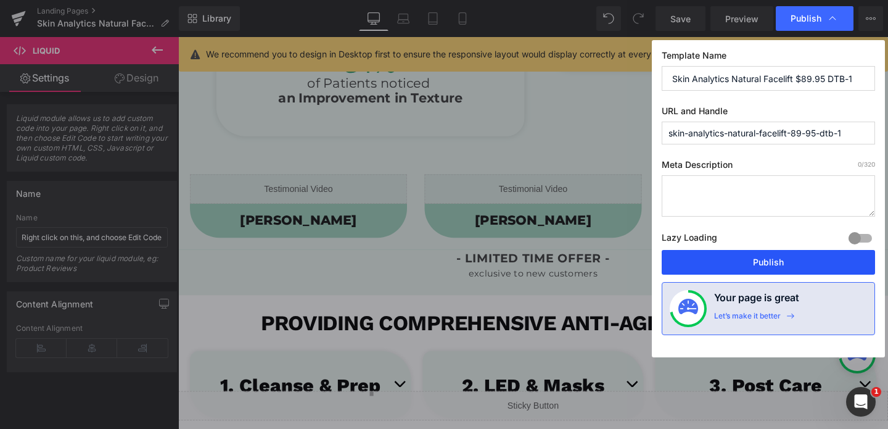
click at [725, 258] on button "Publish" at bounding box center [768, 262] width 213 height 25
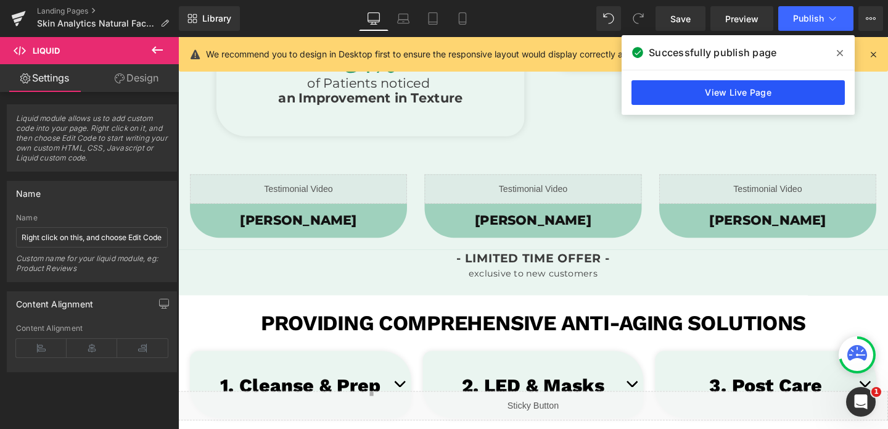
click at [748, 85] on link "View Live Page" at bounding box center [737, 92] width 213 height 25
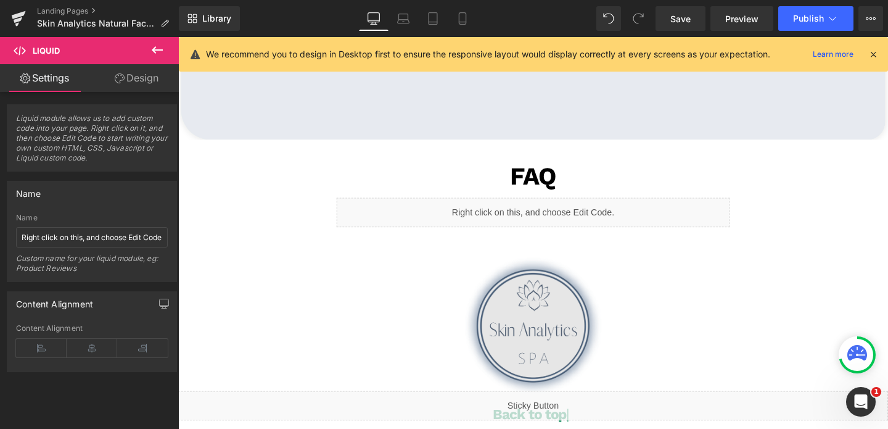
scroll to position [2916, 0]
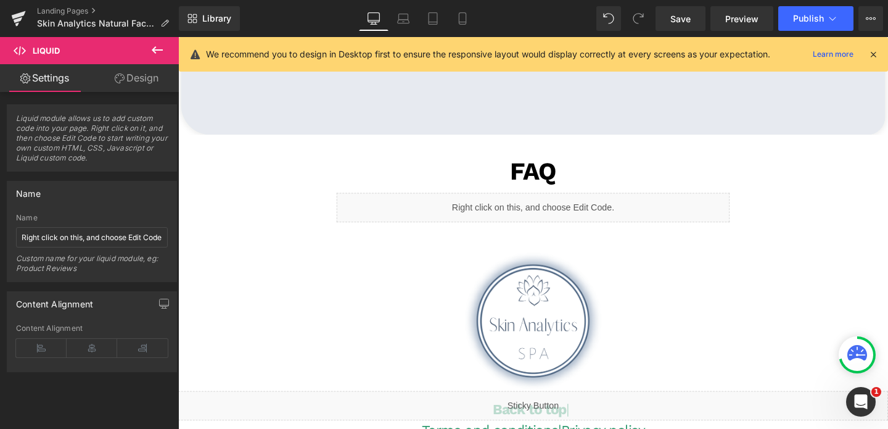
click at [546, 216] on div "Liquid" at bounding box center [551, 215] width 413 height 31
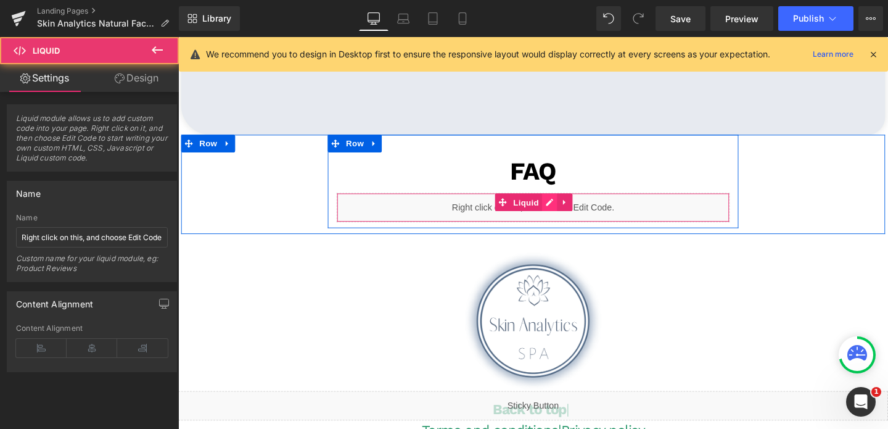
click at [563, 211] on div "Liquid" at bounding box center [551, 215] width 413 height 31
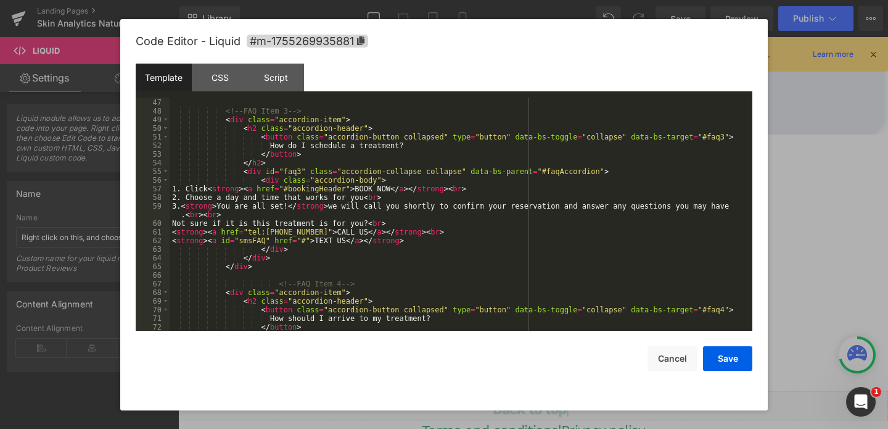
scroll to position [471, 0]
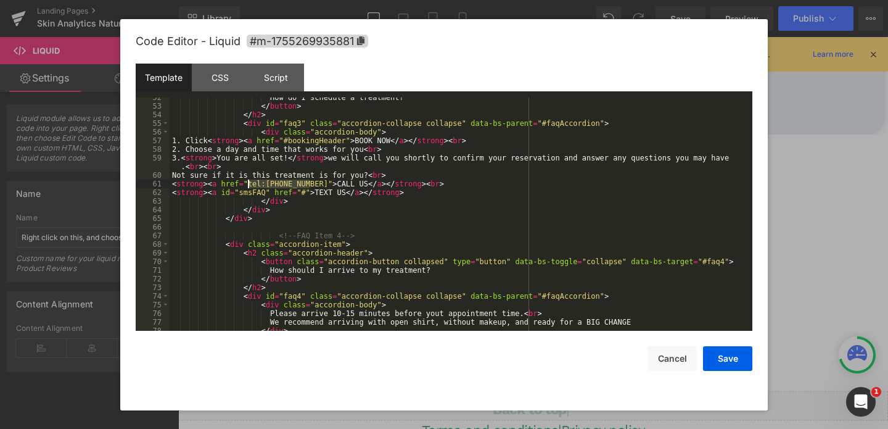
drag, startPoint x: 310, startPoint y: 180, endPoint x: 249, endPoint y: 183, distance: 60.5
click at [249, 183] on div "How do I schedule a treatment? </ button > </ h2 > < div id = "faq3" class = "a…" at bounding box center [459, 218] width 578 height 250
click at [297, 178] on div "How do I schedule a treatment? </ button > </ h2 > < div id = "faq3" class = "a…" at bounding box center [459, 218] width 578 height 250
drag, startPoint x: 309, startPoint y: 182, endPoint x: 267, endPoint y: 187, distance: 42.2
click at [267, 187] on div "How do I schedule a treatment? </ button > </ h2 > < div id = "faq3" class = "a…" at bounding box center [459, 218] width 578 height 250
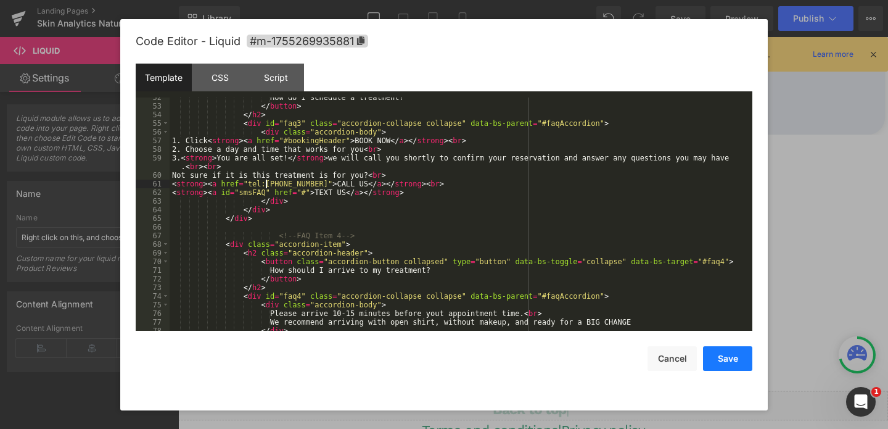
click at [728, 359] on button "Save" at bounding box center [727, 358] width 49 height 25
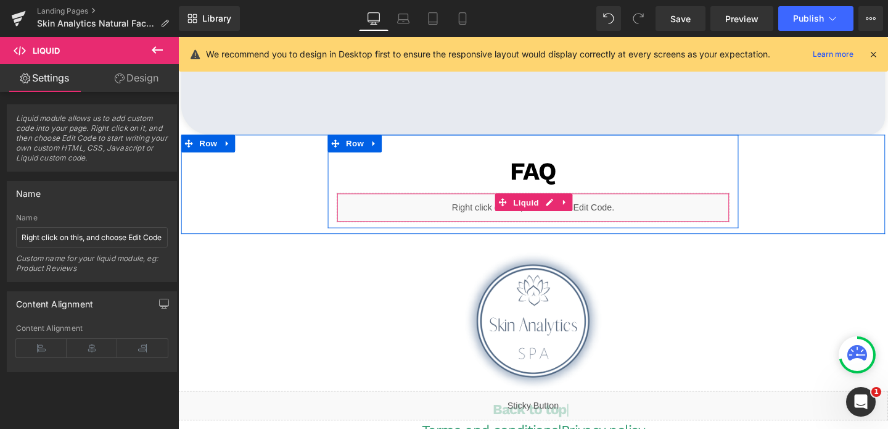
scroll to position [2925, 0]
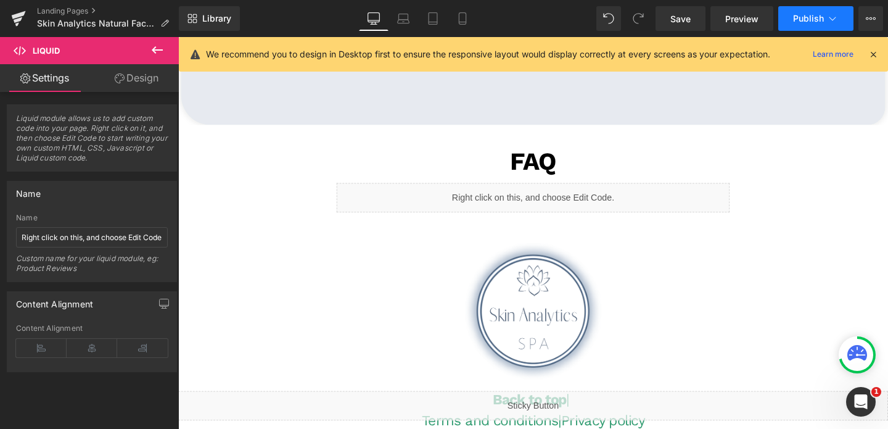
click at [789, 23] on button "Publish" at bounding box center [815, 18] width 75 height 25
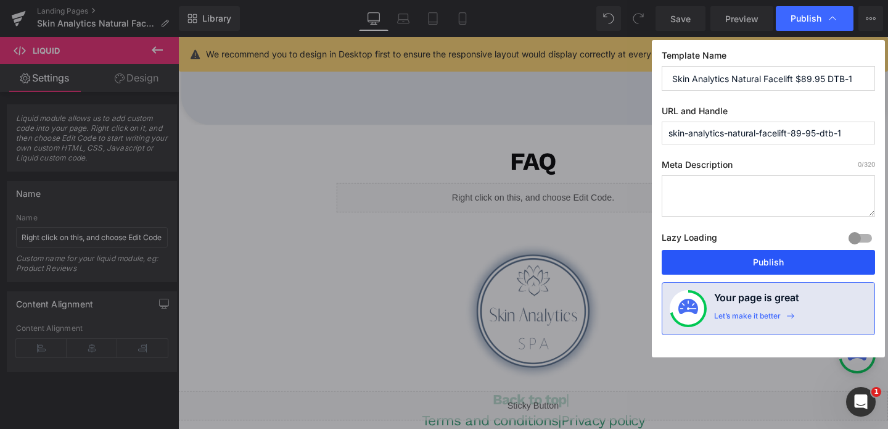
click at [727, 268] on button "Publish" at bounding box center [768, 262] width 213 height 25
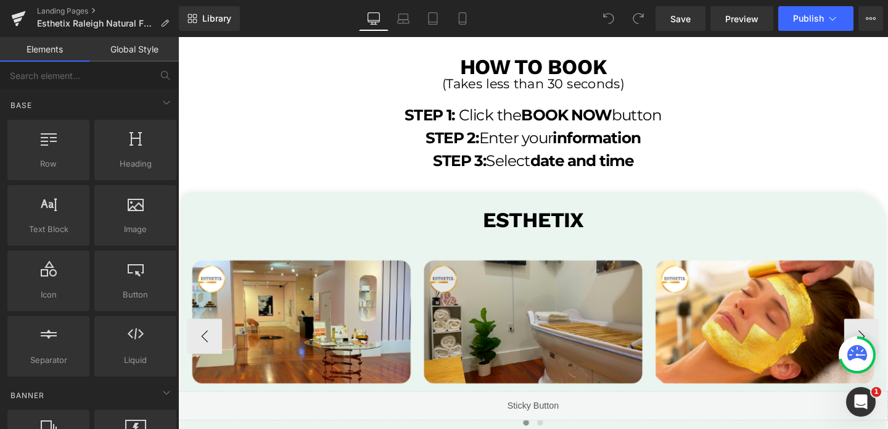
scroll to position [2311, 0]
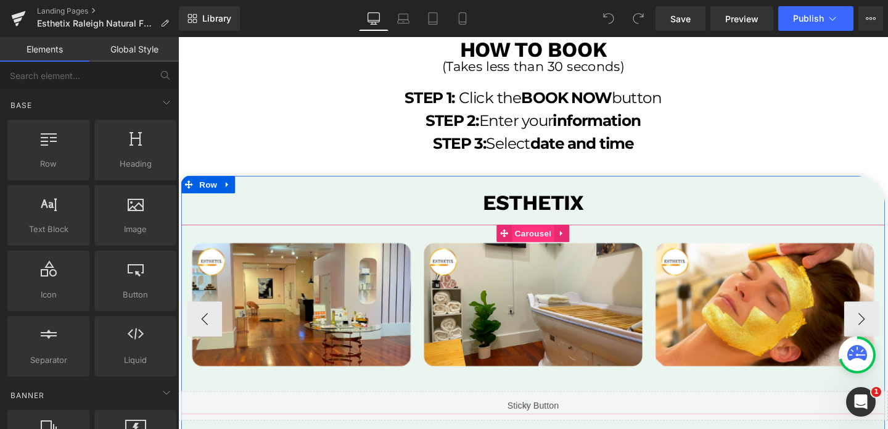
click at [547, 242] on span "Carousel" at bounding box center [551, 243] width 44 height 18
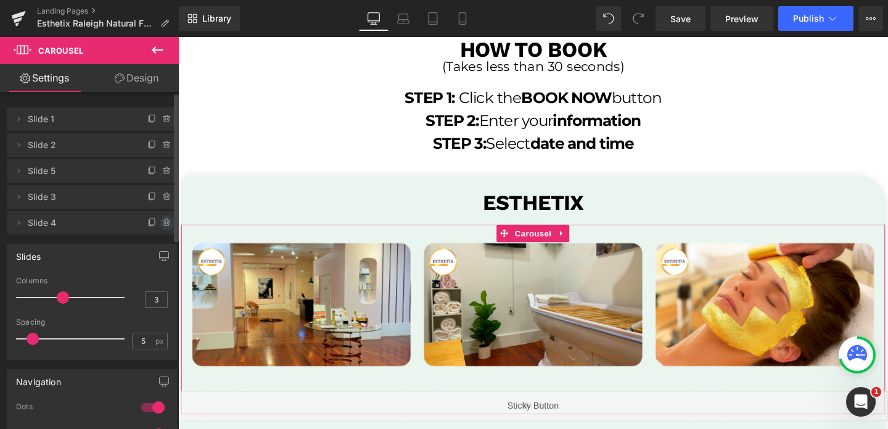
click at [165, 220] on icon at bounding box center [167, 223] width 10 height 10
click at [165, 220] on button "Delete" at bounding box center [153, 223] width 39 height 16
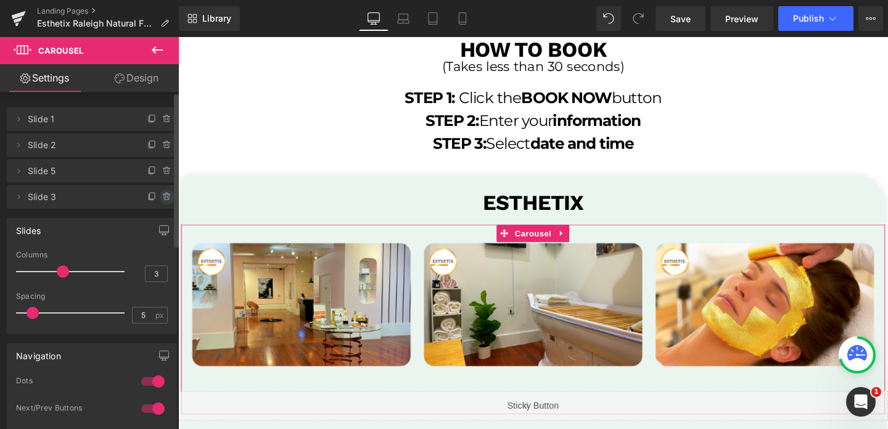
click at [163, 203] on span at bounding box center [167, 196] width 15 height 15
click at [150, 202] on button "Delete" at bounding box center [153, 197] width 39 height 16
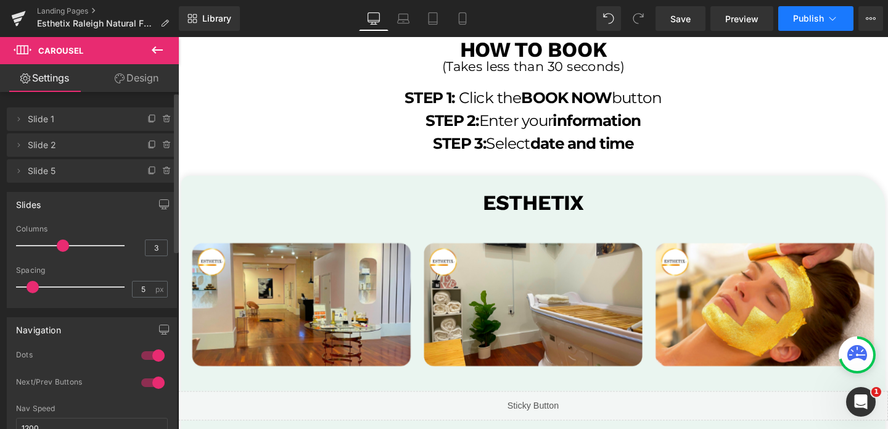
click at [806, 18] on span "Publish" at bounding box center [808, 19] width 31 height 10
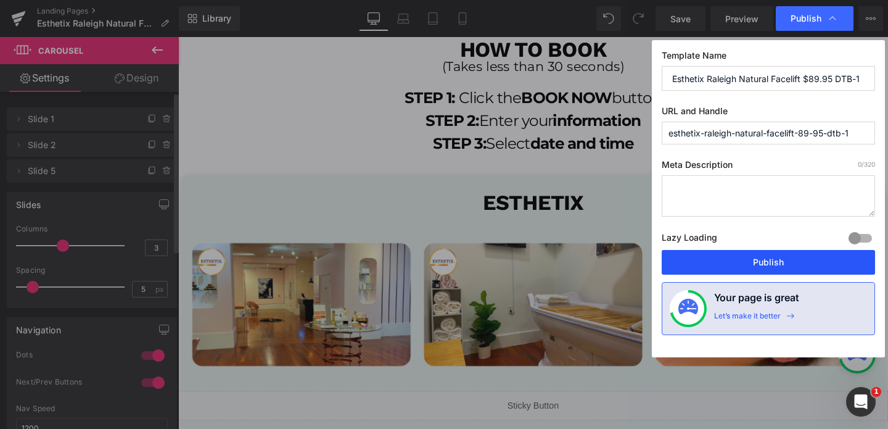
click at [770, 269] on button "Publish" at bounding box center [768, 262] width 213 height 25
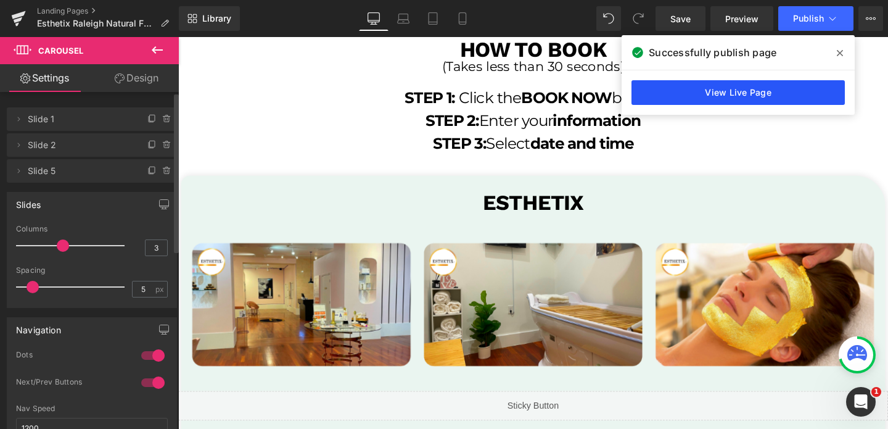
click at [705, 95] on link "View Live Page" at bounding box center [737, 92] width 213 height 25
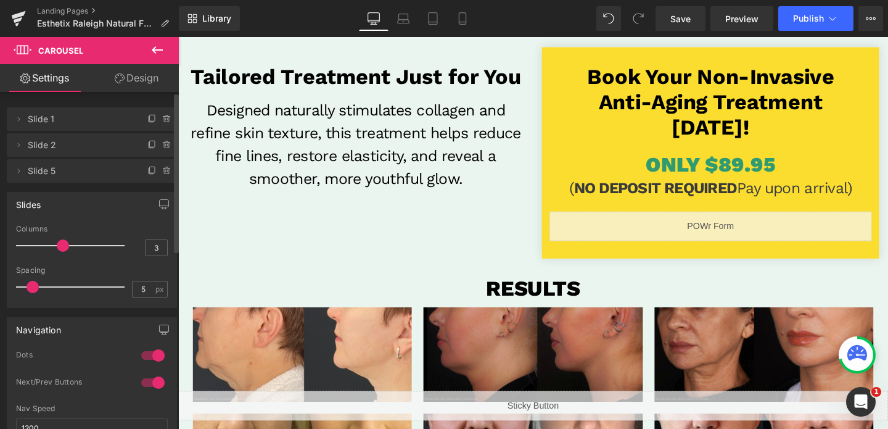
scroll to position [243, 0]
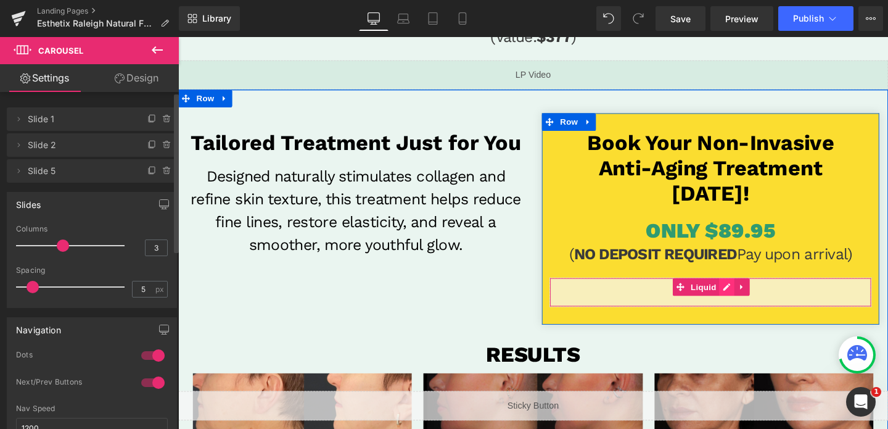
click at [749, 301] on div "Liquid" at bounding box center [738, 305] width 339 height 31
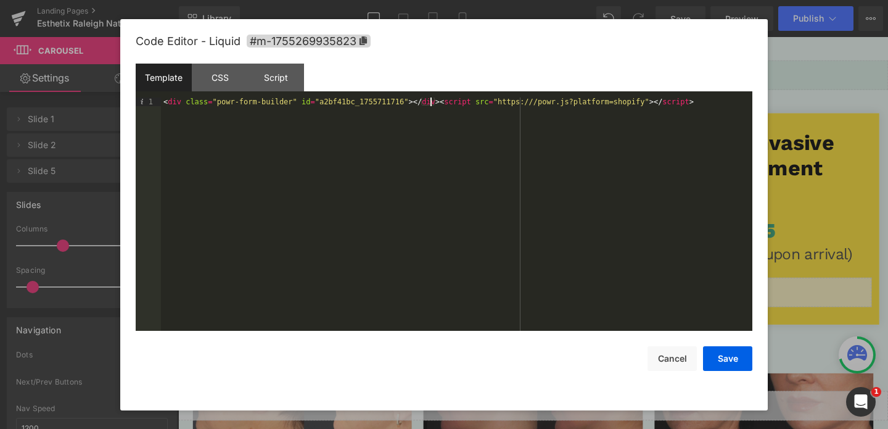
click at [431, 105] on div "< div class = "powr-form-builder" id = "a2bf41bc_1755711716" > </ div > < scrip…" at bounding box center [456, 222] width 591 height 250
click at [717, 358] on button "Save" at bounding box center [727, 358] width 49 height 25
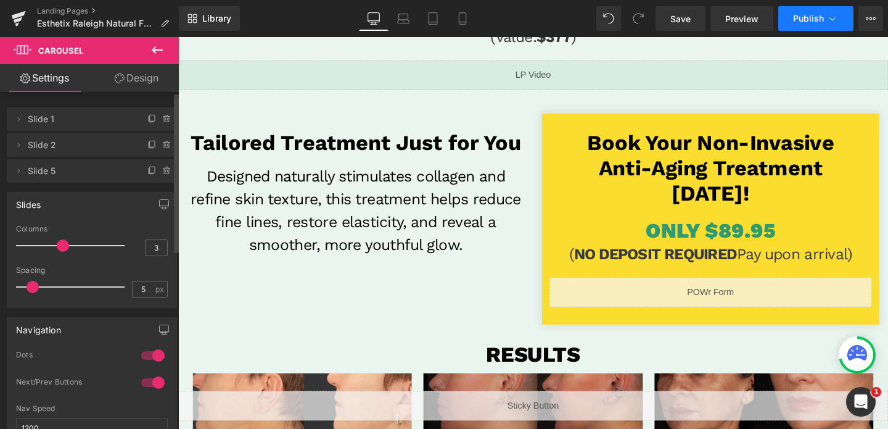
click at [803, 19] on span "Publish" at bounding box center [808, 19] width 31 height 10
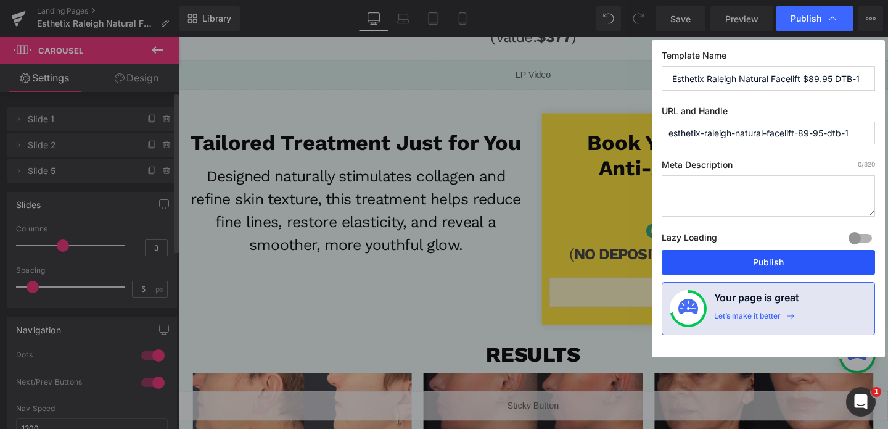
click at [721, 266] on button "Publish" at bounding box center [768, 262] width 213 height 25
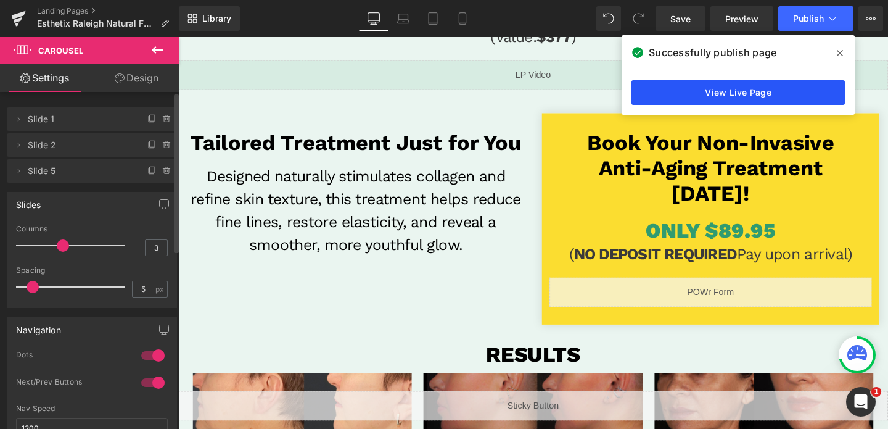
click at [772, 99] on link "View Live Page" at bounding box center [737, 92] width 213 height 25
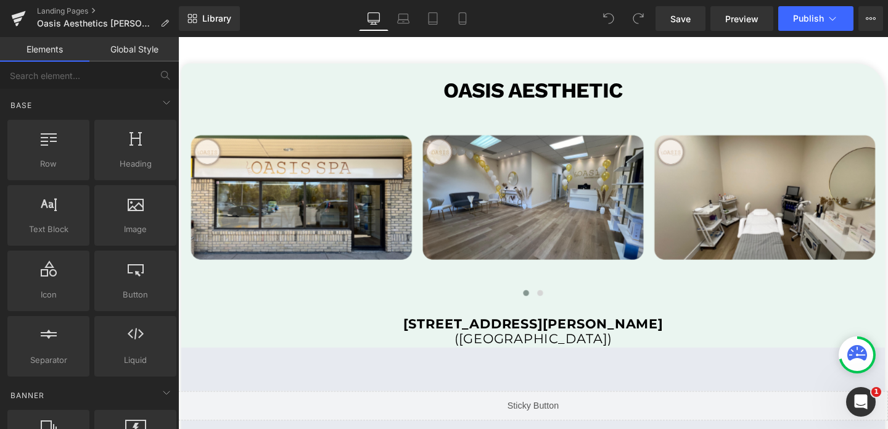
scroll to position [2432, 0]
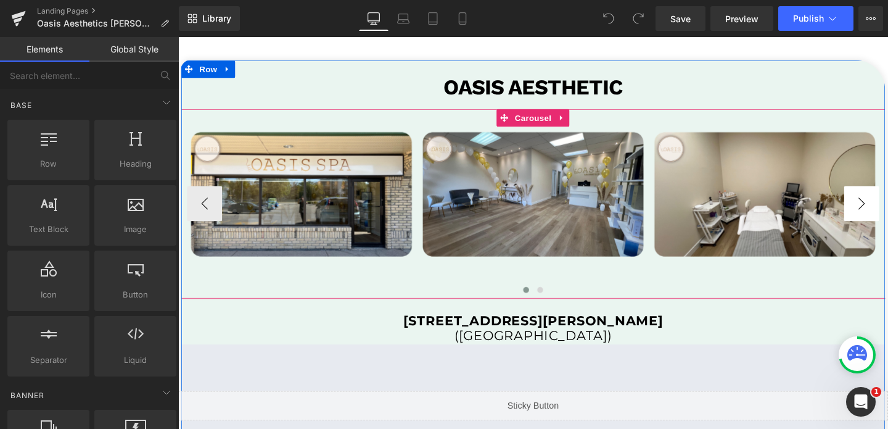
click at [887, 210] on button "›" at bounding box center [896, 212] width 37 height 37
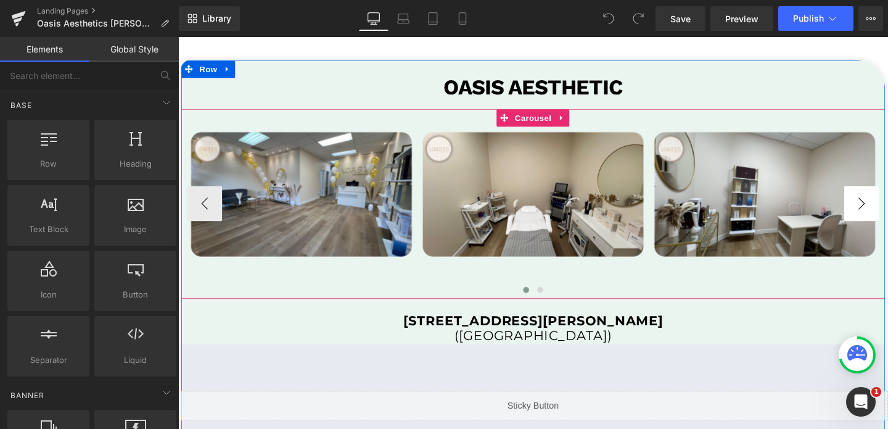
click at [887, 210] on button "›" at bounding box center [896, 212] width 37 height 37
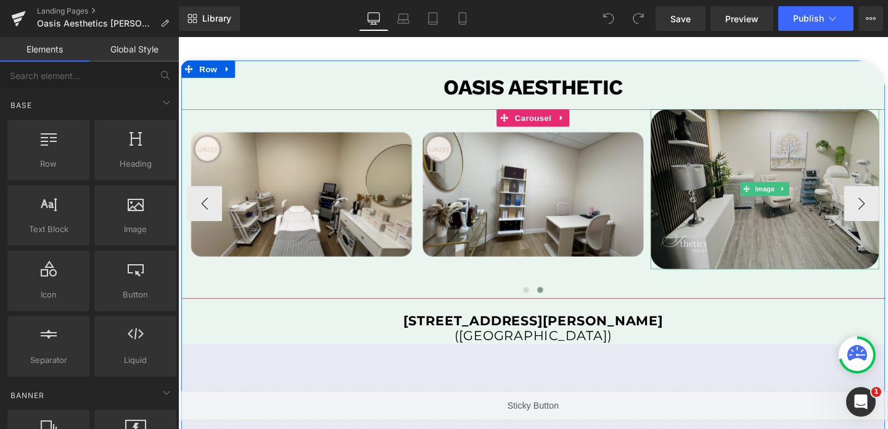
click at [819, 258] on img at bounding box center [795, 197] width 240 height 168
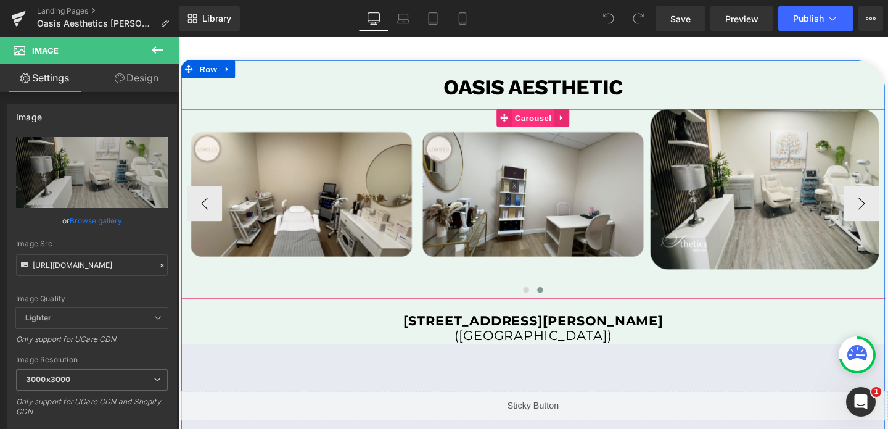
click at [562, 125] on span "Carousel" at bounding box center [551, 122] width 44 height 18
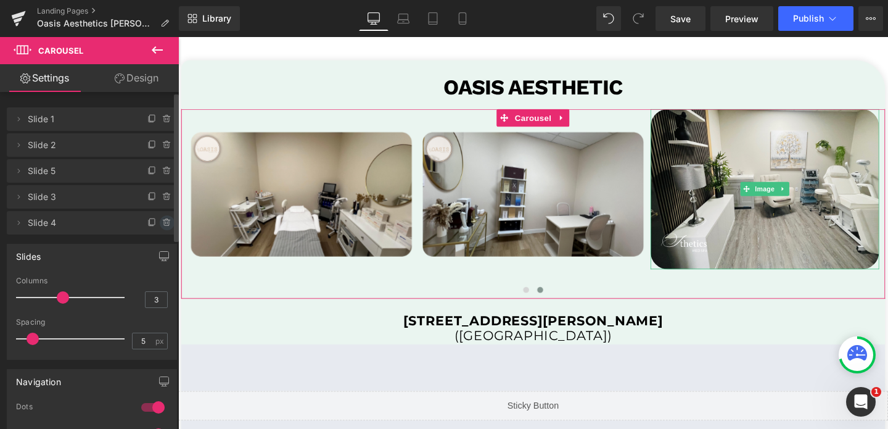
click at [165, 228] on span at bounding box center [167, 222] width 15 height 15
click at [165, 228] on button "Delete" at bounding box center [153, 223] width 39 height 16
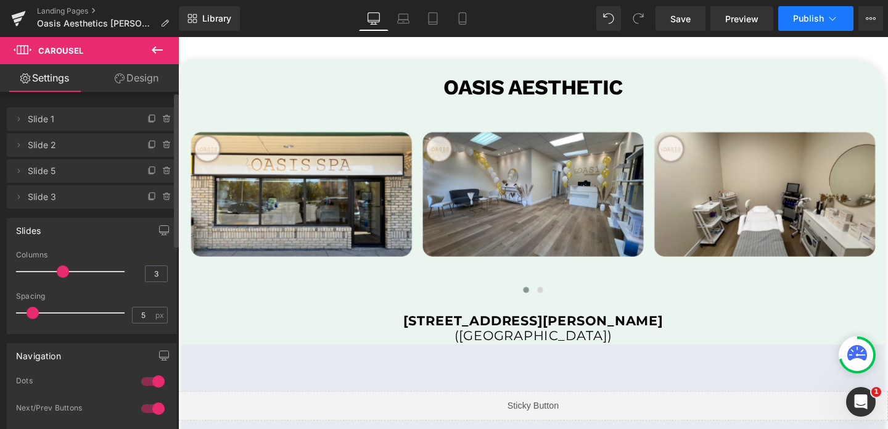
click at [803, 18] on span "Publish" at bounding box center [808, 19] width 31 height 10
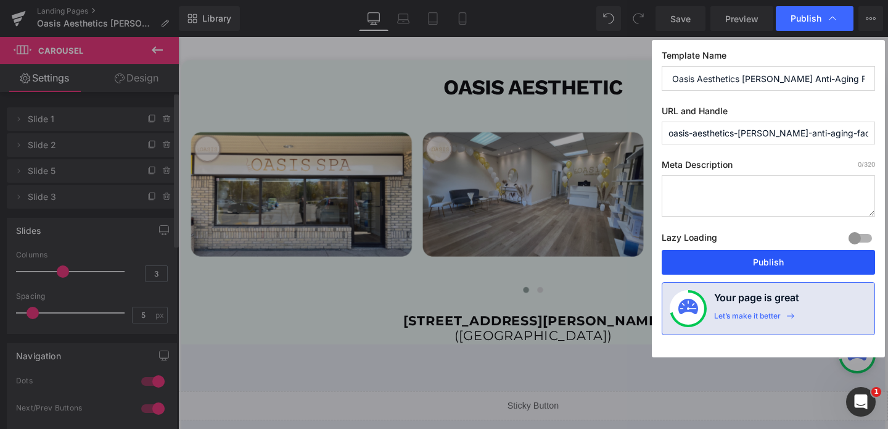
click at [773, 265] on button "Publish" at bounding box center [768, 262] width 213 height 25
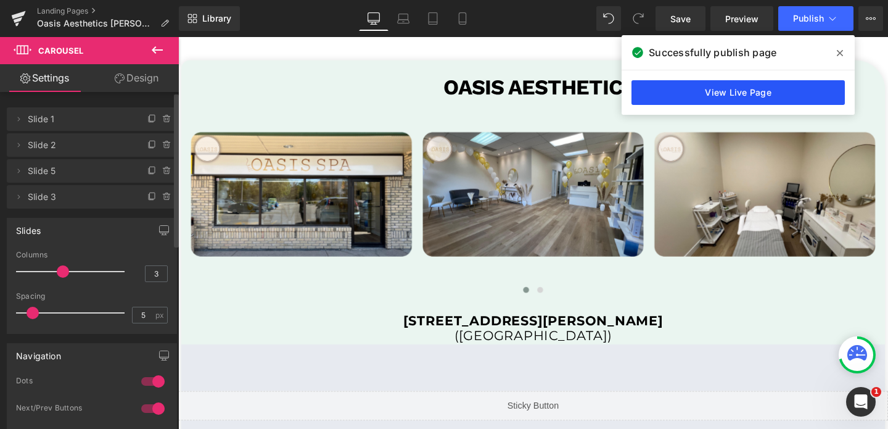
click at [706, 91] on link "View Live Page" at bounding box center [737, 92] width 213 height 25
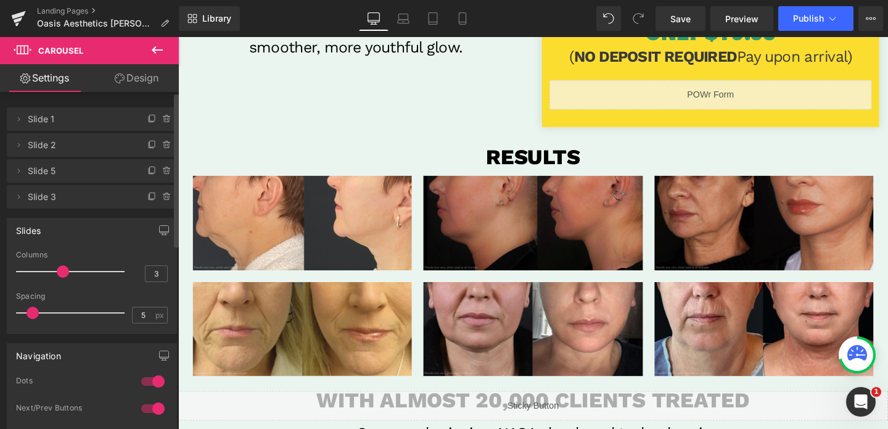
scroll to position [237, 0]
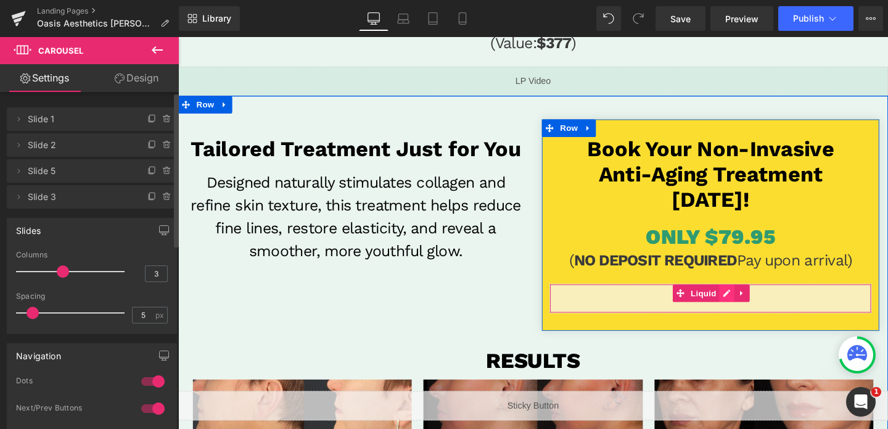
click at [753, 308] on div "Liquid" at bounding box center [738, 311] width 339 height 31
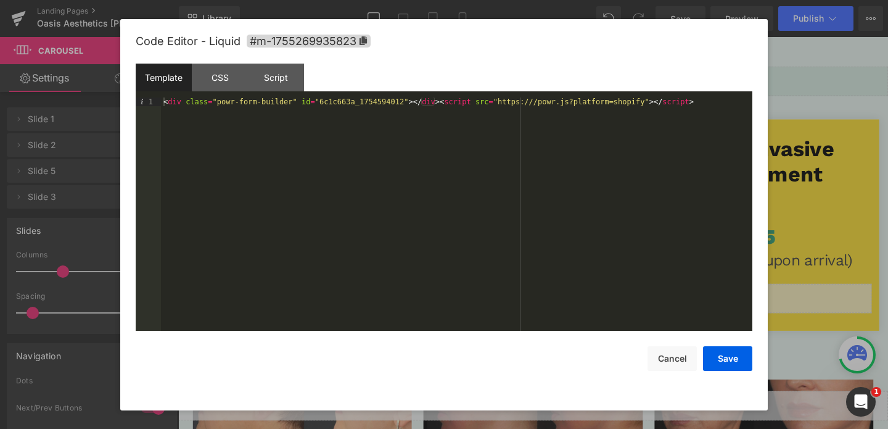
click at [343, 99] on div "< div class = "powr-form-builder" id = "6c1c663a_1754594012" > </ div > < scrip…" at bounding box center [456, 222] width 591 height 250
click at [737, 365] on button "Save" at bounding box center [727, 358] width 49 height 25
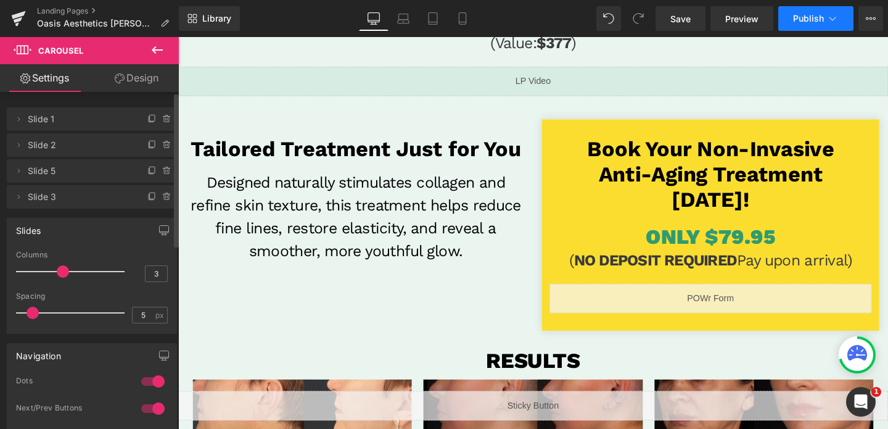
click at [802, 22] on span "Publish" at bounding box center [808, 19] width 31 height 10
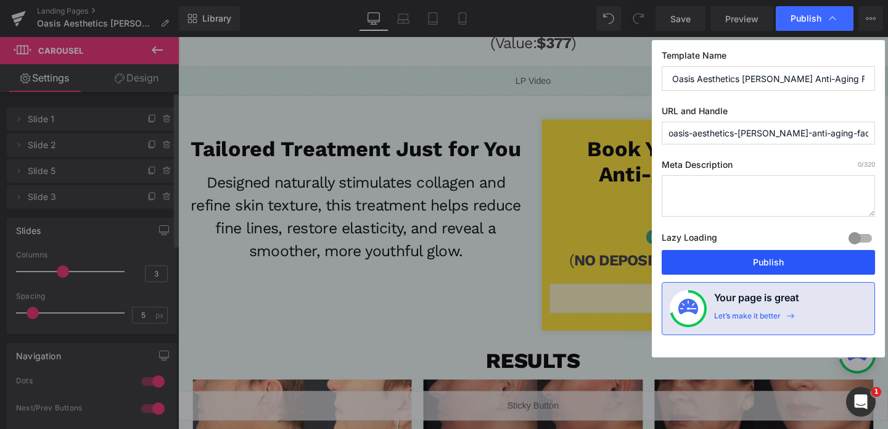
click at [752, 261] on button "Publish" at bounding box center [768, 262] width 213 height 25
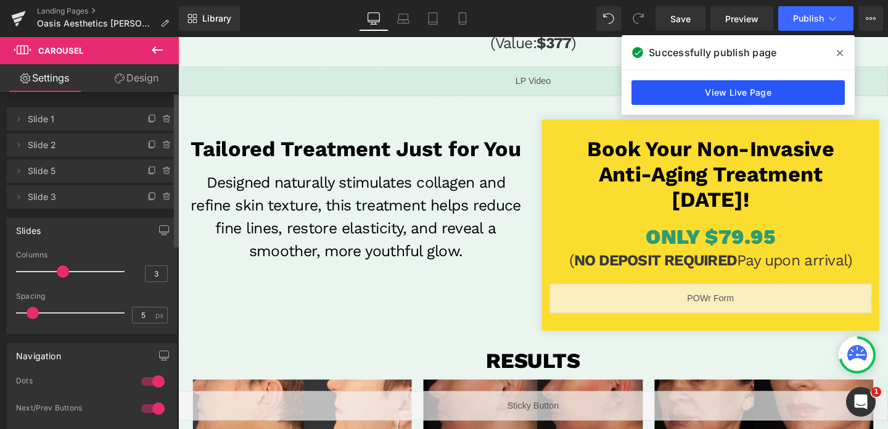
click at [731, 91] on link "View Live Page" at bounding box center [737, 92] width 213 height 25
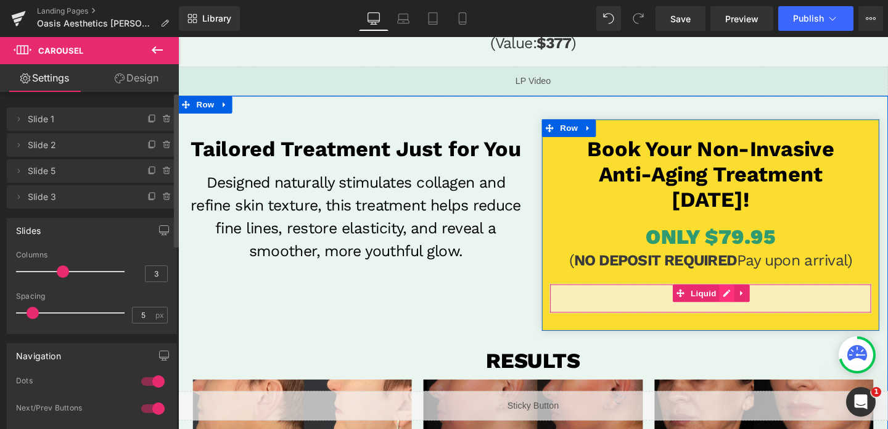
click at [755, 310] on div "Liquid" at bounding box center [738, 311] width 339 height 31
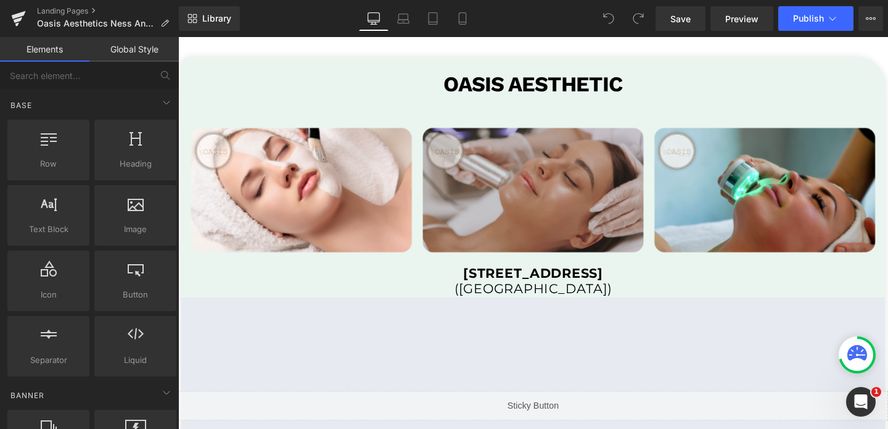
scroll to position [2437, 0]
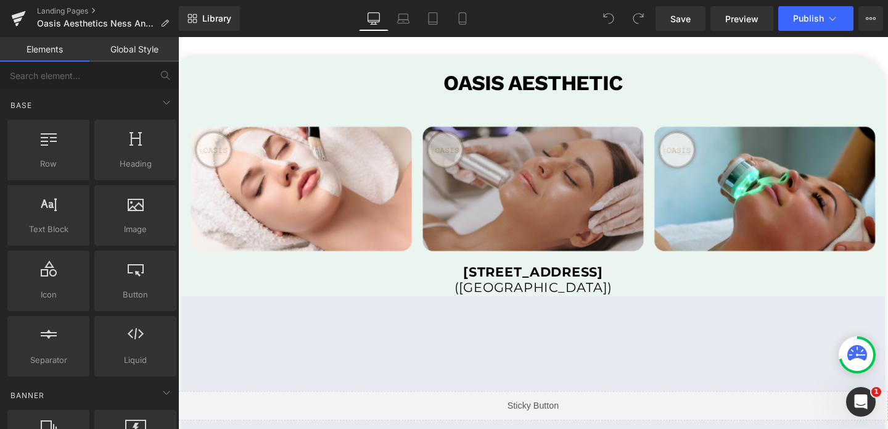
click at [587, 200] on img at bounding box center [551, 192] width 240 height 168
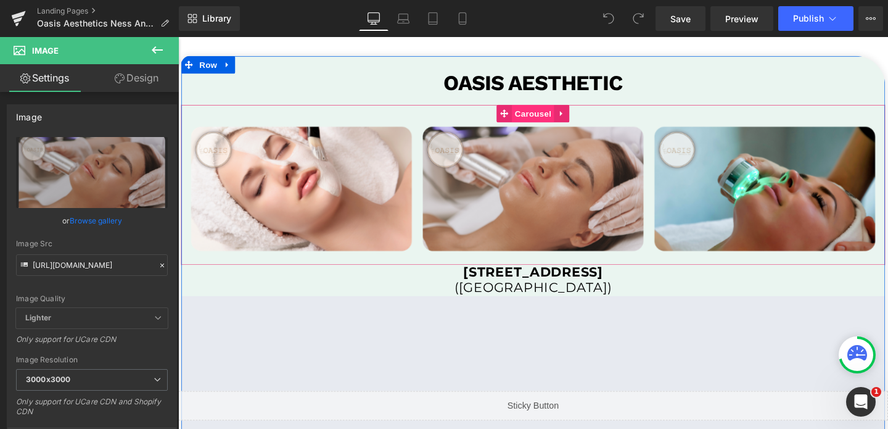
click at [543, 119] on span "Carousel" at bounding box center [551, 117] width 44 height 18
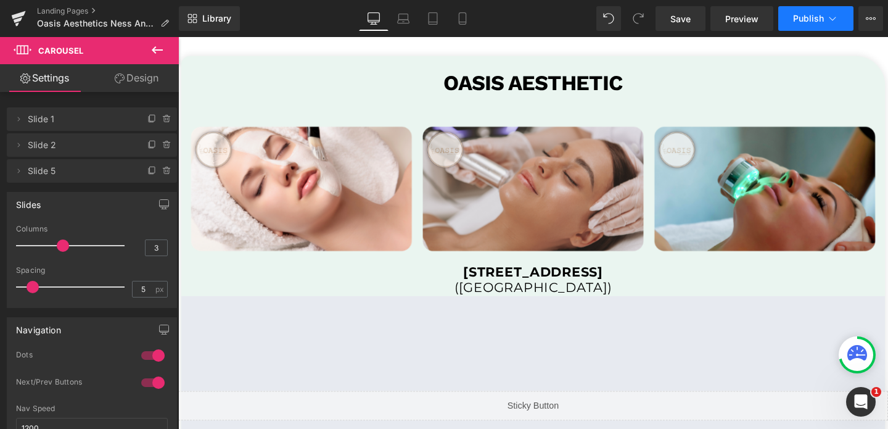
click at [812, 15] on span "Publish" at bounding box center [808, 19] width 31 height 10
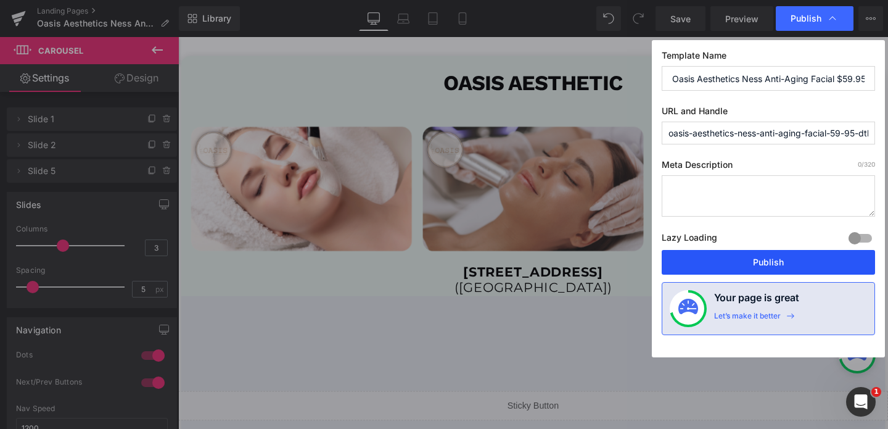
click at [754, 257] on button "Publish" at bounding box center [768, 262] width 213 height 25
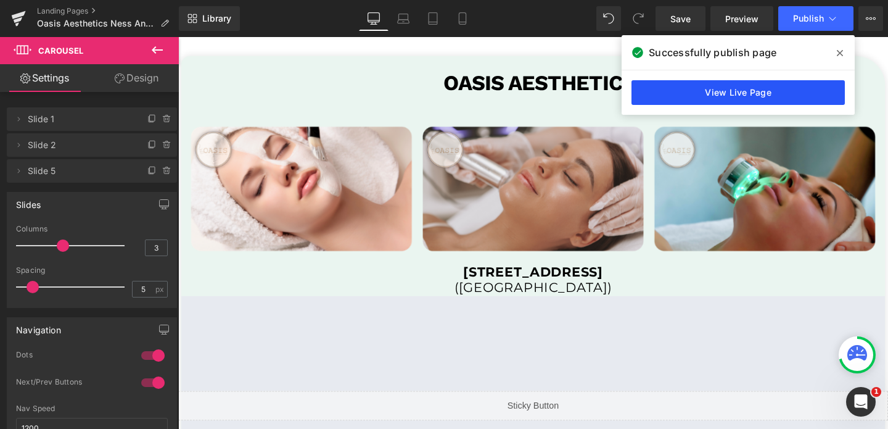
click at [725, 95] on link "View Live Page" at bounding box center [737, 92] width 213 height 25
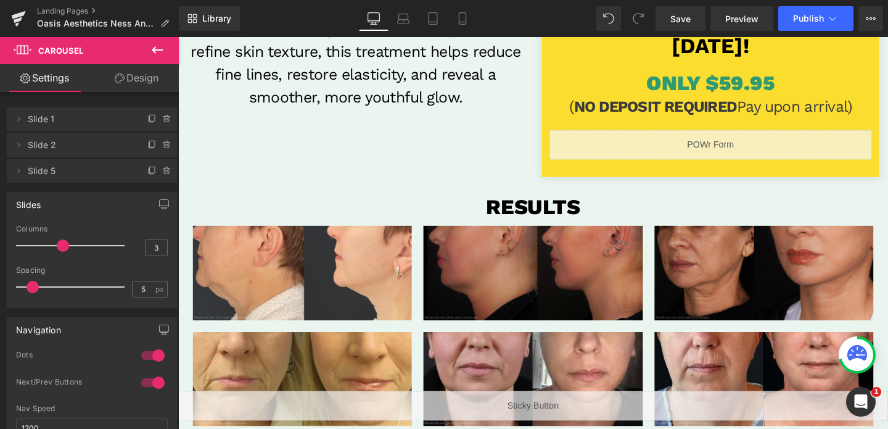
scroll to position [393, 0]
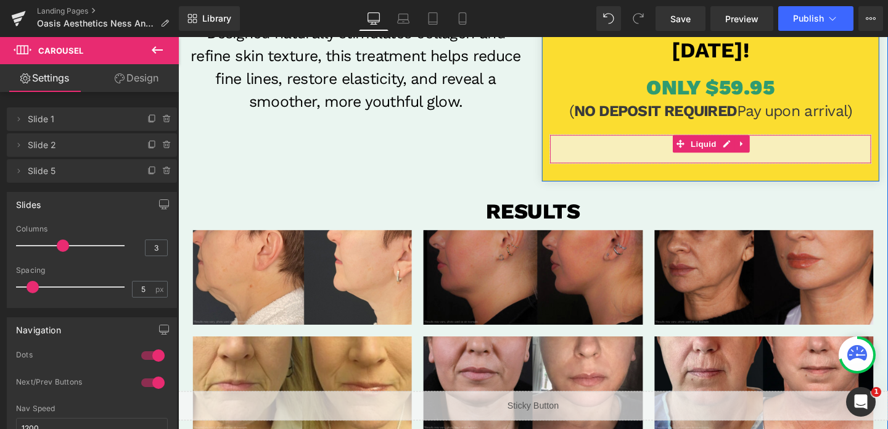
click at [722, 152] on span "Liquid" at bounding box center [730, 149] width 33 height 18
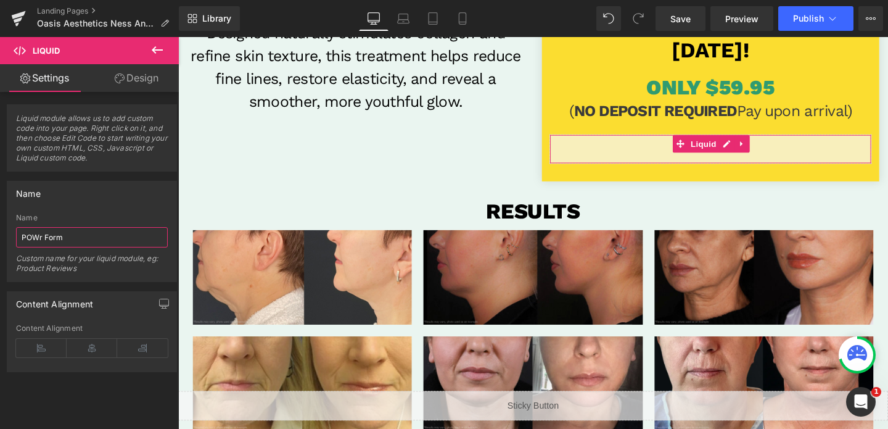
click at [47, 236] on input "POWr Form" at bounding box center [92, 237] width 152 height 20
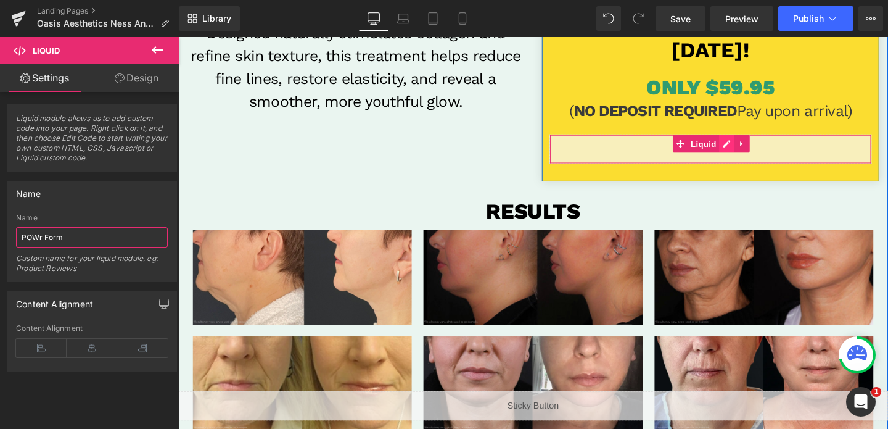
click at [753, 151] on div "Liquid" at bounding box center [738, 154] width 339 height 31
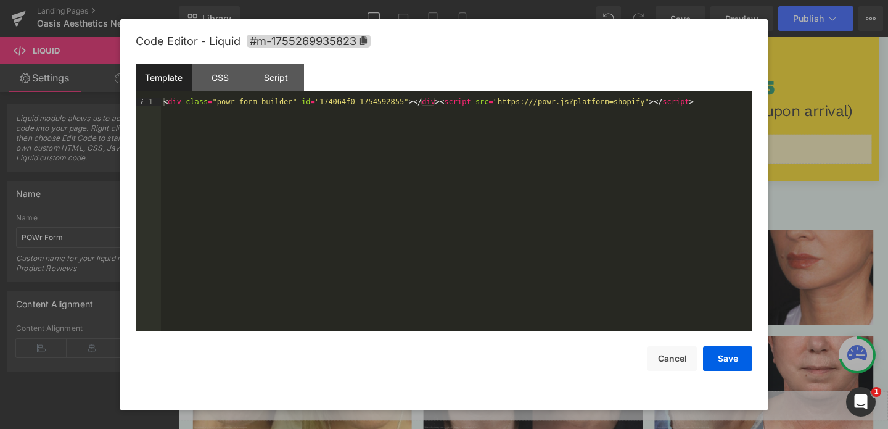
click at [266, 106] on div "< div class = "powr-form-builder" id = "174064f0_1754592855" > </ div > < scrip…" at bounding box center [456, 222] width 591 height 250
click at [721, 368] on button "Save" at bounding box center [727, 358] width 49 height 25
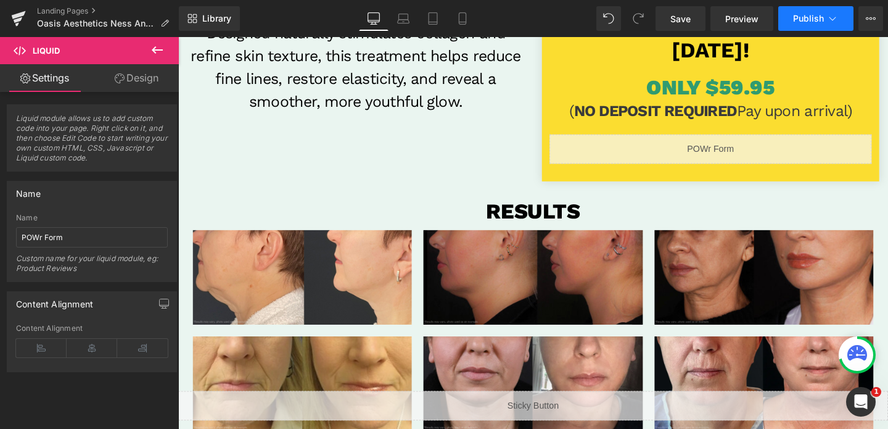
click at [801, 27] on button "Publish" at bounding box center [815, 18] width 75 height 25
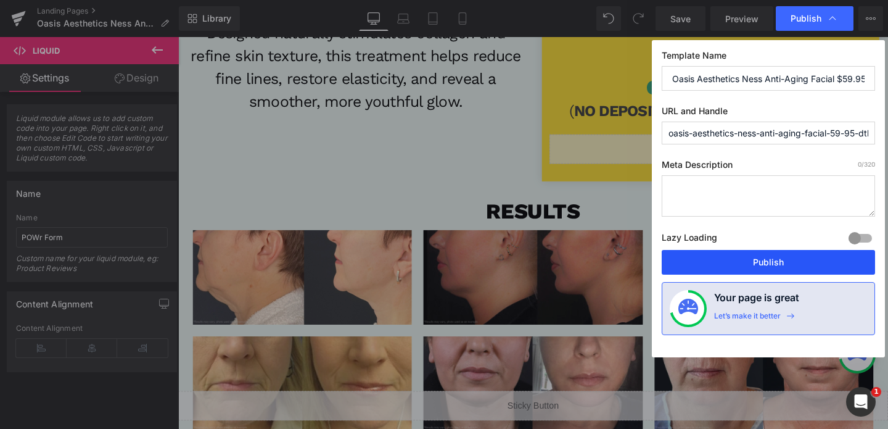
click at [746, 268] on button "Publish" at bounding box center [768, 262] width 213 height 25
